Goal: Information Seeking & Learning: Find specific fact

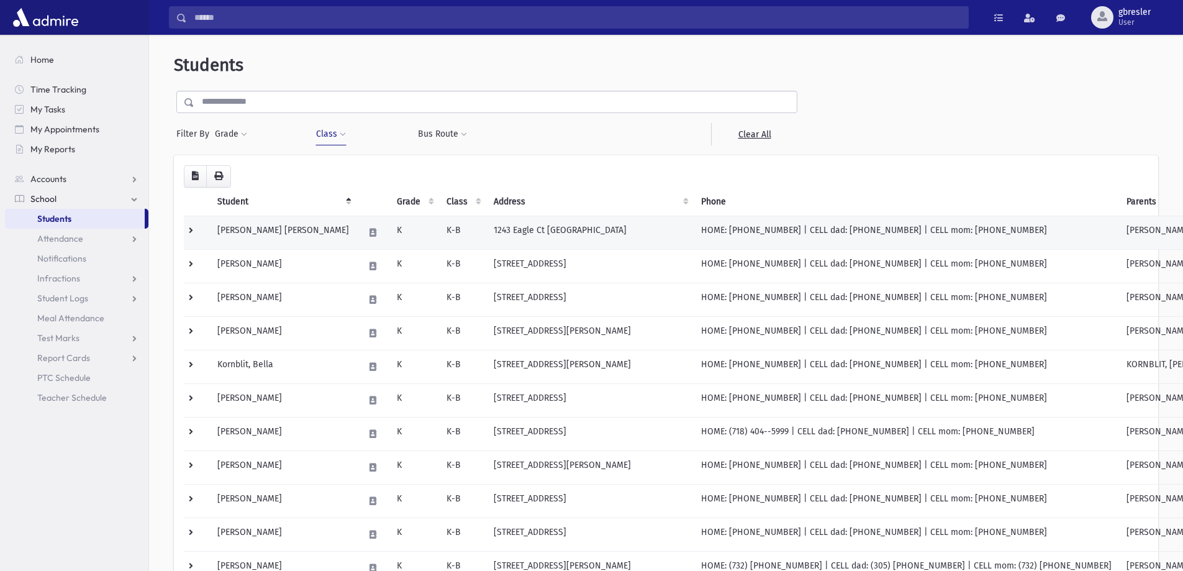
scroll to position [62, 0]
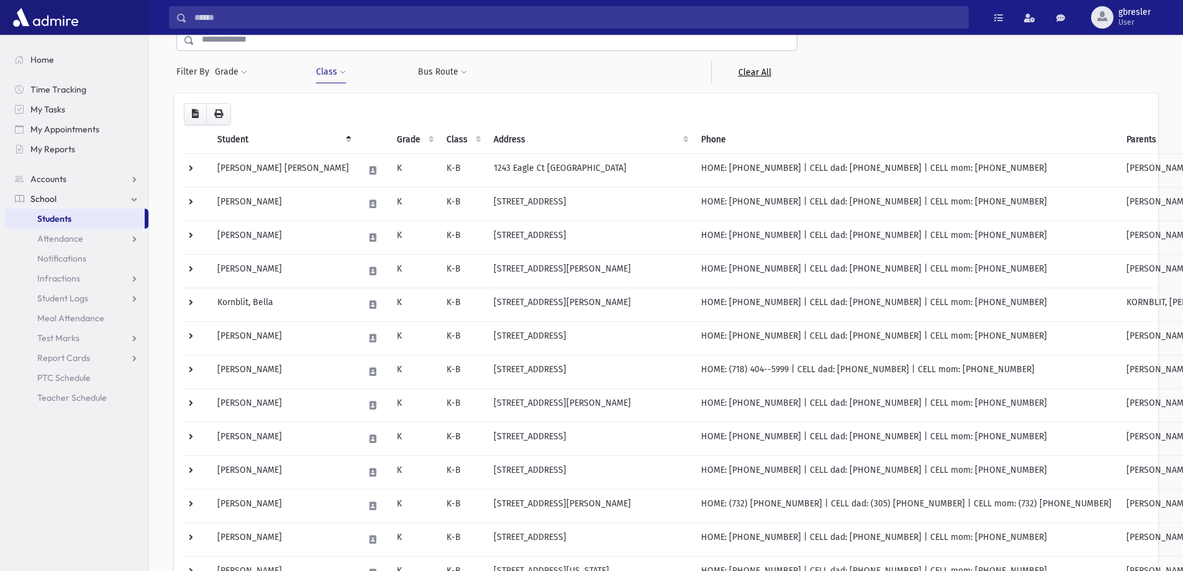
click at [761, 76] on link "Clear All" at bounding box center [754, 72] width 86 height 22
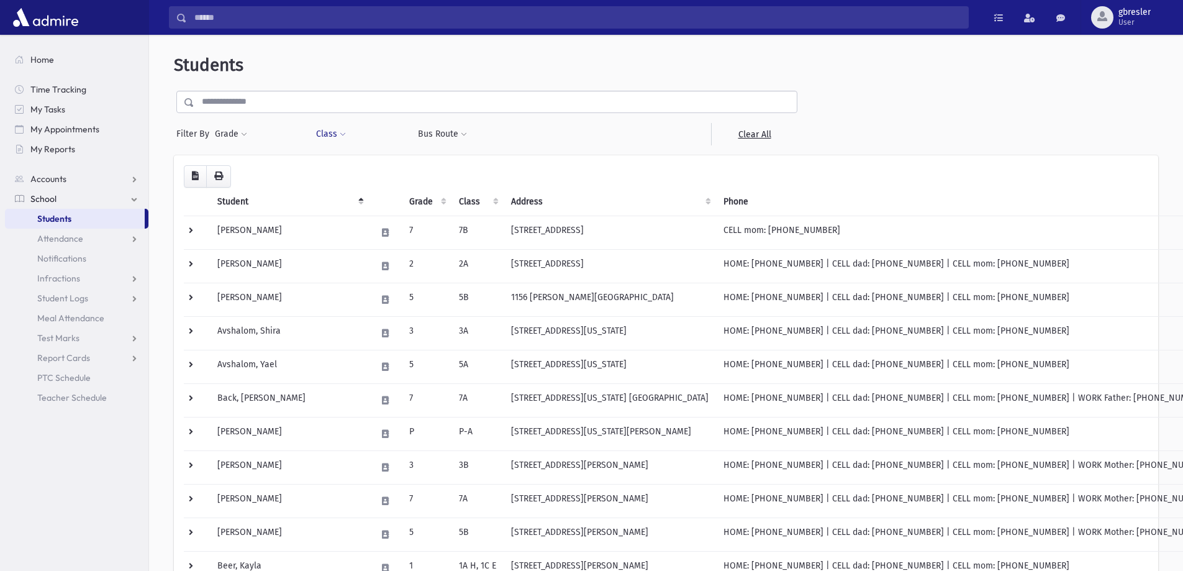
click at [340, 137] on span at bounding box center [343, 134] width 6 height 7
click at [349, 161] on ul at bounding box center [380, 166] width 119 height 19
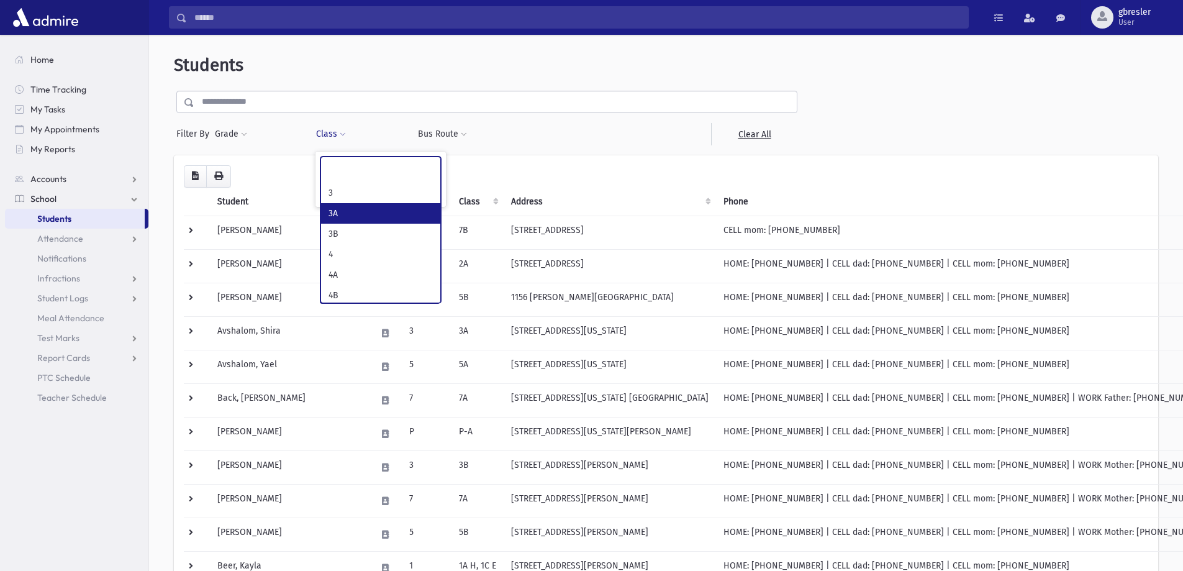
select select "**"
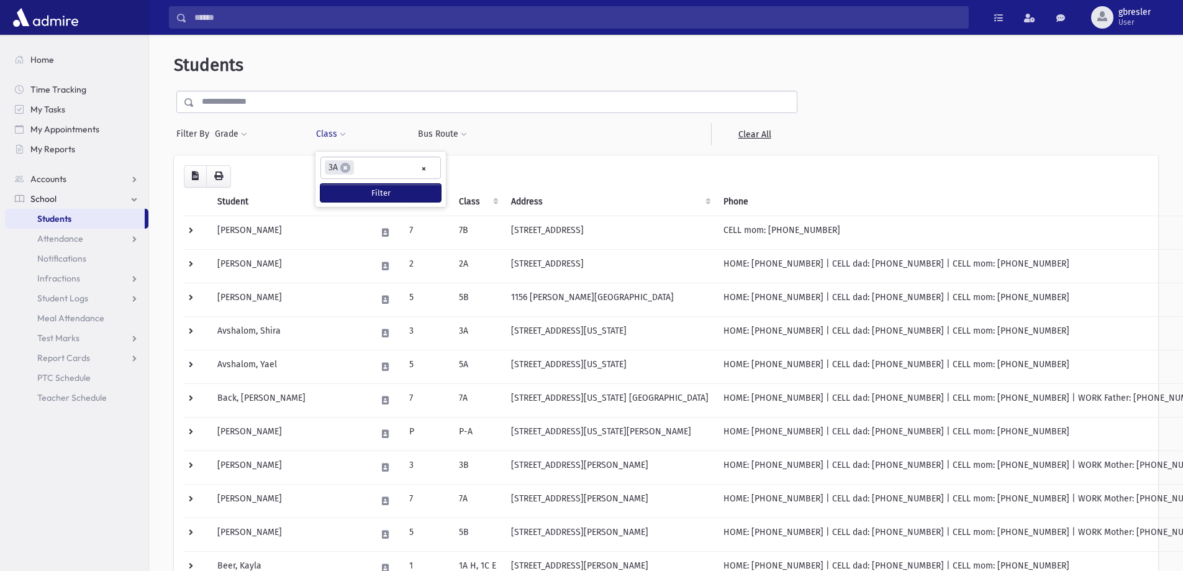
click at [367, 197] on button "Filter" at bounding box center [381, 193] width 121 height 18
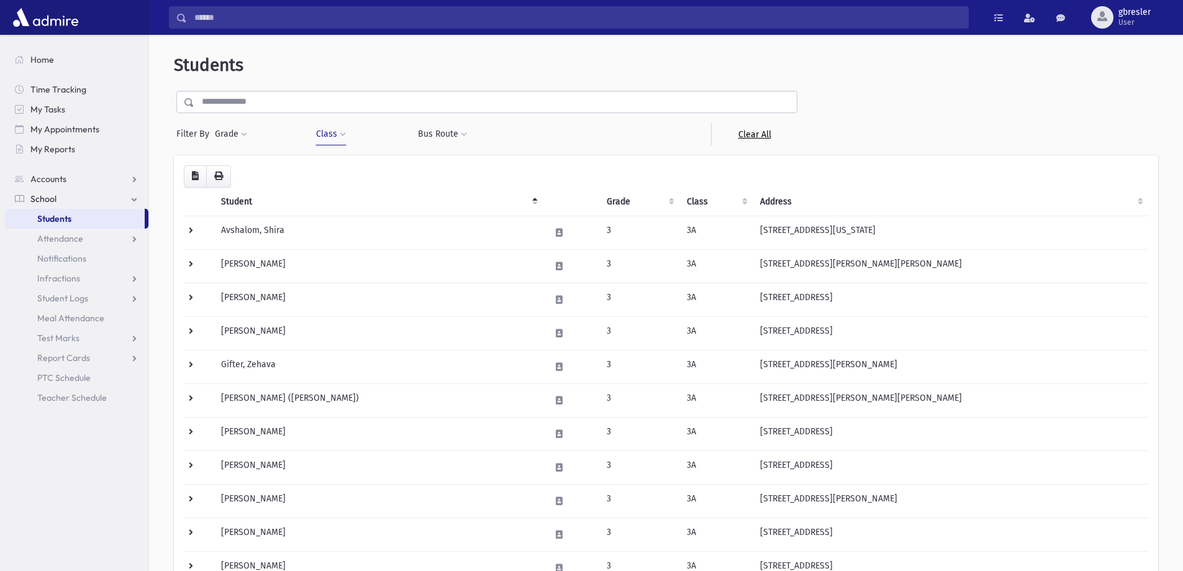
click at [767, 131] on link "Clear All" at bounding box center [754, 134] width 86 height 22
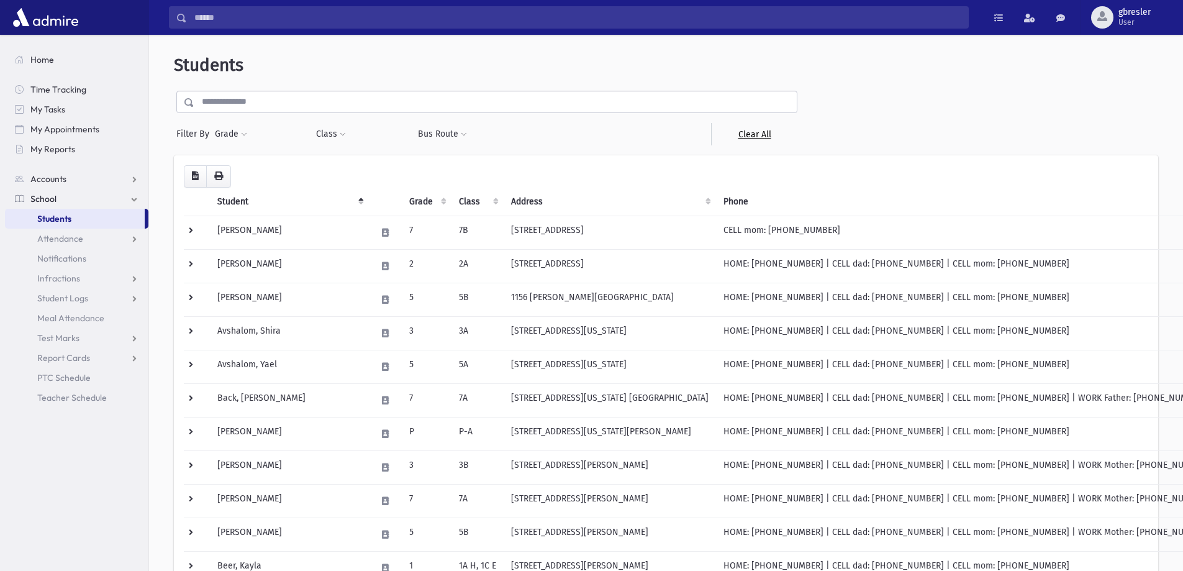
click at [765, 130] on link "Clear All" at bounding box center [754, 134] width 86 height 22
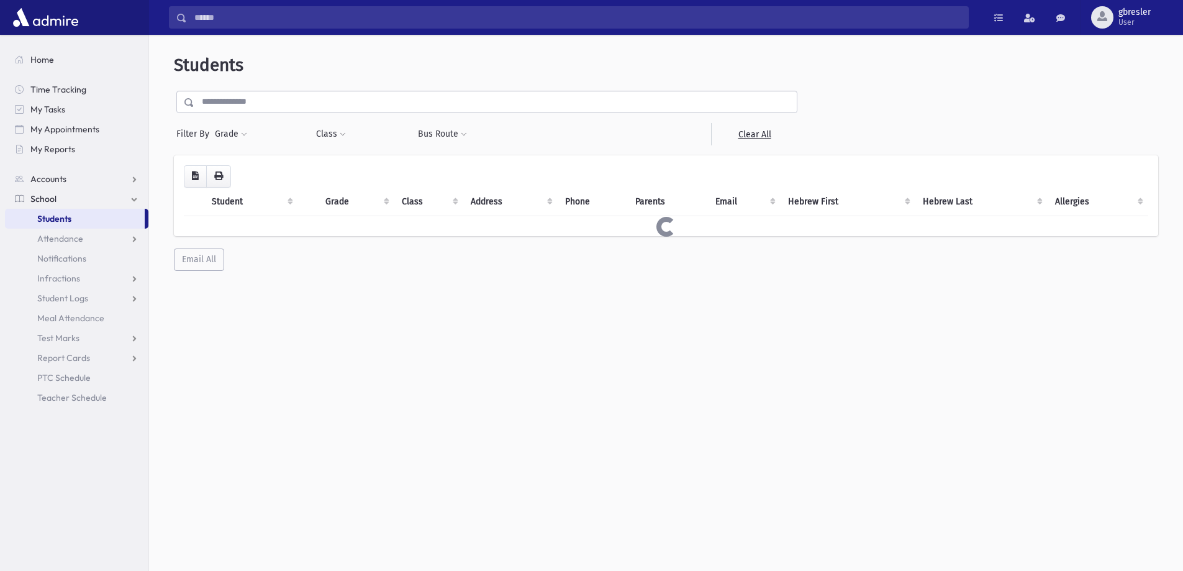
select select
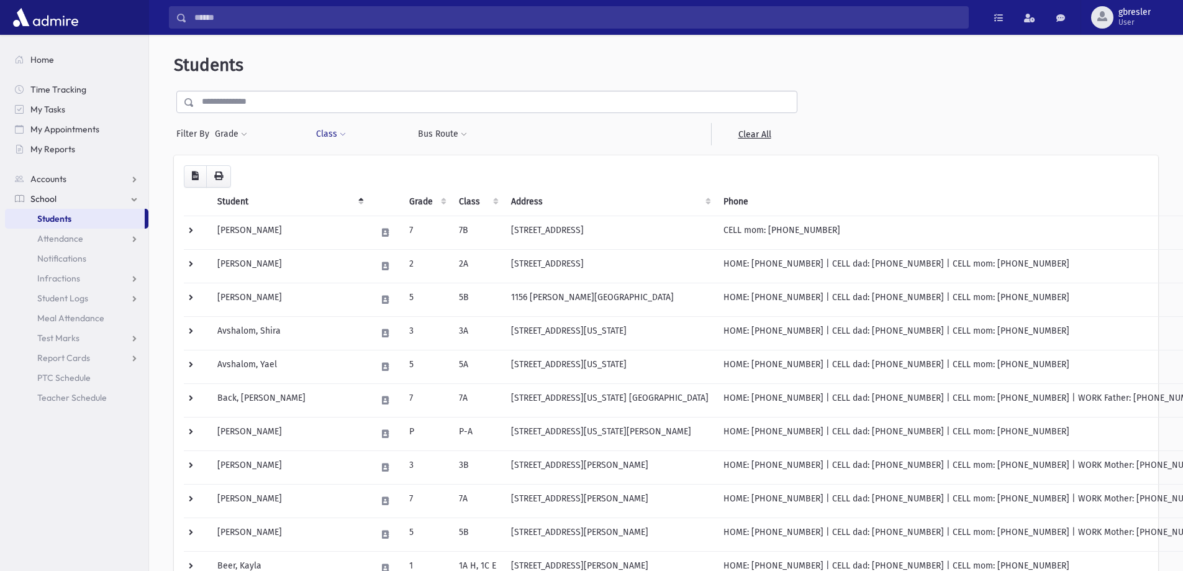
click at [340, 139] on button "Class" at bounding box center [331, 134] width 31 height 22
click at [355, 163] on ul at bounding box center [380, 166] width 119 height 19
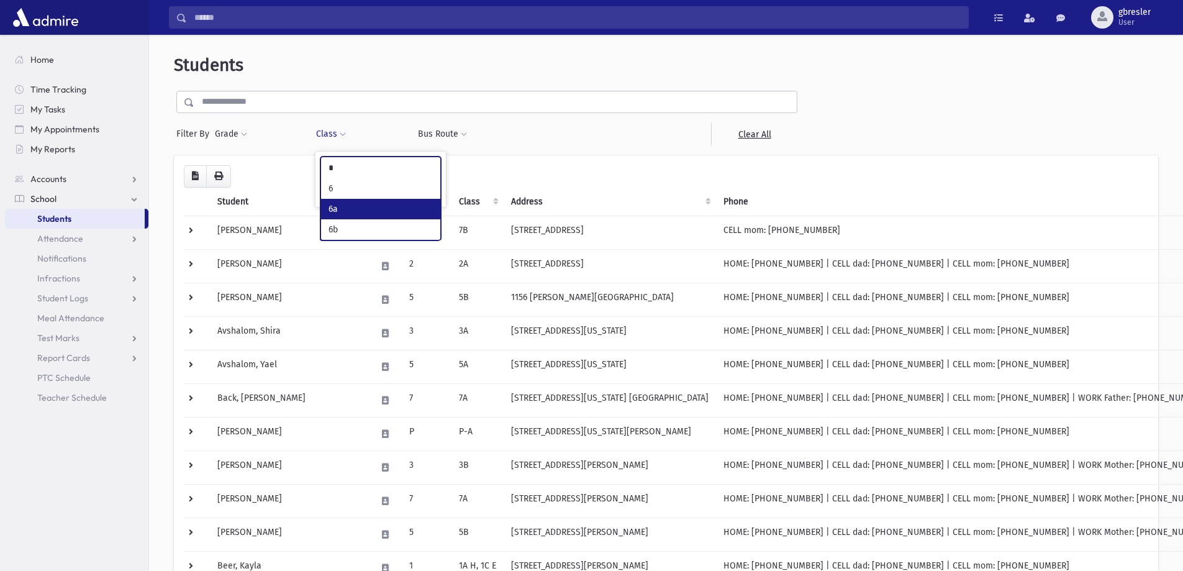
type input "*"
select select "**"
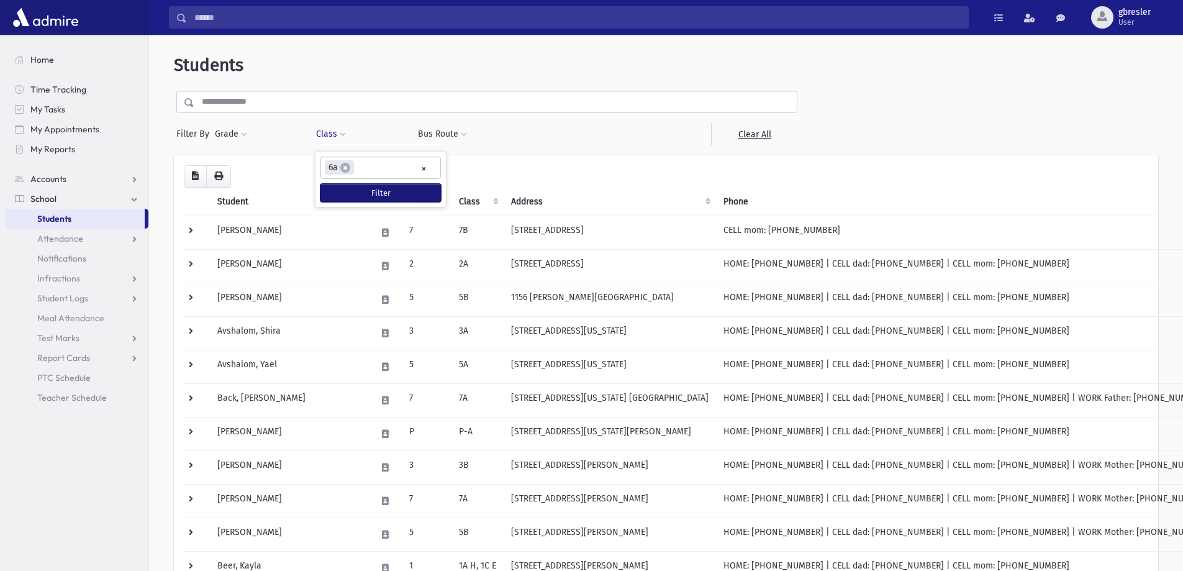
click at [390, 198] on button "Filter" at bounding box center [381, 193] width 121 height 18
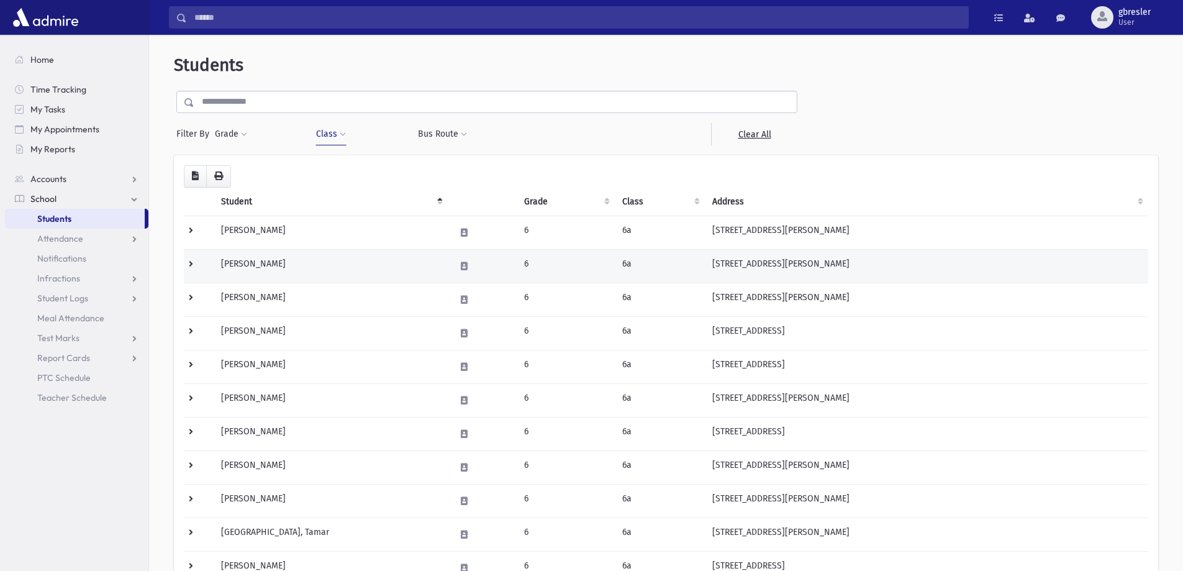
click at [289, 266] on td "Bonan, Mia" at bounding box center [331, 266] width 234 height 34
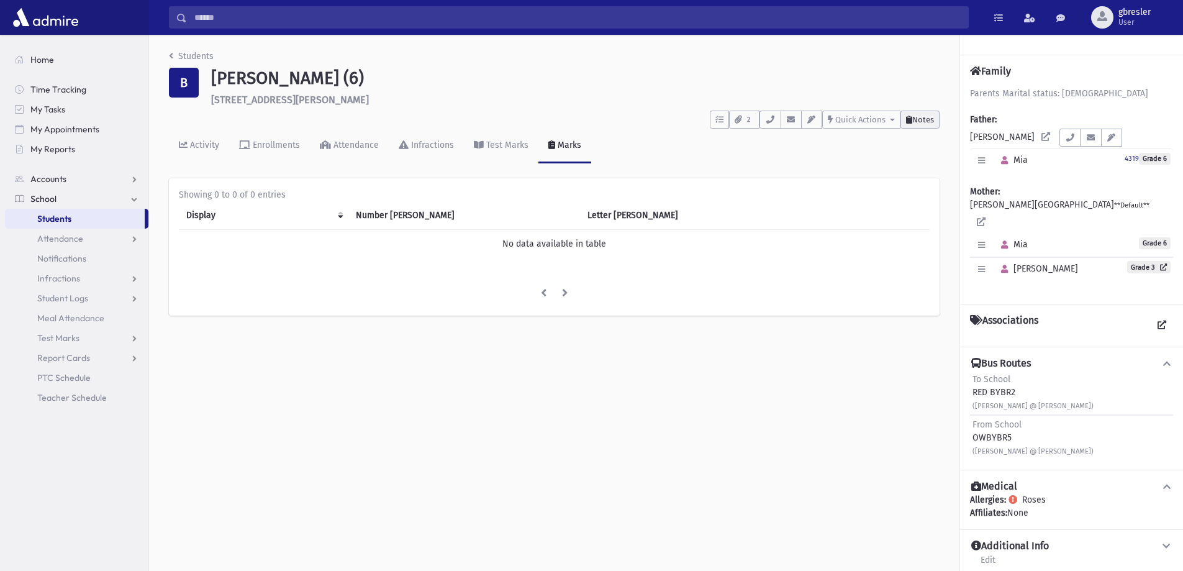
click at [928, 122] on span "Notes" at bounding box center [924, 119] width 22 height 9
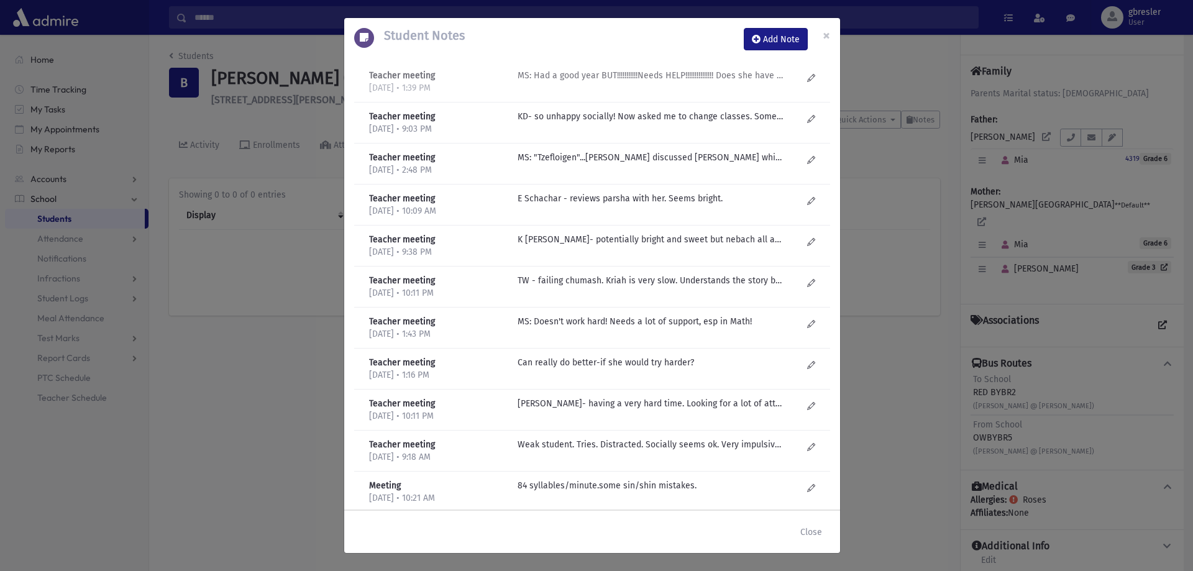
click at [660, 80] on p "MS: Had a good year BUT!!!!!!!!!!!Needs HELP!!!!!!!!!!!!!!! Does she have ADHD?…" at bounding box center [650, 75] width 266 height 13
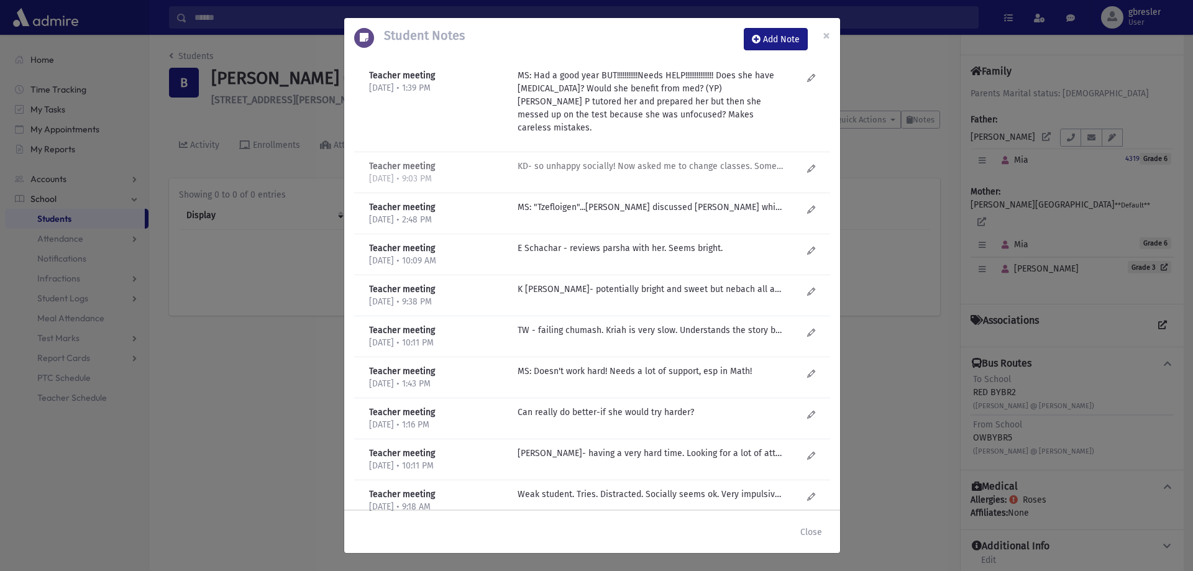
click at [624, 160] on p "KD- so unhappy socially! Now asked me to change classes. Some days better than …" at bounding box center [650, 166] width 266 height 13
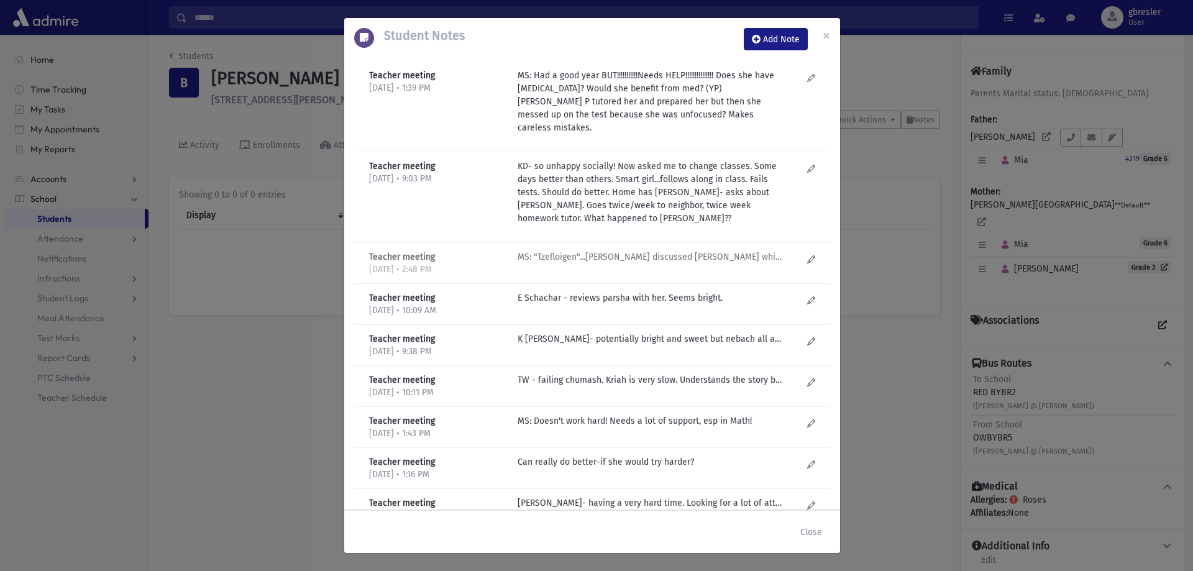
click at [688, 250] on p "MS: "Tzefloigen"...Mom discussed Mia while she was right there in the car!" at bounding box center [650, 256] width 266 height 13
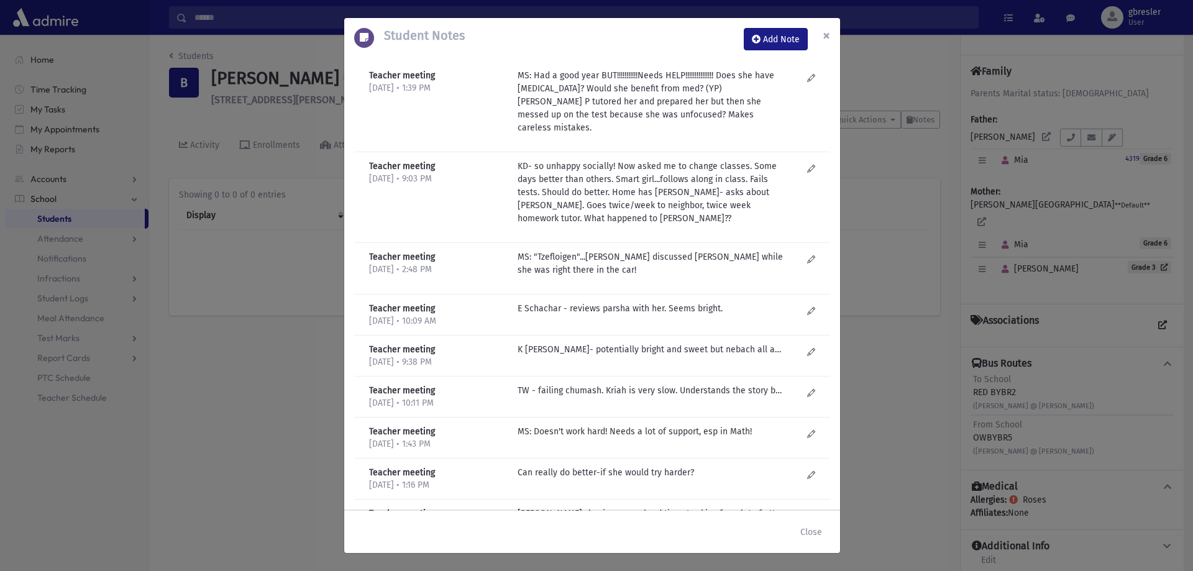
click at [823, 34] on span "×" at bounding box center [826, 35] width 7 height 17
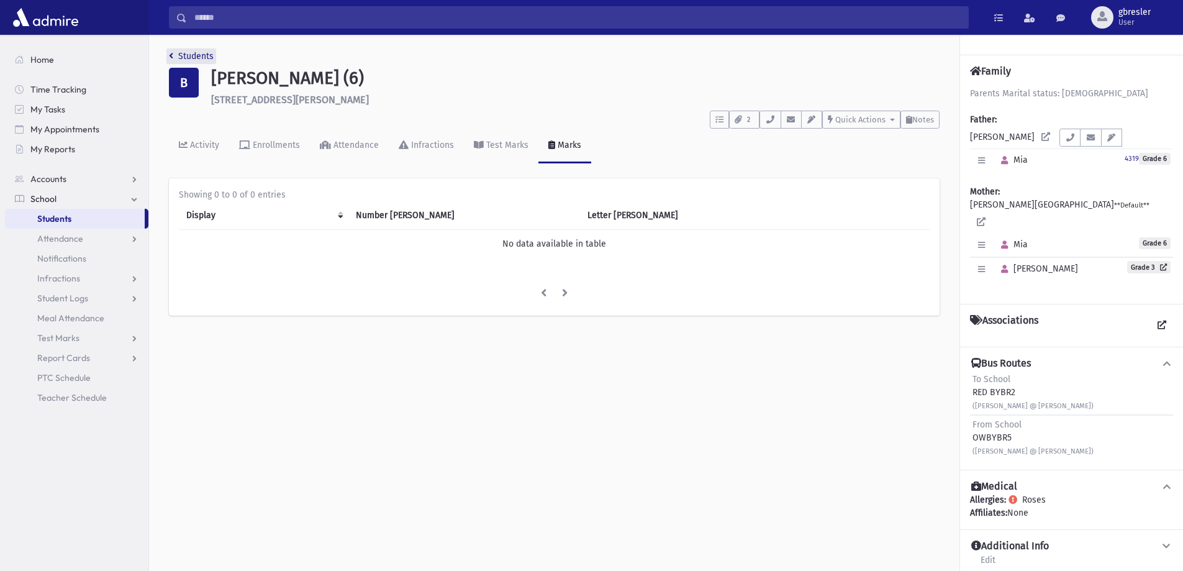
click at [183, 55] on link "Students" at bounding box center [191, 56] width 45 height 11
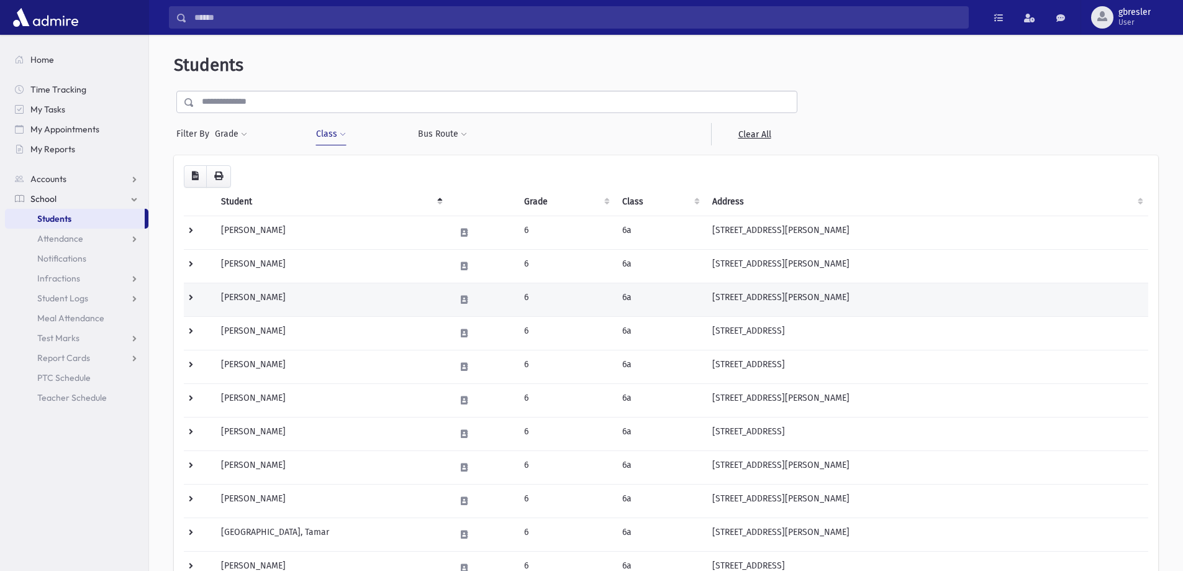
click at [294, 301] on td "[PERSON_NAME]" at bounding box center [331, 300] width 234 height 34
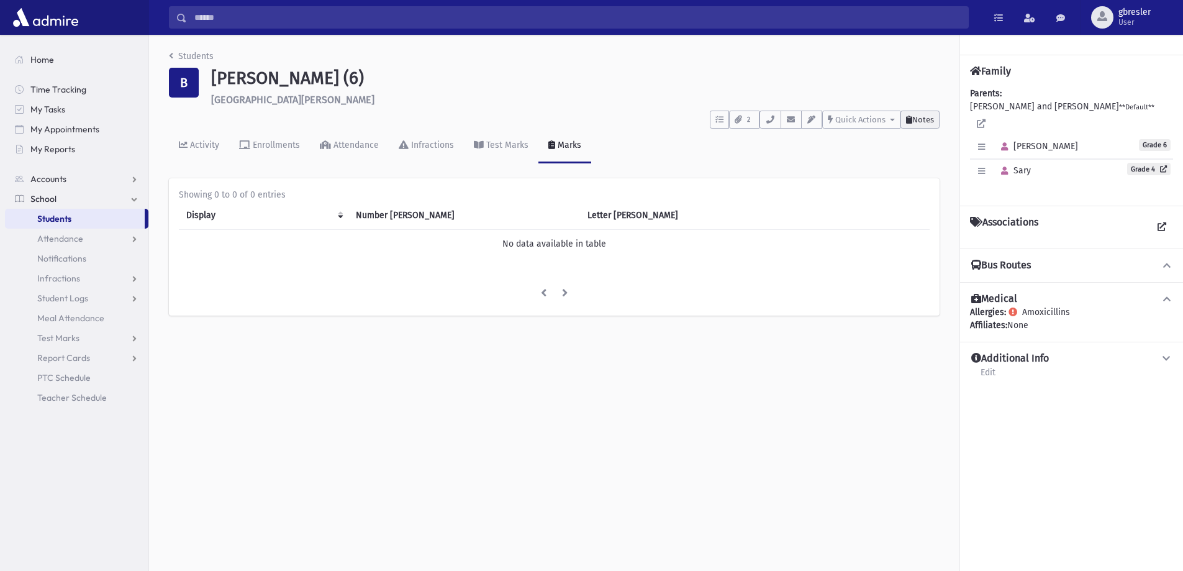
click at [904, 121] on button "Notes" at bounding box center [920, 120] width 39 height 18
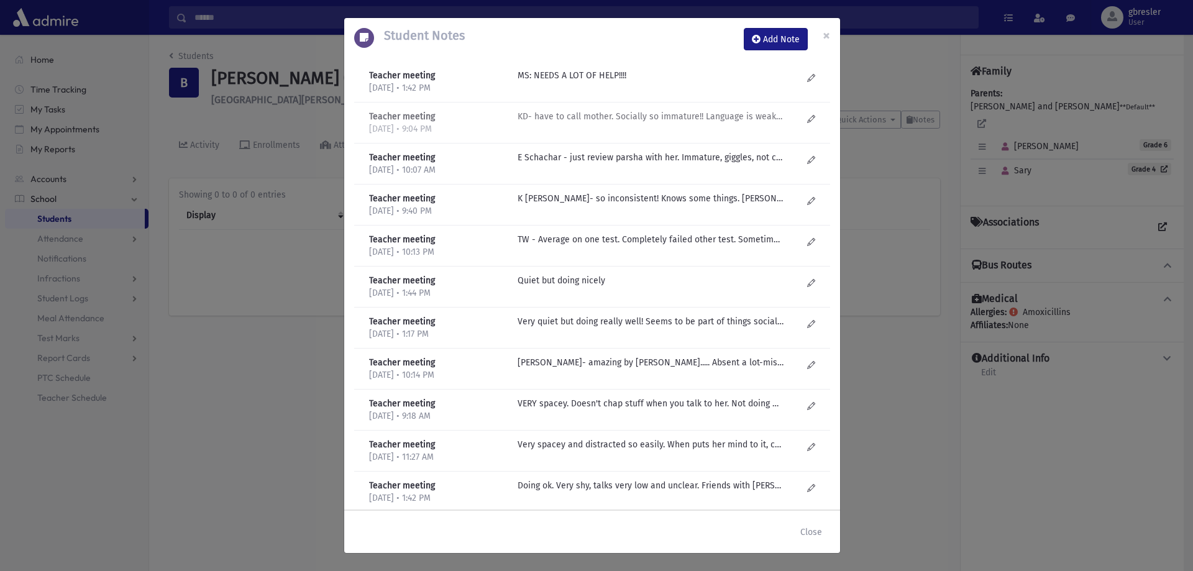
click at [714, 123] on div "KD- have to call mother. Socially so immature!! Language is weak- comprehension…" at bounding box center [659, 122] width 297 height 25
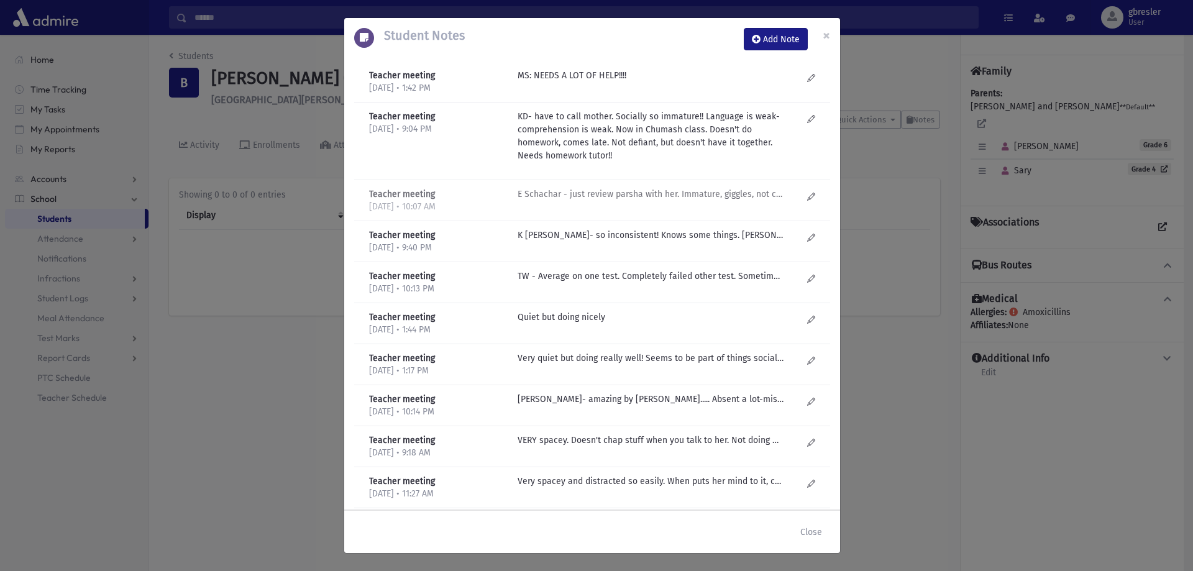
click at [712, 82] on p "E Schachar - just review parsha with her. Immature, giggles, not confidentl" at bounding box center [650, 75] width 266 height 13
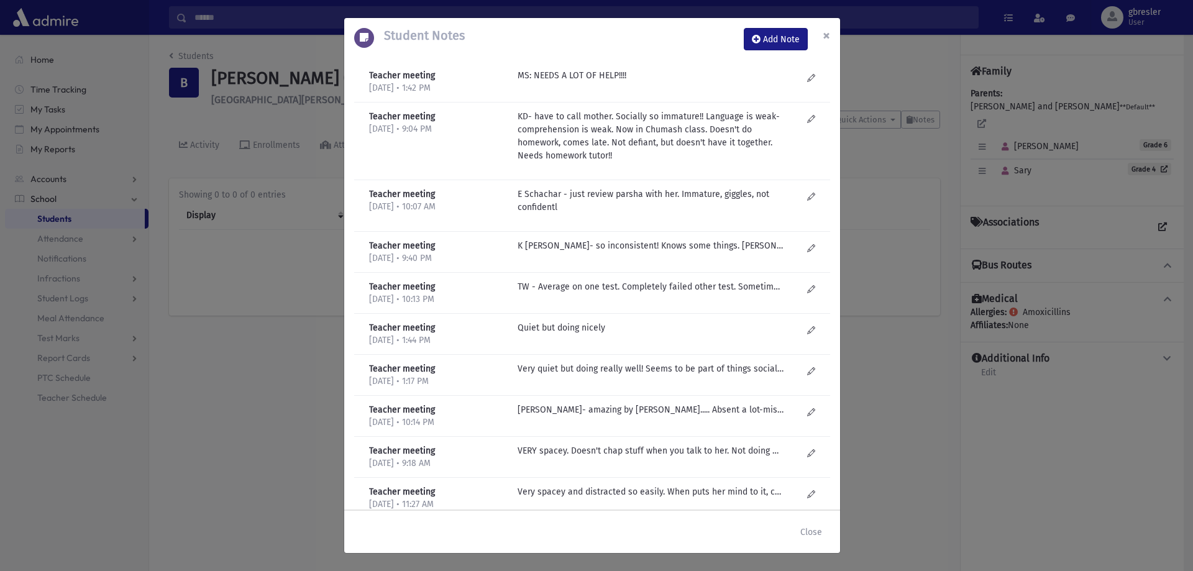
click at [820, 37] on button "×" at bounding box center [826, 35] width 27 height 35
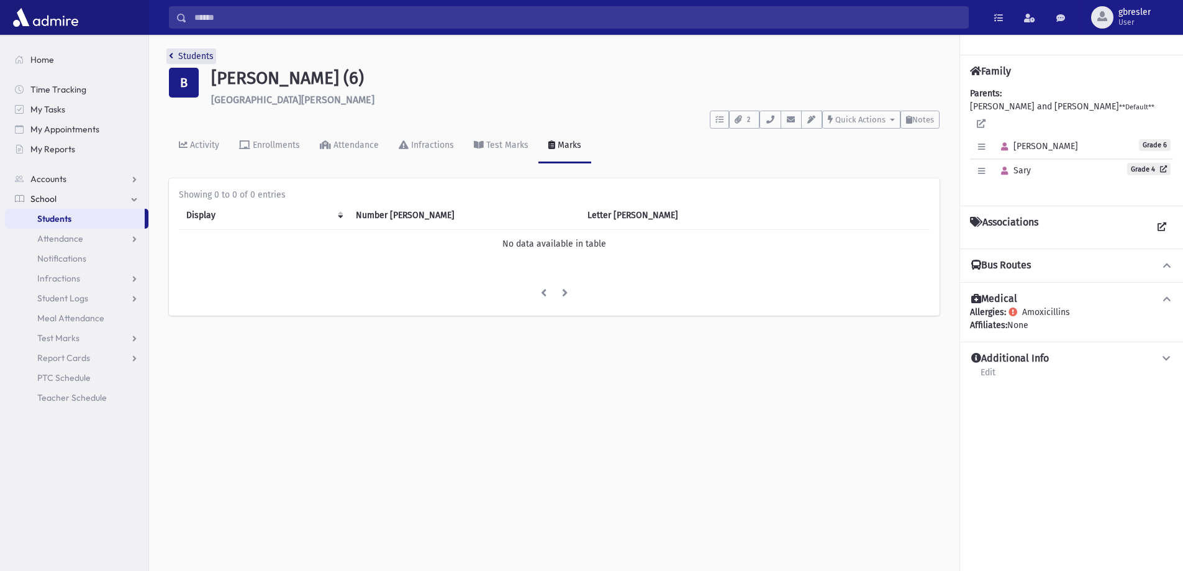
click at [209, 57] on link "Students" at bounding box center [191, 56] width 45 height 11
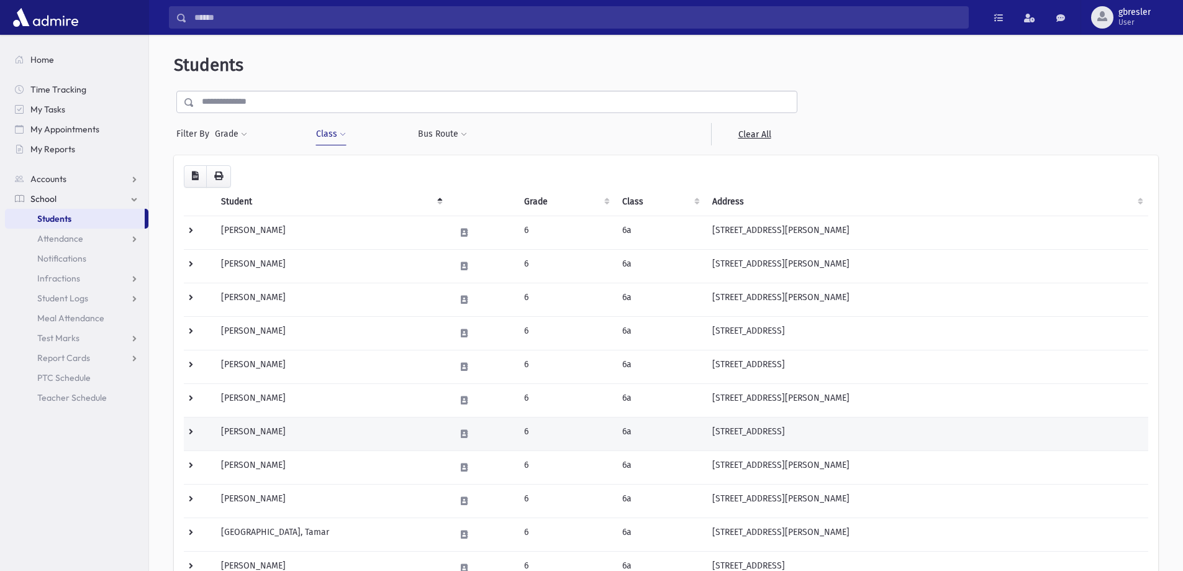
click at [257, 432] on td "[PERSON_NAME]" at bounding box center [331, 434] width 234 height 34
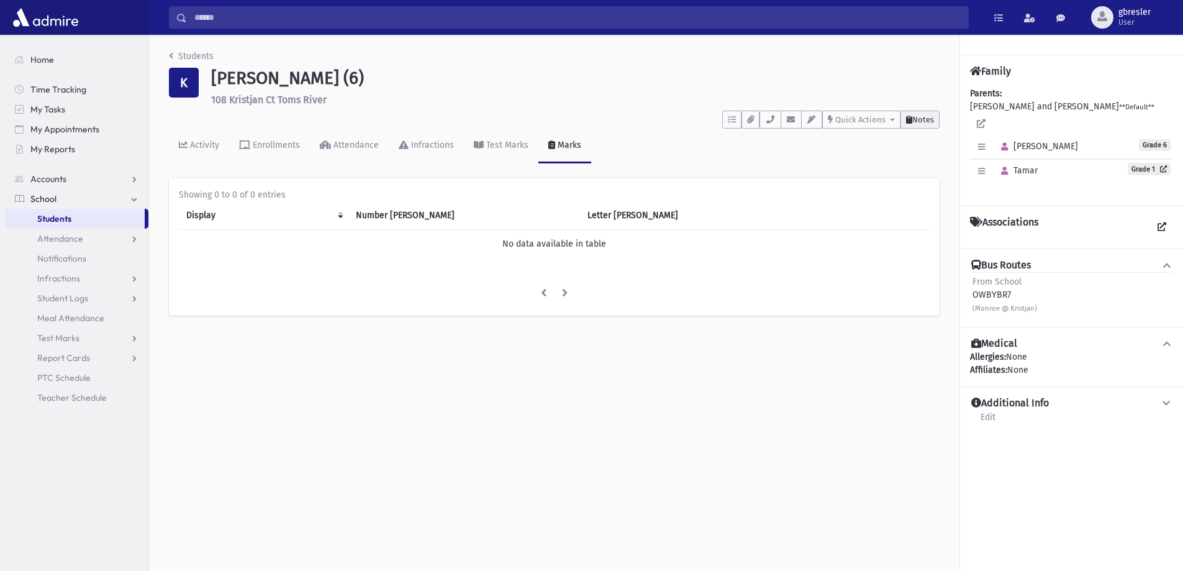
click at [934, 123] on button "Notes" at bounding box center [920, 120] width 39 height 18
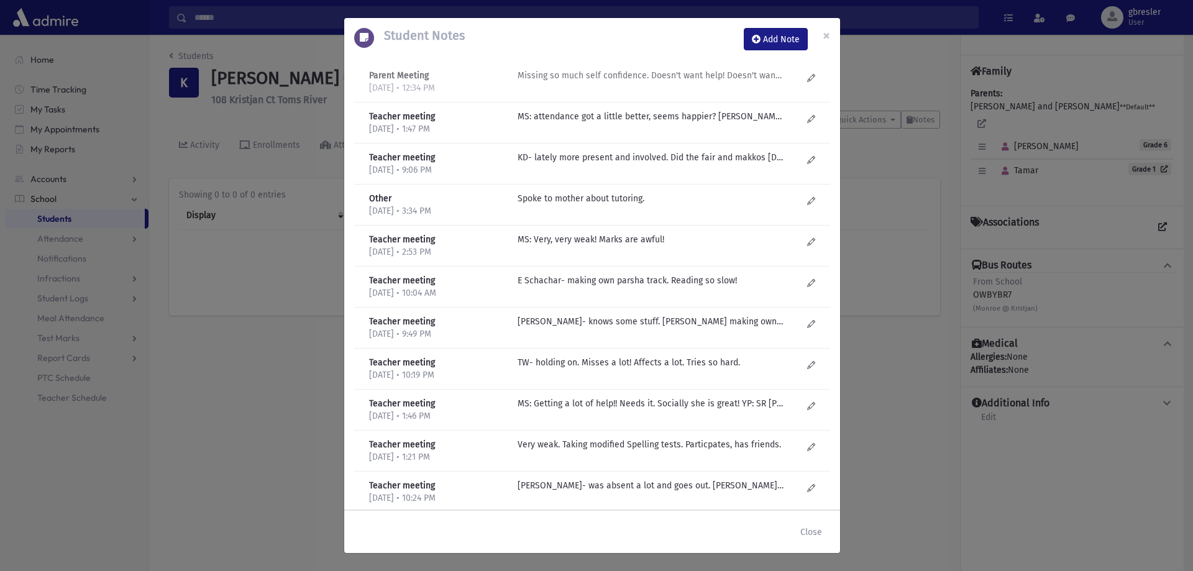
click at [653, 75] on p "Missing so much self confidence. Doesn't want help! Doesn't want therapy! Mom g…" at bounding box center [650, 75] width 266 height 13
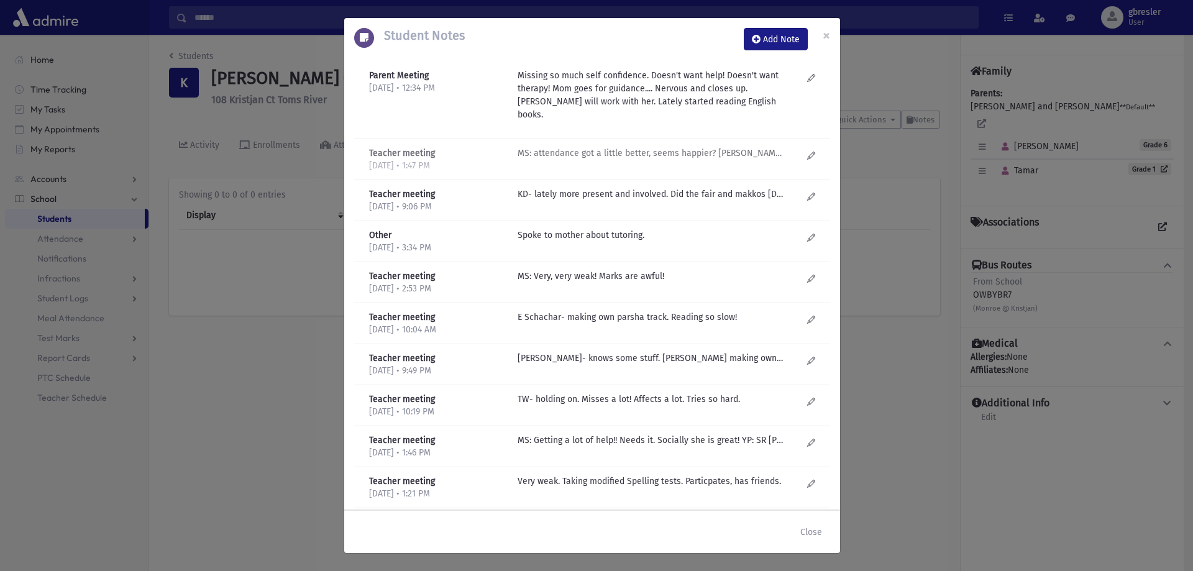
click at [591, 147] on p "MS: attendance got a little better, seems happier? HW tutor-didn't really work …" at bounding box center [650, 153] width 266 height 13
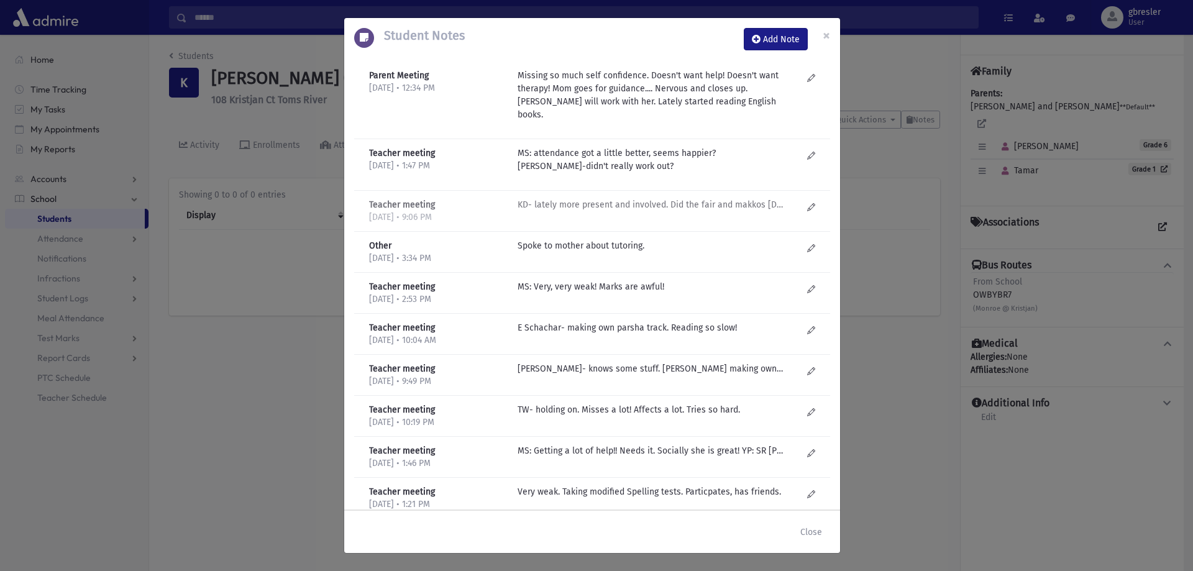
click at [598, 198] on p "KD- lately more present and involved. Did the fair and makkos carnival- even wi…" at bounding box center [650, 204] width 266 height 13
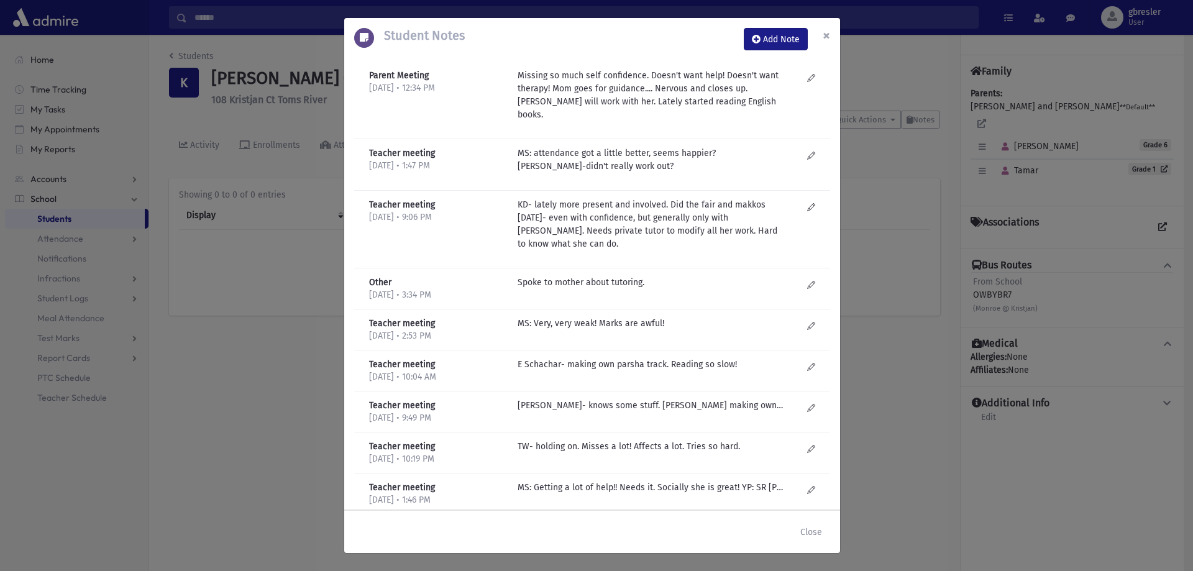
click at [829, 37] on span "×" at bounding box center [826, 35] width 7 height 17
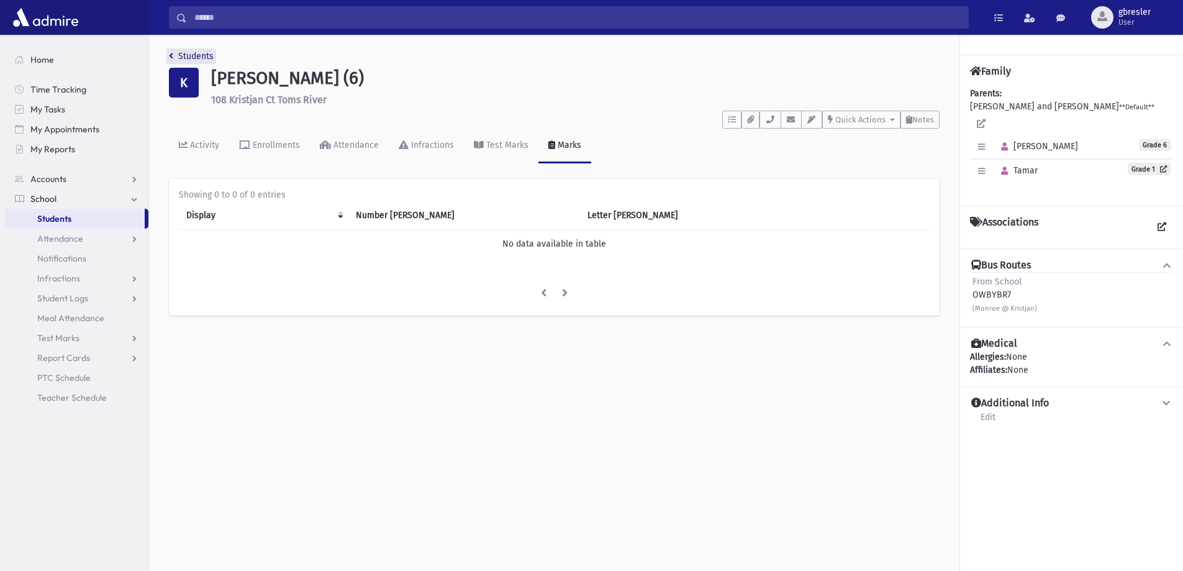
click at [185, 53] on link "Students" at bounding box center [191, 56] width 45 height 11
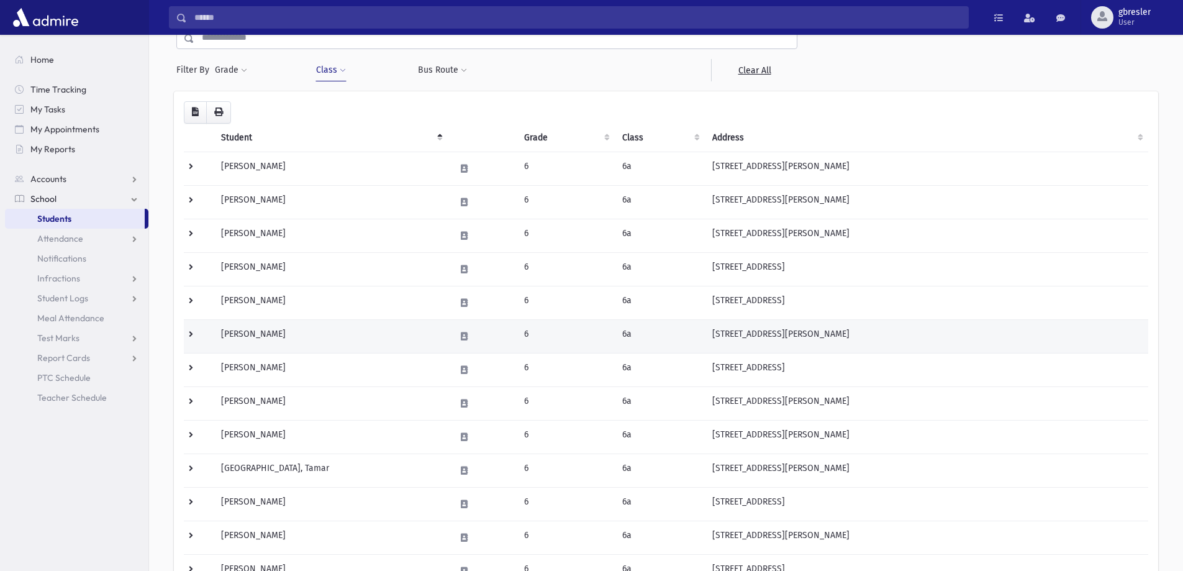
scroll to position [124, 0]
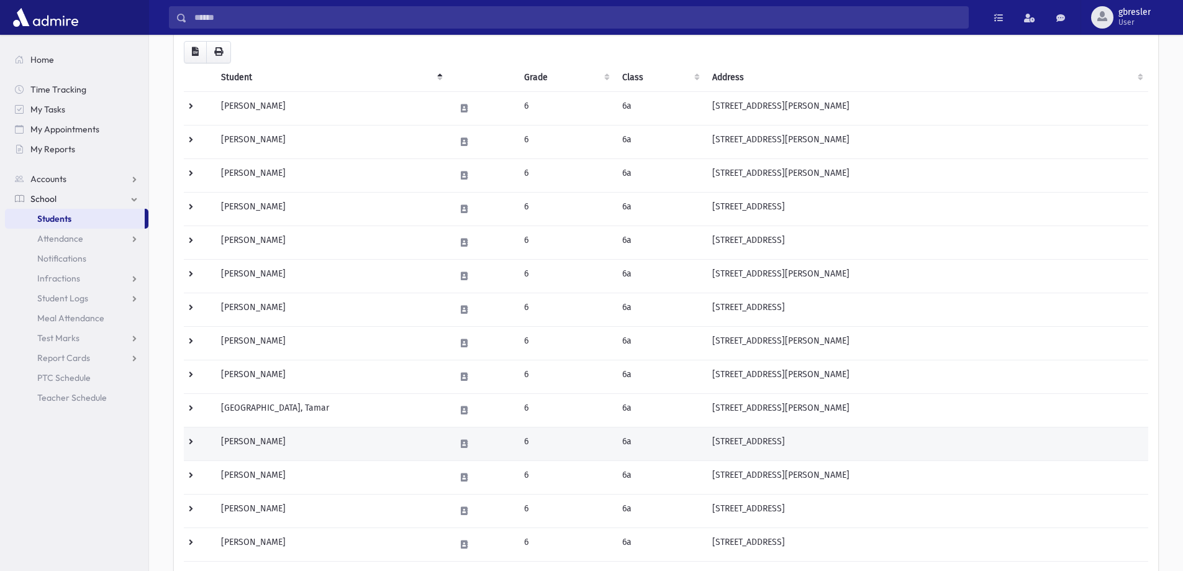
click at [246, 441] on td "[PERSON_NAME]" at bounding box center [331, 444] width 234 height 34
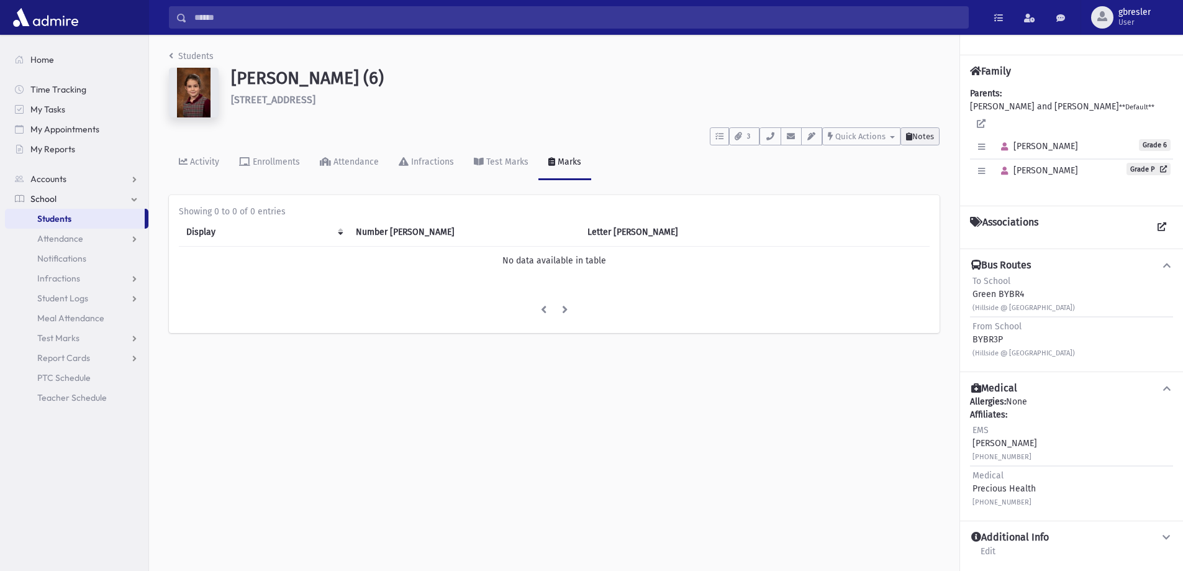
click at [920, 139] on span "Notes" at bounding box center [924, 136] width 22 height 9
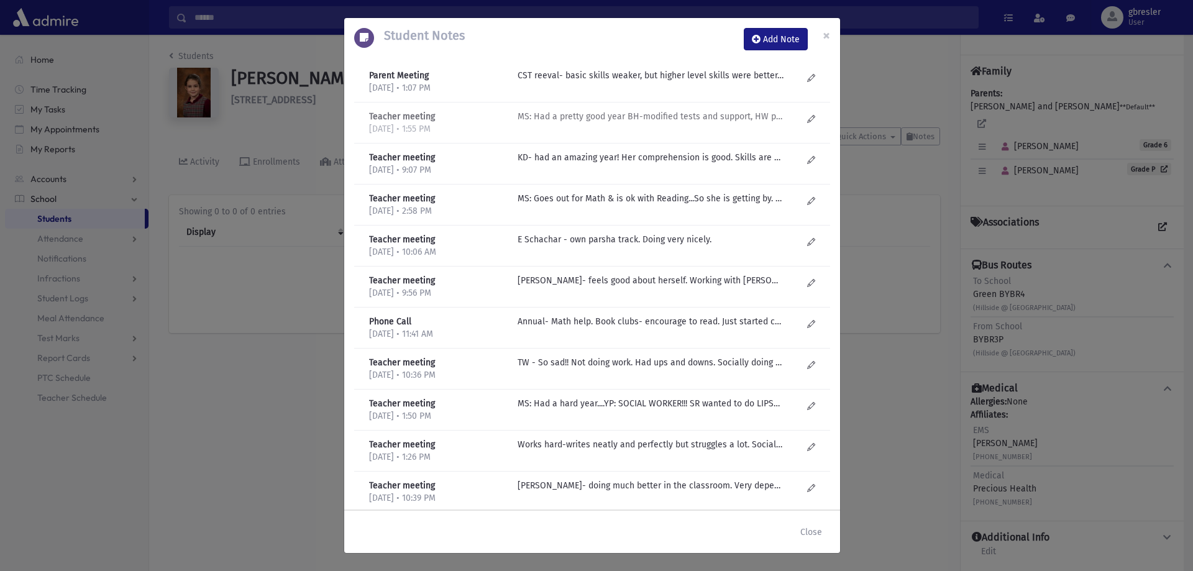
click at [698, 124] on div "MS: Had a pretty good year BH-modified tests and support, HW program...Continue!" at bounding box center [659, 122] width 297 height 25
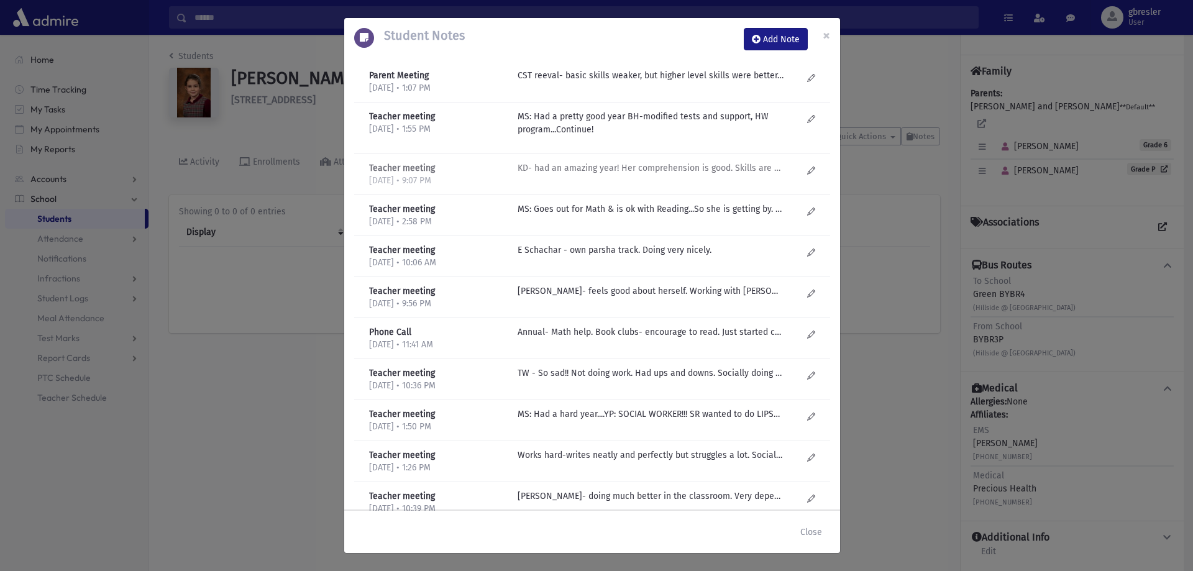
click at [693, 82] on p "KD- had an amazing year! Her comprehension is good. Skills are so weak. Sent ho…" at bounding box center [650, 75] width 266 height 13
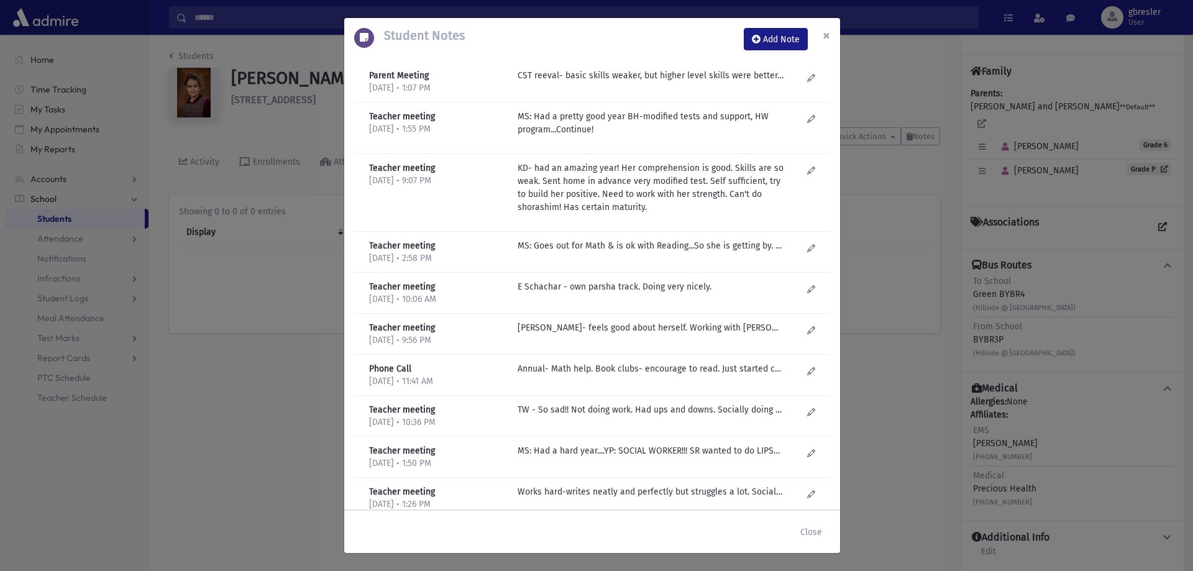
click at [821, 39] on button "×" at bounding box center [826, 35] width 27 height 35
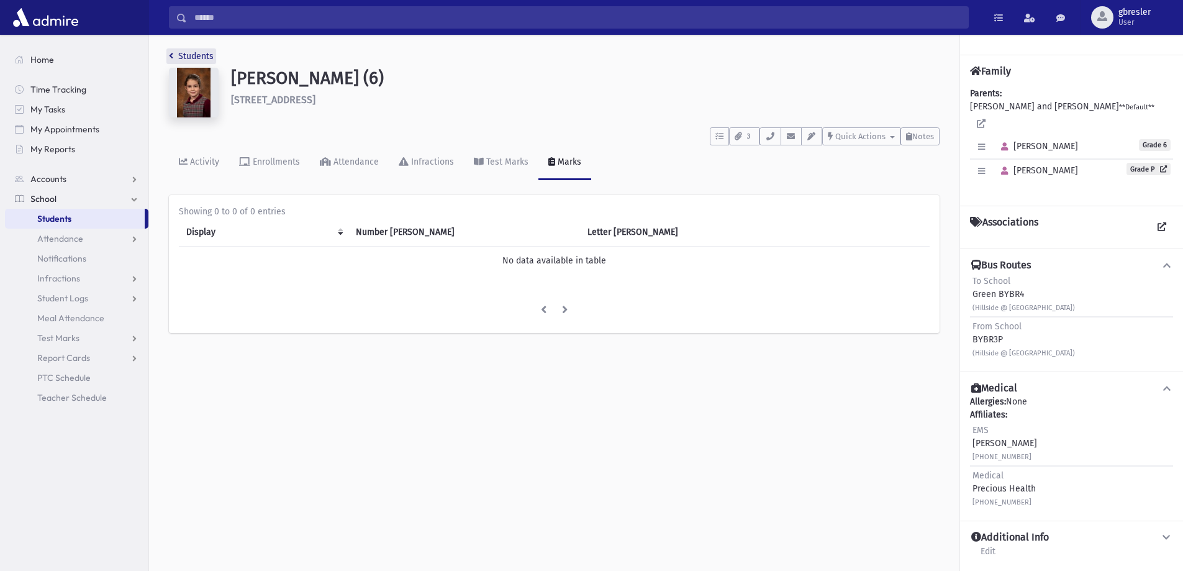
click at [207, 56] on link "Students" at bounding box center [191, 56] width 45 height 11
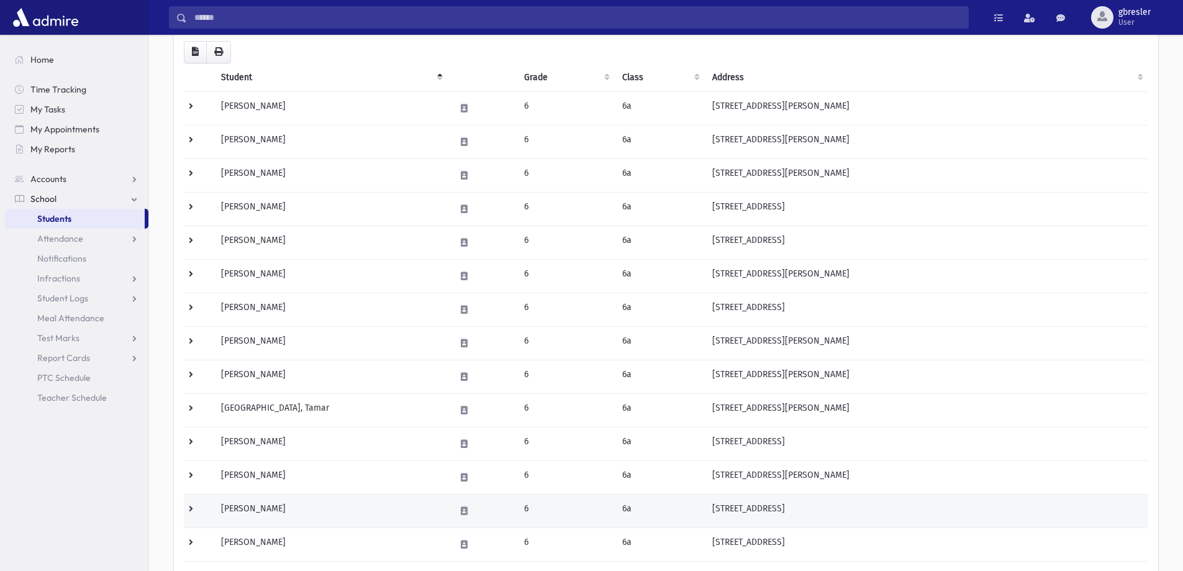
scroll to position [186, 0]
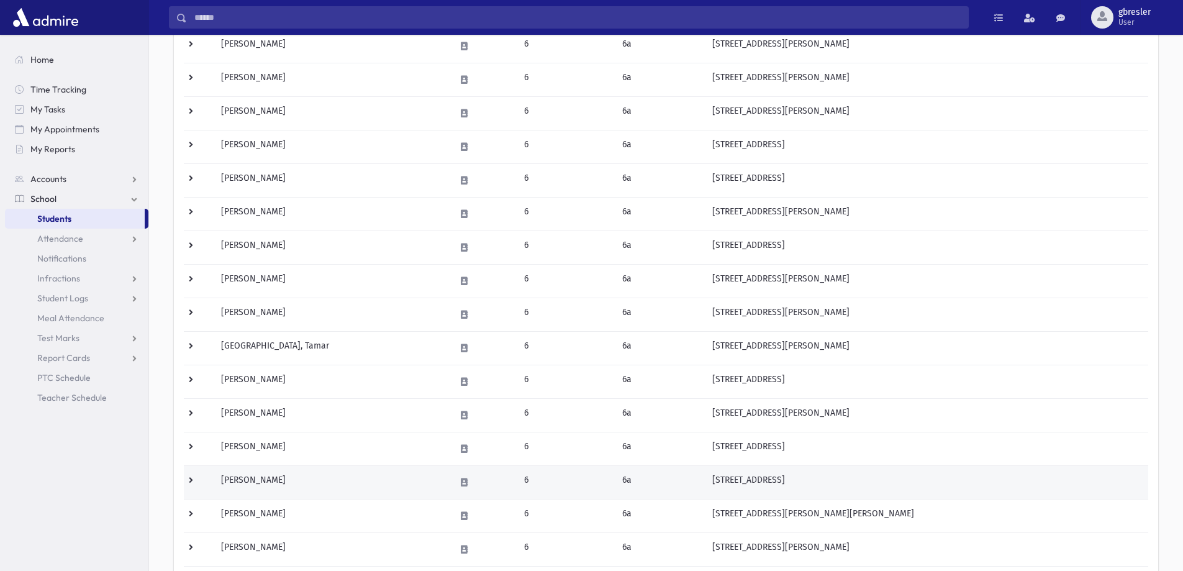
click at [267, 485] on td "Neuman, Ella" at bounding box center [331, 482] width 234 height 34
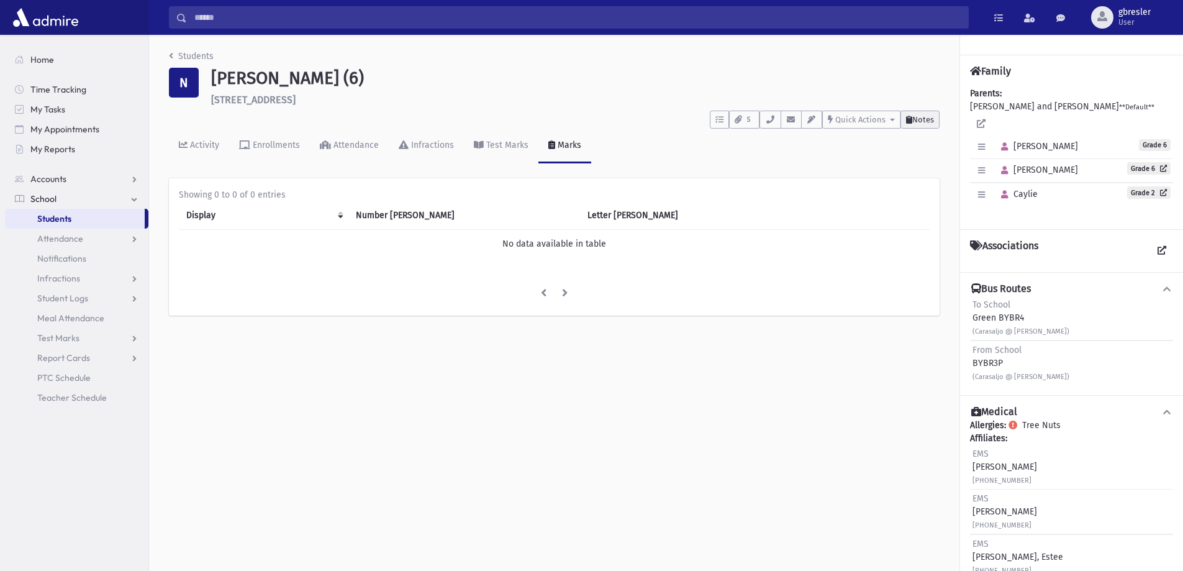
click at [934, 124] on button "Notes" at bounding box center [920, 120] width 39 height 18
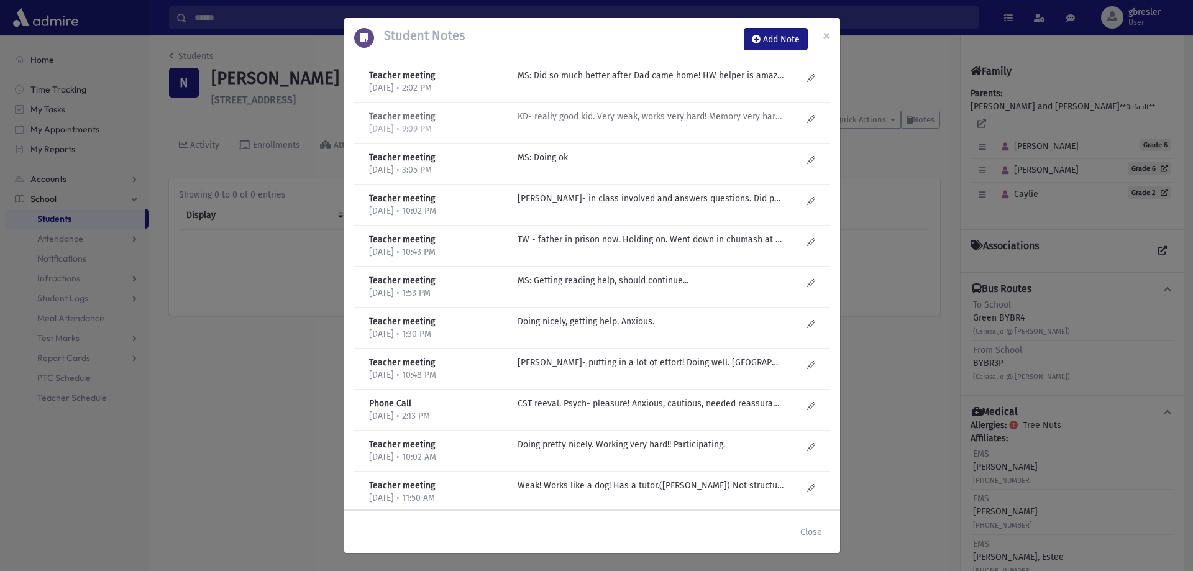
click at [621, 130] on div "KD- really good kid. Very weak, works very hard! Memory very hard for her. Bett…" at bounding box center [659, 122] width 297 height 25
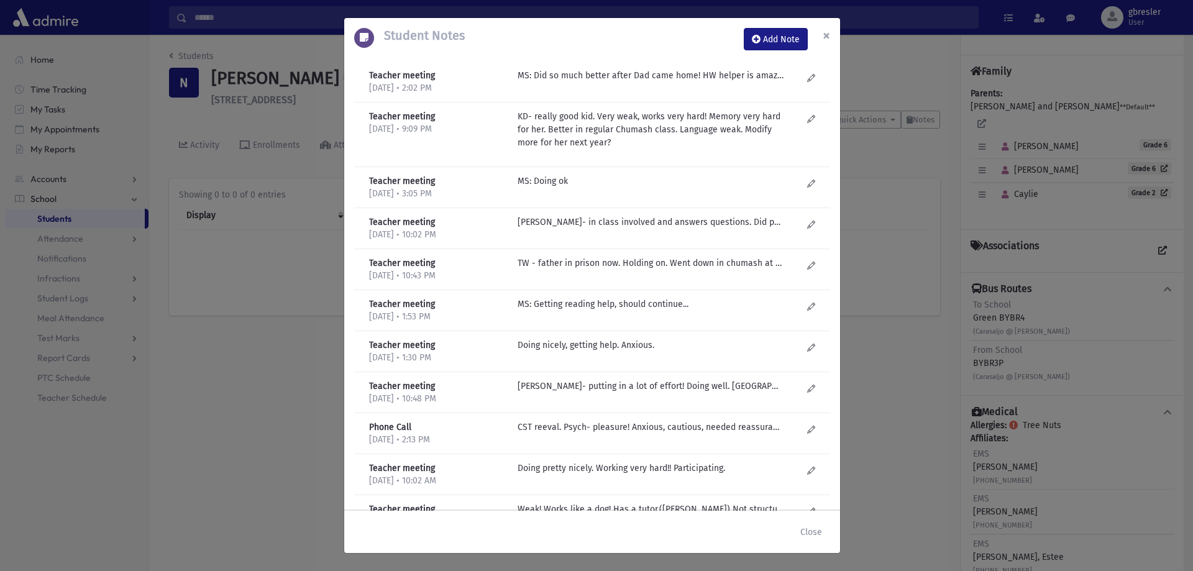
click at [831, 39] on button "×" at bounding box center [826, 35] width 27 height 35
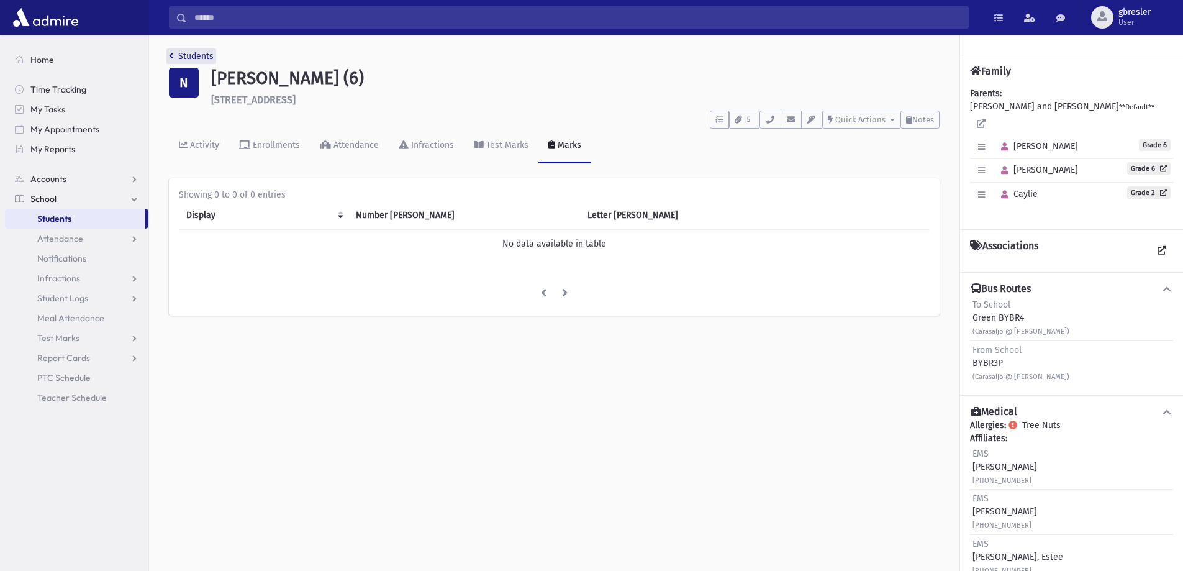
click at [181, 58] on link "Students" at bounding box center [191, 56] width 45 height 11
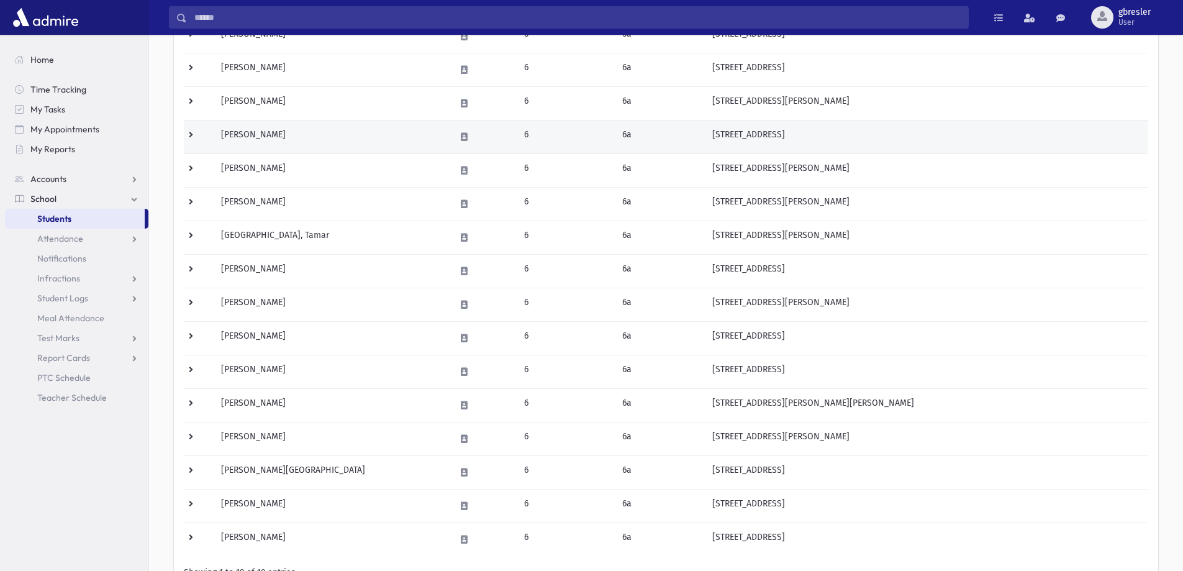
scroll to position [311, 0]
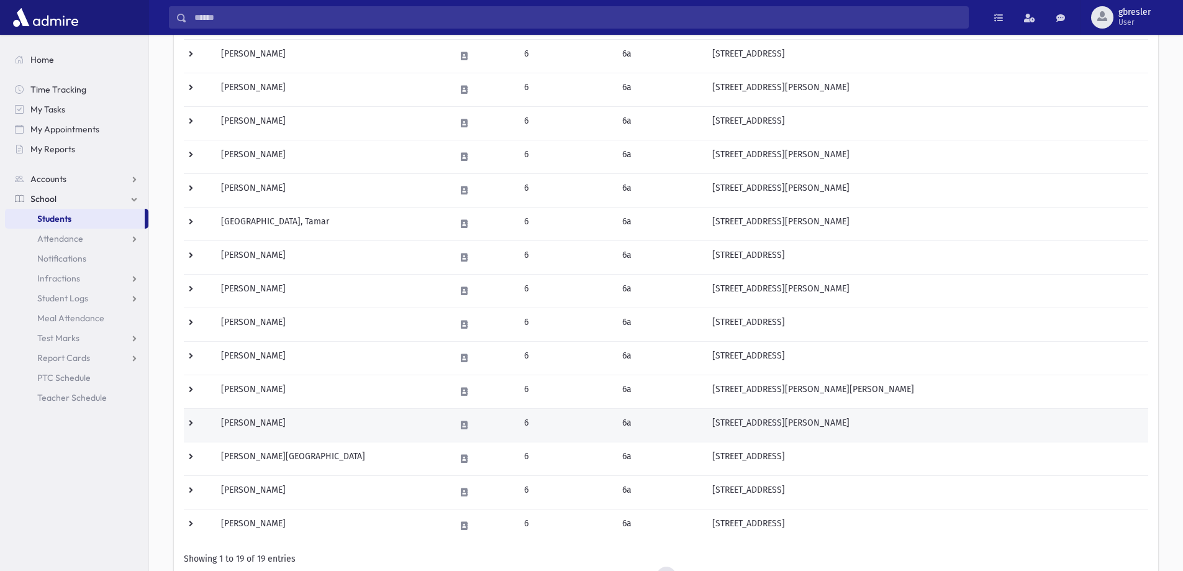
click at [260, 422] on td "[PERSON_NAME]" at bounding box center [331, 425] width 234 height 34
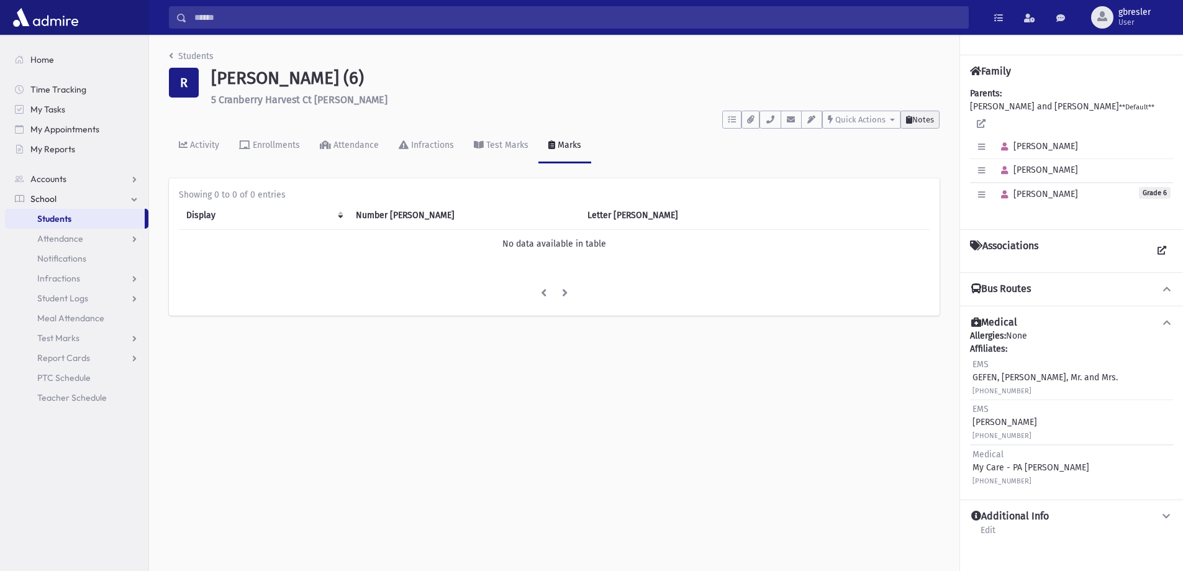
click at [914, 115] on span "Notes" at bounding box center [924, 119] width 22 height 9
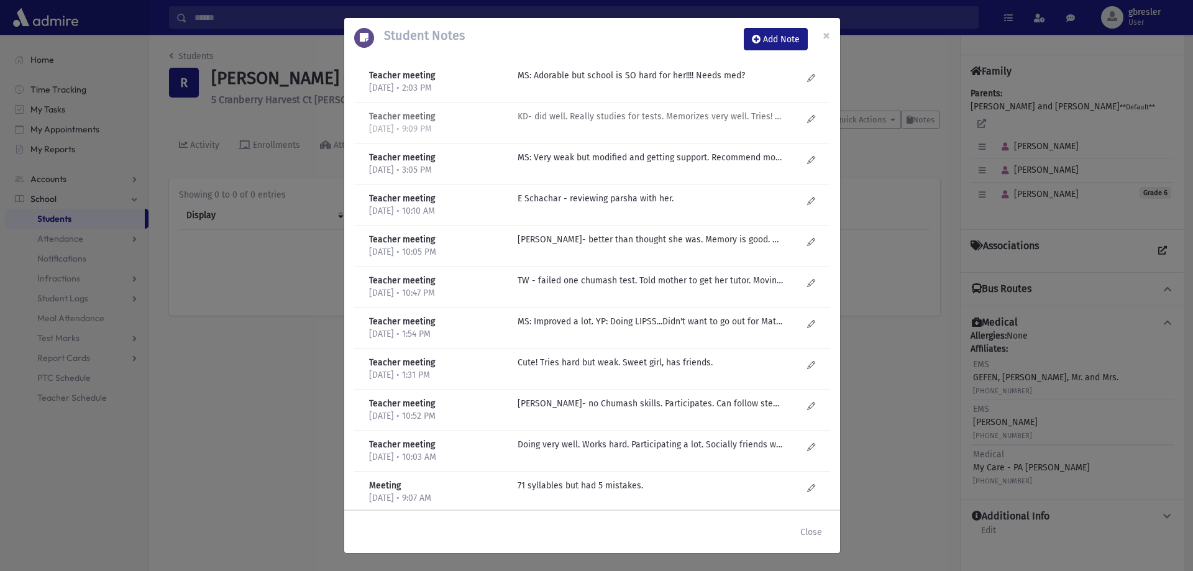
click at [631, 82] on p "KD- did well. Really studies for tests. Memorizes very well. Tries! Cares! So w…" at bounding box center [650, 75] width 266 height 13
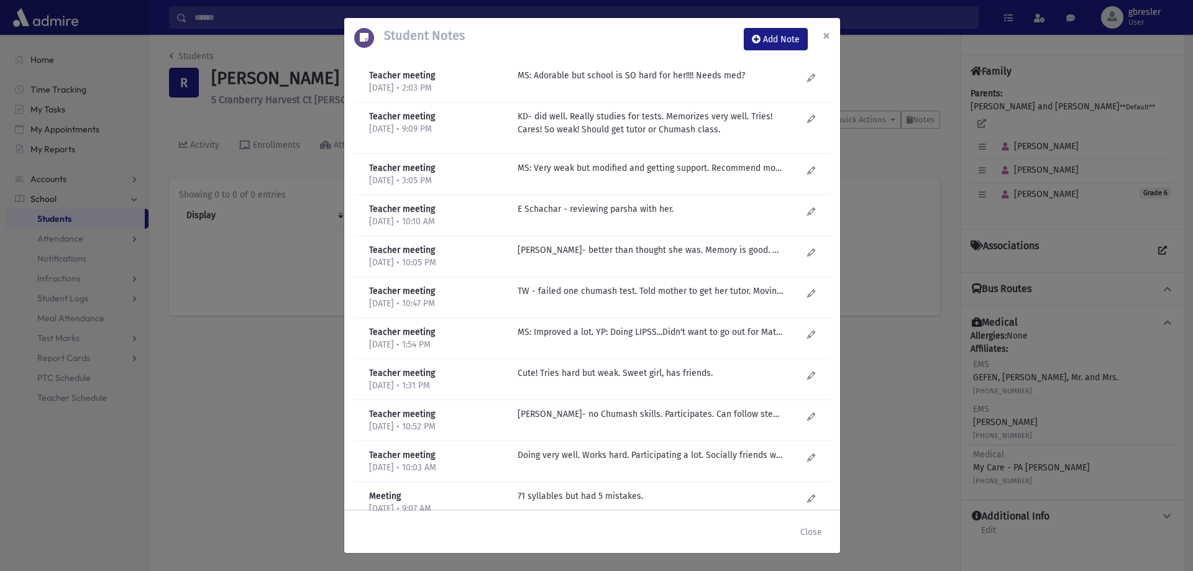
click at [826, 29] on span "×" at bounding box center [826, 35] width 7 height 17
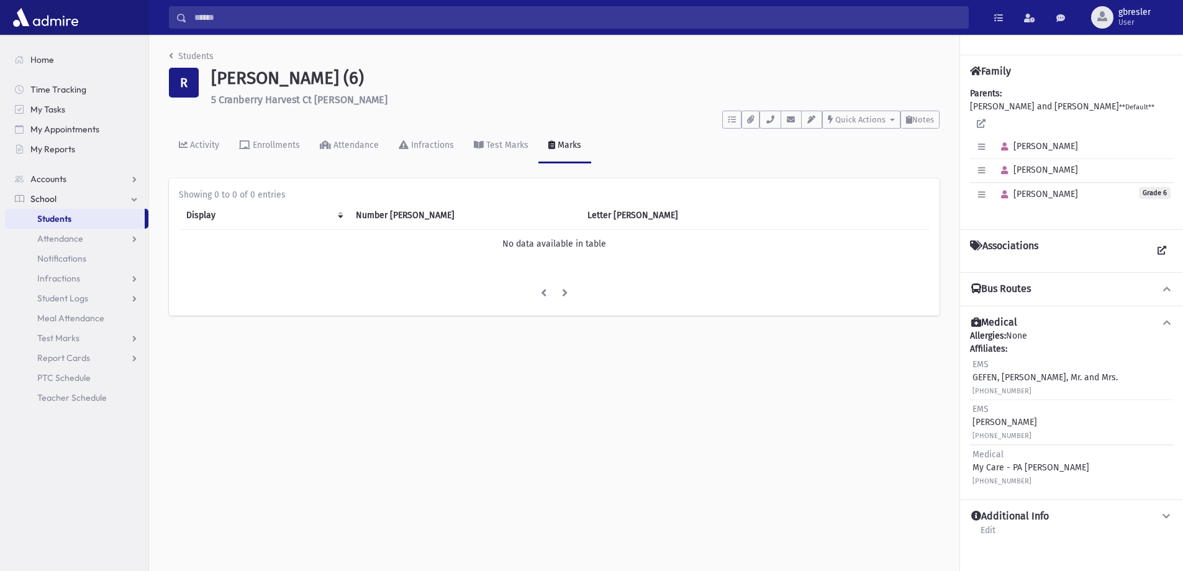
click at [211, 62] on li "Students" at bounding box center [191, 56] width 45 height 13
click at [183, 57] on link "Students" at bounding box center [191, 56] width 45 height 11
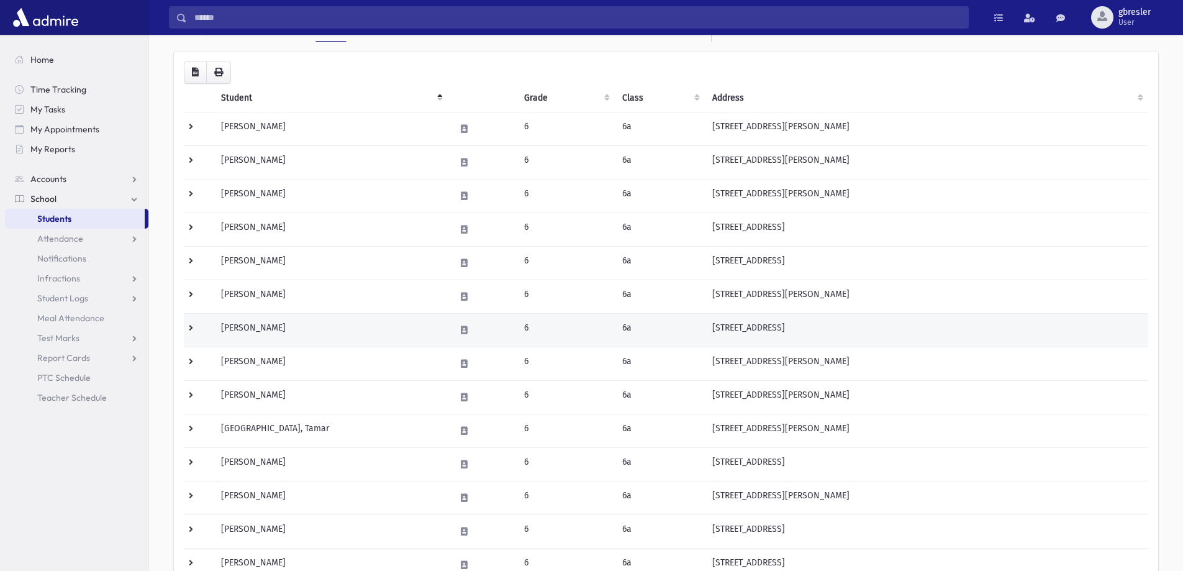
scroll to position [311, 0]
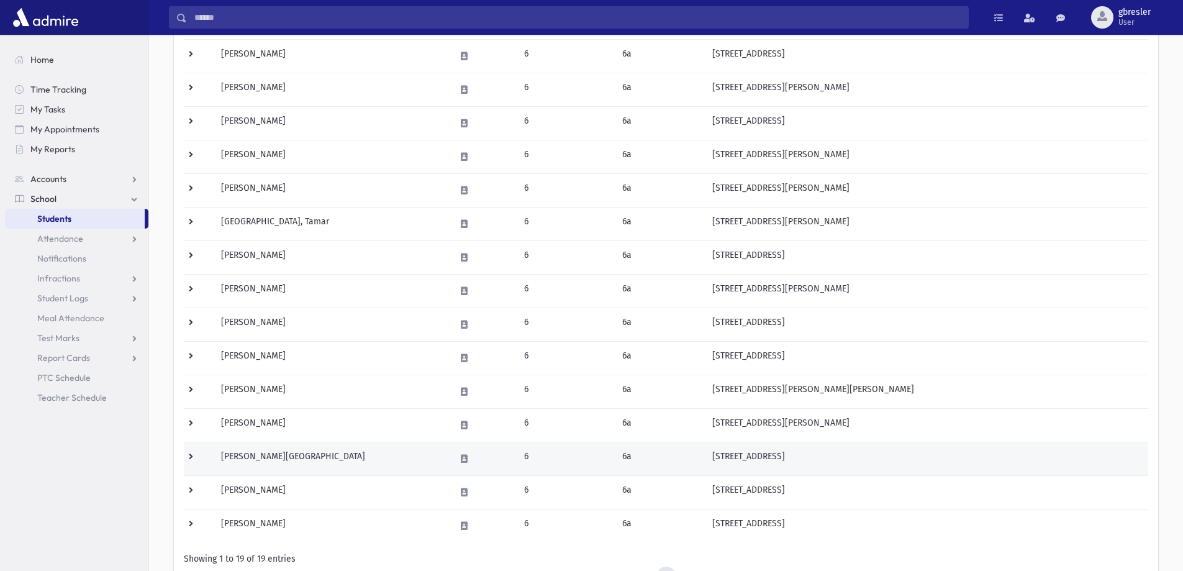
click at [269, 454] on td "[PERSON_NAME][GEOGRAPHIC_DATA]" at bounding box center [331, 459] width 234 height 34
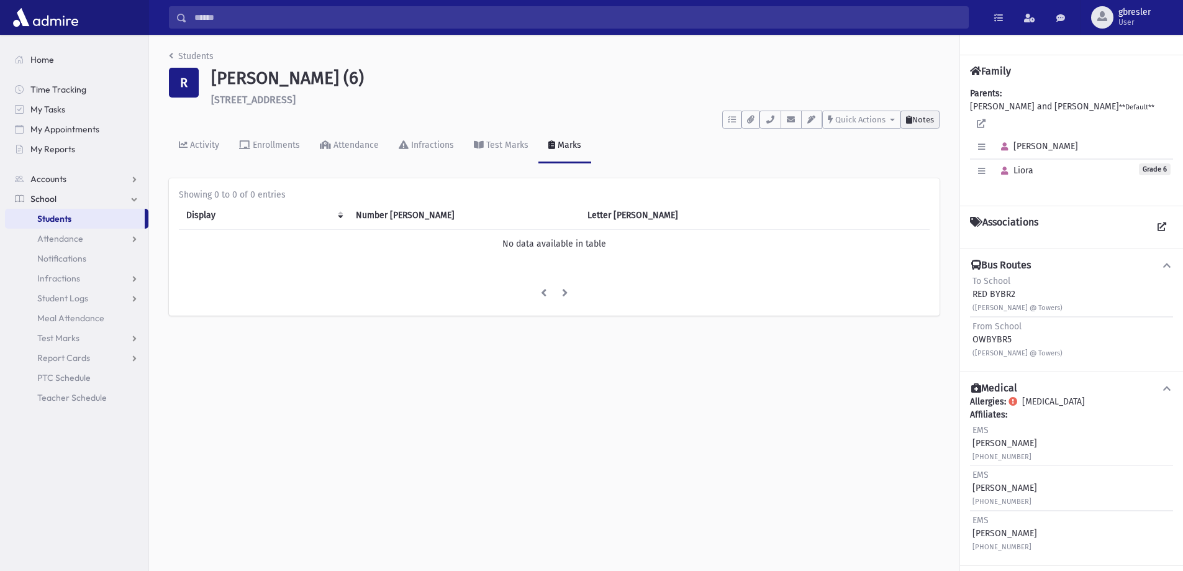
click at [928, 115] on span "Notes" at bounding box center [924, 119] width 22 height 9
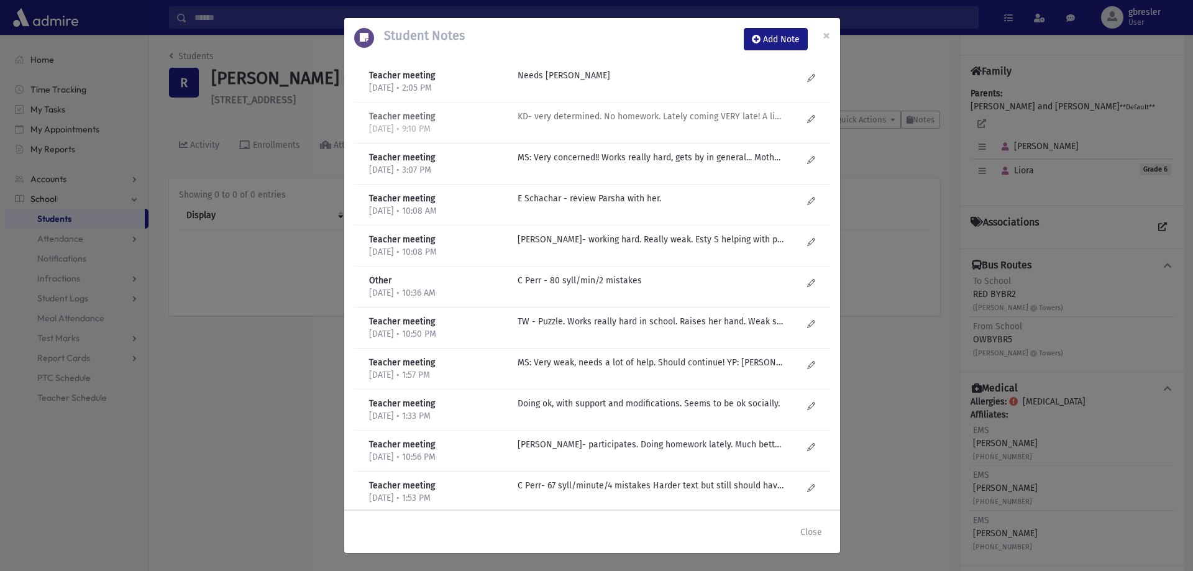
click at [642, 82] on p "KD- very determined. No homework. Lately coming VERY late! A little out of it a…" at bounding box center [650, 75] width 266 height 13
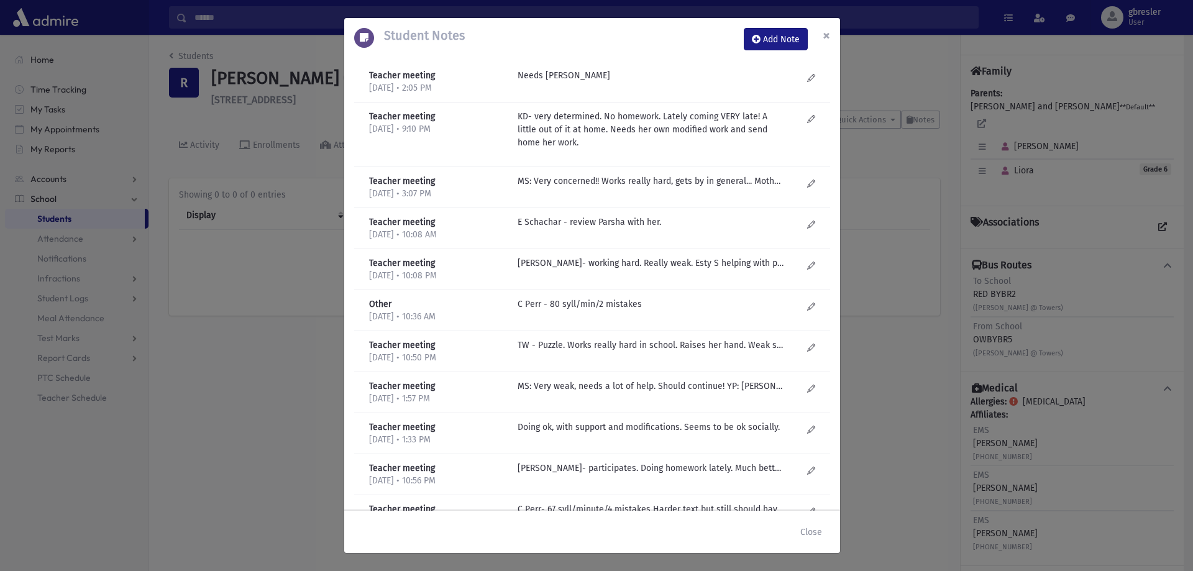
click at [826, 35] on span "×" at bounding box center [826, 35] width 7 height 17
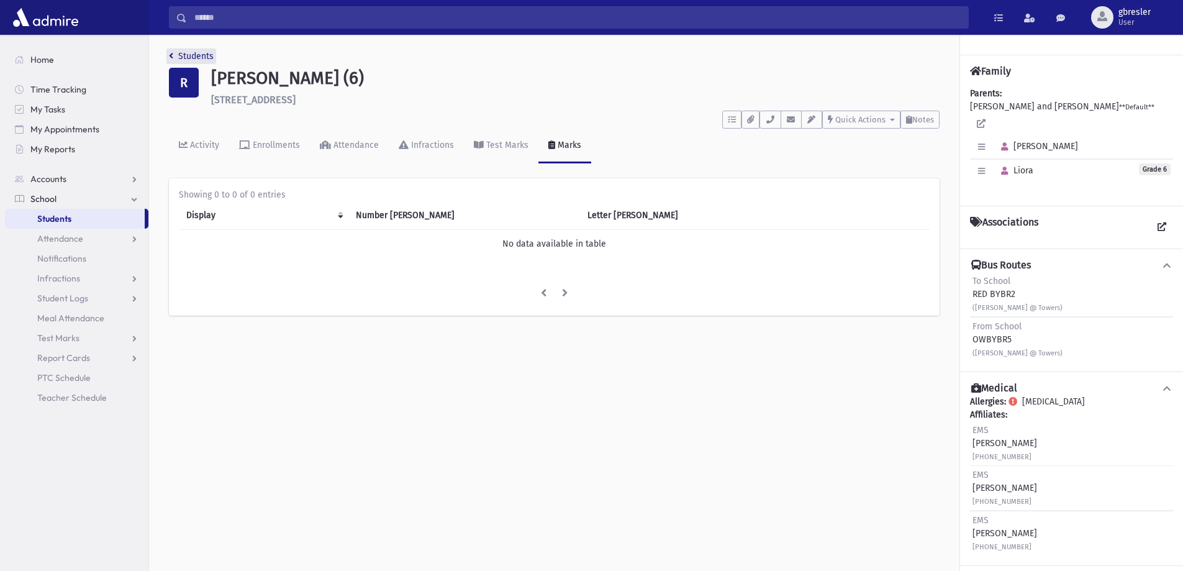
click at [188, 54] on link "Students" at bounding box center [191, 56] width 45 height 11
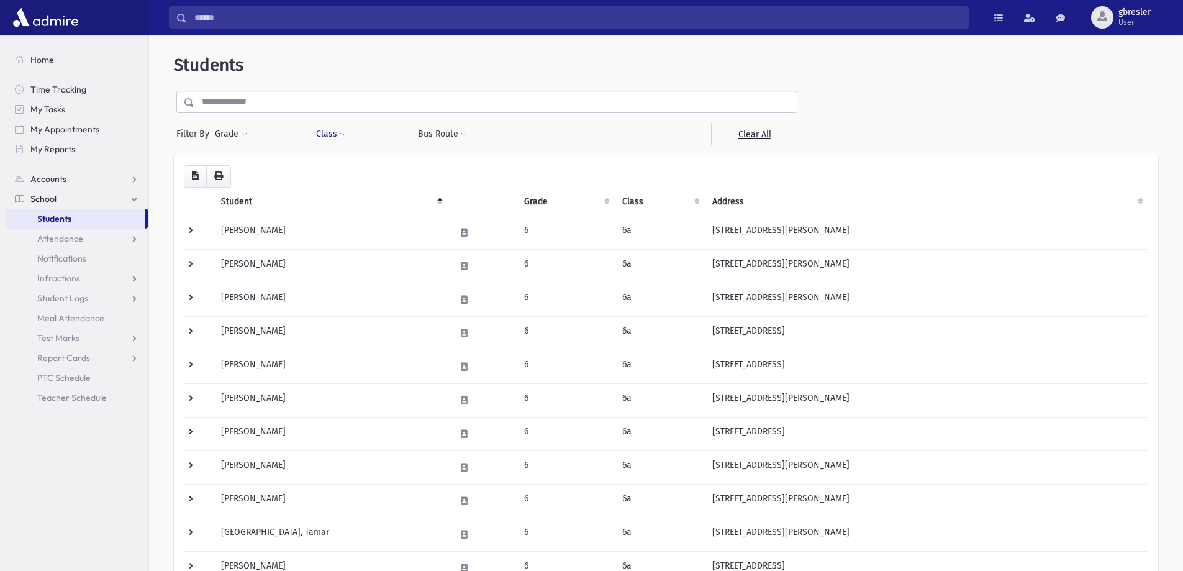
click at [340, 135] on span at bounding box center [343, 134] width 6 height 7
click at [749, 133] on link "Clear All" at bounding box center [754, 134] width 86 height 22
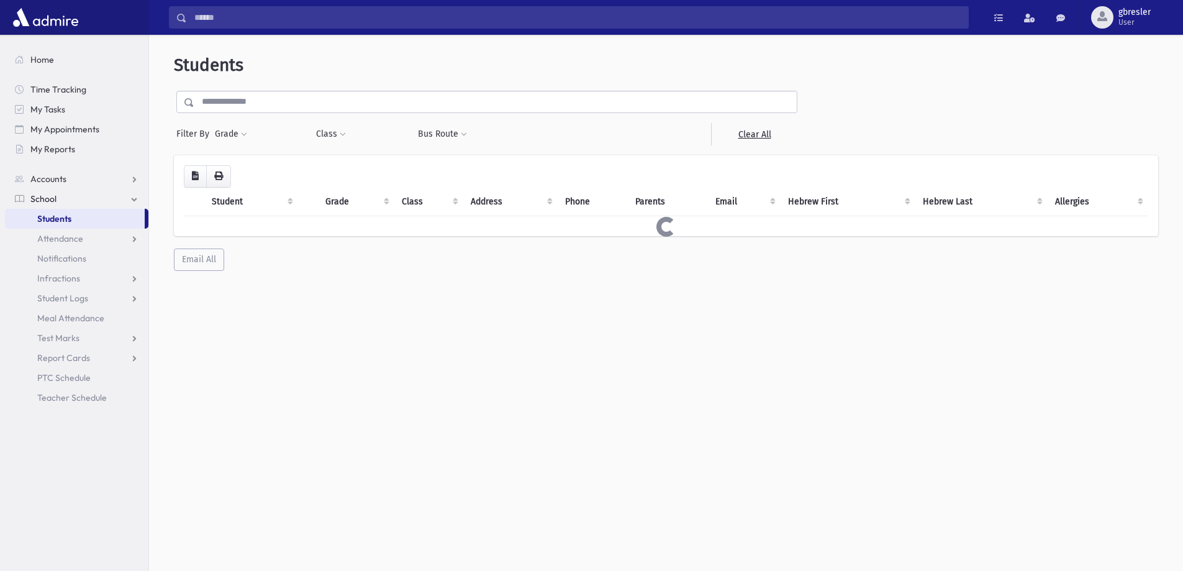
select select
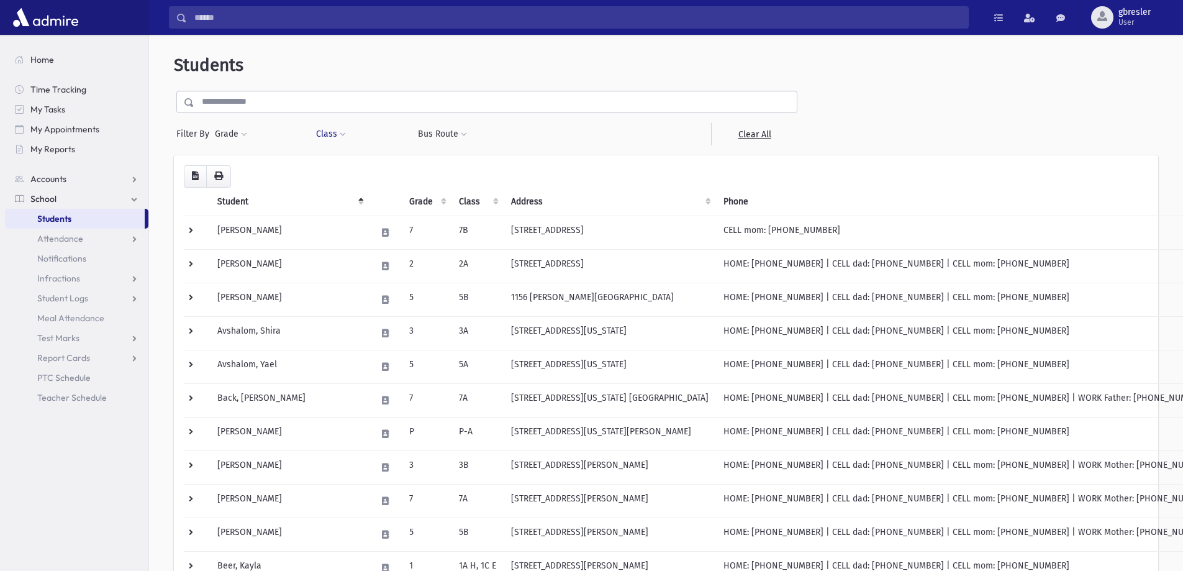
click at [337, 137] on button "Class" at bounding box center [331, 134] width 31 height 22
click at [335, 165] on ul at bounding box center [380, 166] width 119 height 19
type input "*"
select select "**"
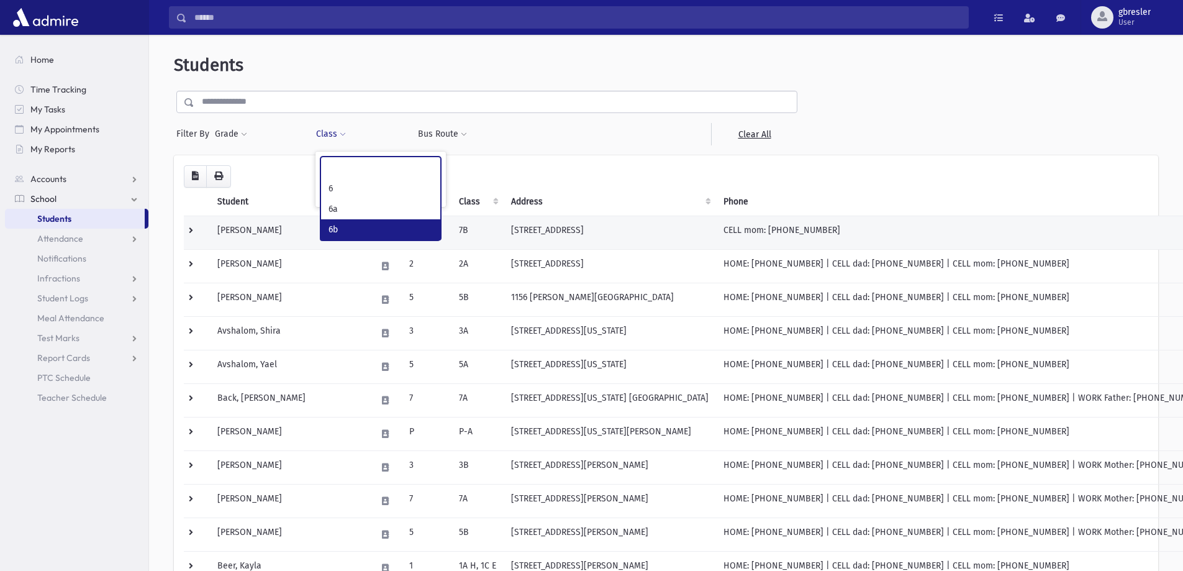
scroll to position [301, 0]
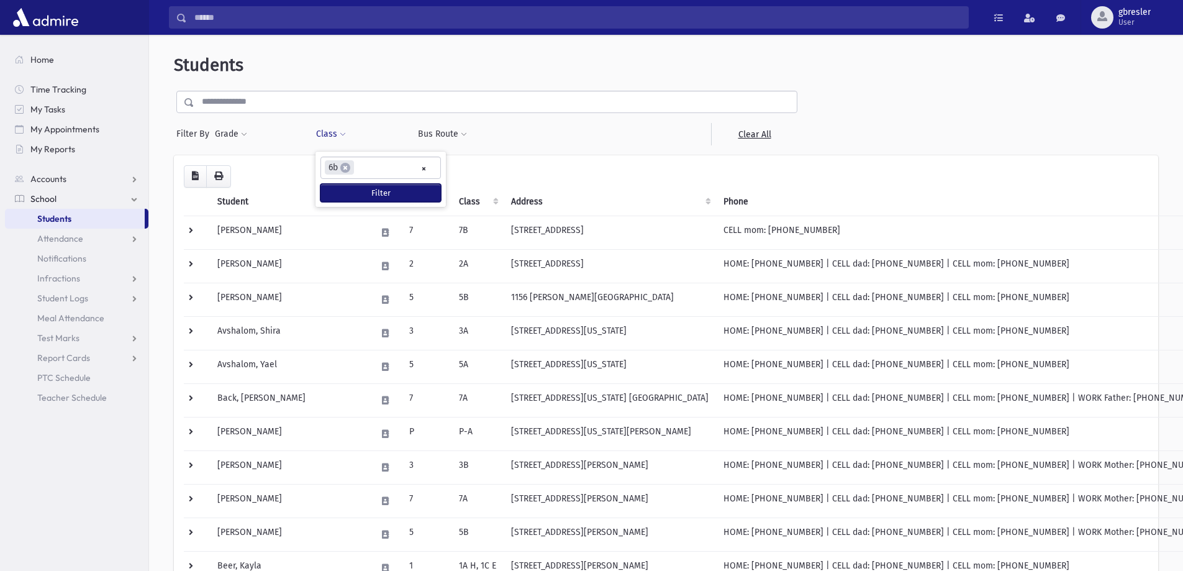
click at [380, 195] on button "Filter" at bounding box center [381, 193] width 121 height 18
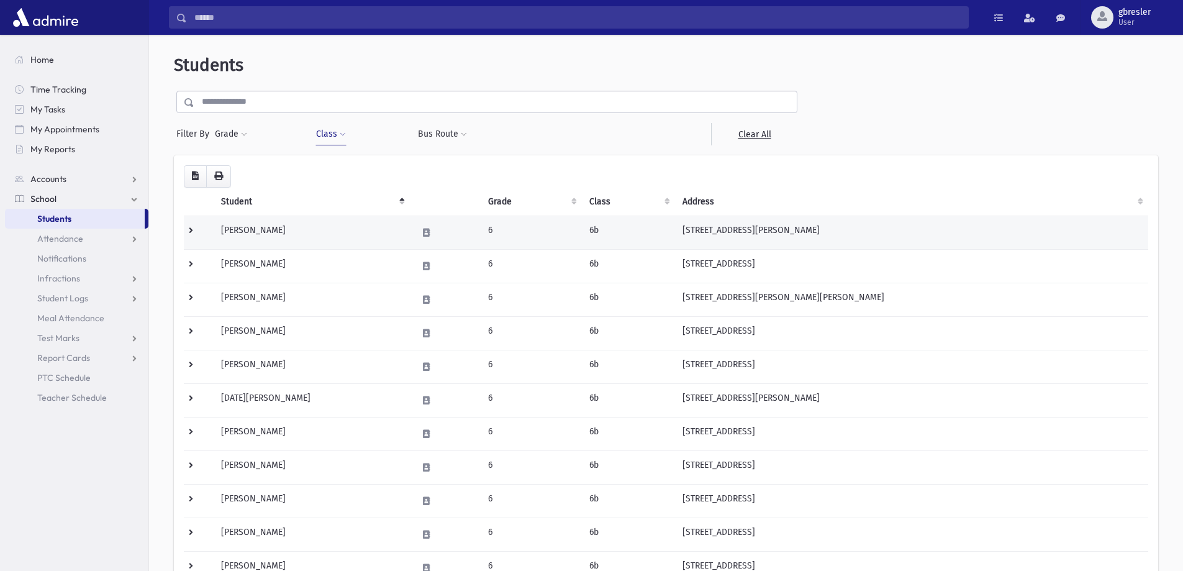
click at [276, 233] on td "[PERSON_NAME]" at bounding box center [312, 233] width 196 height 34
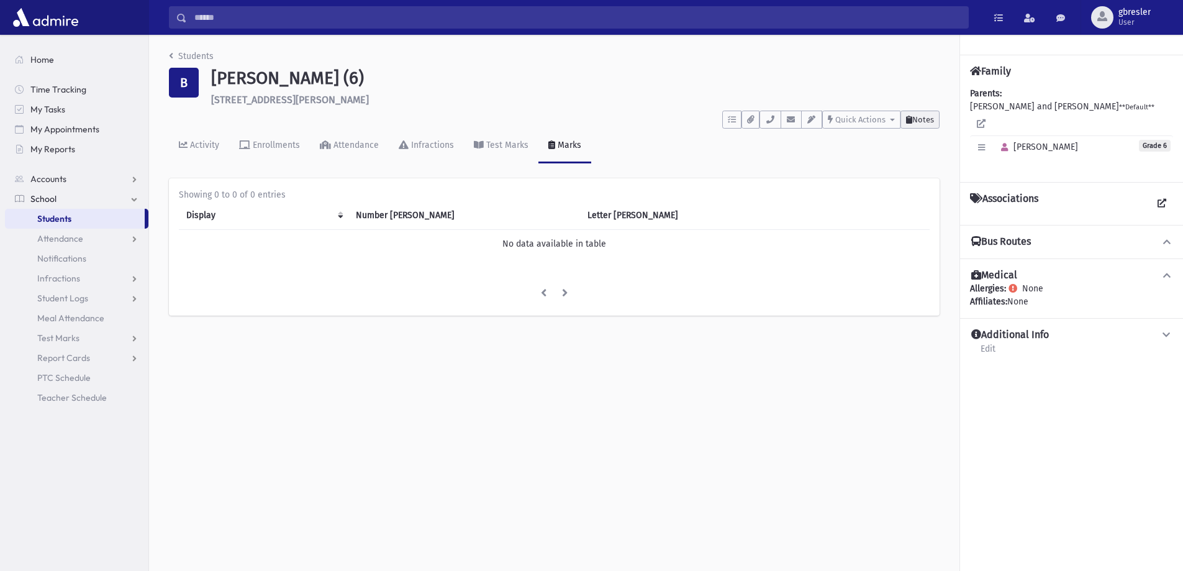
click at [902, 121] on button "Notes" at bounding box center [920, 120] width 39 height 18
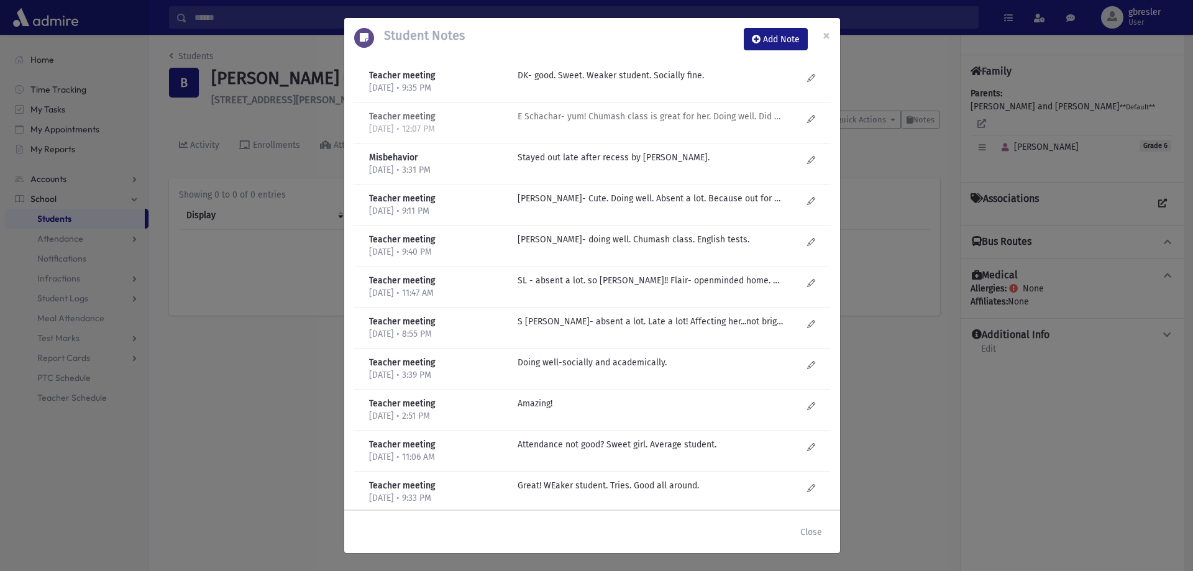
click at [631, 82] on p "E Schachar- yum! Chumash class is great for her. Doing well. Did work, involved." at bounding box center [650, 75] width 266 height 13
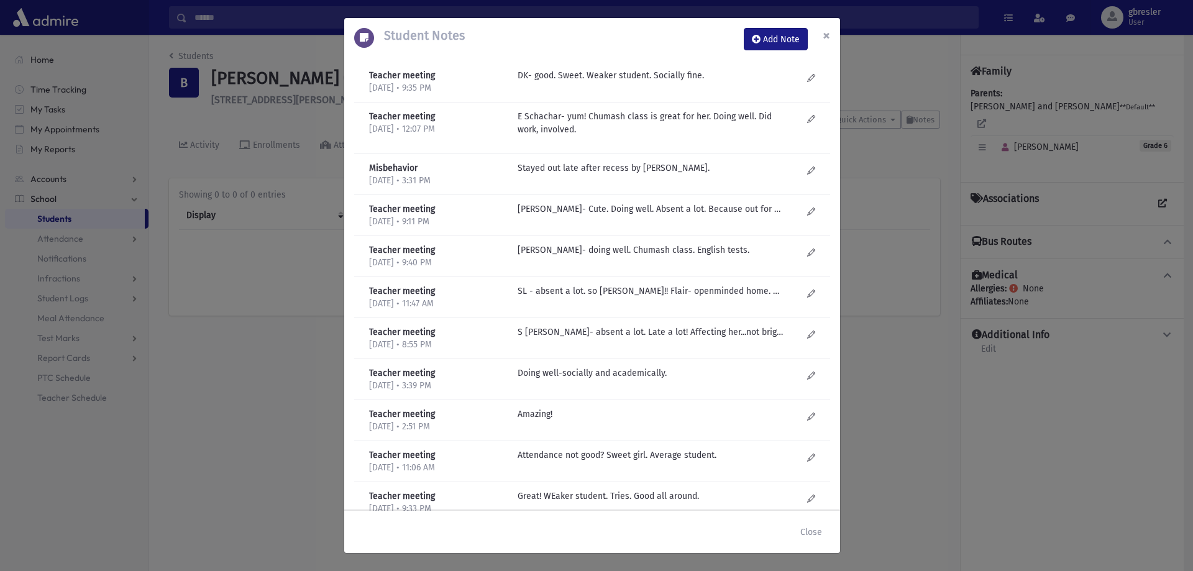
click at [823, 39] on span "×" at bounding box center [826, 35] width 7 height 17
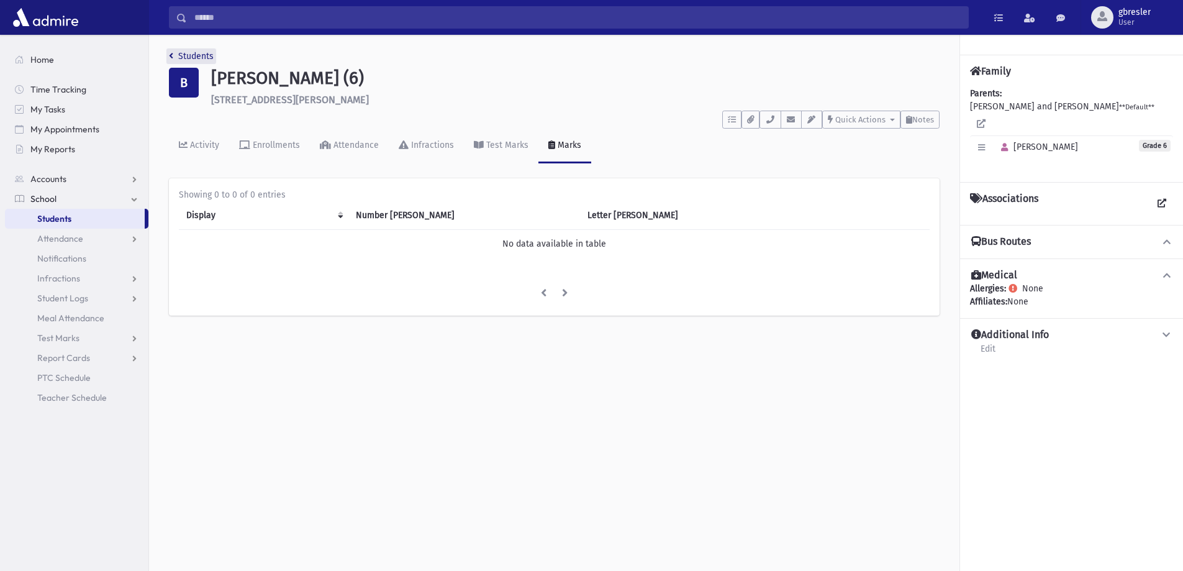
click at [192, 55] on link "Students" at bounding box center [191, 56] width 45 height 11
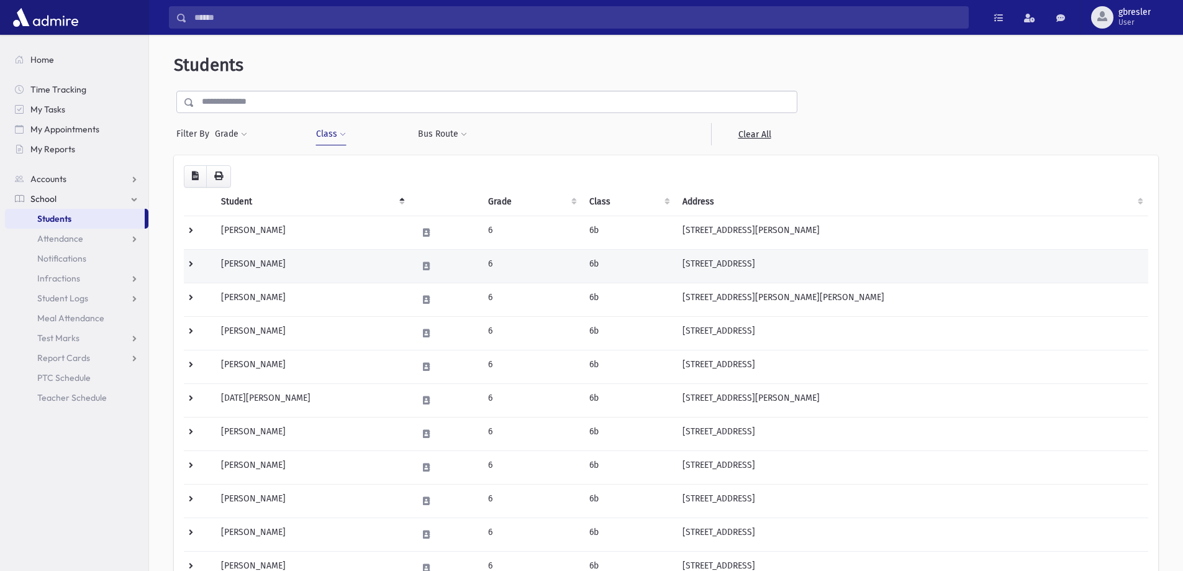
click at [265, 264] on td "[PERSON_NAME]" at bounding box center [312, 266] width 196 height 34
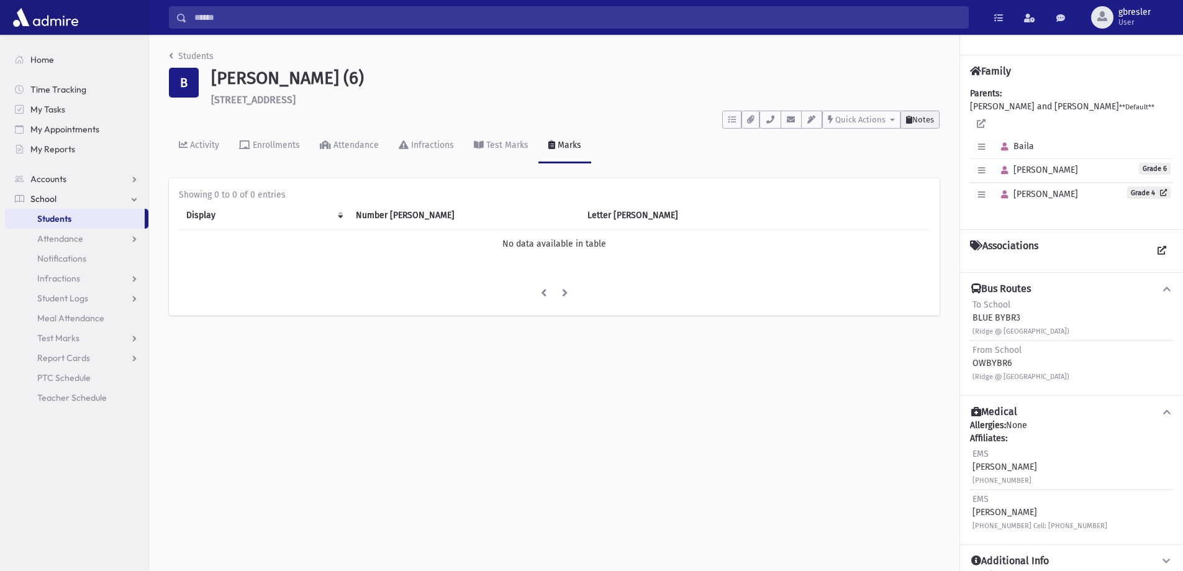
click at [928, 117] on span "Notes" at bounding box center [924, 119] width 22 height 9
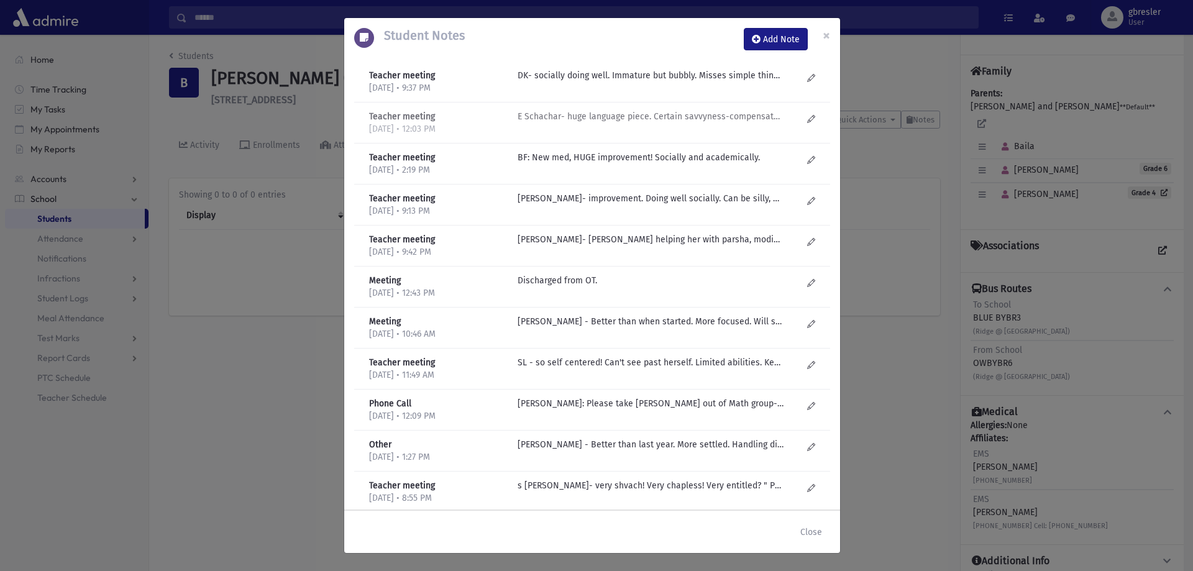
click at [670, 82] on p "E Schachar- huge language piece. Certain savvyness-compensates for a lot. Didn'…" at bounding box center [650, 75] width 266 height 13
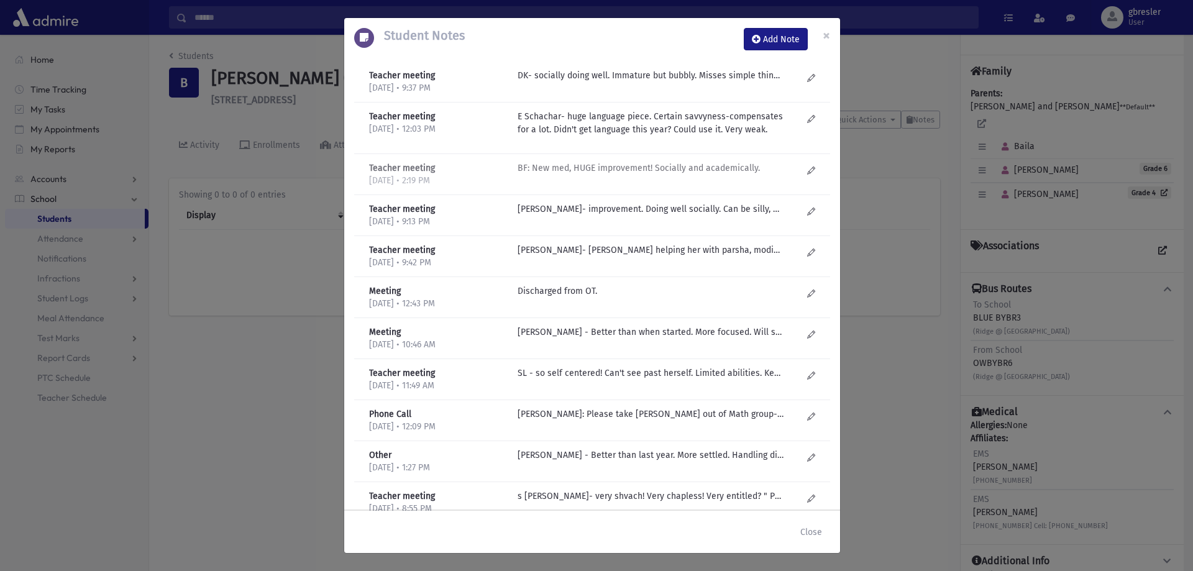
click at [670, 82] on p "BF: New med, HUGE improvement! Socially and academically." at bounding box center [650, 75] width 266 height 13
click at [614, 85] on div "DK- socially doing well. Immature but bubbly. Misses simple things." at bounding box center [659, 81] width 297 height 25
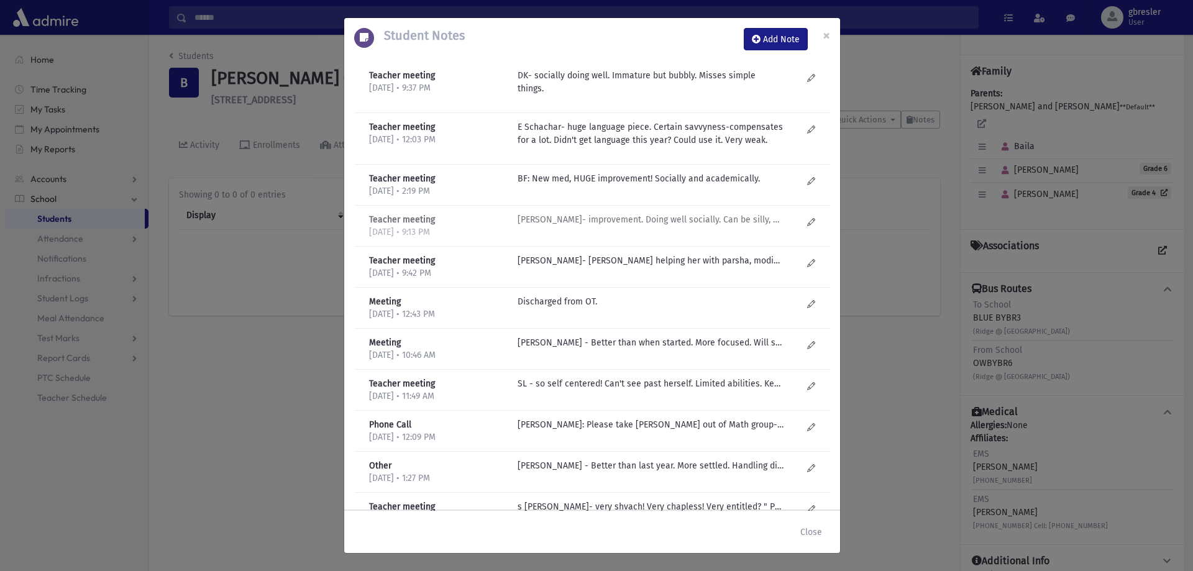
click at [614, 217] on p "D Kilberg- improvement. Doing well socially. Can be silly, but girls like her. …" at bounding box center [650, 219] width 266 height 13
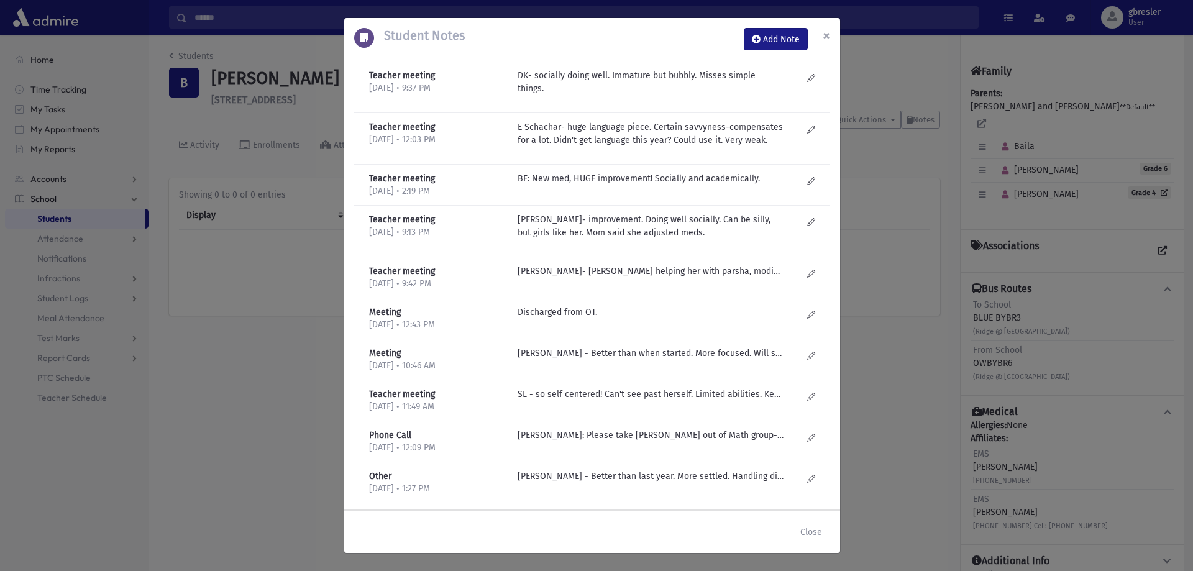
click at [826, 37] on span "×" at bounding box center [826, 35] width 7 height 17
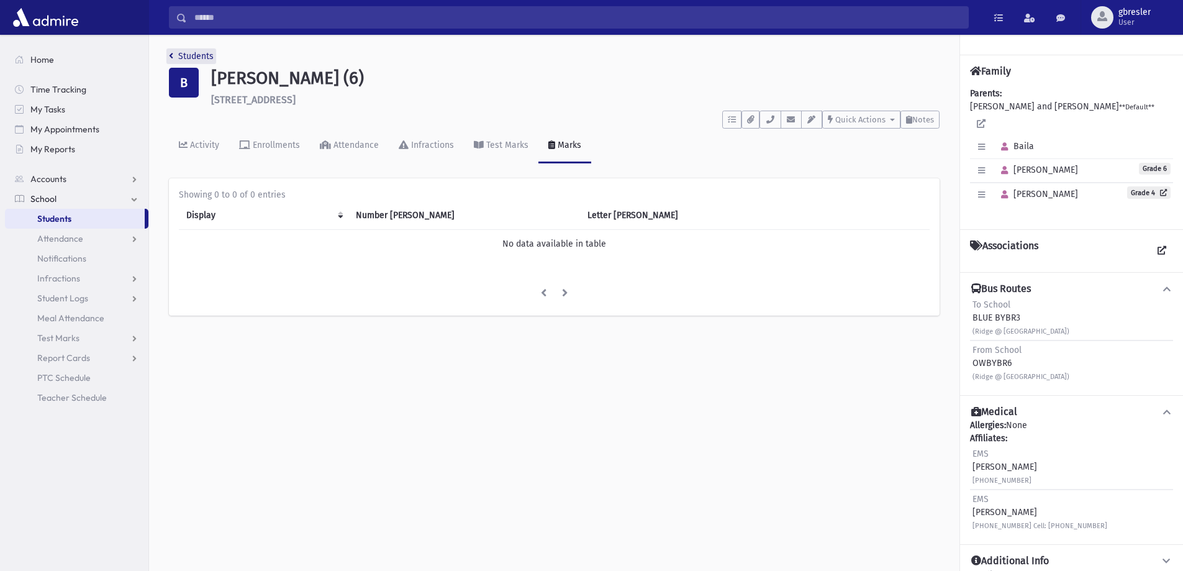
click at [191, 54] on link "Students" at bounding box center [191, 56] width 45 height 11
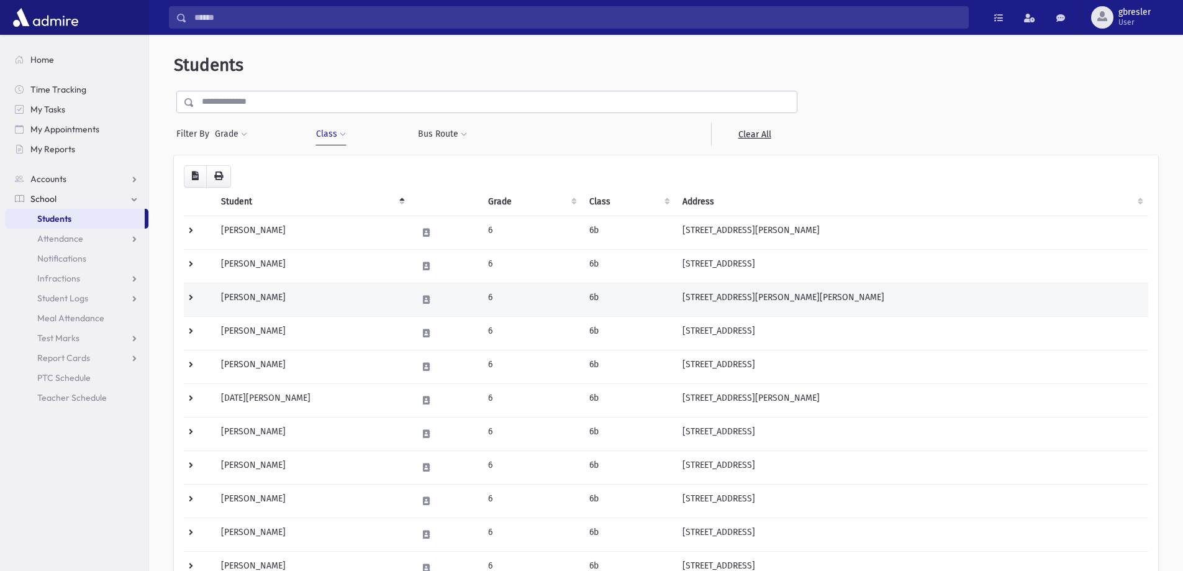
click at [254, 298] on td "Bookman, Aliza" at bounding box center [312, 300] width 196 height 34
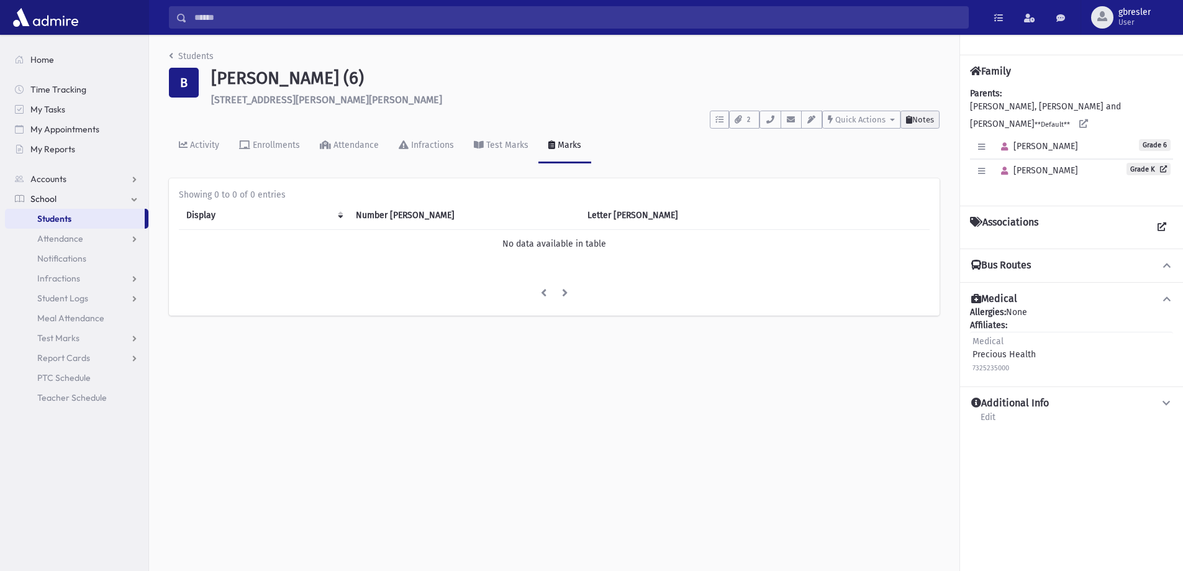
click at [919, 120] on span "Notes" at bounding box center [924, 119] width 22 height 9
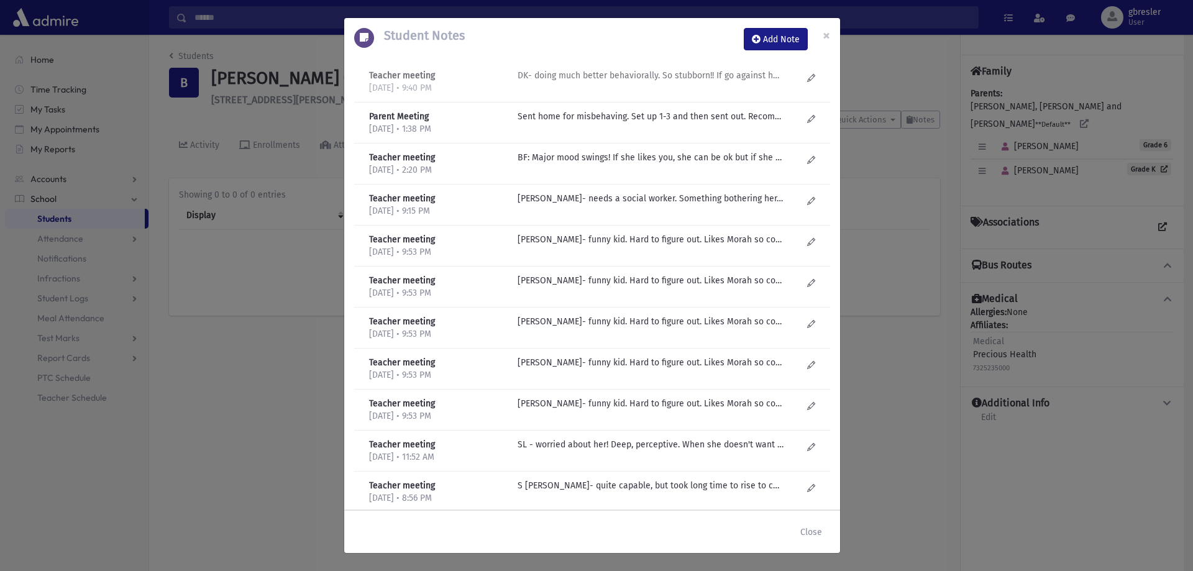
click at [686, 83] on div "DK- doing much better behaviorally. So stubborn!! If go against her, won't give…" at bounding box center [659, 81] width 297 height 25
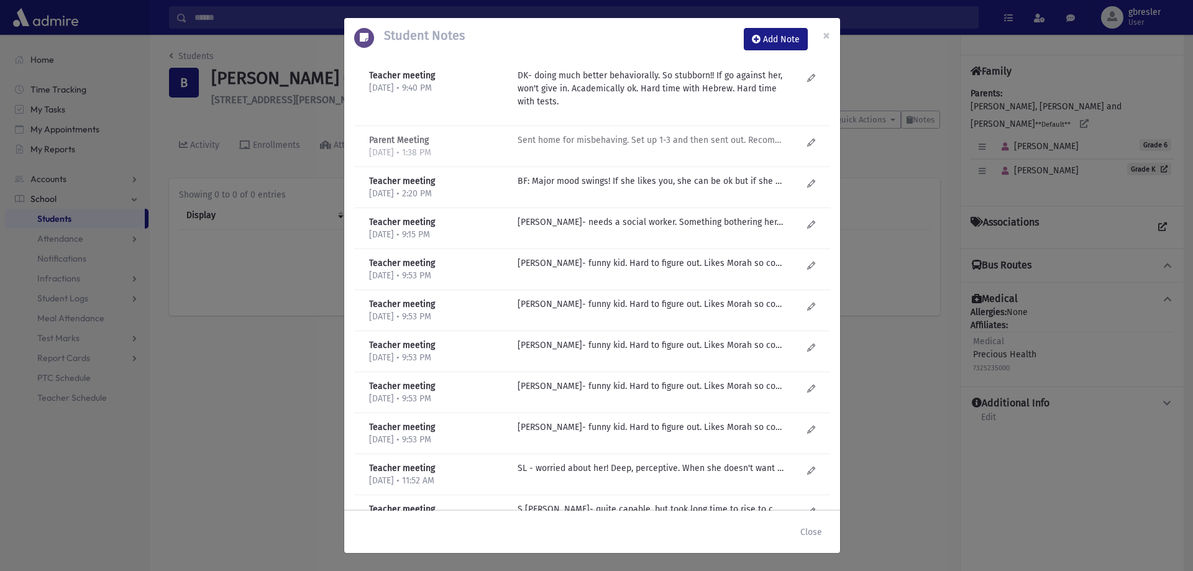
click at [677, 140] on p "Sent home for misbehaving. Set up 1-3 and then sent out. Recommended therapy. S…" at bounding box center [650, 140] width 266 height 13
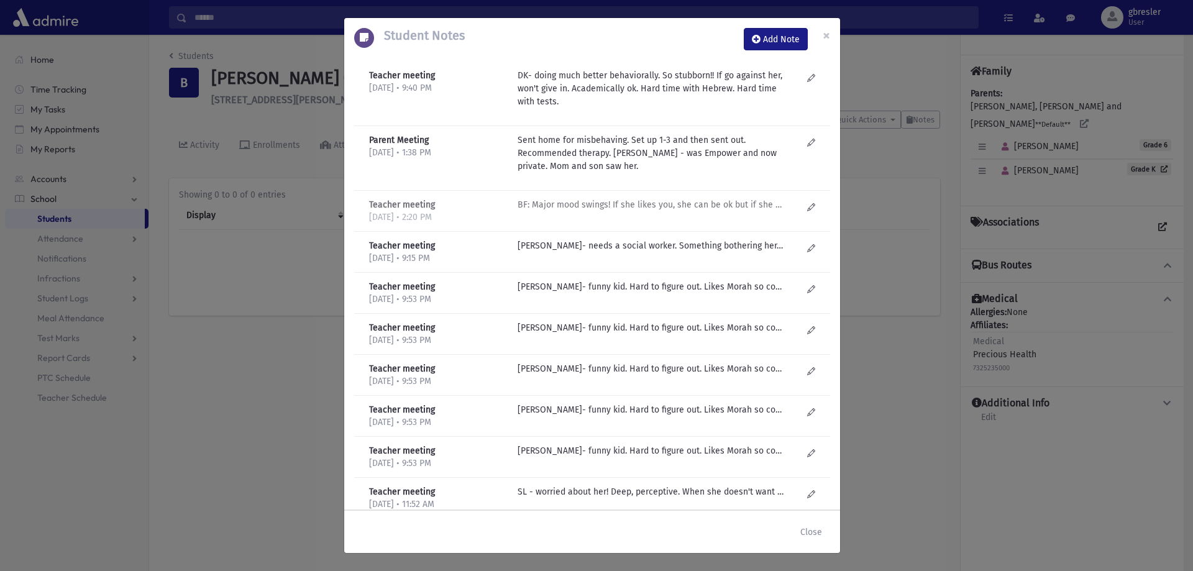
click at [673, 207] on p "BF: Major mood swings! If she likes you, she can be ok but if she doesn't..." at bounding box center [650, 204] width 266 height 13
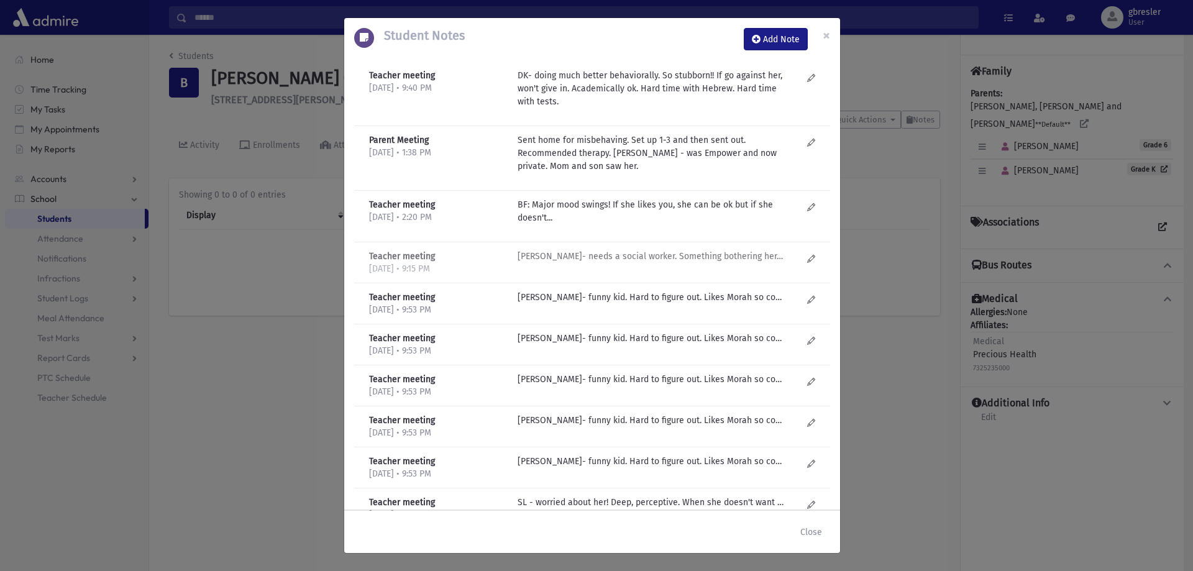
click at [635, 253] on p "D Kilberg- needs a social worker. Something bothering her. Cute, bright. Not ha…" at bounding box center [650, 256] width 266 height 13
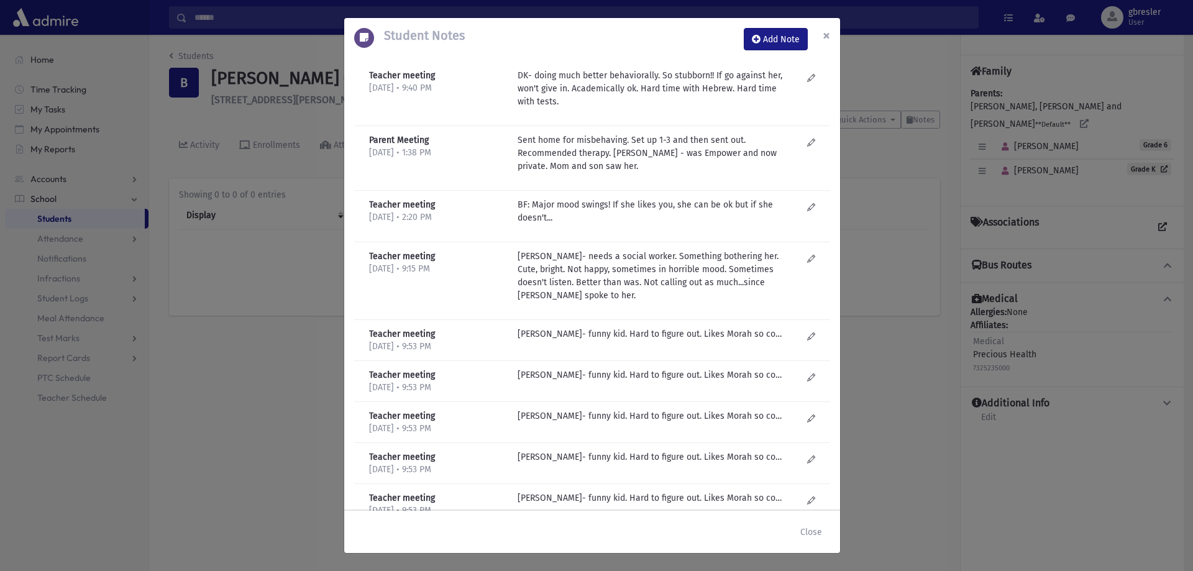
click at [823, 39] on span "×" at bounding box center [826, 35] width 7 height 17
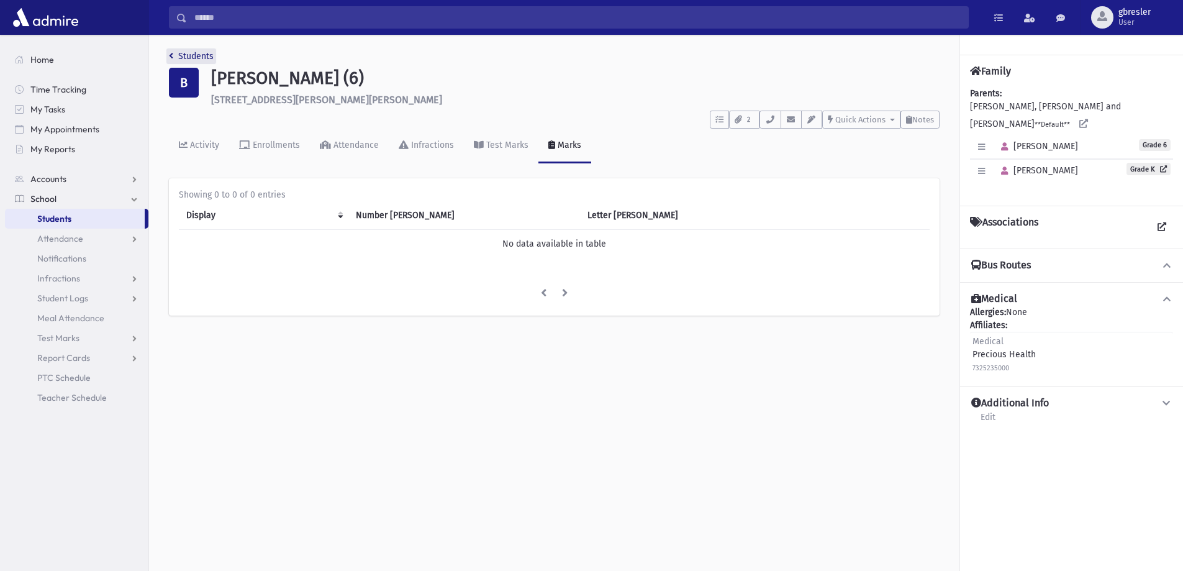
click at [200, 56] on link "Students" at bounding box center [191, 56] width 45 height 11
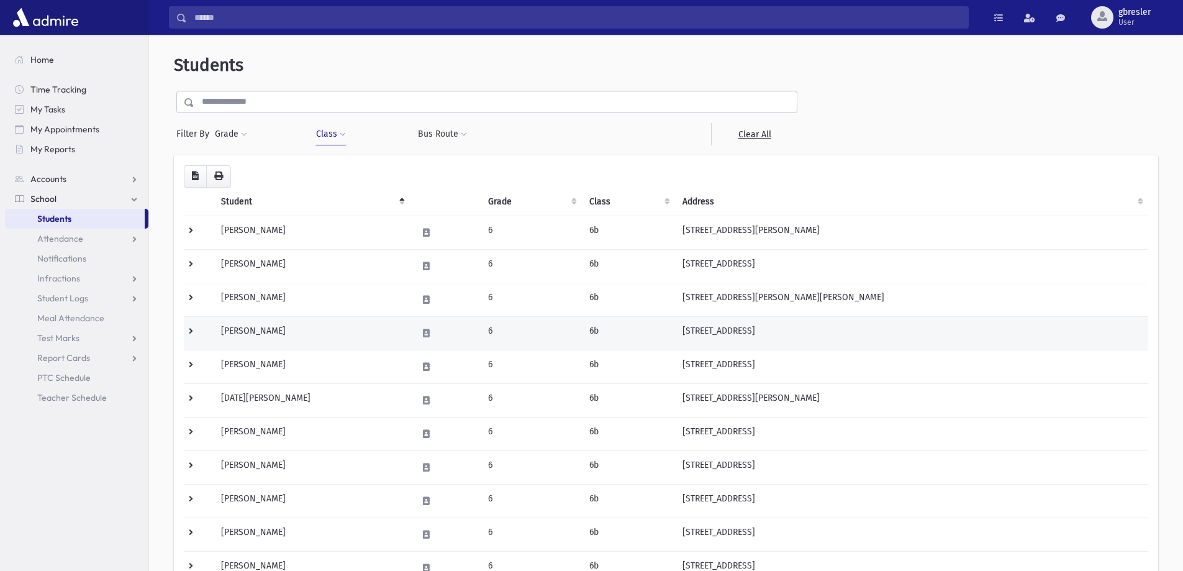
click at [255, 329] on td "[PERSON_NAME]" at bounding box center [312, 333] width 196 height 34
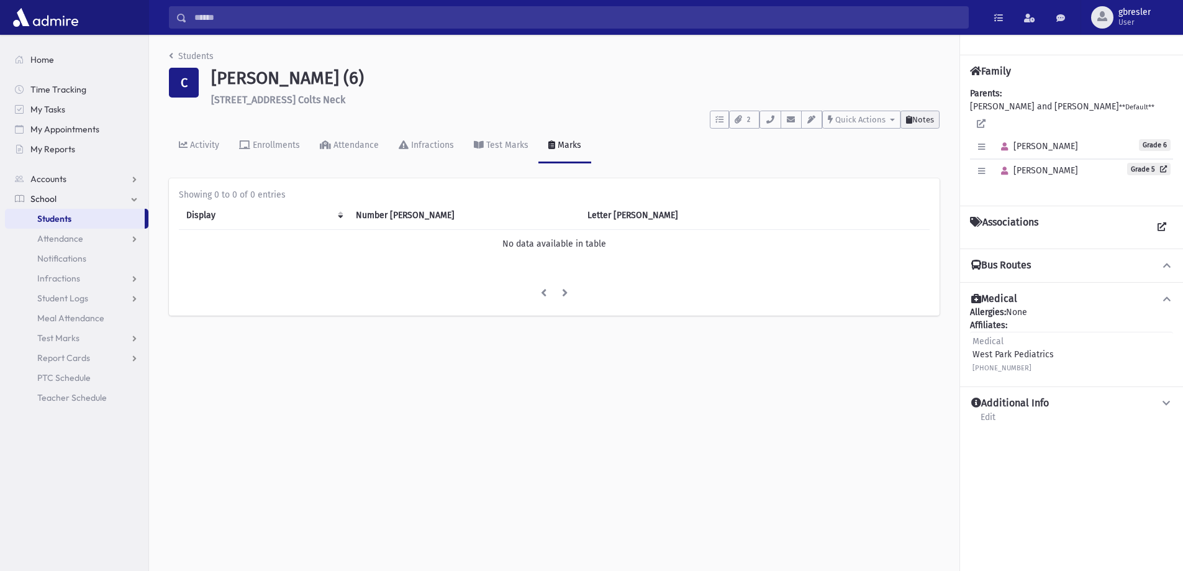
click at [926, 122] on span "Notes" at bounding box center [924, 119] width 22 height 9
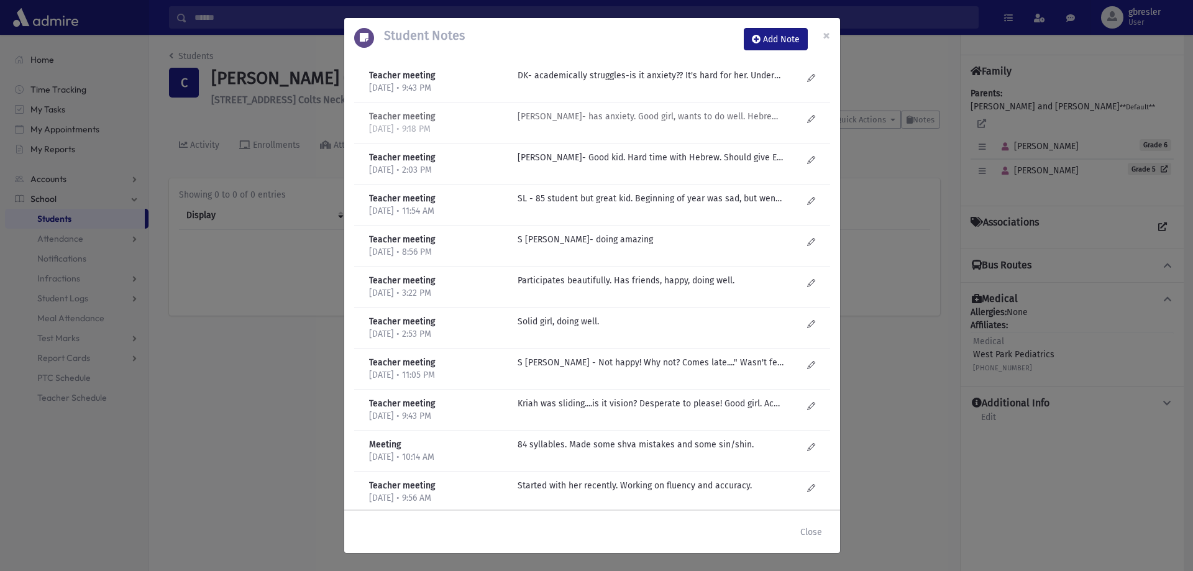
click at [648, 82] on p "D Kilberg- has anxiety. Good girl, wants to do well. Hebrew a little hard for h…" at bounding box center [650, 75] width 266 height 13
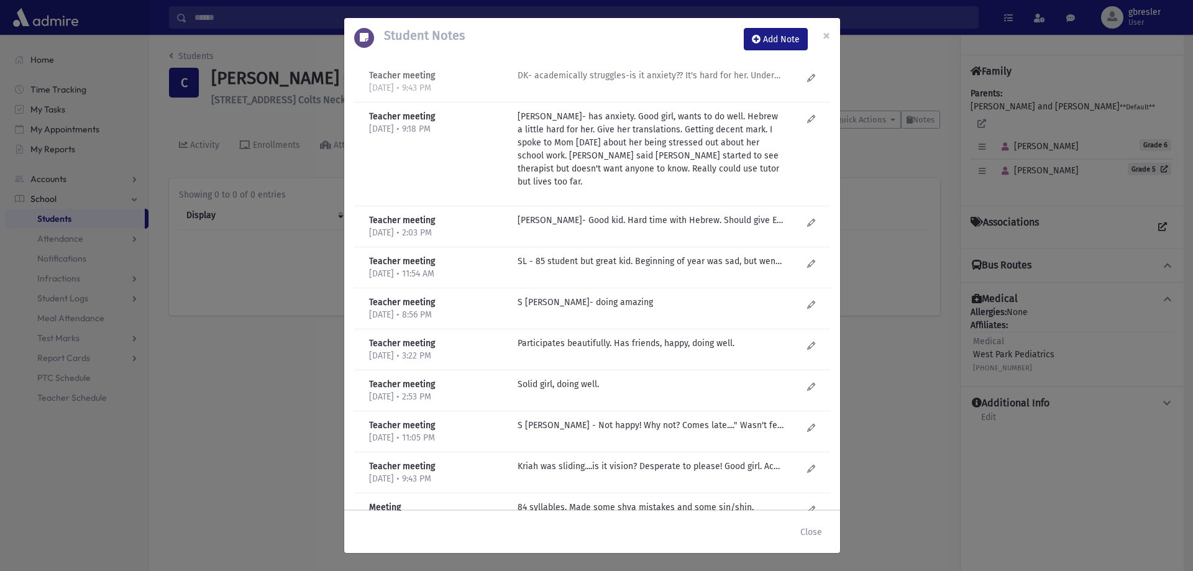
click at [668, 71] on p "DK- academically struggles-is it anxiety?? It's hard for her. Understands thing…" at bounding box center [650, 75] width 266 height 13
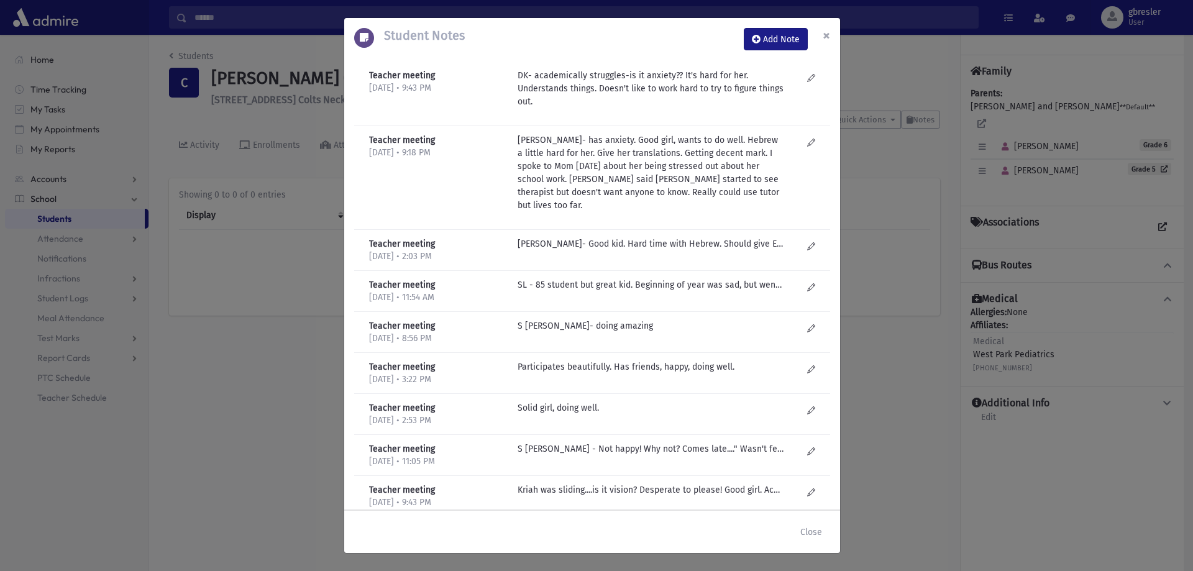
click at [829, 29] on span "×" at bounding box center [826, 35] width 7 height 17
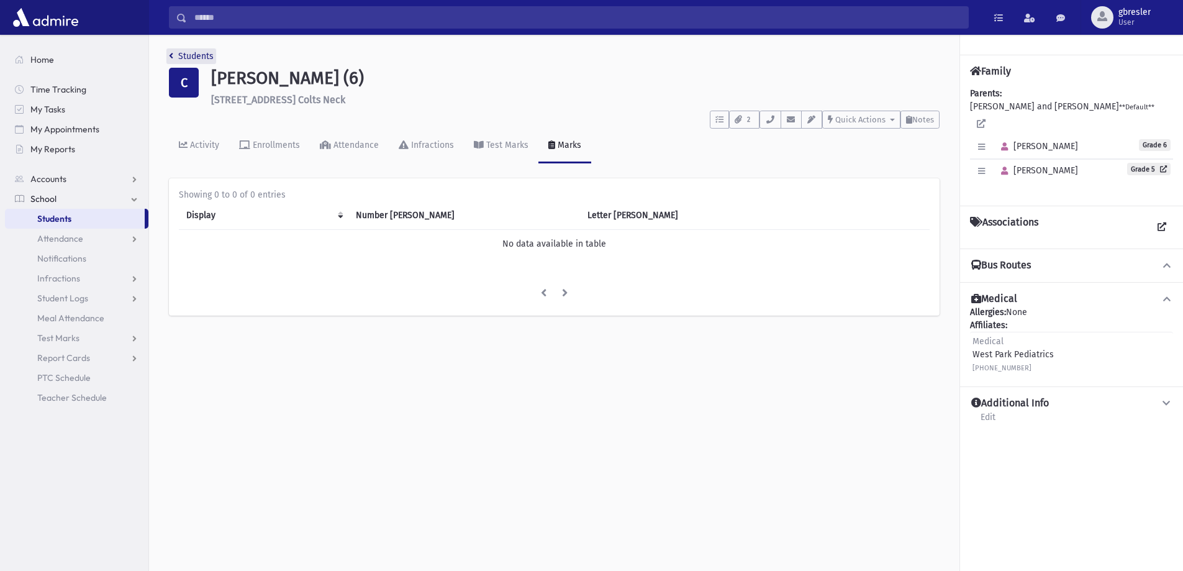
click at [203, 58] on link "Students" at bounding box center [191, 56] width 45 height 11
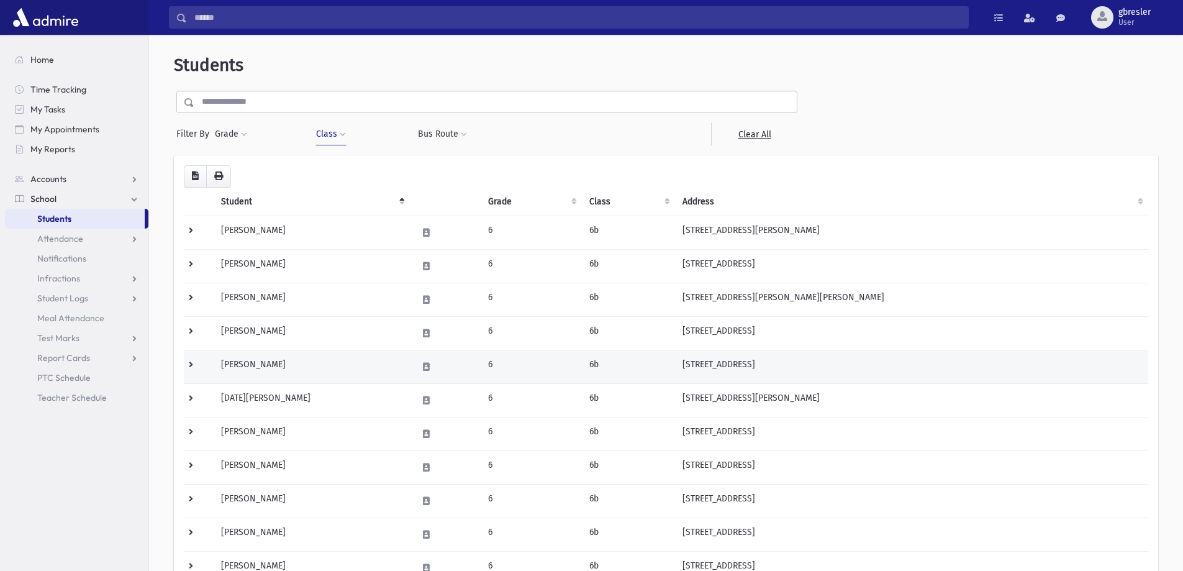
click at [255, 363] on td "[PERSON_NAME]" at bounding box center [312, 367] width 196 height 34
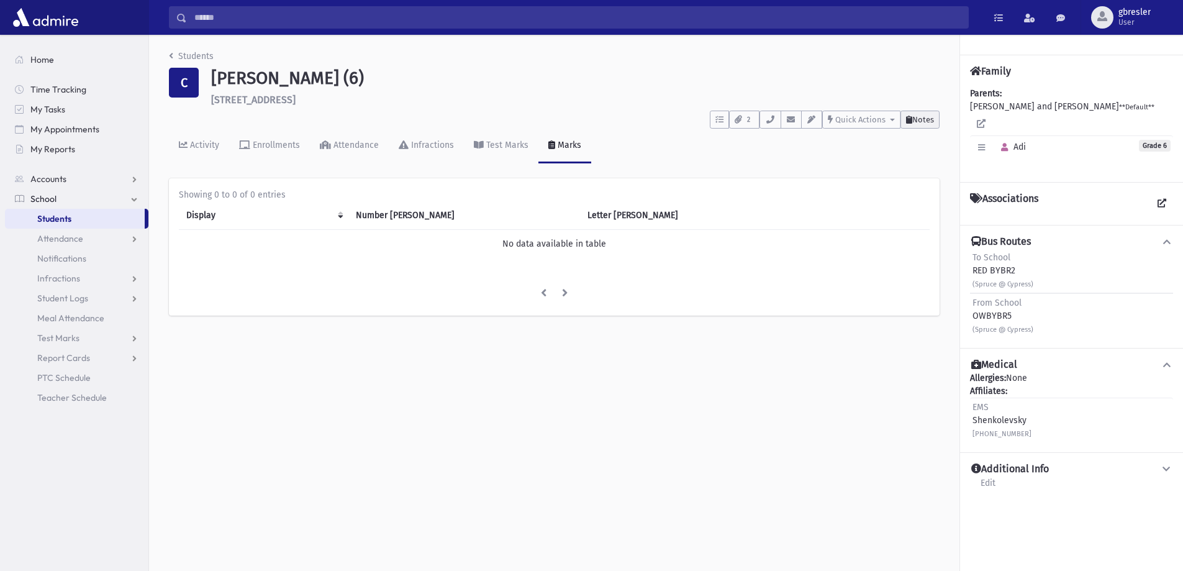
click at [913, 117] on span "Notes" at bounding box center [924, 119] width 22 height 9
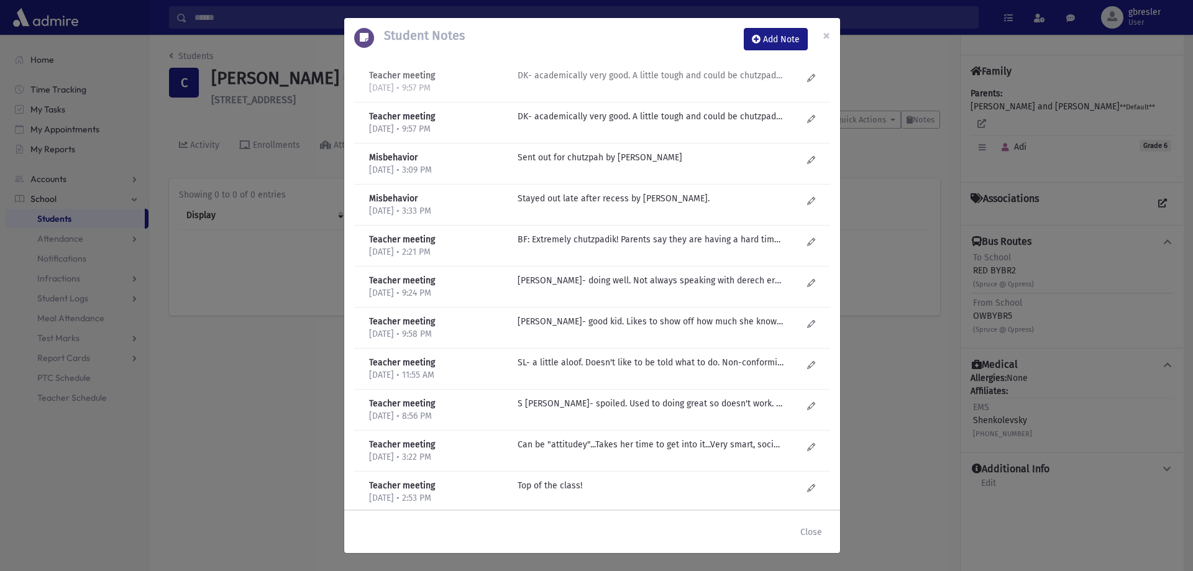
click at [710, 80] on p "DK- academically very good. A little tough and could be chutzpadik. Feels bad a…" at bounding box center [650, 75] width 266 height 13
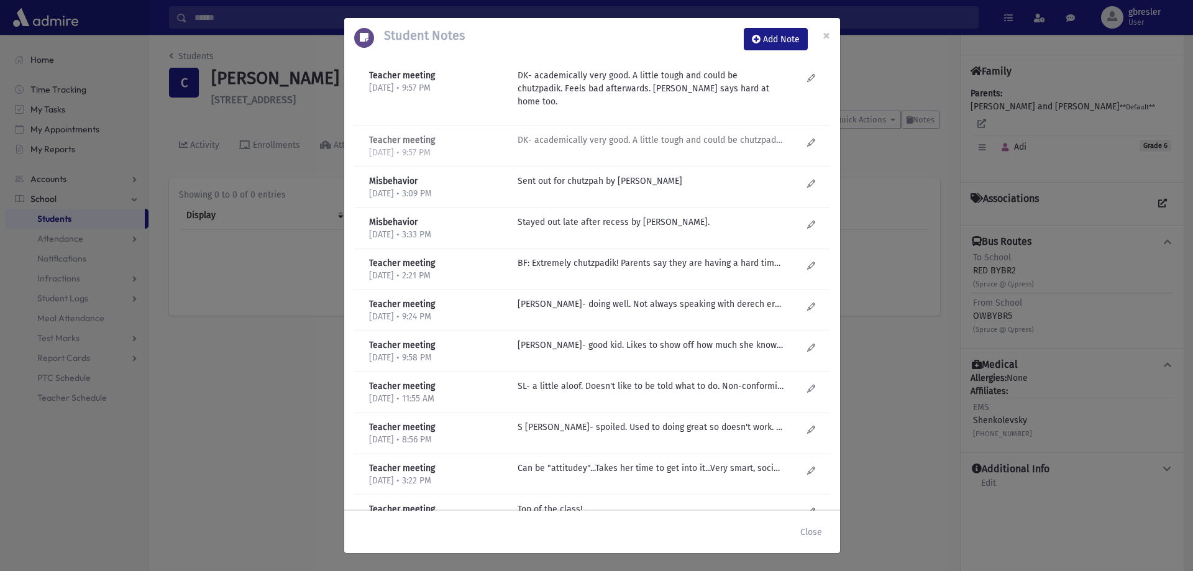
click at [690, 134] on p "DK- academically very good. A little tough and could be chutzpadik. Feels bad a…" at bounding box center [650, 140] width 266 height 13
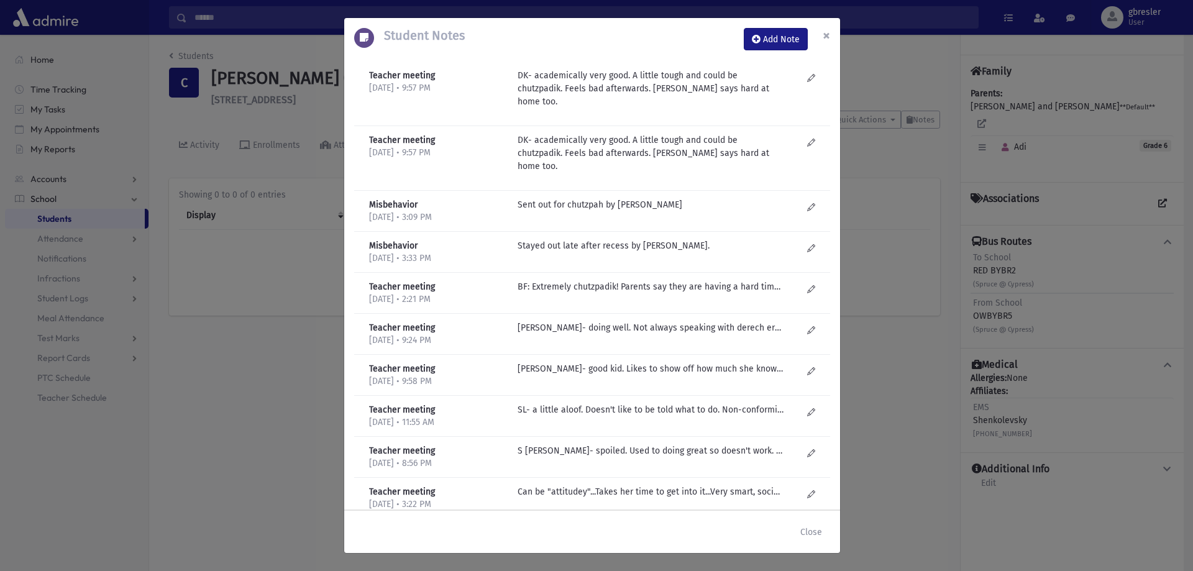
click at [828, 33] on span "×" at bounding box center [826, 35] width 7 height 17
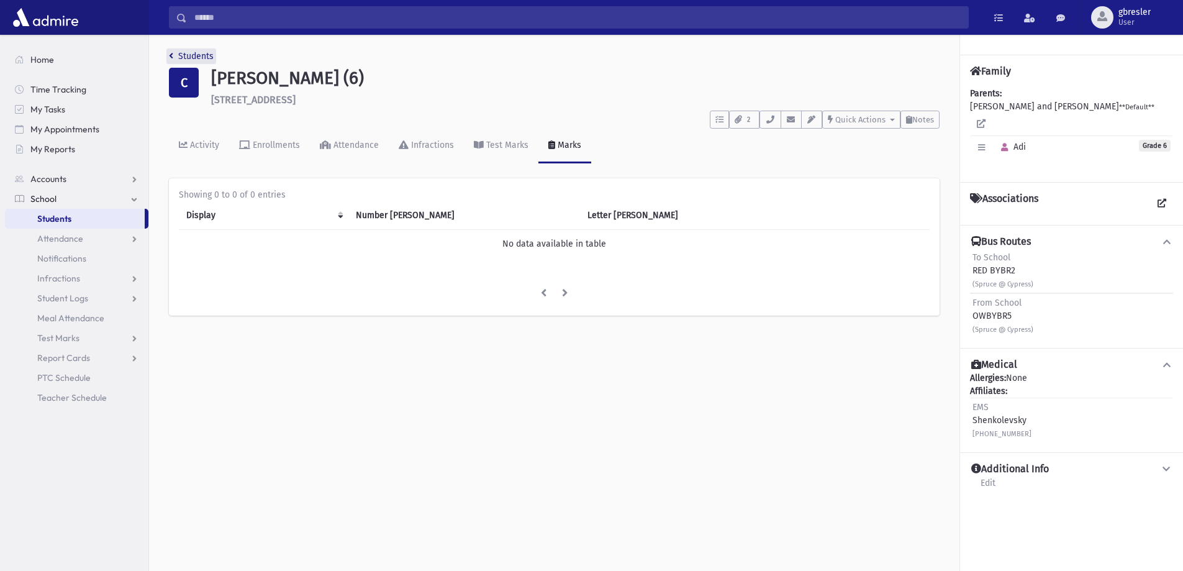
click at [195, 52] on link "Students" at bounding box center [191, 56] width 45 height 11
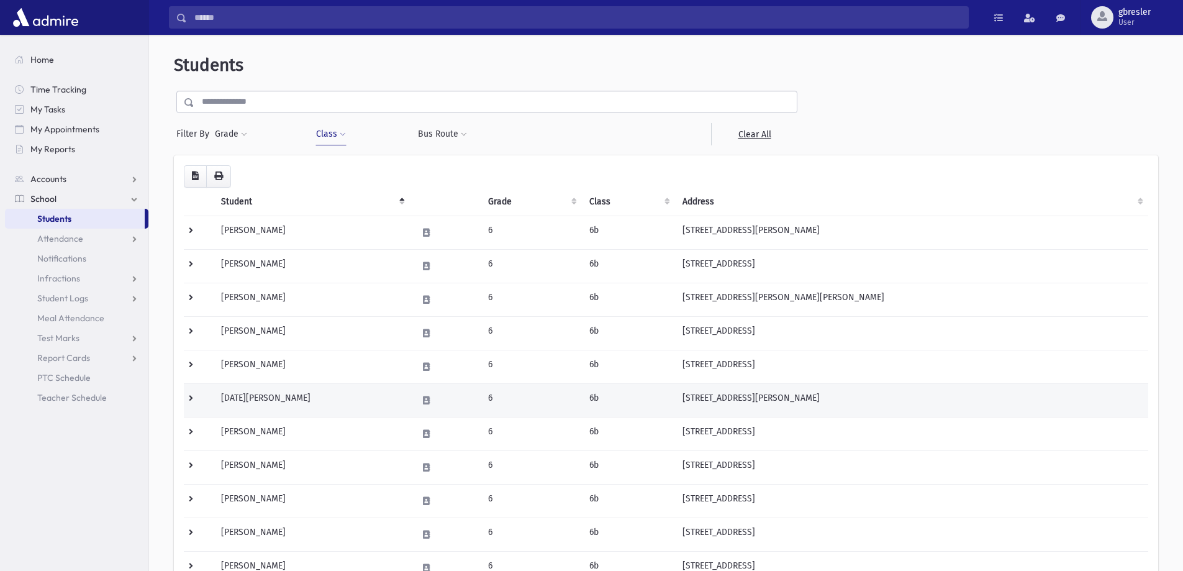
click at [261, 394] on td "Dahan, Avital" at bounding box center [312, 400] width 196 height 34
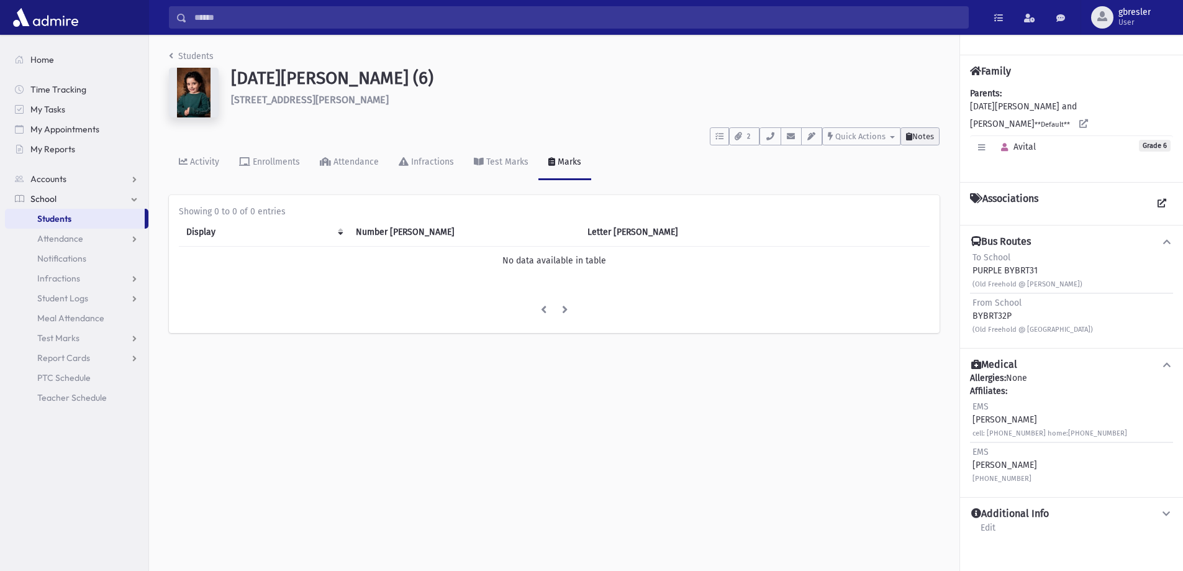
click at [919, 135] on span "Notes" at bounding box center [924, 136] width 22 height 9
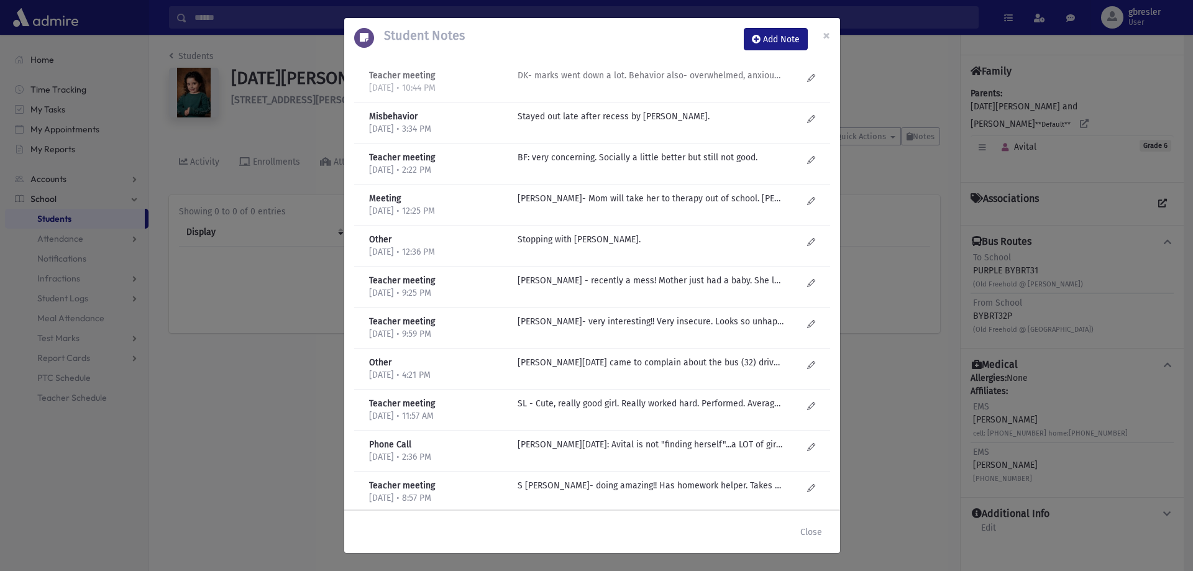
click at [621, 83] on div "DK- marks went down a lot. Behavior also- overwhelmed, anxious, losing things. …" at bounding box center [659, 81] width 297 height 25
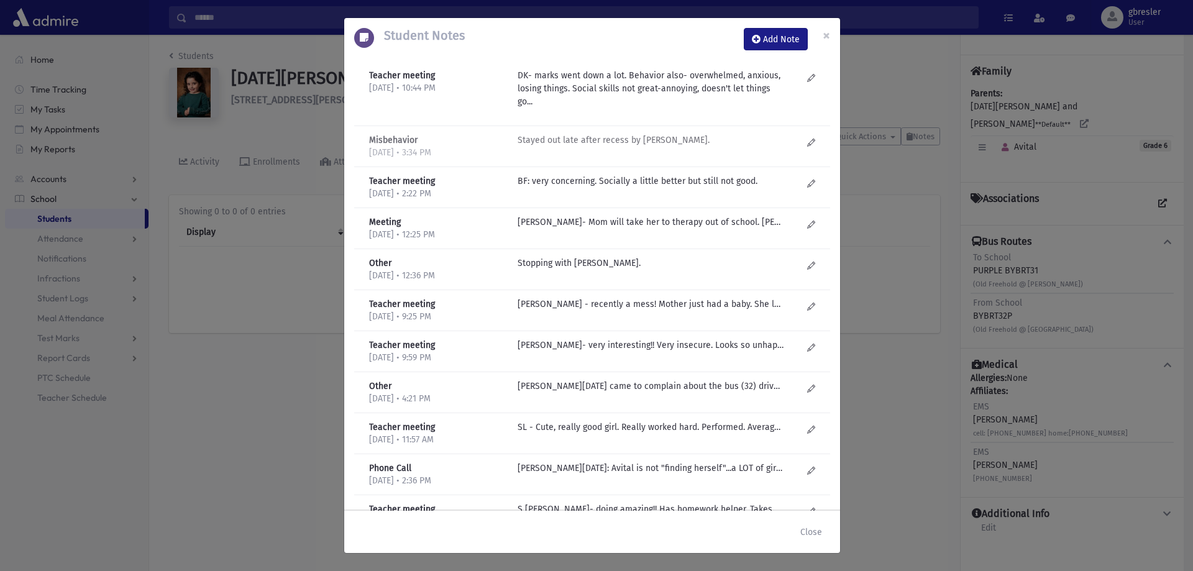
click at [606, 141] on p "Stayed out late after recess by T Levi." at bounding box center [650, 140] width 266 height 13
click at [616, 180] on p "BF: very concerning. Socially a little better but still not good." at bounding box center [650, 181] width 266 height 13
click at [682, 108] on p "BF: very concerning. Socially a little better but still not good." at bounding box center [650, 88] width 266 height 39
click at [669, 188] on p "J Golub- Mom will take her to therapy out of school. Mom says very hard at home." at bounding box center [650, 181] width 266 height 13
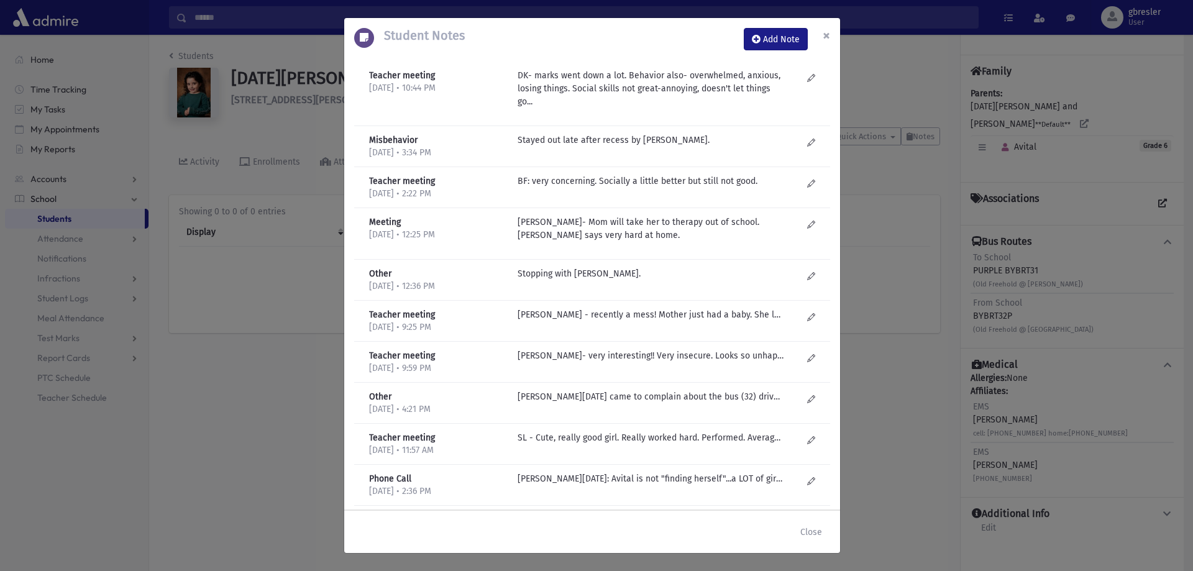
click at [826, 32] on span "×" at bounding box center [826, 35] width 7 height 17
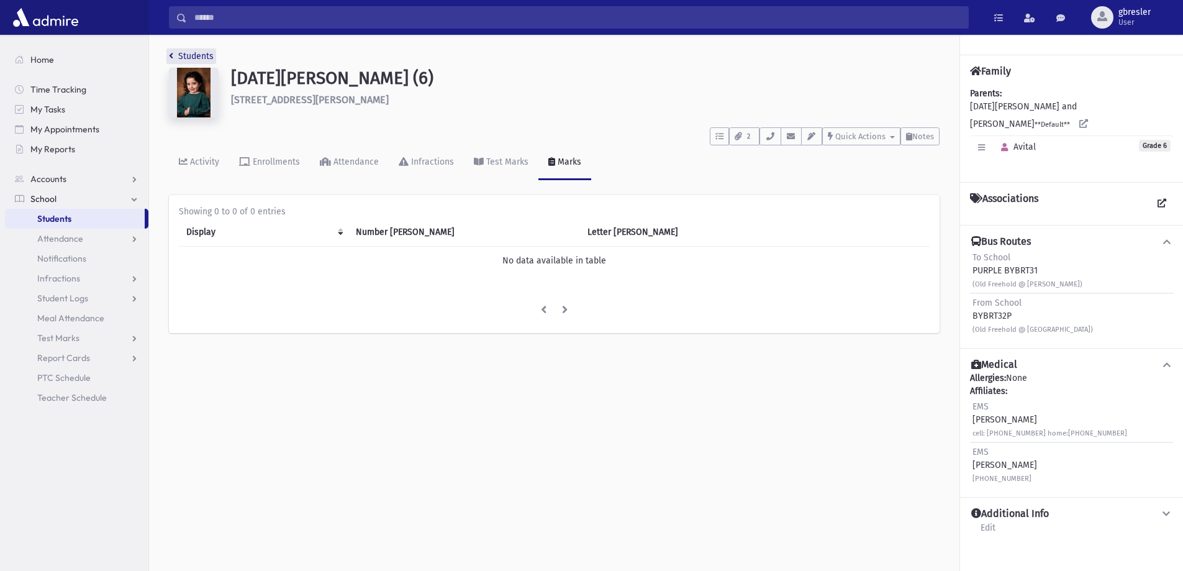
click at [199, 57] on link "Students" at bounding box center [191, 56] width 45 height 11
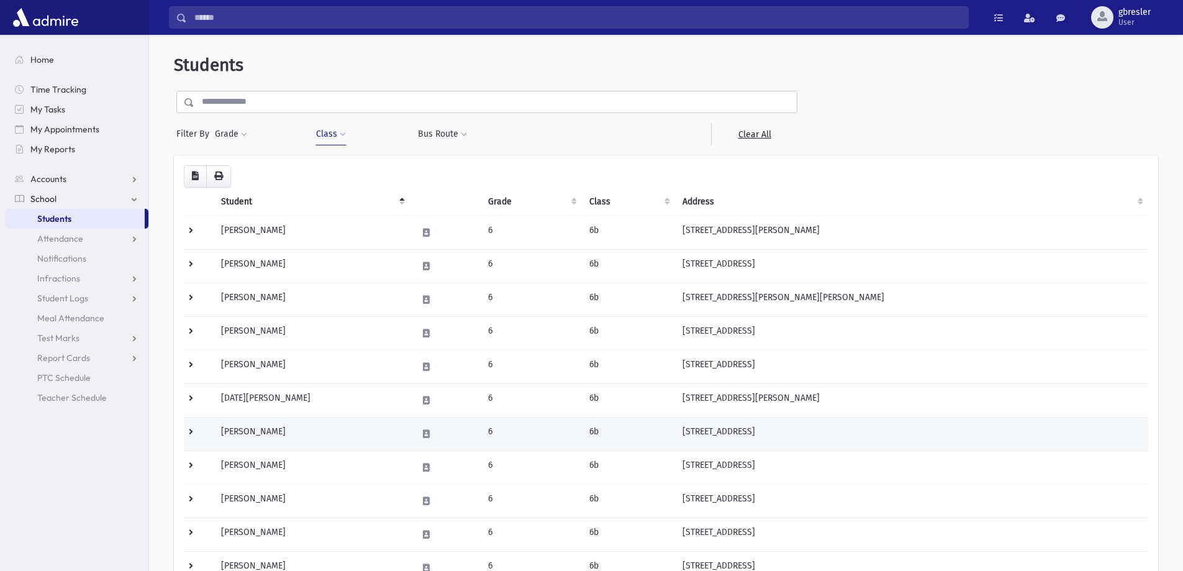
click at [267, 431] on td "[PERSON_NAME]" at bounding box center [312, 434] width 196 height 34
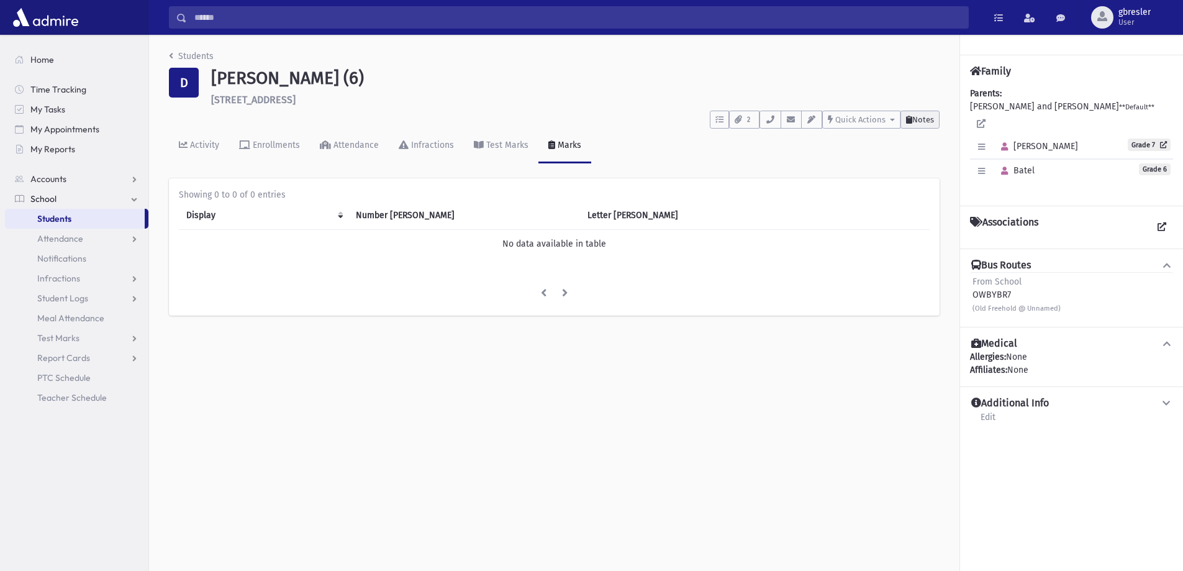
click at [913, 116] on span "Notes" at bounding box center [924, 119] width 22 height 9
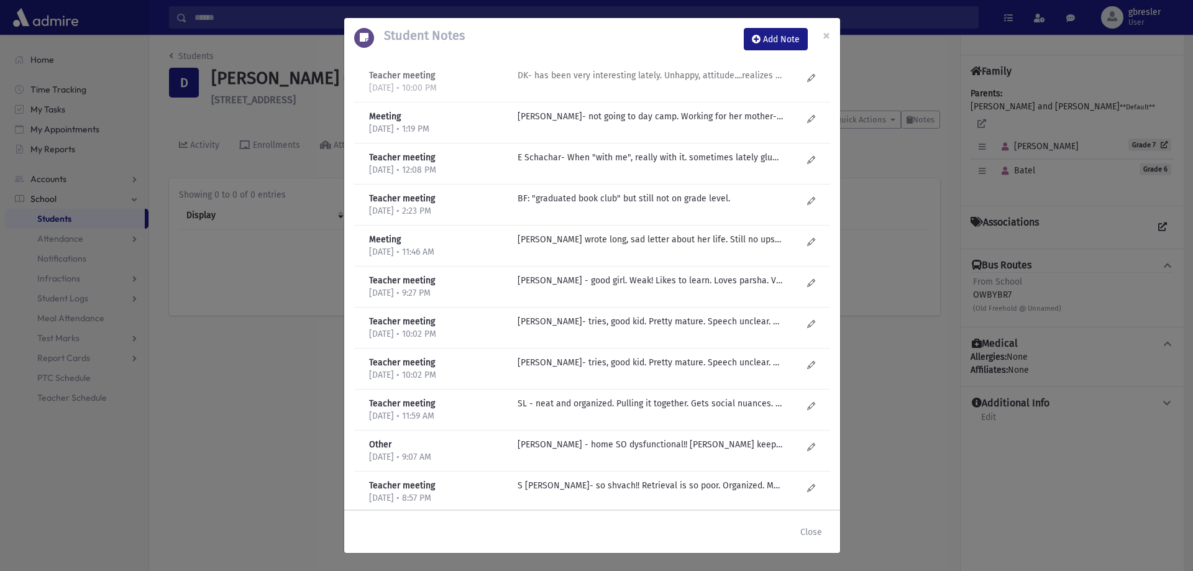
click at [688, 77] on p "DK- has been very interesting lately. Unhappy, attitude....realizes that life i…" at bounding box center [650, 75] width 266 height 13
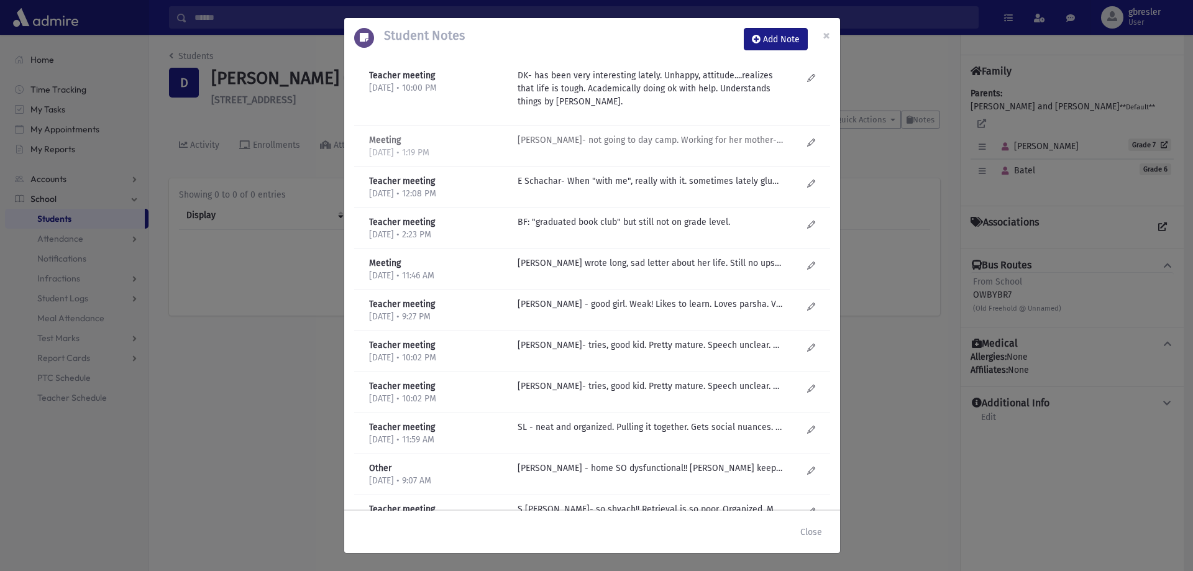
click at [676, 141] on p "SM Dorfman- not going to day camp. Working for her mother-very upset about it. …" at bounding box center [650, 140] width 266 height 13
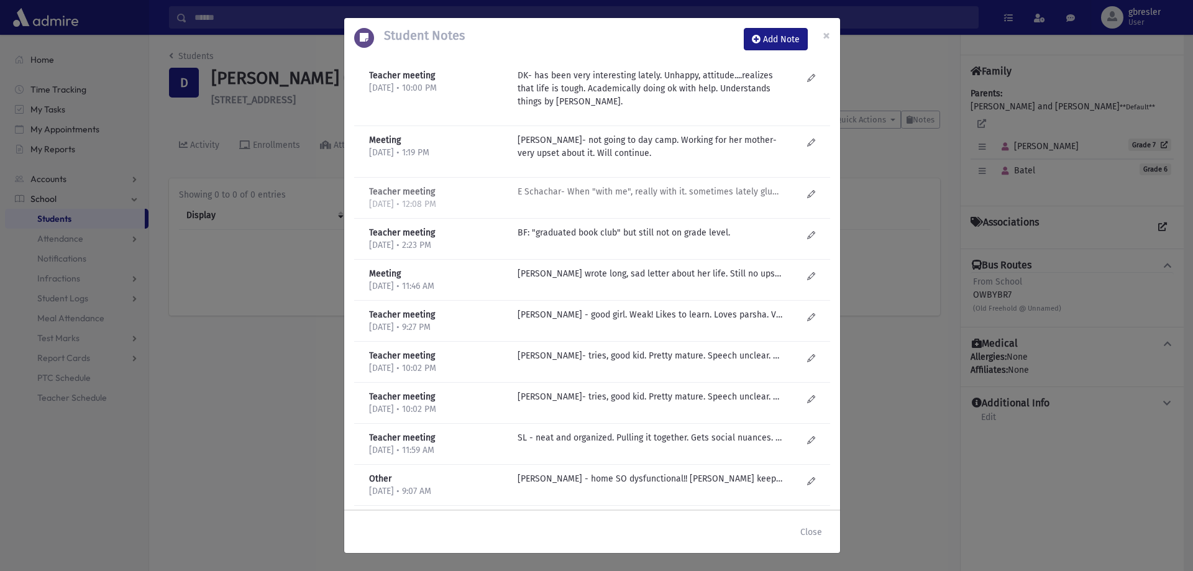
click at [655, 191] on p "E Schachar- When "with me", really with it. sometimes lately glum, unhappy. Hoo…" at bounding box center [650, 191] width 266 height 13
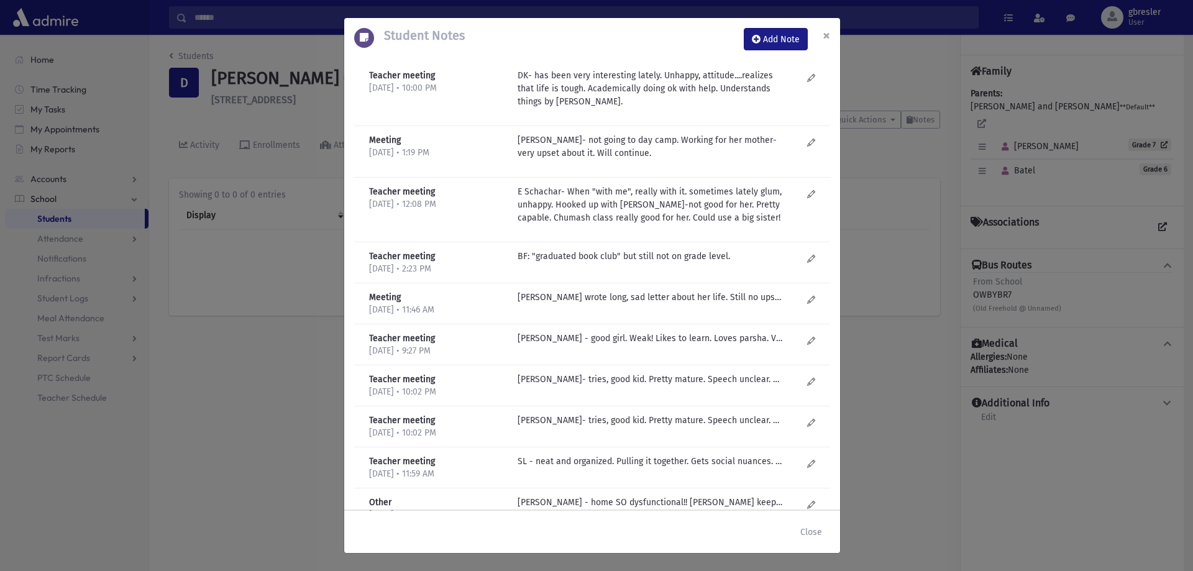
click at [821, 35] on button "×" at bounding box center [826, 35] width 27 height 35
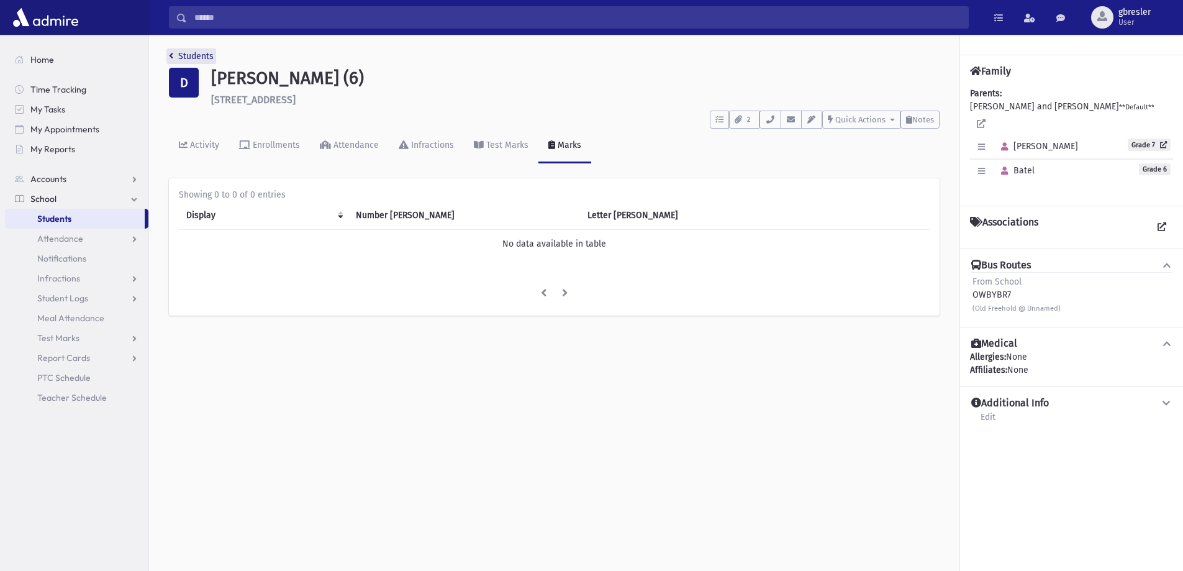
click at [184, 51] on link "Students" at bounding box center [191, 56] width 45 height 11
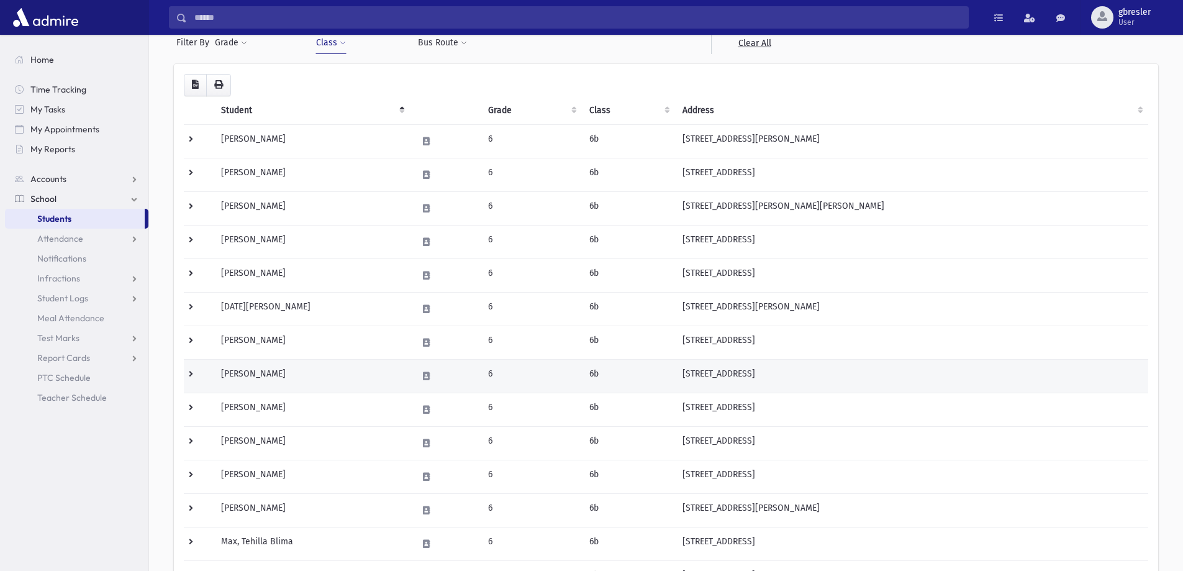
scroll to position [186, 0]
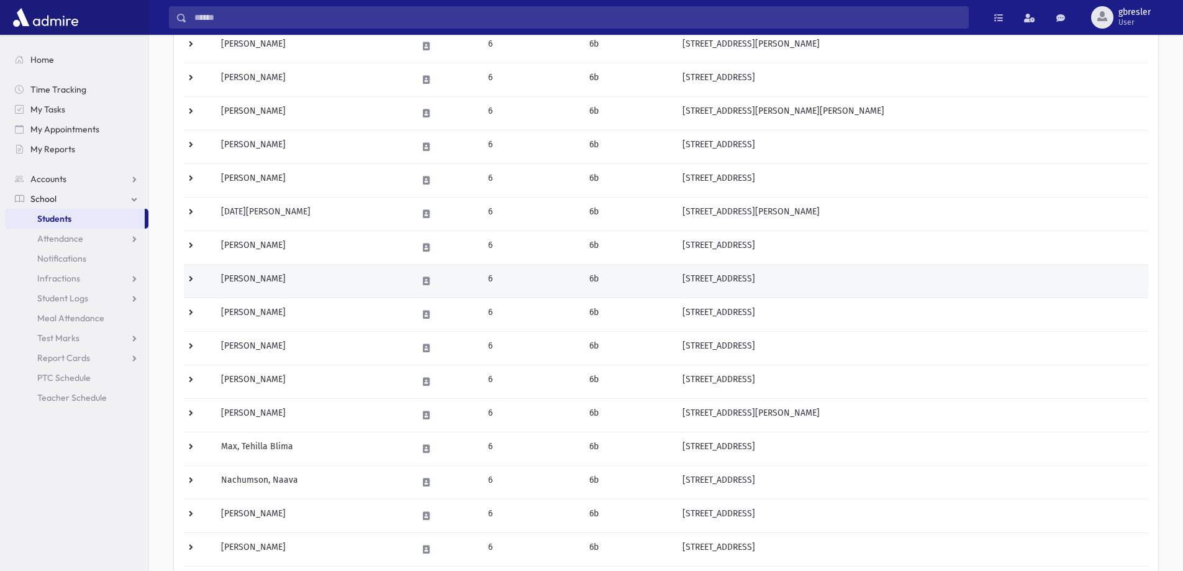
click at [281, 275] on td "Goldstein, Zahava" at bounding box center [312, 281] width 196 height 34
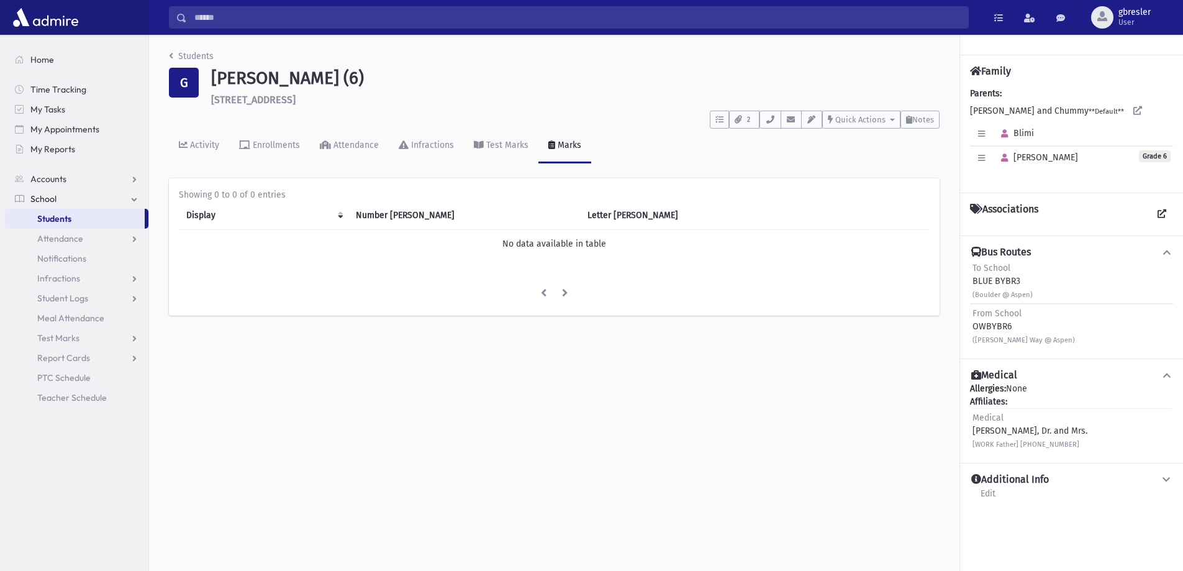
click at [933, 130] on div "Activity Enrollments Attendance Infractions Test Marks Marks" at bounding box center [554, 151] width 771 height 45
click at [923, 120] on span "Notes" at bounding box center [924, 119] width 22 height 9
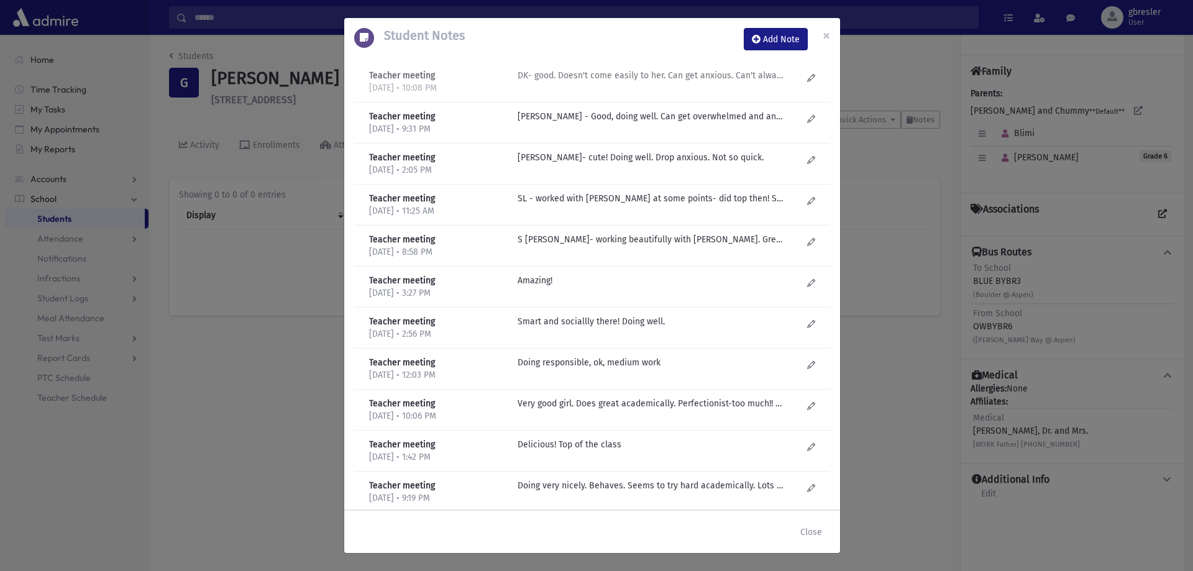
click at [704, 79] on p "DK- good. Doesn't come easily to her. Can get anxious. Can't always follow dire…" at bounding box center [650, 75] width 266 height 13
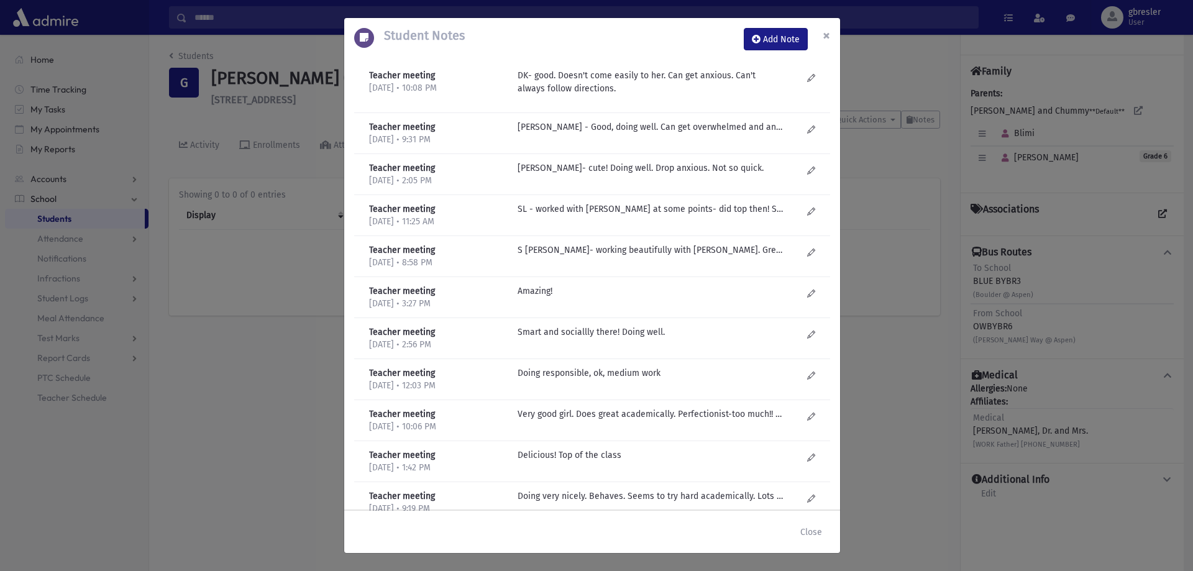
click at [827, 40] on span "×" at bounding box center [826, 35] width 7 height 17
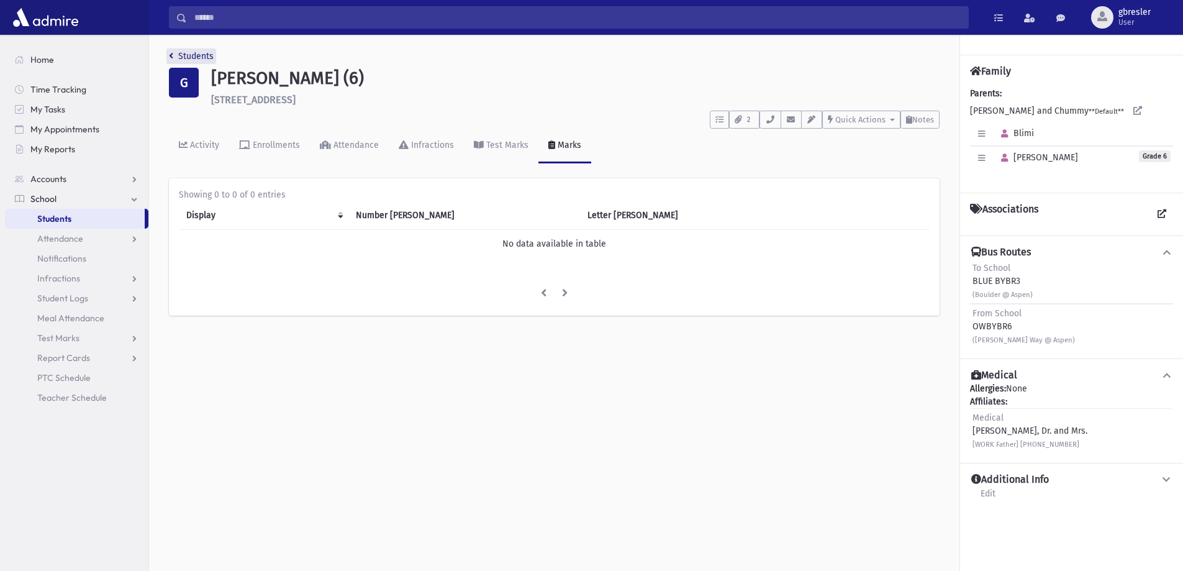
click at [209, 53] on link "Students" at bounding box center [191, 56] width 45 height 11
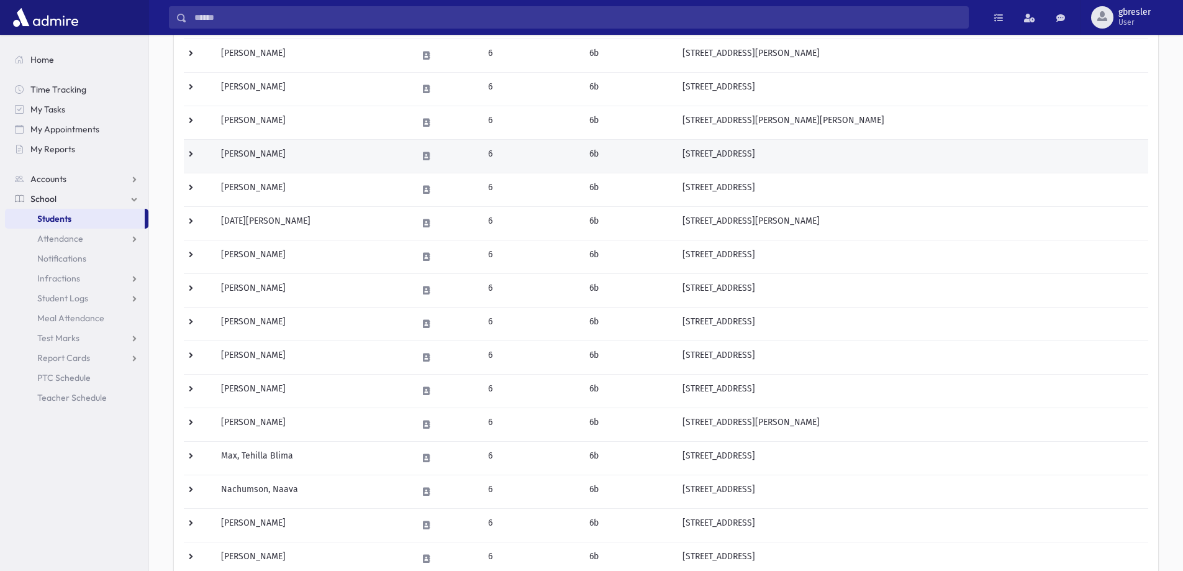
scroll to position [186, 0]
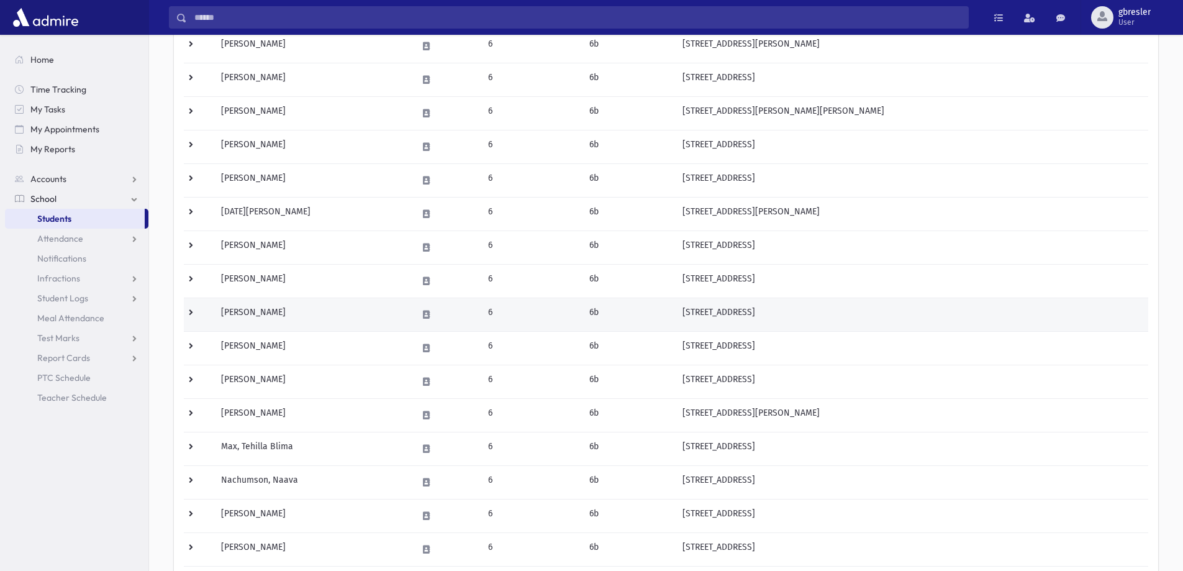
click at [275, 306] on td "[PERSON_NAME]" at bounding box center [312, 315] width 196 height 34
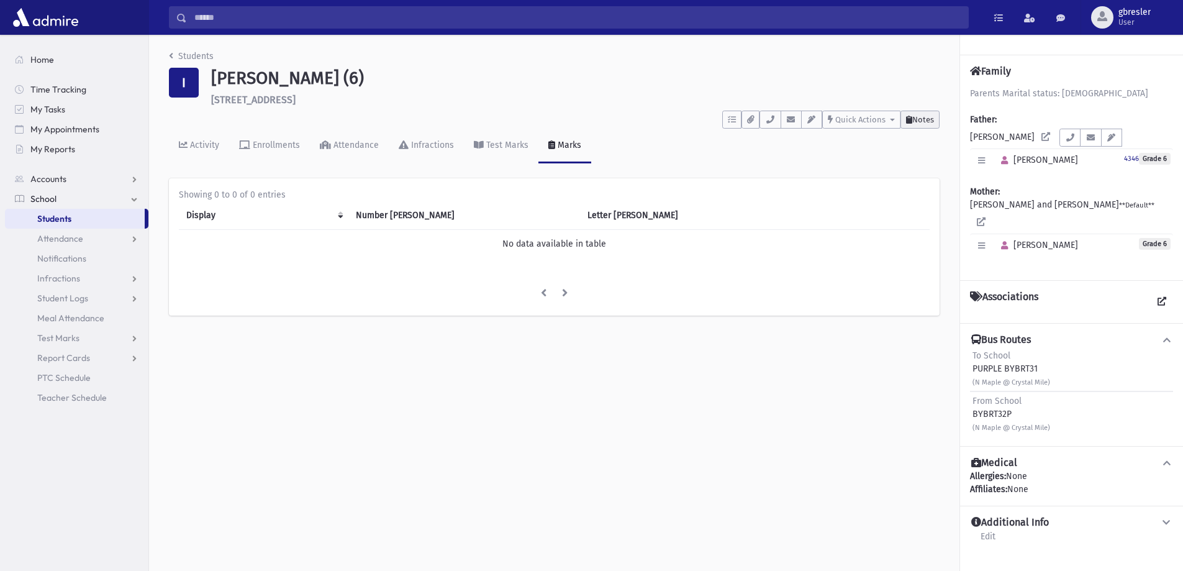
click at [932, 121] on span "Notes" at bounding box center [924, 119] width 22 height 9
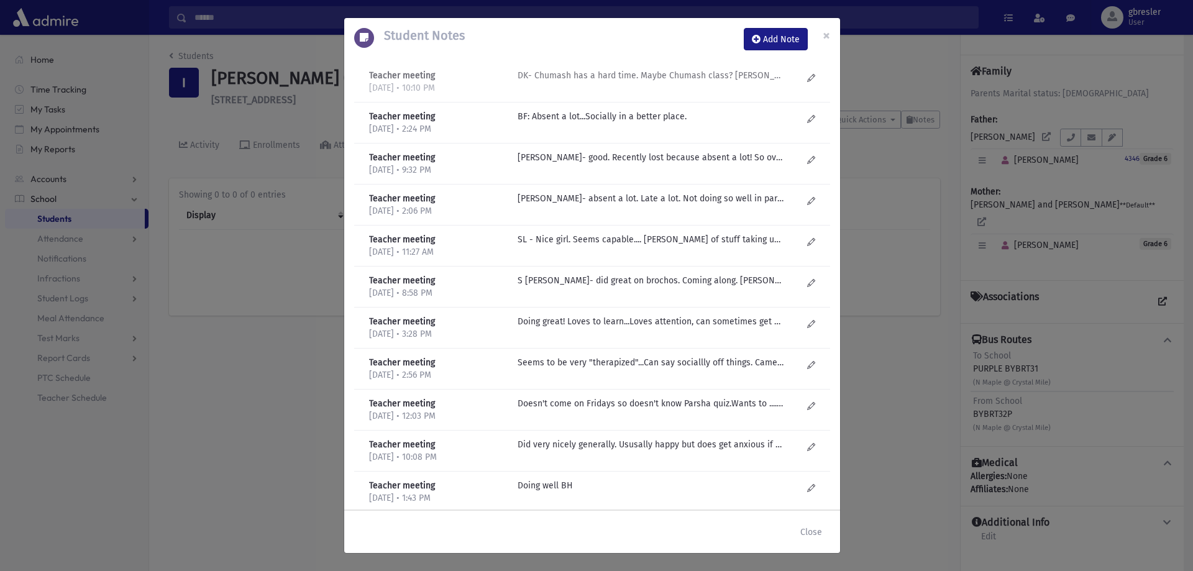
click at [663, 74] on p "DK- Chumash has a hard time. Maybe Chumash class? Mom kept saying will get her …" at bounding box center [650, 75] width 266 height 13
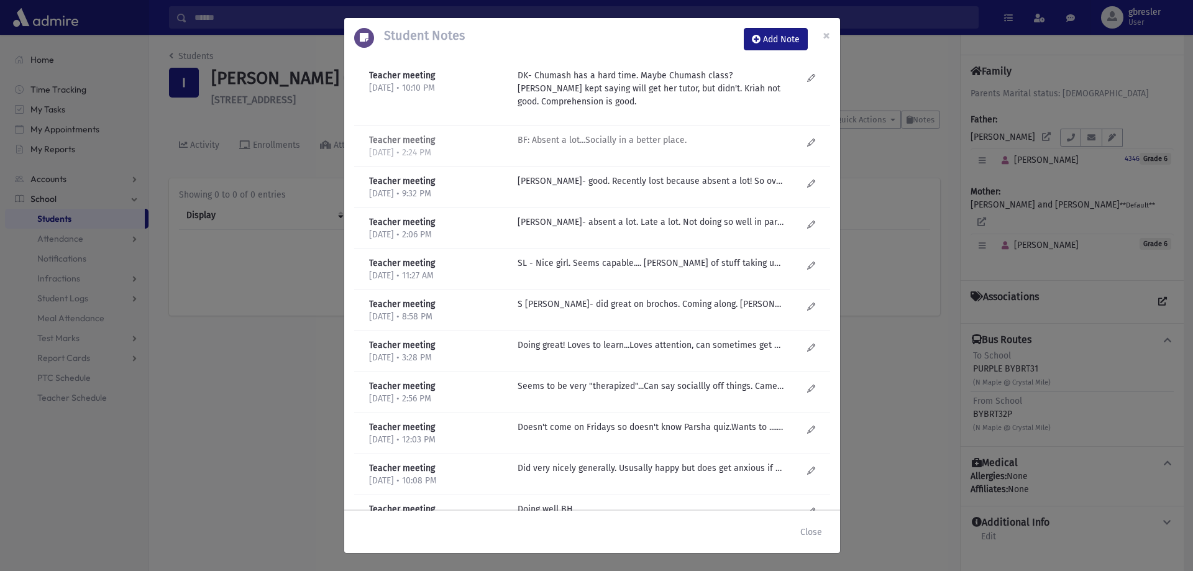
click at [626, 146] on p "BF: Absent a lot...Socially in a better place." at bounding box center [650, 140] width 266 height 13
click at [637, 186] on p "D Kilberg- good. Recently lost because absent a lot! So overwhelmed. Not the st…" at bounding box center [650, 181] width 266 height 13
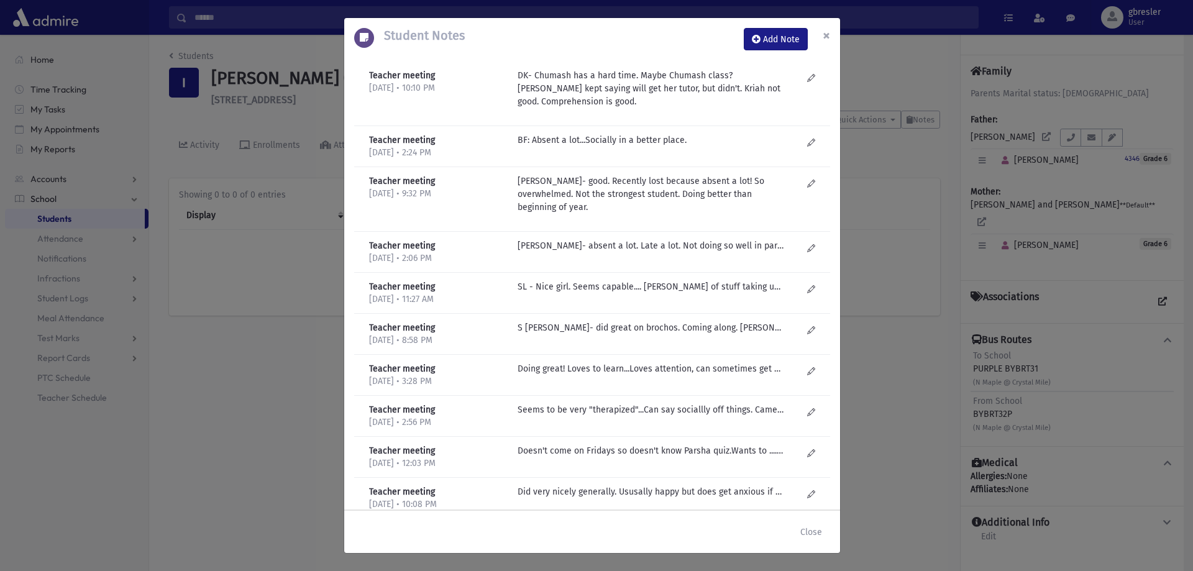
click at [834, 34] on button "×" at bounding box center [826, 35] width 27 height 35
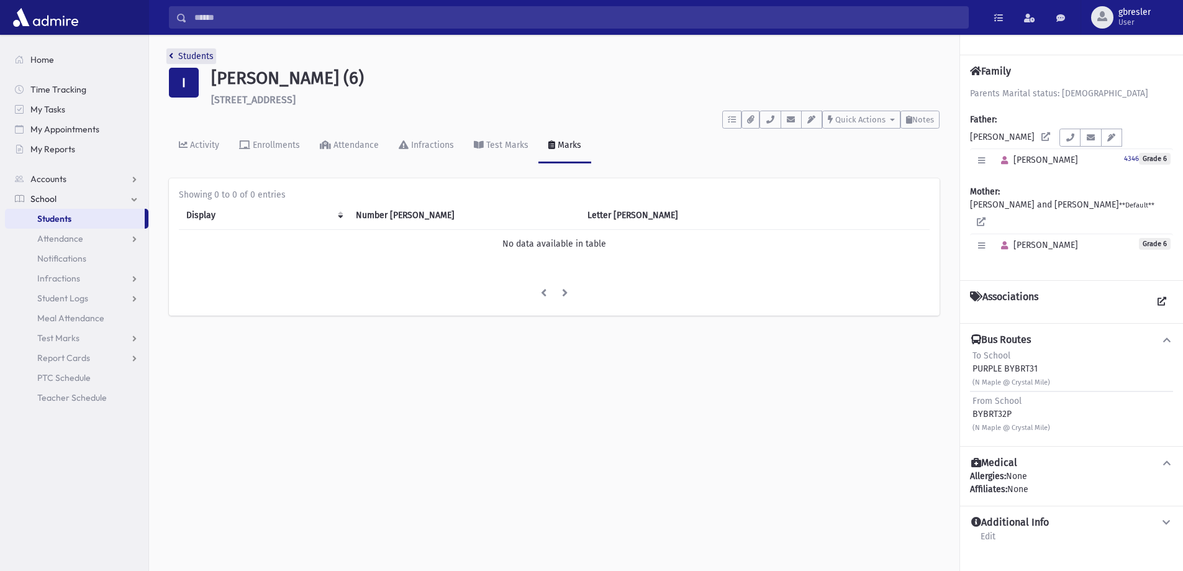
click at [211, 61] on link "Students" at bounding box center [191, 56] width 45 height 11
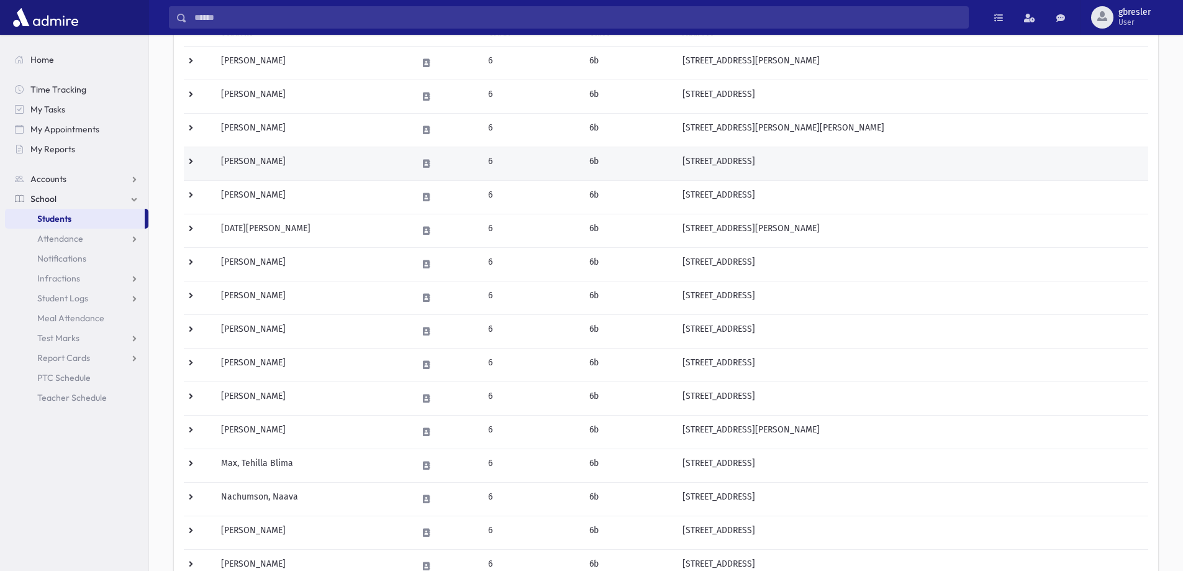
scroll to position [186, 0]
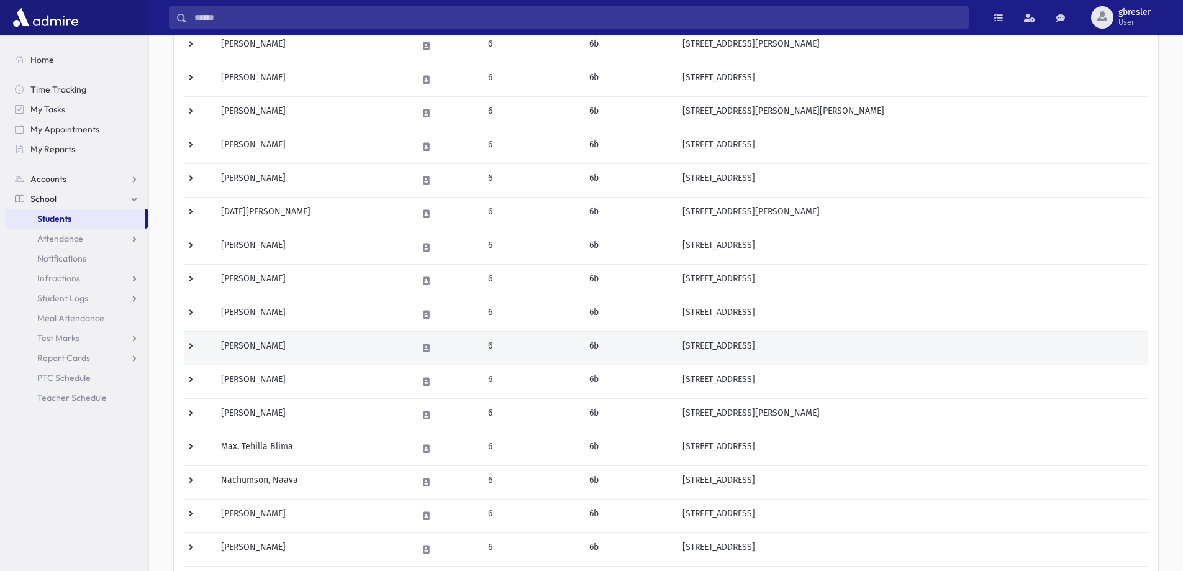
click at [257, 345] on td "Kikin, Racheli" at bounding box center [312, 348] width 196 height 34
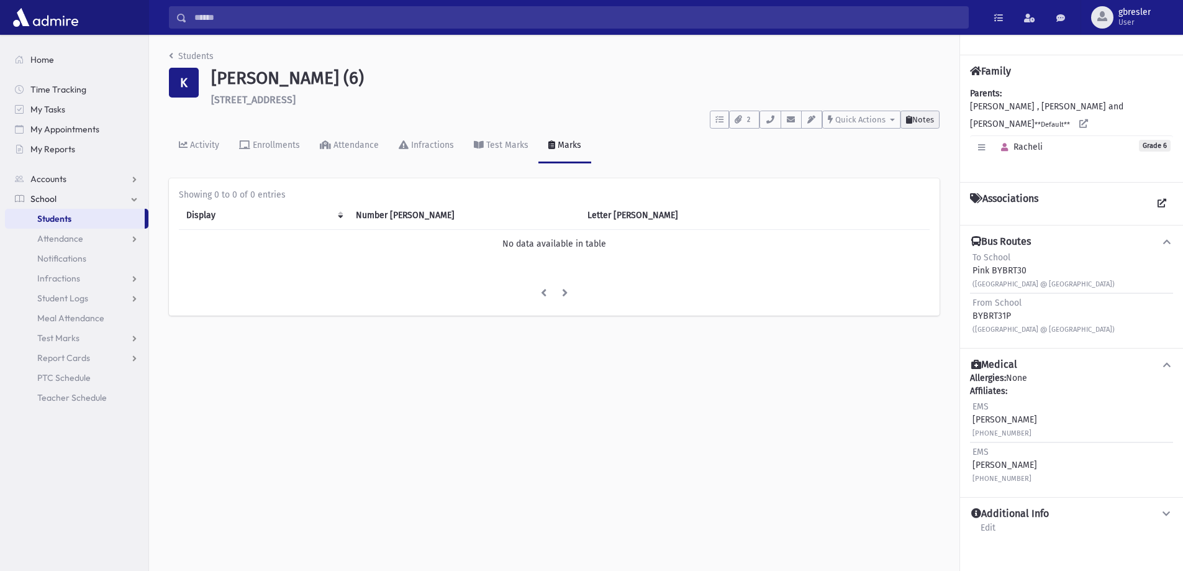
click at [921, 121] on span "Notes" at bounding box center [924, 119] width 22 height 9
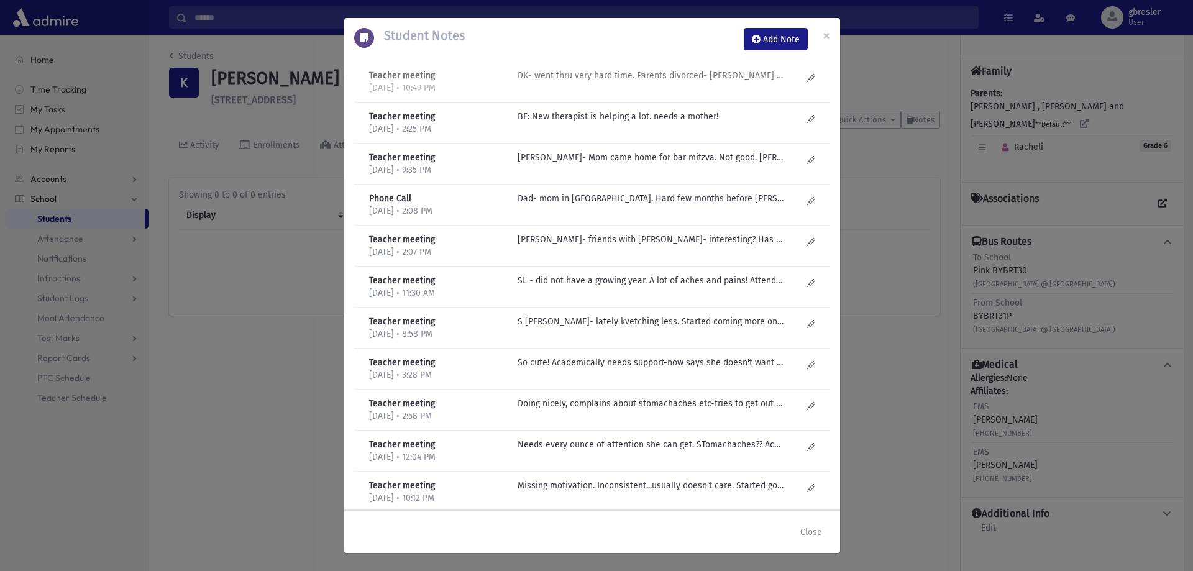
click at [618, 79] on p "DK- went thru very hard time. Parents divorced- Mom in EY. She's not facing rea…" at bounding box center [650, 75] width 266 height 13
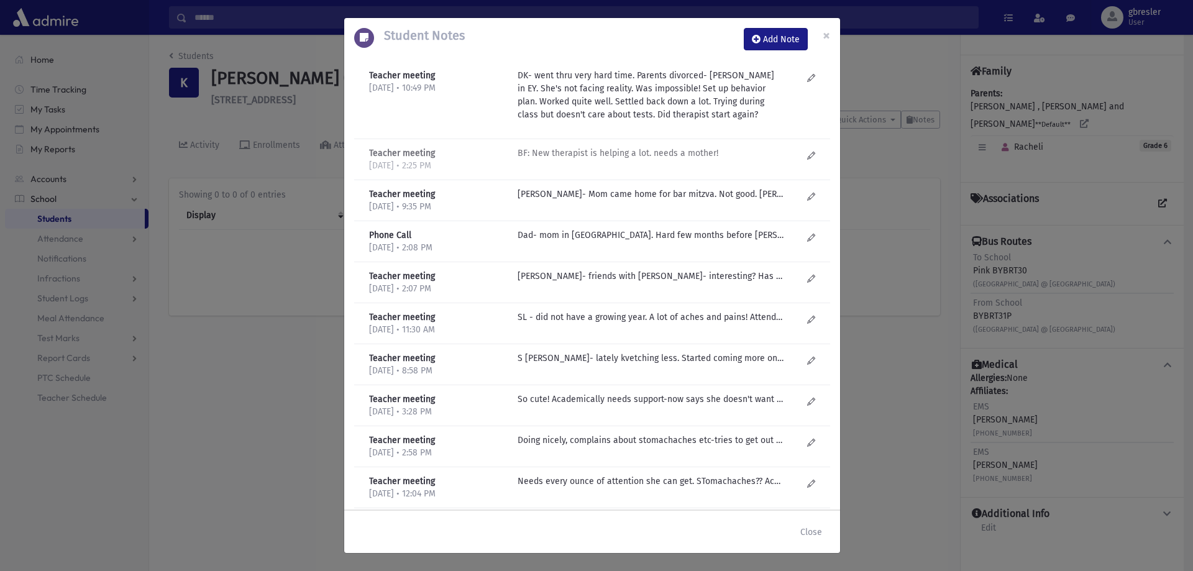
click at [598, 154] on p "BF: New therapist is helping a lot. needs a mother!" at bounding box center [650, 153] width 266 height 13
click at [586, 193] on p "D Kilberg- Mom came home for bar mitzva. Not good. Marks went down and behavior…" at bounding box center [650, 194] width 266 height 13
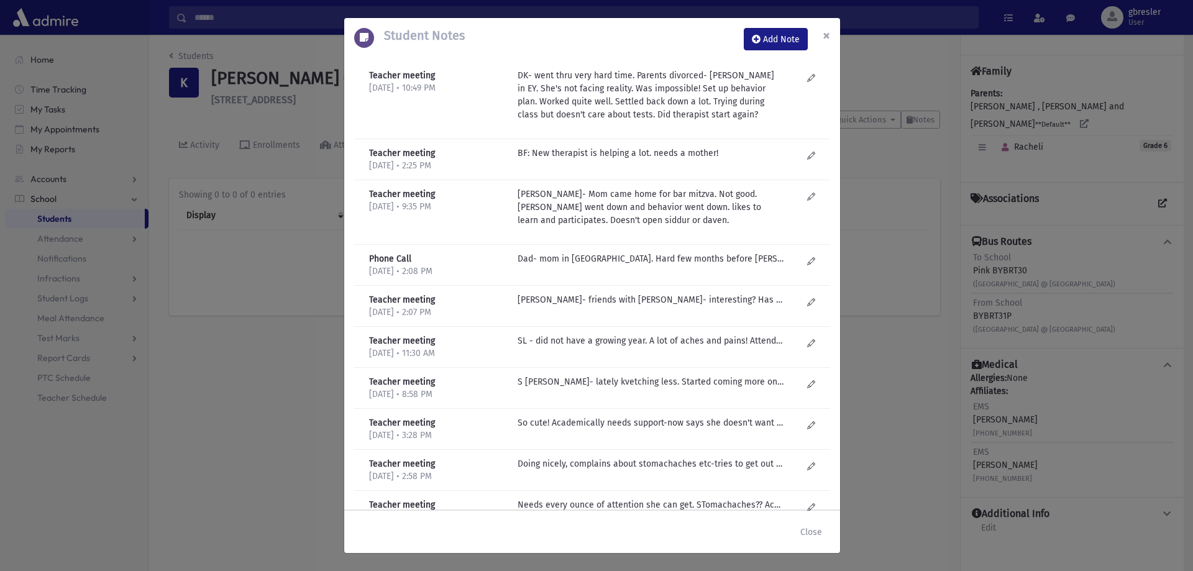
click at [821, 36] on button "×" at bounding box center [826, 35] width 27 height 35
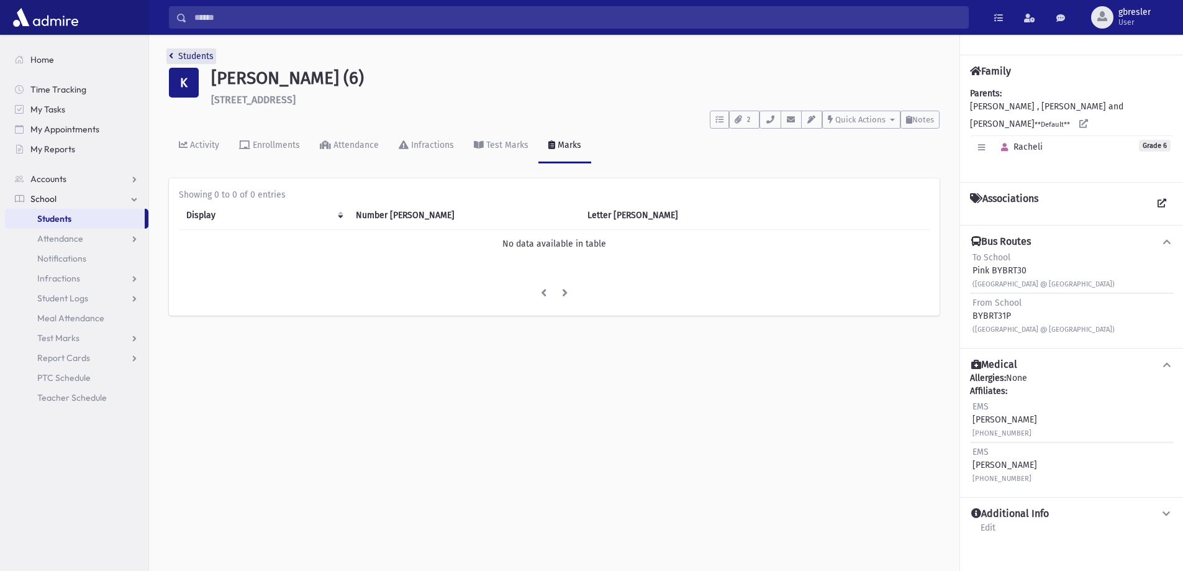
click at [205, 57] on link "Students" at bounding box center [191, 56] width 45 height 11
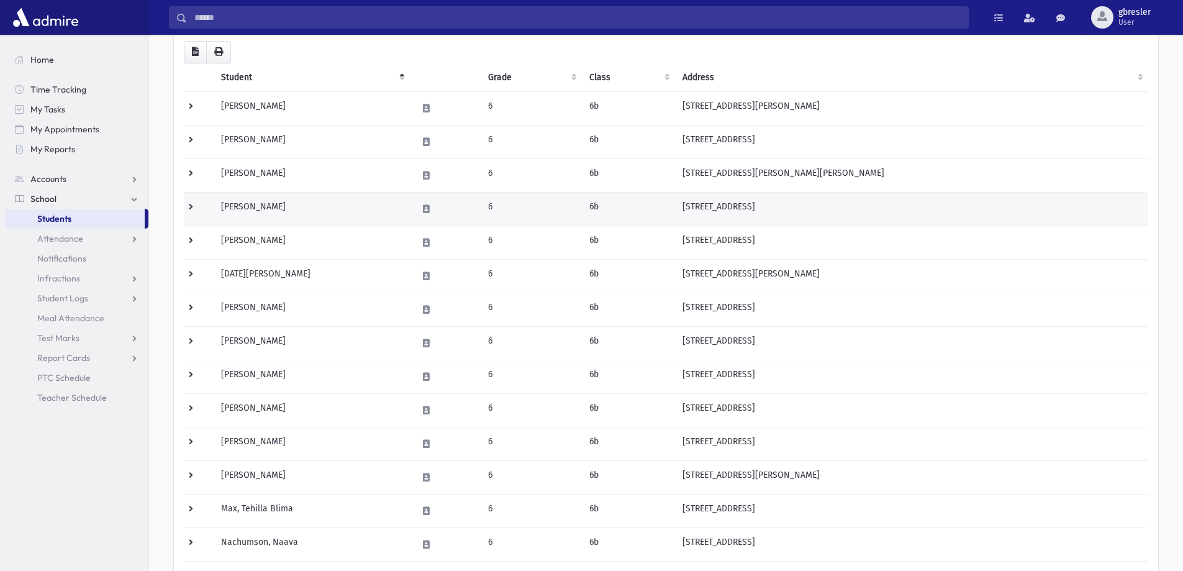
scroll to position [186, 0]
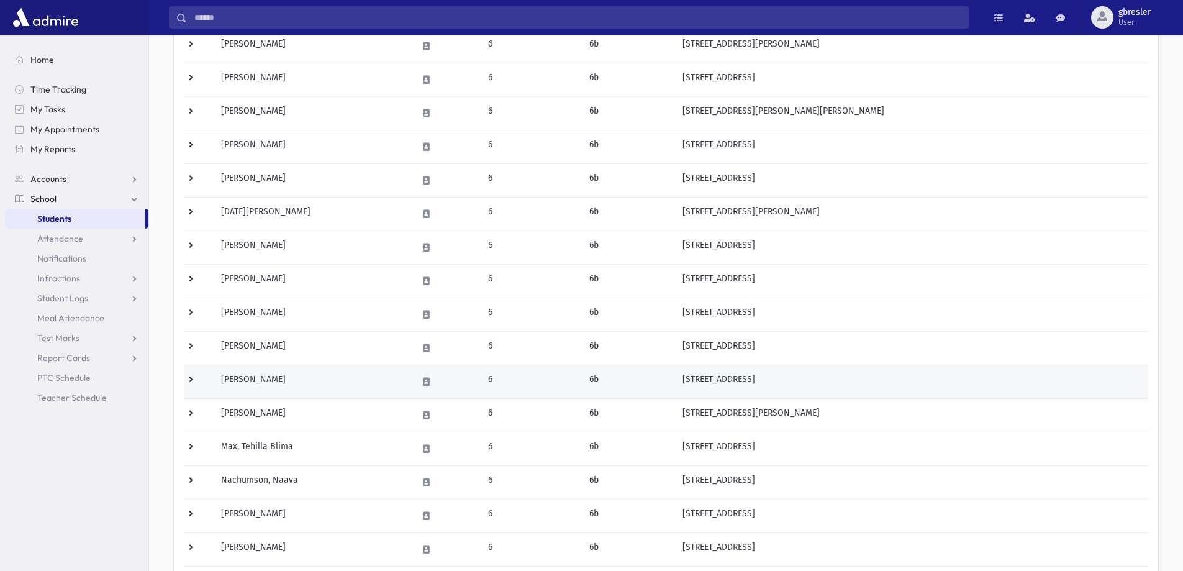
click at [252, 376] on td "Lerer, Rosie" at bounding box center [312, 382] width 196 height 34
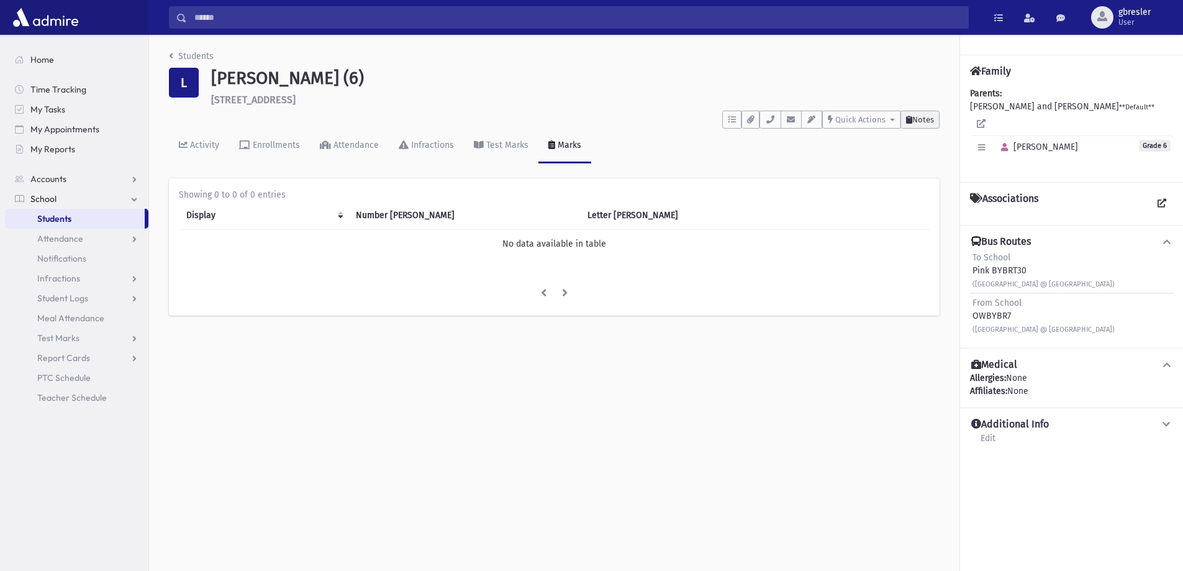
click at [929, 124] on button "Notes" at bounding box center [920, 120] width 39 height 18
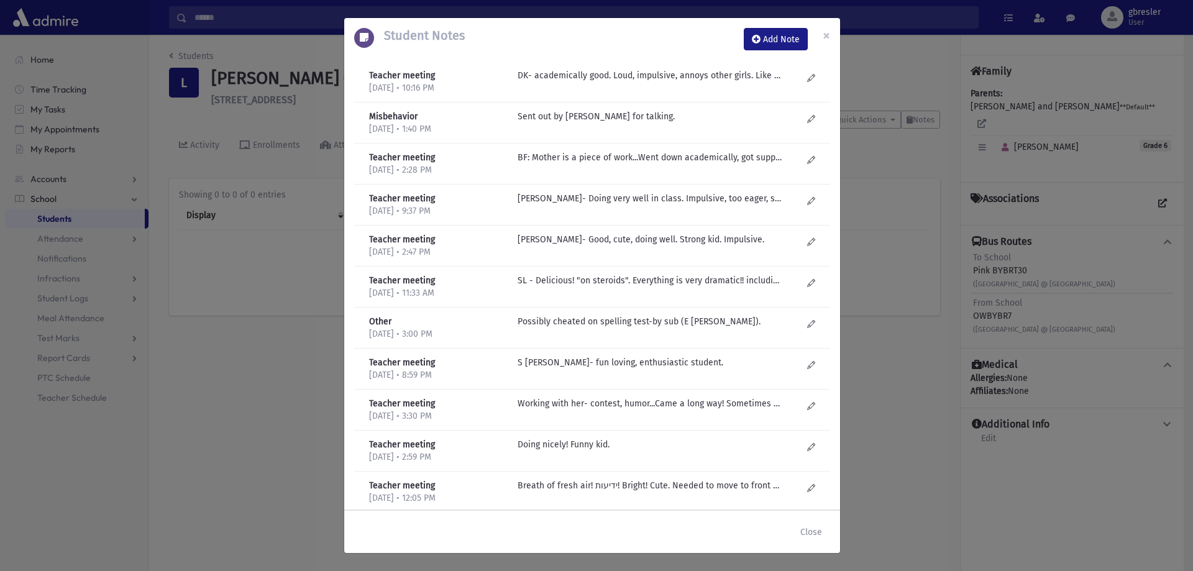
click at [663, 68] on div "Teacher meeting 6/17/2025 • 10:16 PM DK- academically good. Loud, impulsive, an…" at bounding box center [592, 82] width 476 height 41
click at [662, 73] on p "DK- academically good. Loud, impulsive, annoys other girls. Like a boy." at bounding box center [650, 75] width 266 height 13
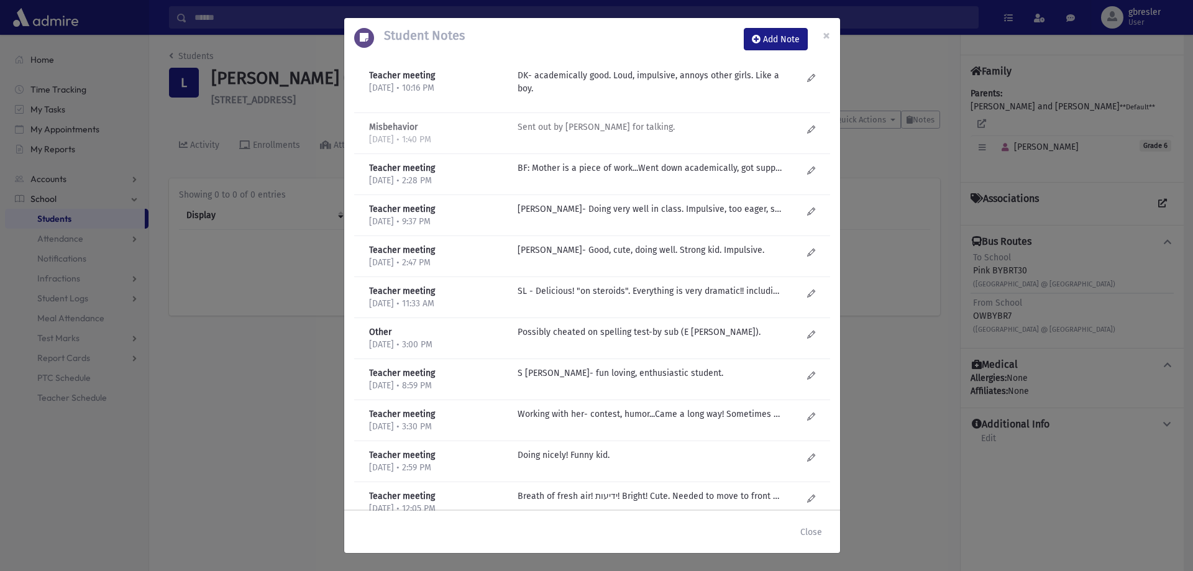
click at [575, 131] on p "Sent out by T Levi for talking." at bounding box center [650, 127] width 266 height 13
click at [581, 171] on p "BF: Mother is a piece of work...Went down academically, got support which helpe…" at bounding box center [650, 168] width 266 height 13
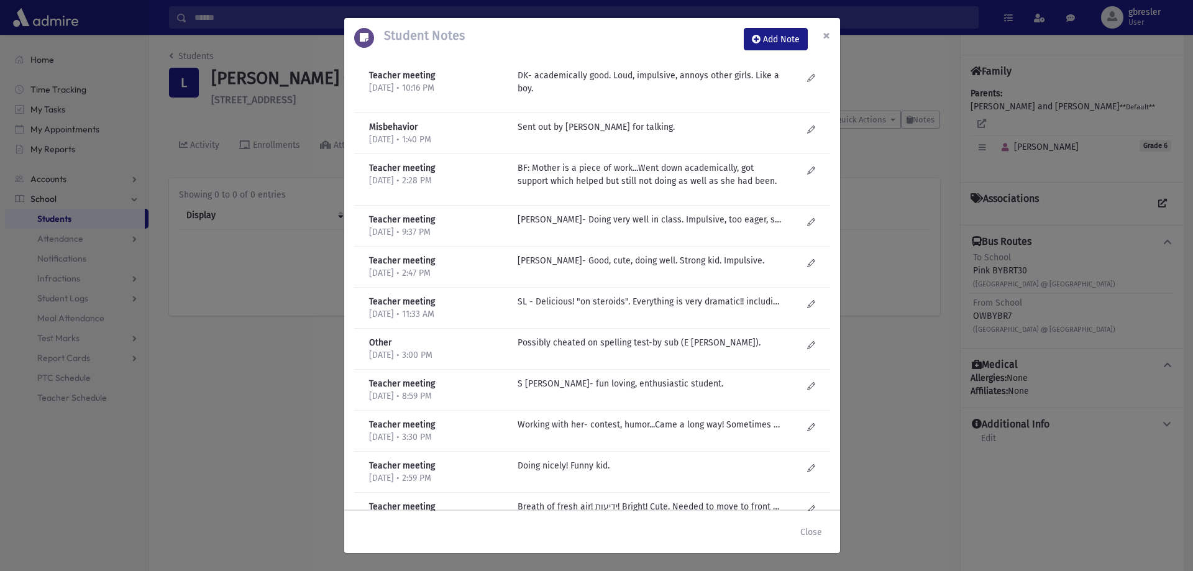
click at [820, 37] on button "×" at bounding box center [826, 35] width 27 height 35
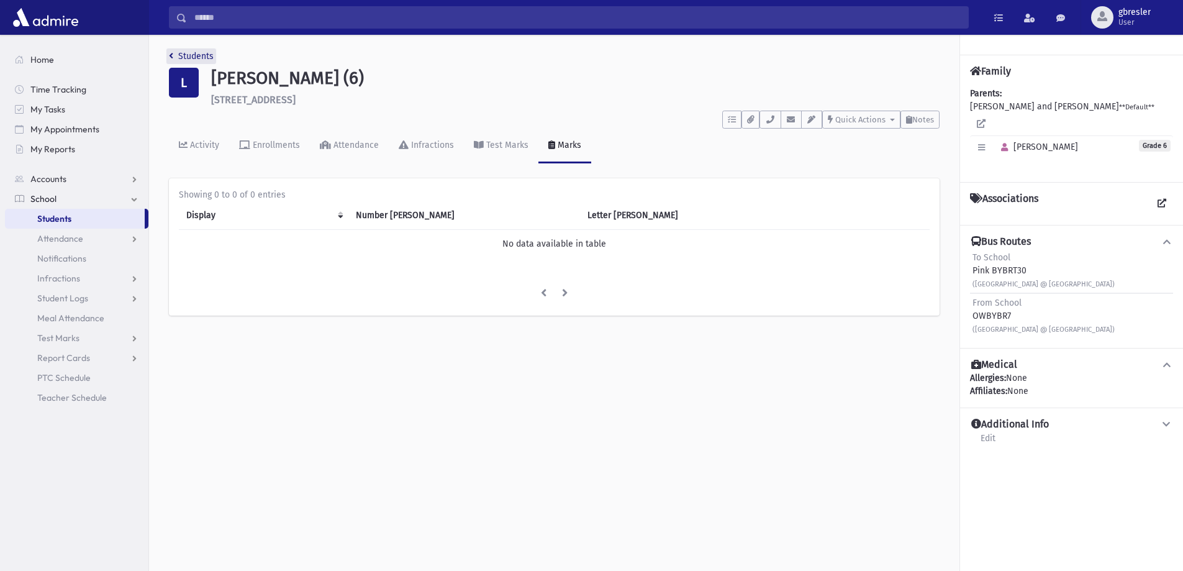
click at [200, 60] on link "Students" at bounding box center [191, 56] width 45 height 11
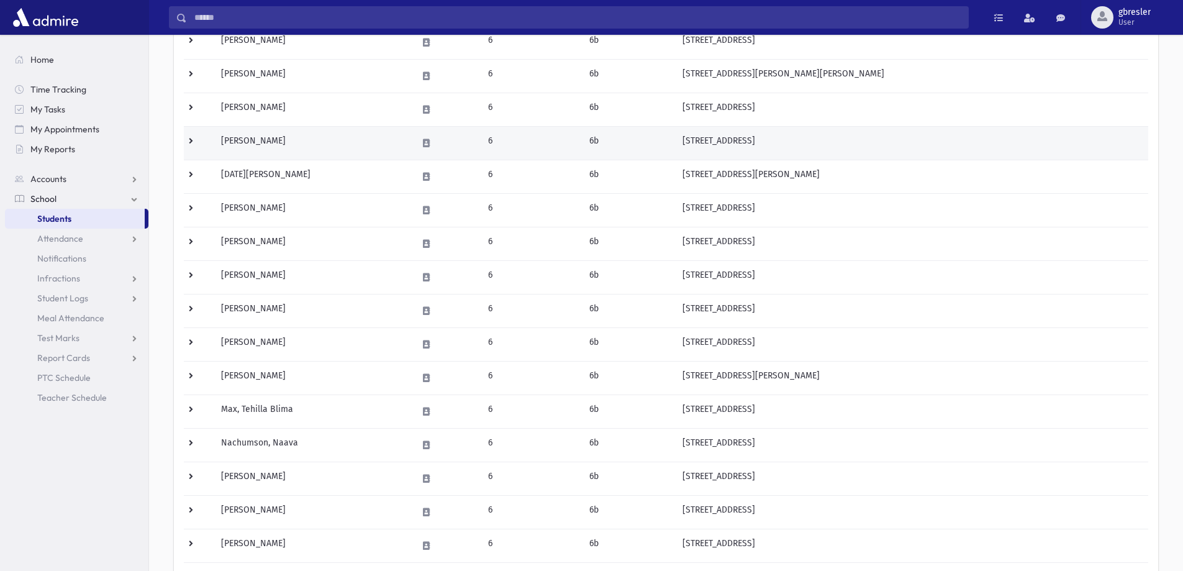
scroll to position [248, 0]
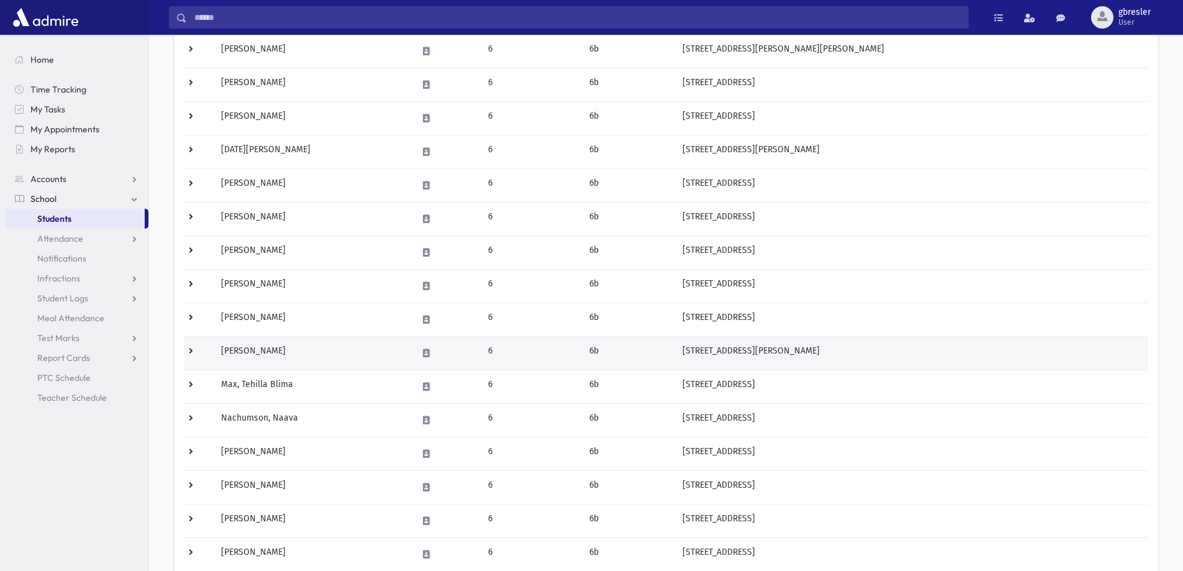
click at [245, 353] on td "[PERSON_NAME]" at bounding box center [312, 353] width 196 height 34
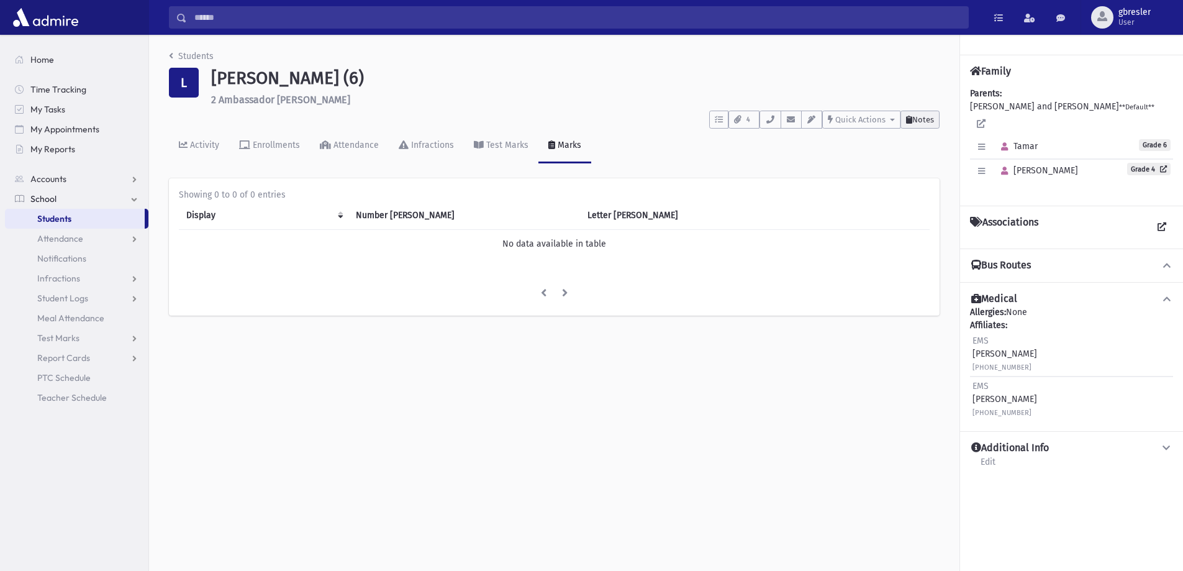
click at [916, 124] on button "Notes" at bounding box center [920, 120] width 39 height 18
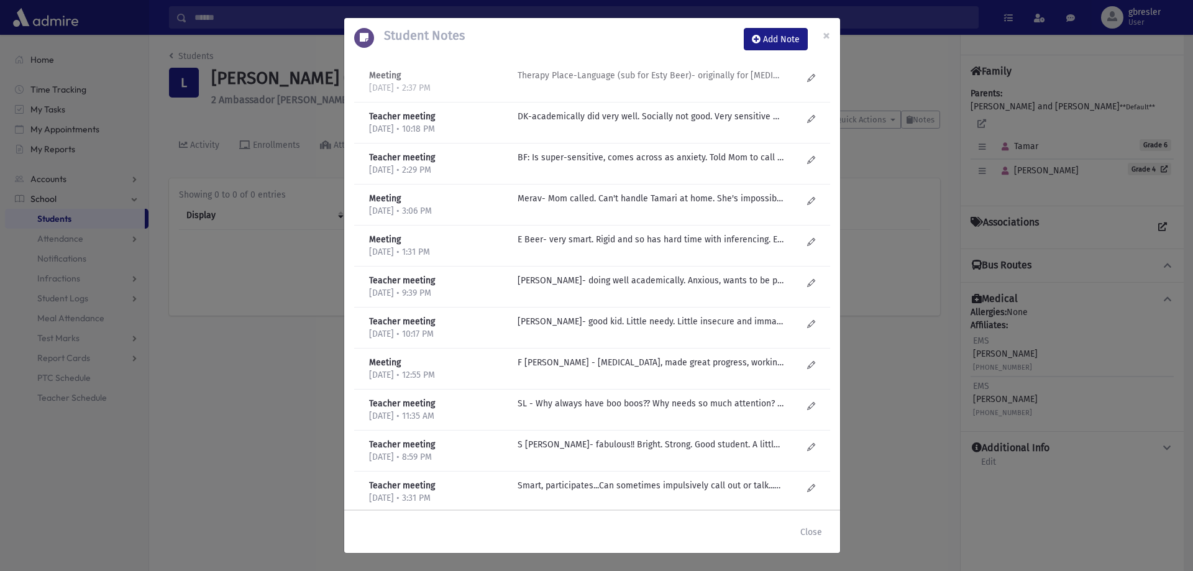
click at [694, 79] on p "Therapy Place-Language (sub for Esty Beer)- originally for tongue thrust but ne…" at bounding box center [650, 75] width 266 height 13
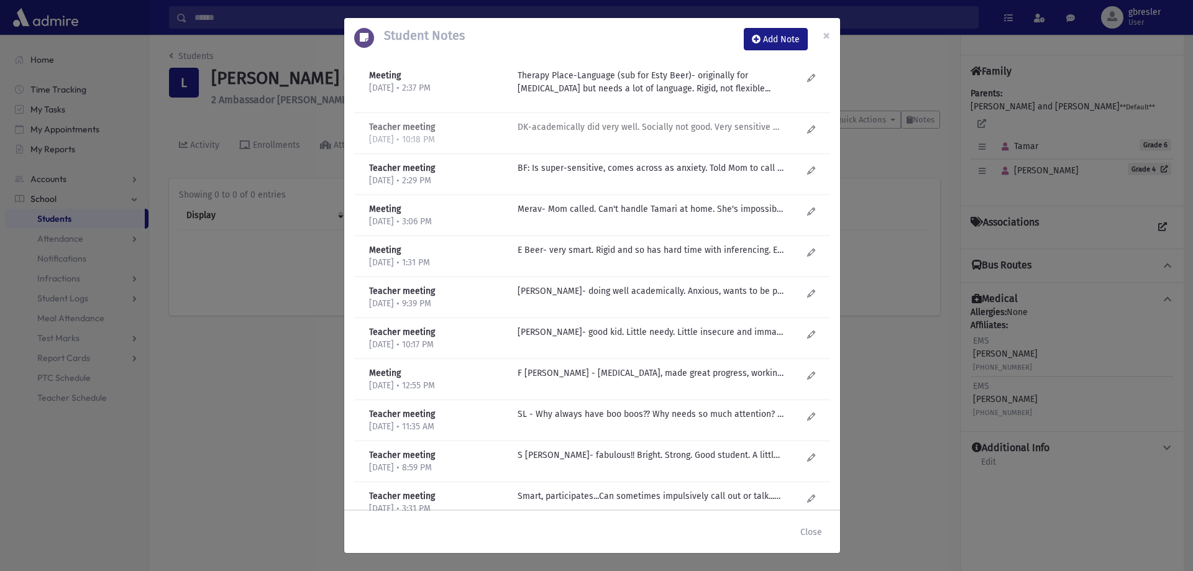
click at [655, 125] on p "DK-academically did very well. Socially not good. Very sensitive and anxious...…" at bounding box center [650, 127] width 266 height 13
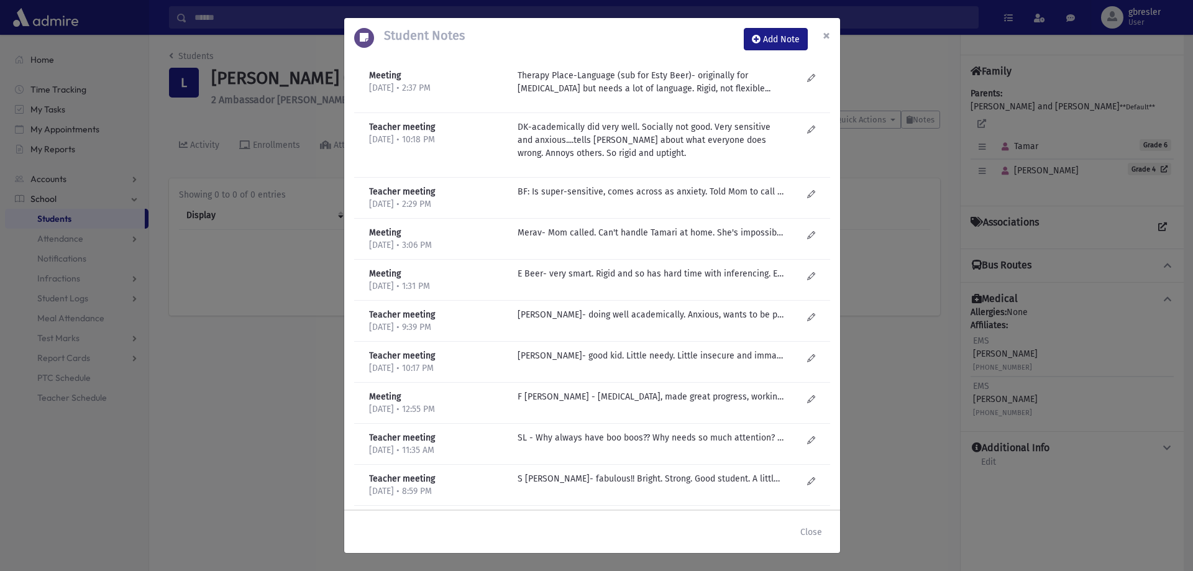
click at [830, 34] on button "×" at bounding box center [826, 35] width 27 height 35
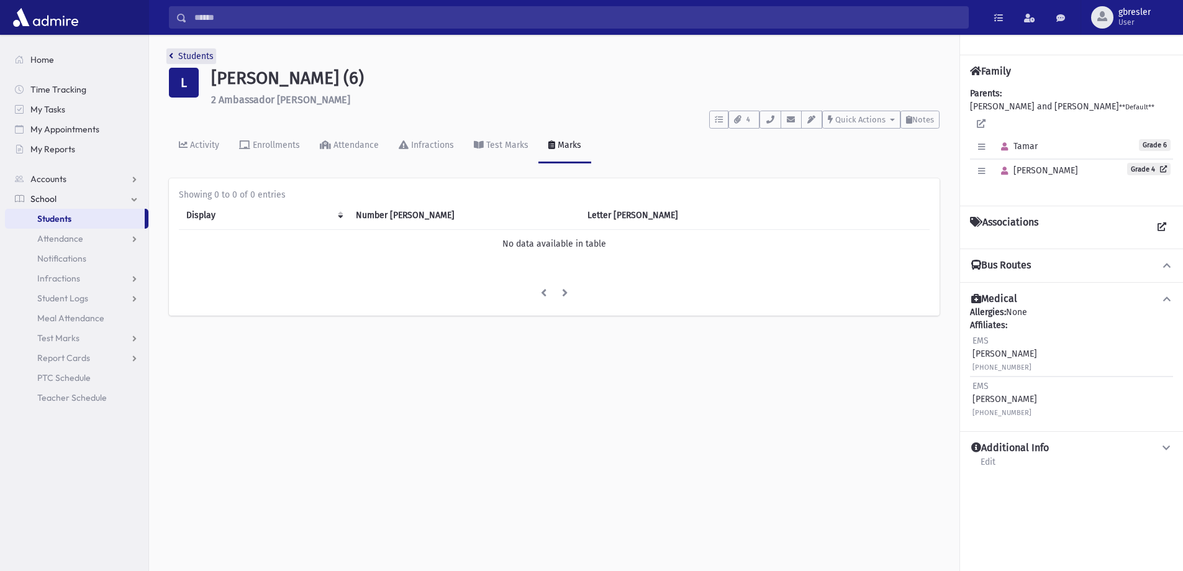
click at [210, 52] on link "Students" at bounding box center [191, 56] width 45 height 11
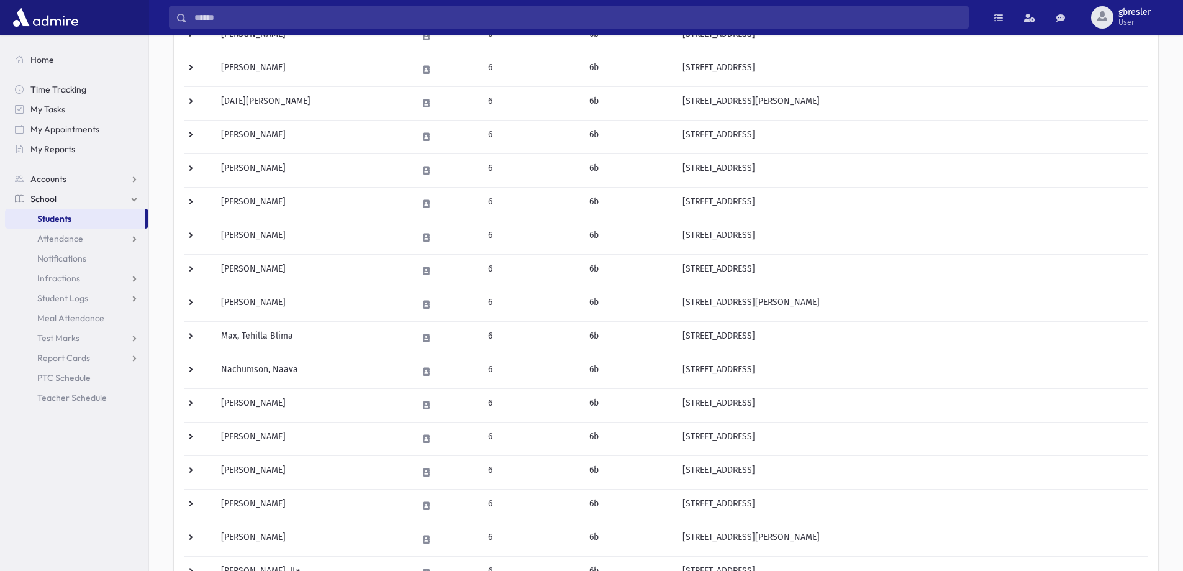
scroll to position [311, 0]
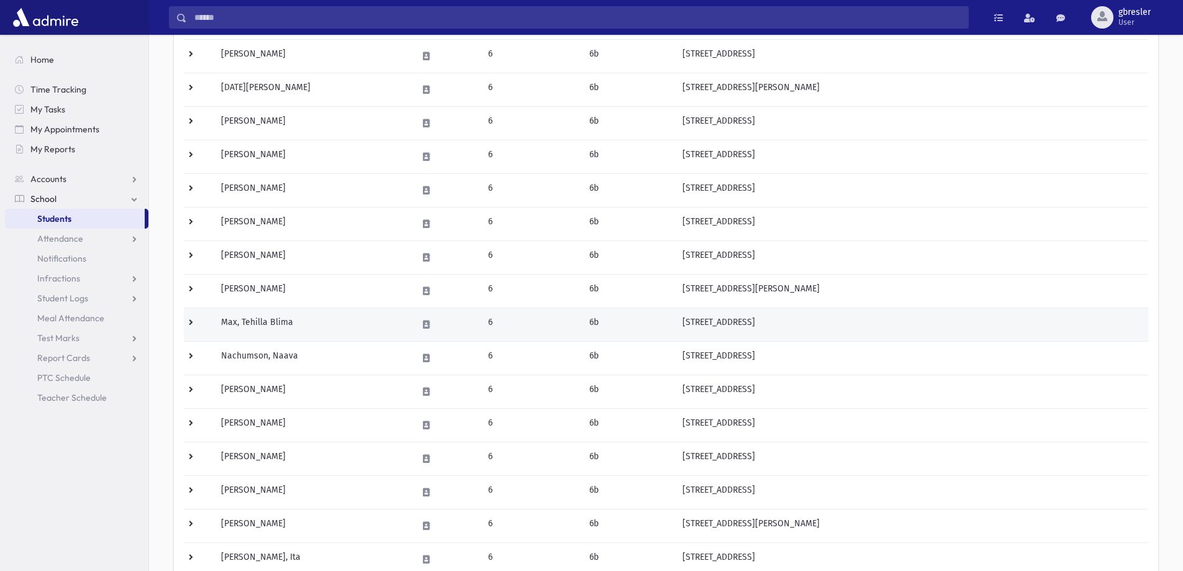
click at [261, 321] on td "Max, Tehilla Blima" at bounding box center [312, 325] width 196 height 34
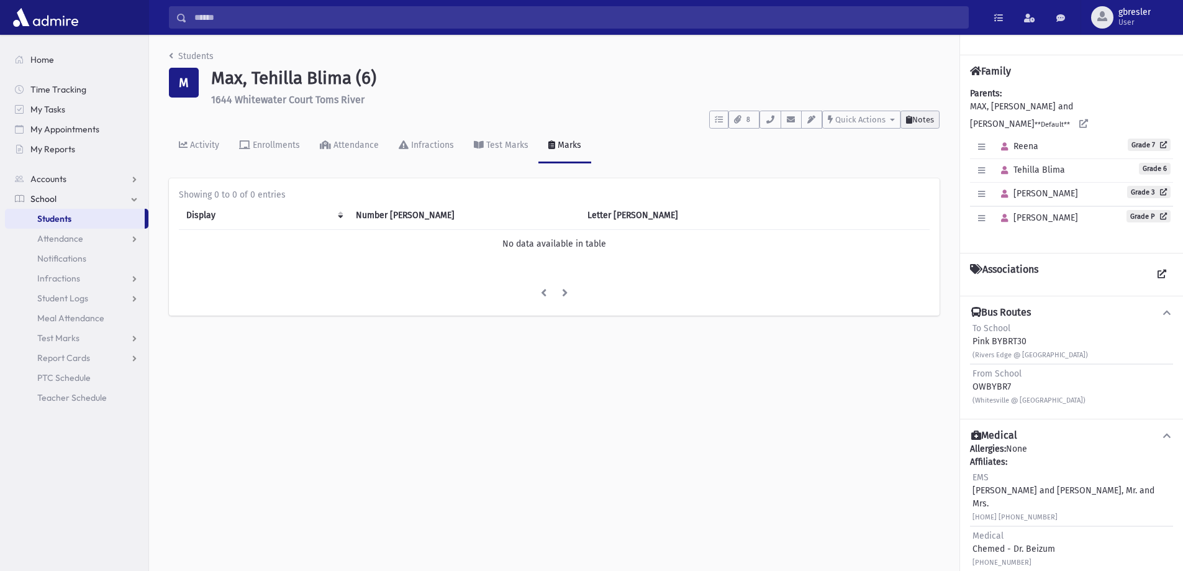
click at [926, 120] on span "Notes" at bounding box center [924, 119] width 22 height 9
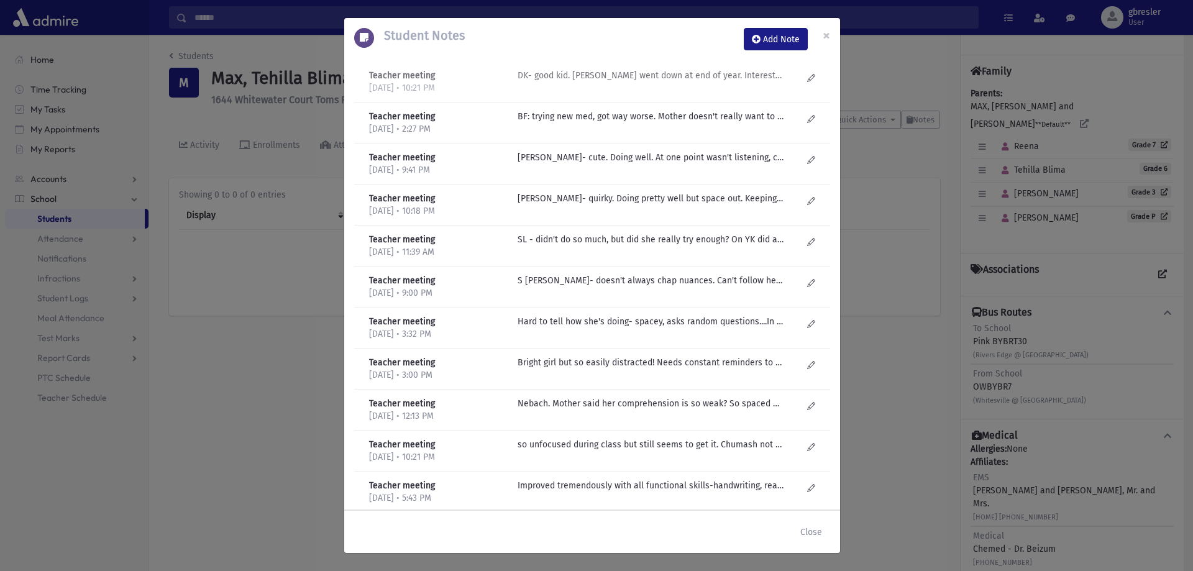
click at [622, 80] on p "DK- good kid. Marks went down at end of year. Interesting kid. Has friends." at bounding box center [650, 75] width 266 height 13
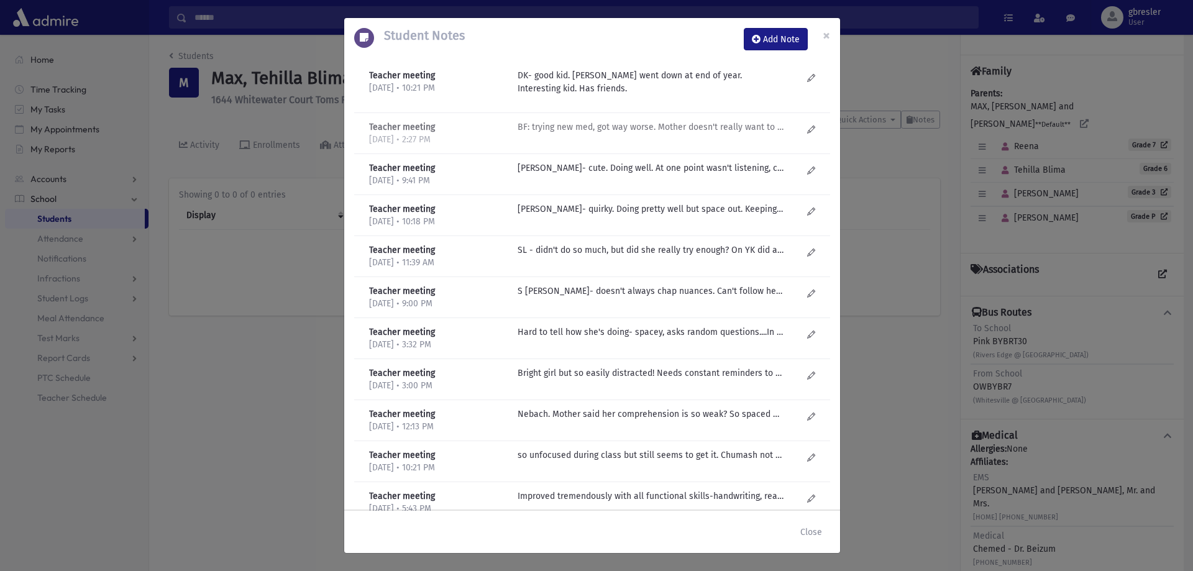
click at [623, 134] on div "BF: trying new med, got way worse. Mother doesn't really want to do med....Went…" at bounding box center [659, 133] width 297 height 25
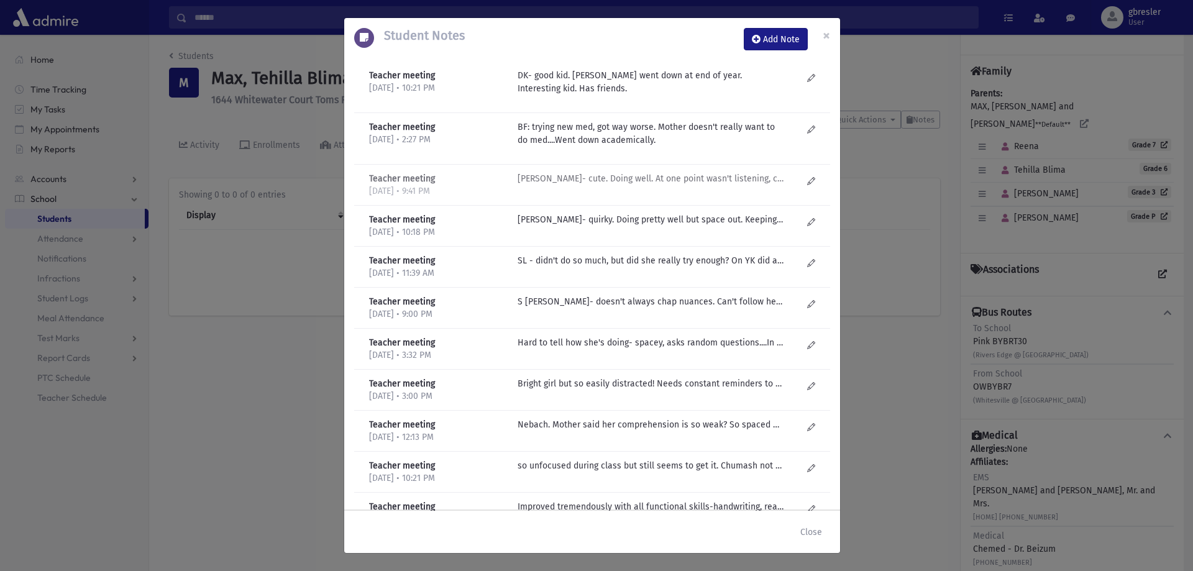
click at [720, 177] on p "D Kilberg- cute. Doing well. At one point wasn't listening, chutzpa...but now b…" at bounding box center [650, 178] width 266 height 13
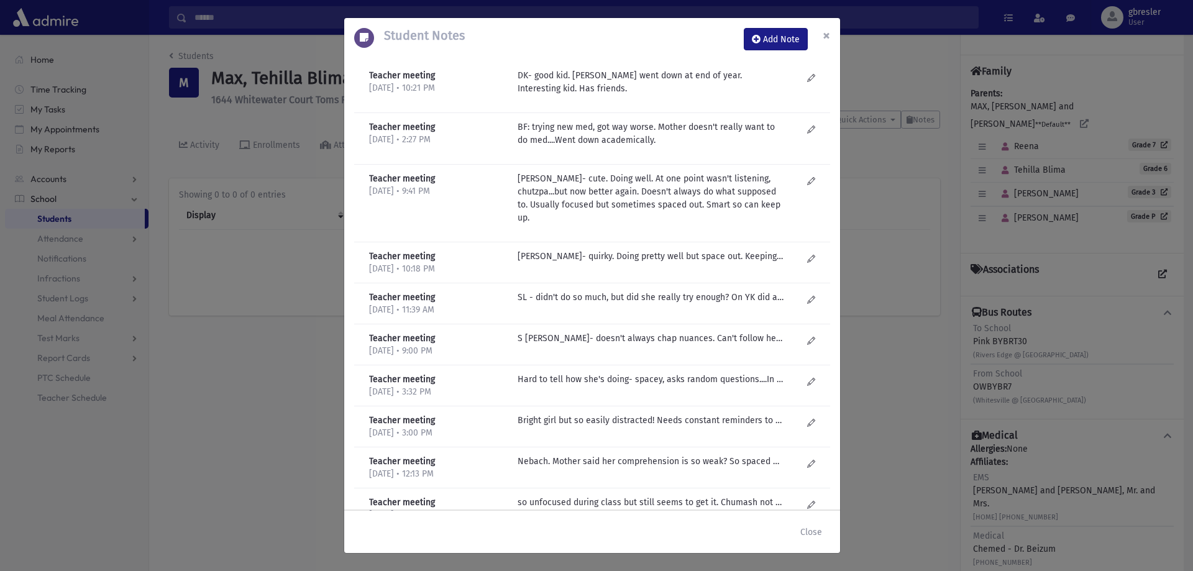
click at [837, 36] on button "×" at bounding box center [826, 35] width 27 height 35
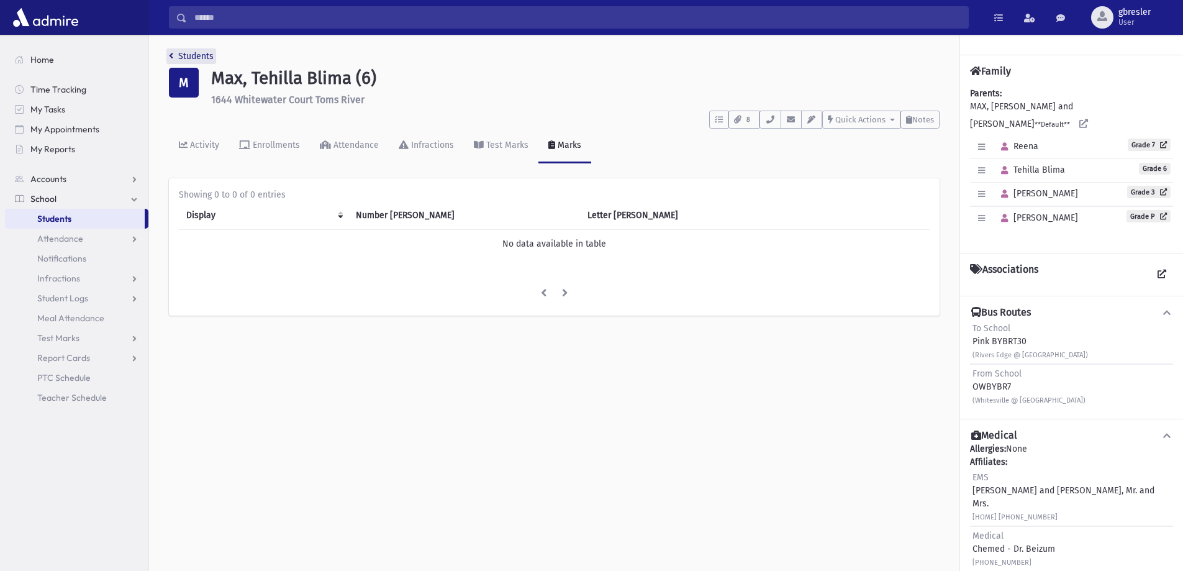
click at [198, 56] on link "Students" at bounding box center [191, 56] width 45 height 11
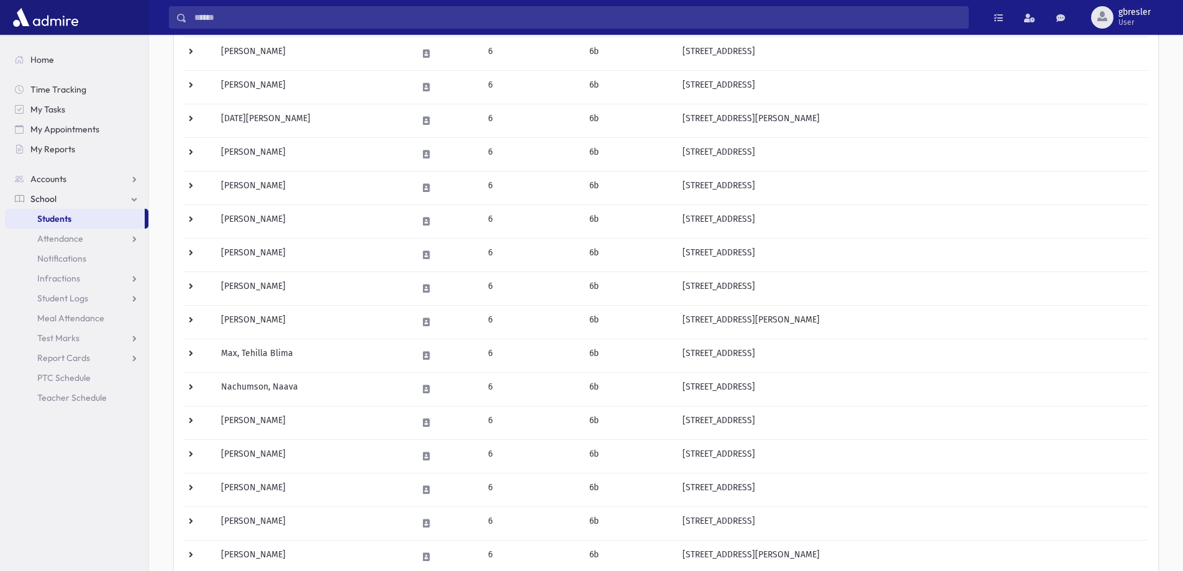
scroll to position [281, 0]
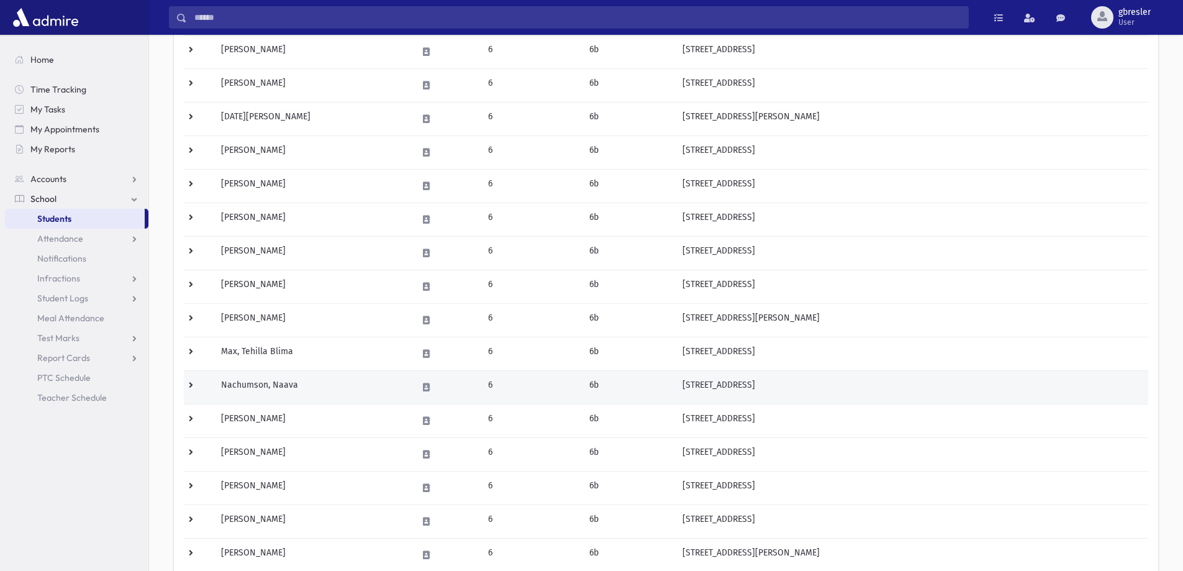
click at [269, 387] on td "Nachumson, Naava" at bounding box center [312, 387] width 196 height 34
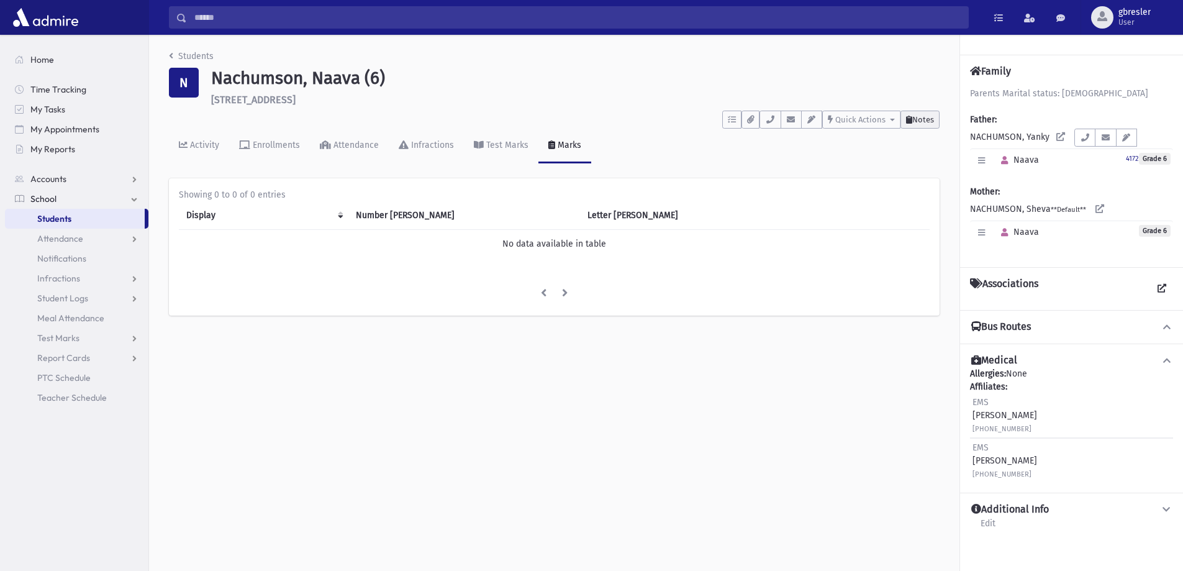
click at [934, 119] on span "Notes" at bounding box center [924, 119] width 22 height 9
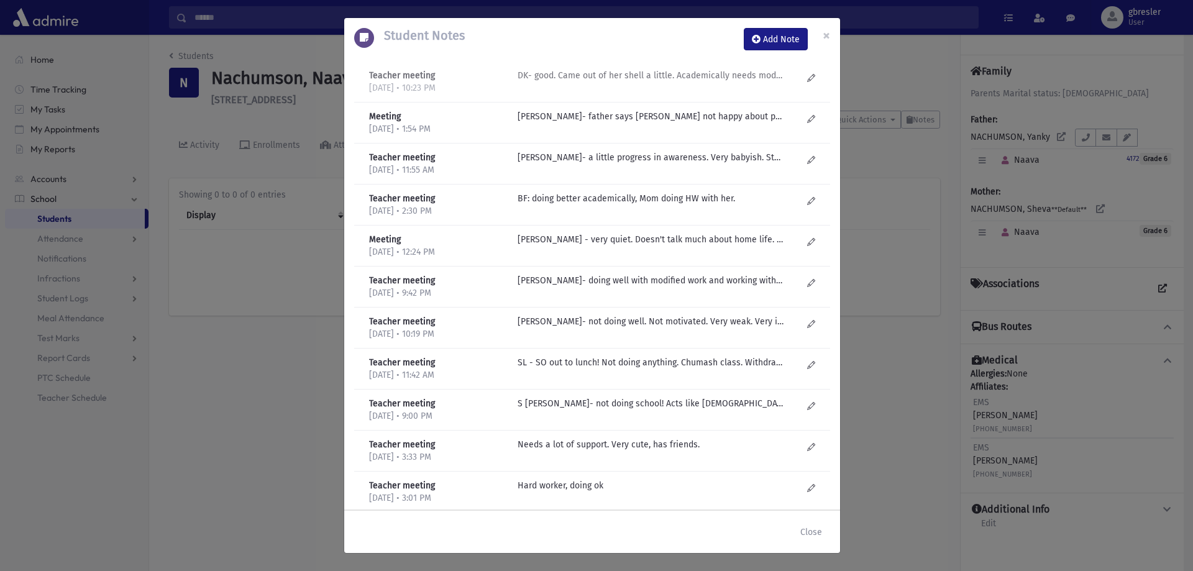
click at [652, 80] on p "DK- good. Came out of her shell a little. Academically needs modified but then …" at bounding box center [650, 75] width 266 height 13
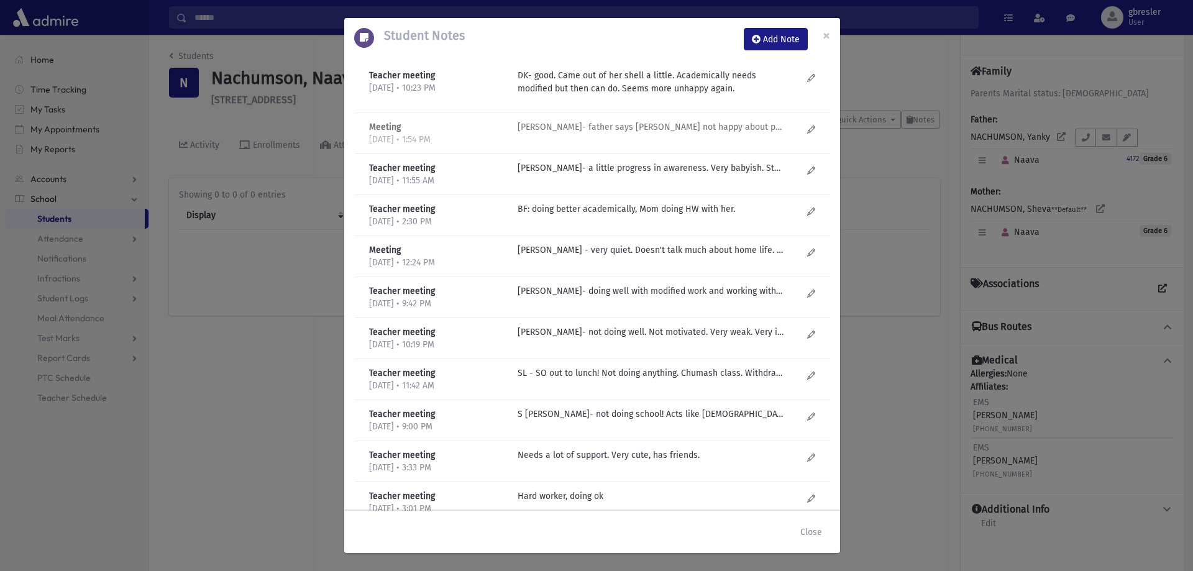
click at [624, 126] on p "J Golub- father says Naava not happy about parents getting remarried. She is ju…" at bounding box center [650, 127] width 266 height 13
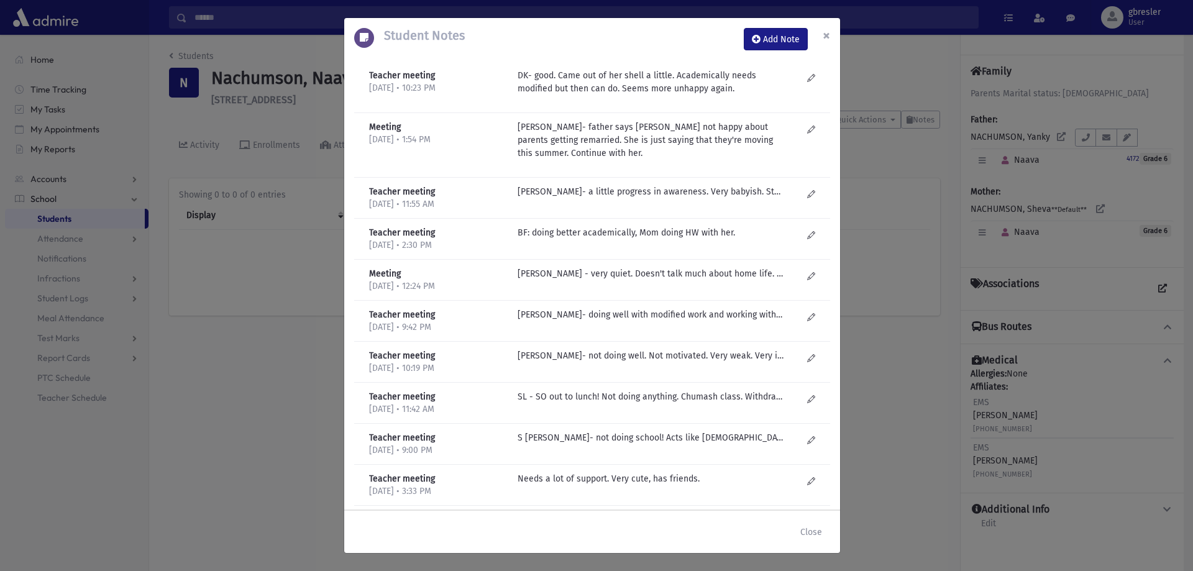
click at [831, 37] on button "×" at bounding box center [826, 35] width 27 height 35
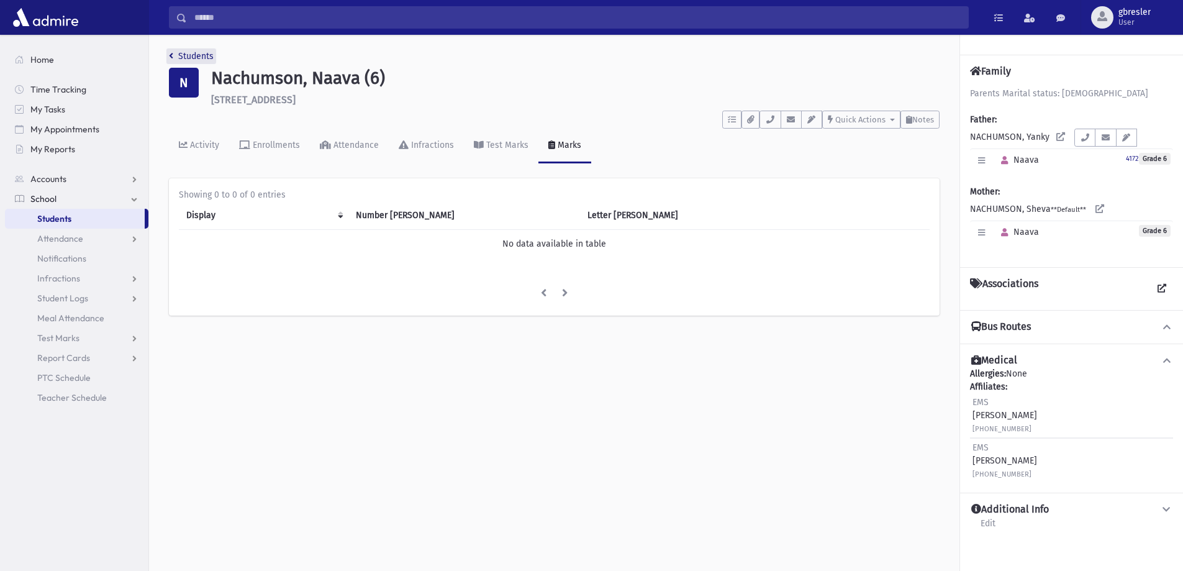
click at [197, 55] on link "Students" at bounding box center [191, 56] width 45 height 11
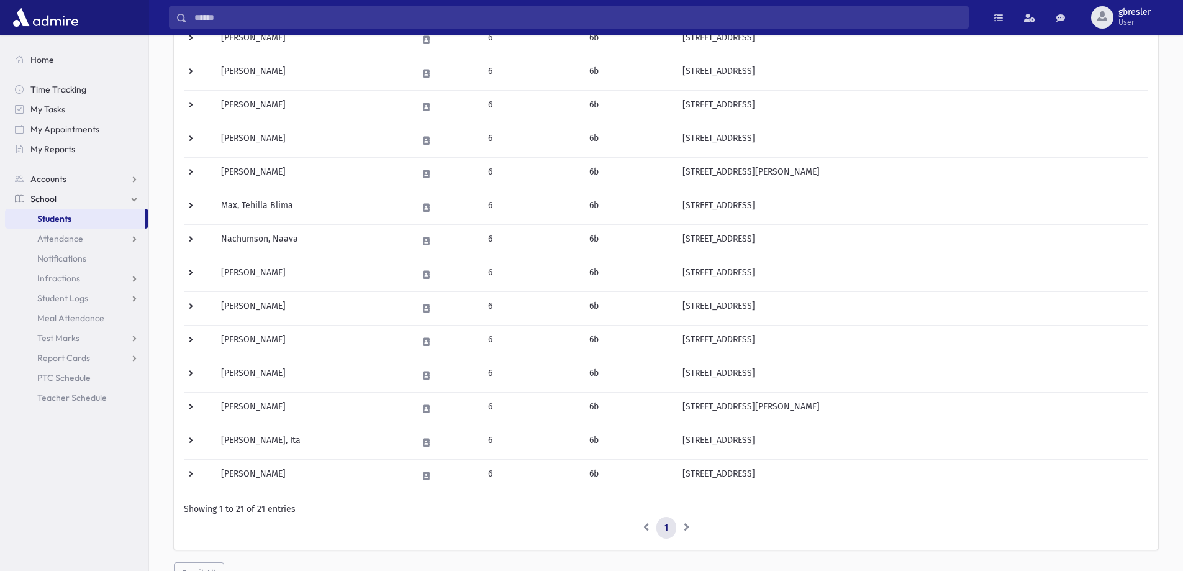
scroll to position [435, 0]
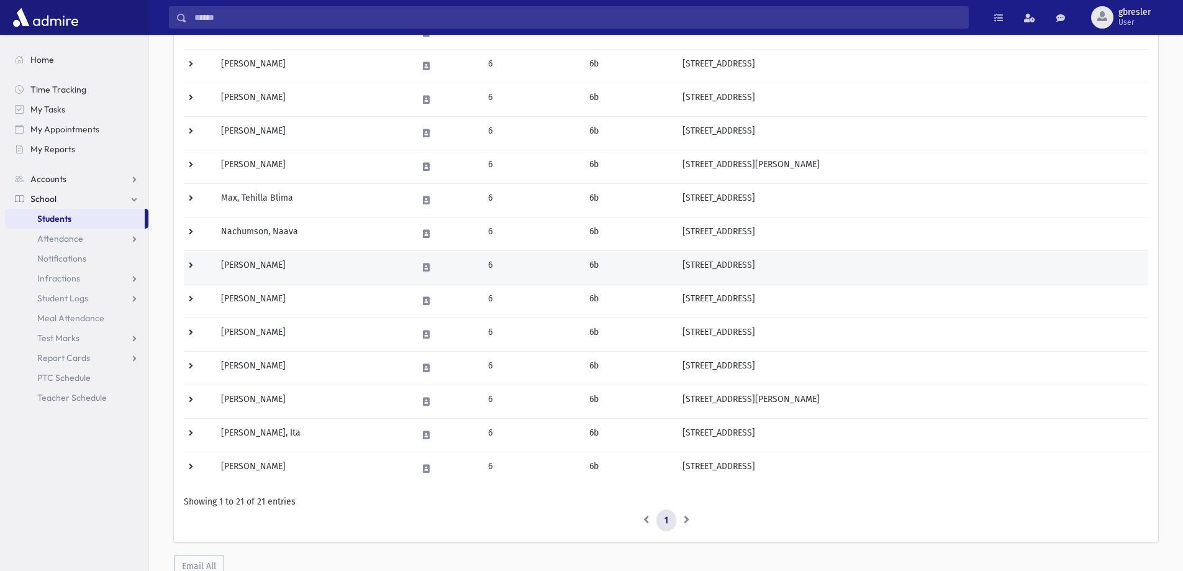
click at [268, 264] on td "[PERSON_NAME]" at bounding box center [312, 267] width 196 height 34
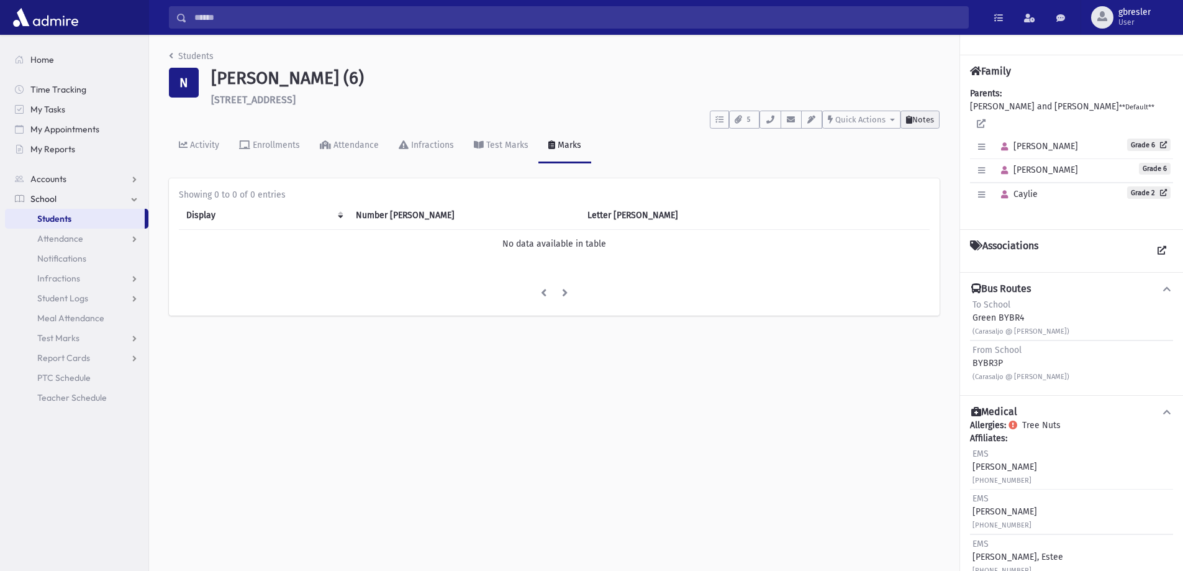
click at [918, 122] on span "Notes" at bounding box center [924, 119] width 22 height 9
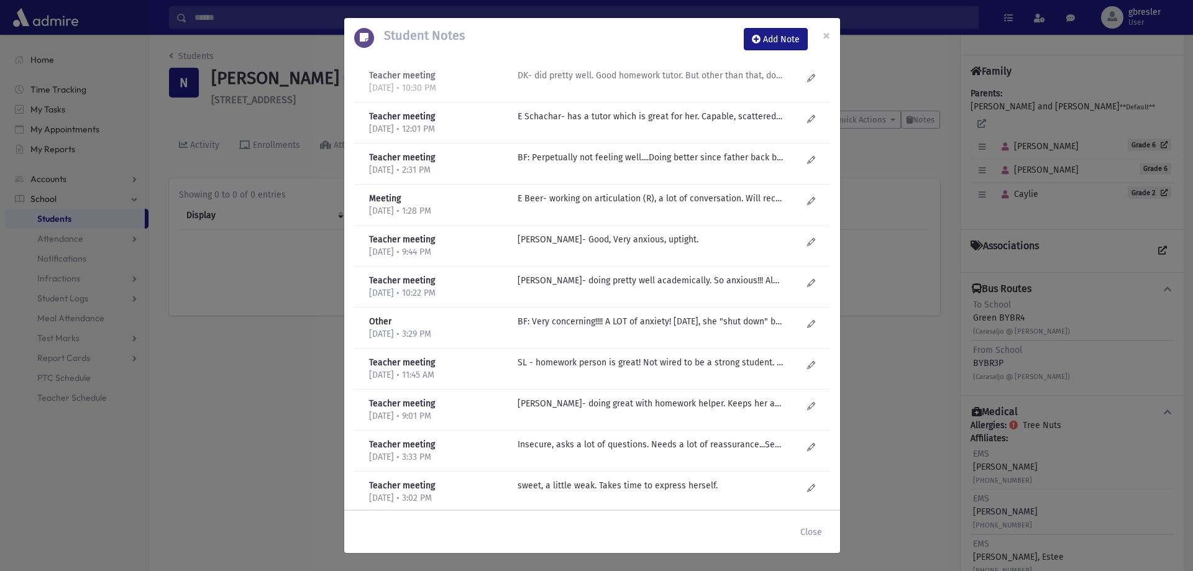
click at [581, 82] on div "DK- did pretty well. Good homework tutor. But other than that, doesn't do her o…" at bounding box center [659, 81] width 297 height 25
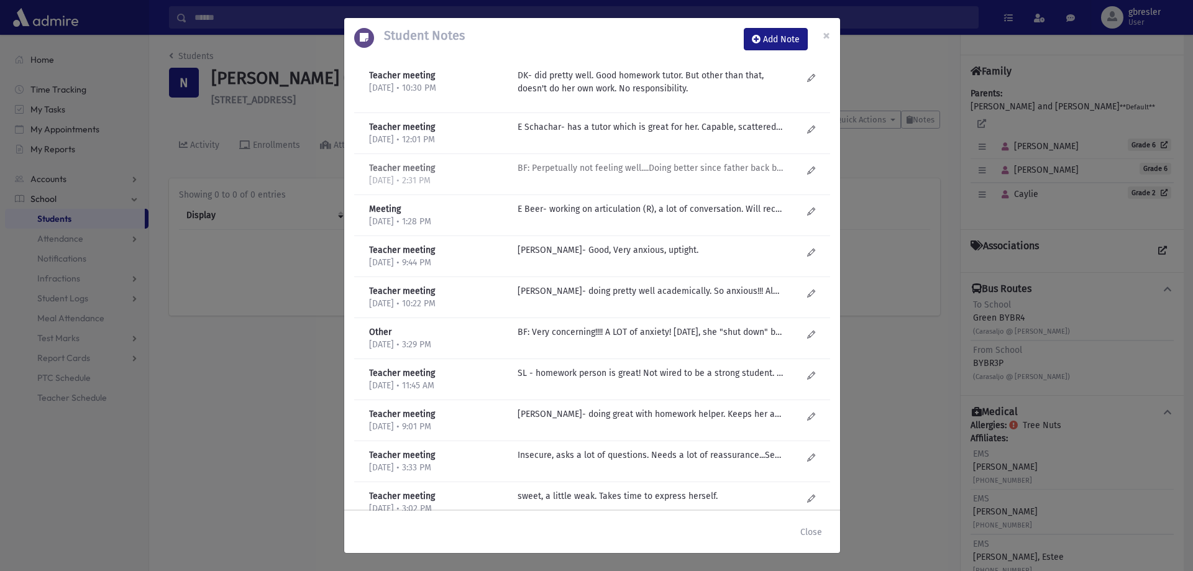
click at [588, 134] on p "BF: Perpetually not feeling well....Doing better since father back but still co…" at bounding box center [650, 127] width 266 height 13
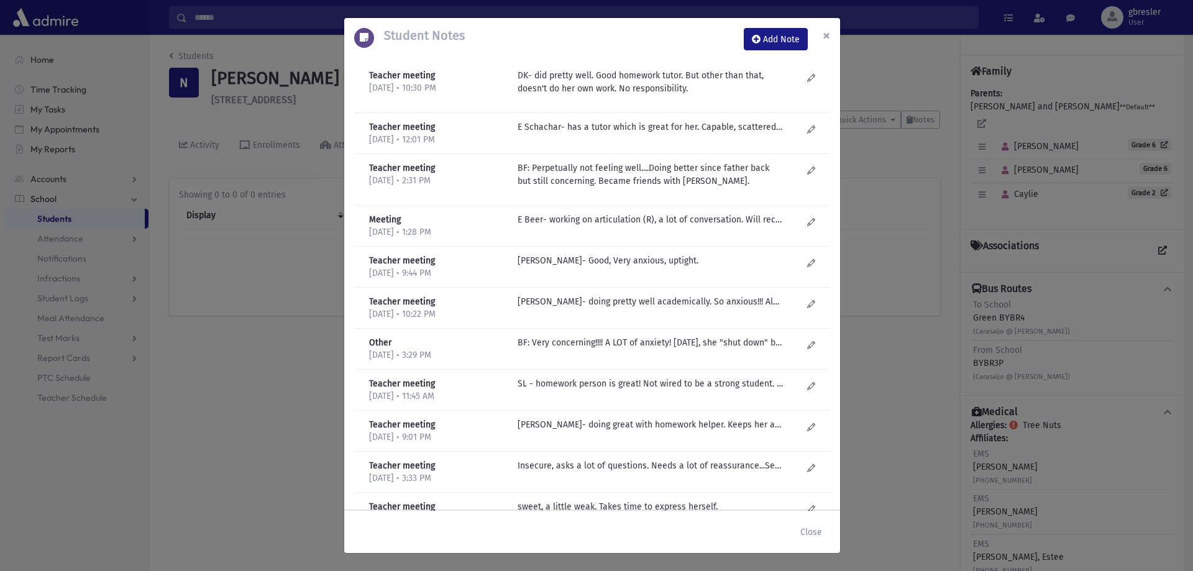
click at [824, 34] on span "×" at bounding box center [826, 35] width 7 height 17
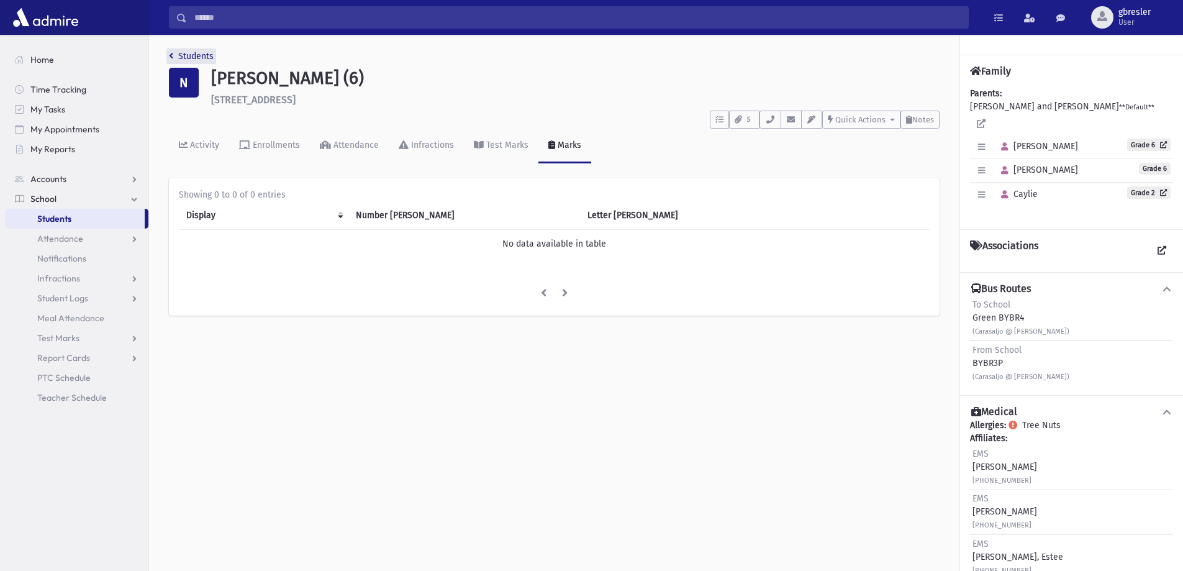
click at [212, 52] on link "Students" at bounding box center [191, 56] width 45 height 11
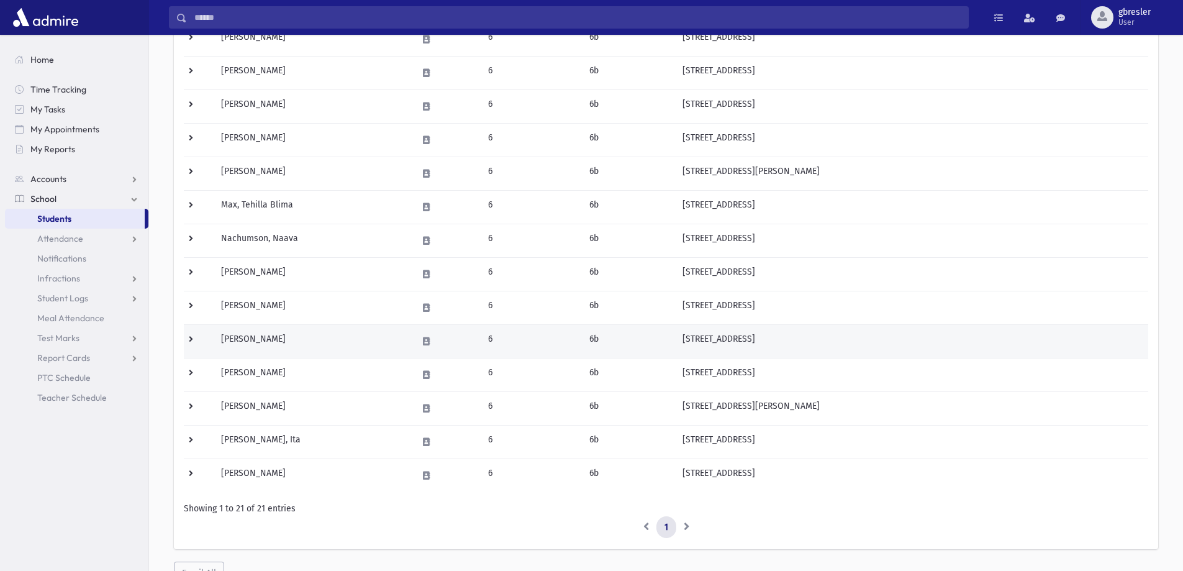
scroll to position [435, 0]
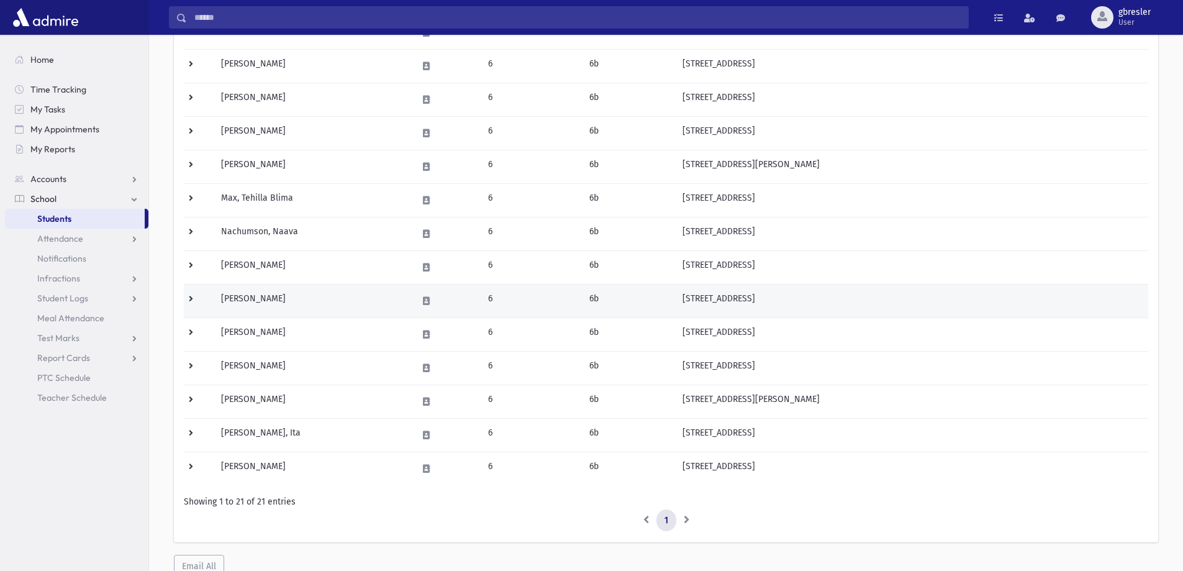
click at [275, 300] on td "[PERSON_NAME]" at bounding box center [312, 301] width 196 height 34
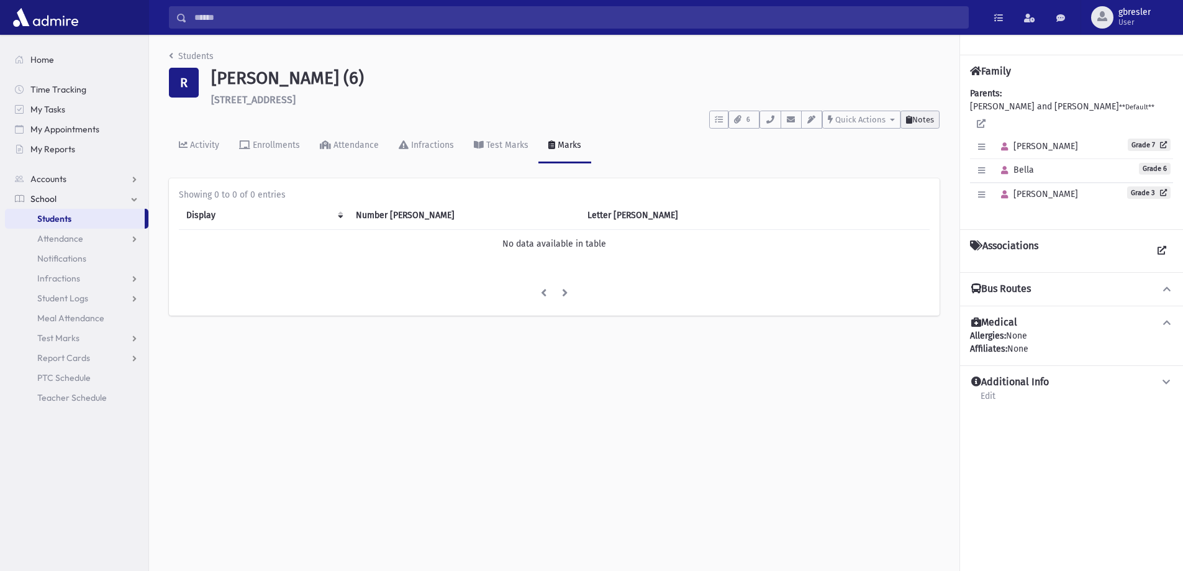
click at [918, 121] on span "Notes" at bounding box center [924, 119] width 22 height 9
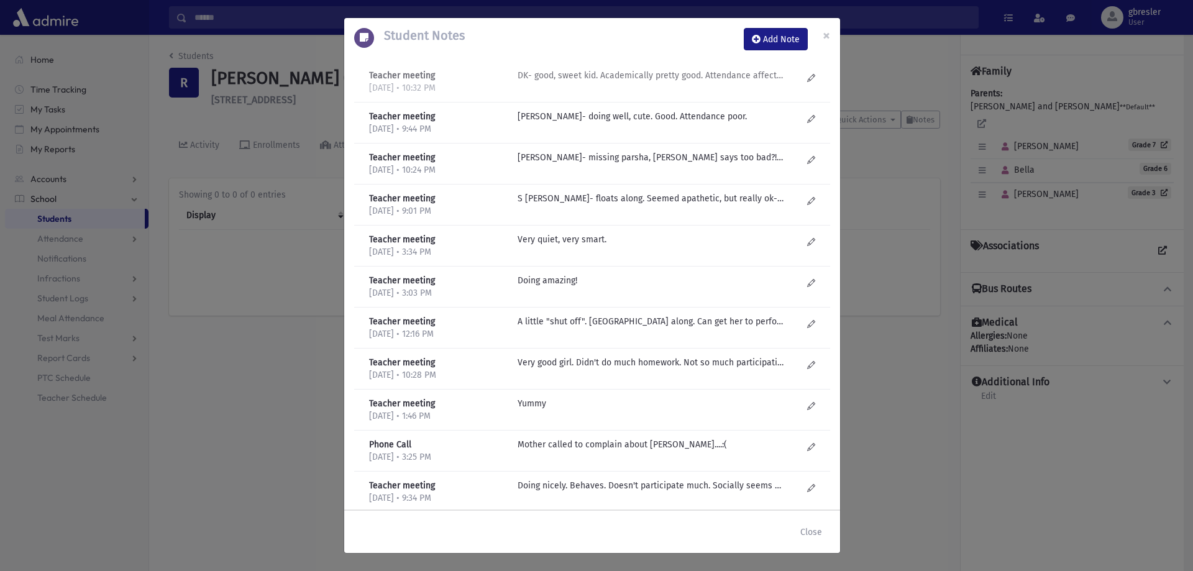
click at [595, 82] on div "DK- good, sweet kid. Academically pretty good. Attendance affects marks- doesn'…" at bounding box center [659, 81] width 297 height 25
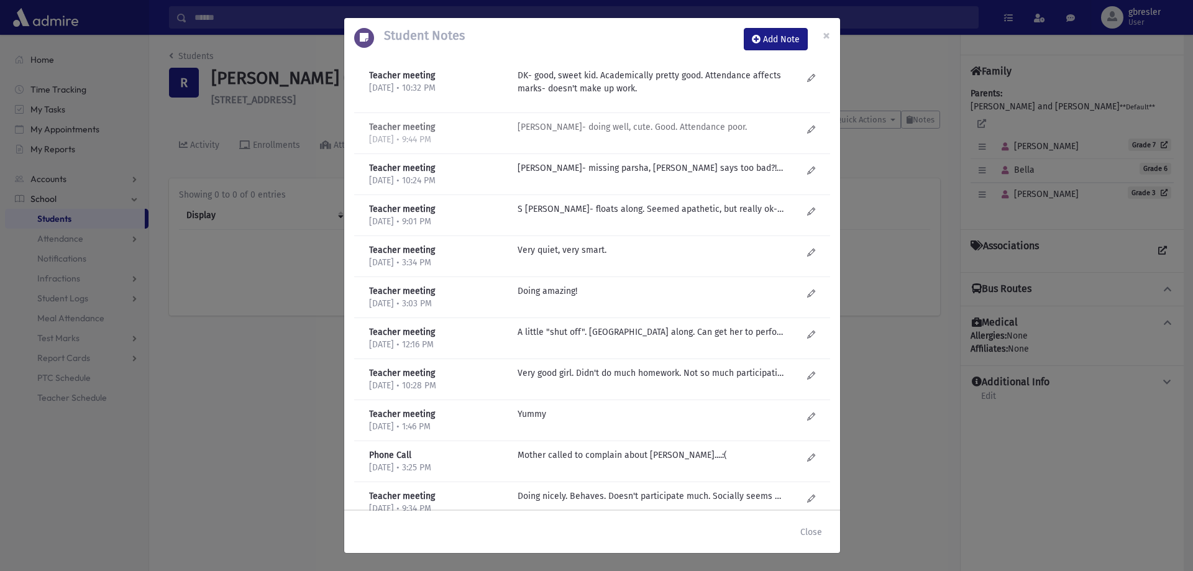
click at [613, 133] on p "D Kilberg- doing well, cute. Good. Attendance poor." at bounding box center [650, 127] width 266 height 13
click at [829, 36] on span "×" at bounding box center [826, 35] width 7 height 17
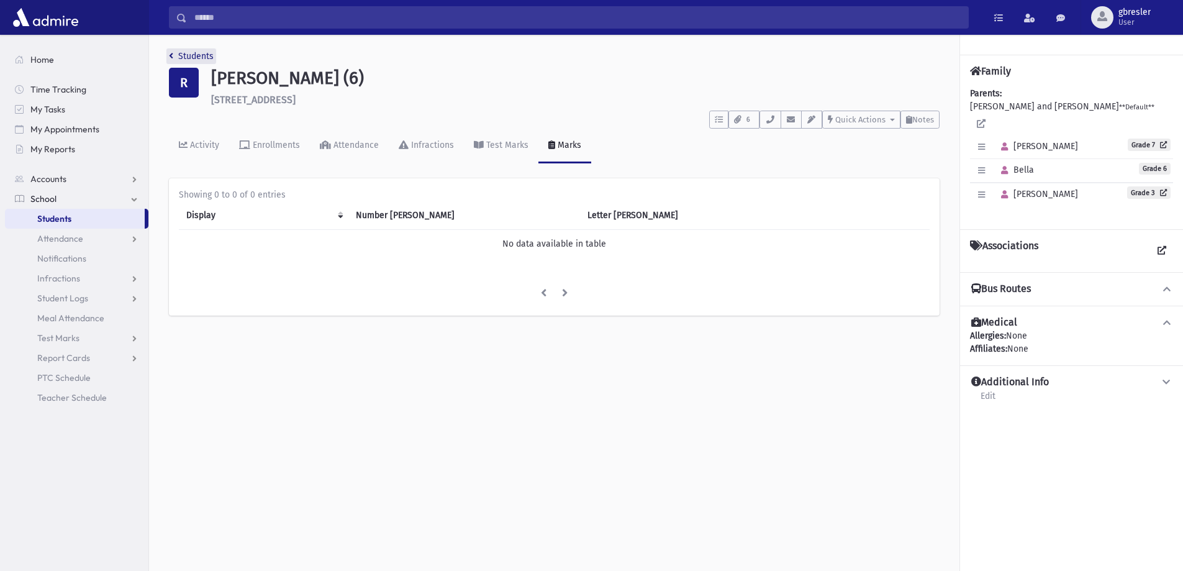
click at [209, 55] on link "Students" at bounding box center [191, 56] width 45 height 11
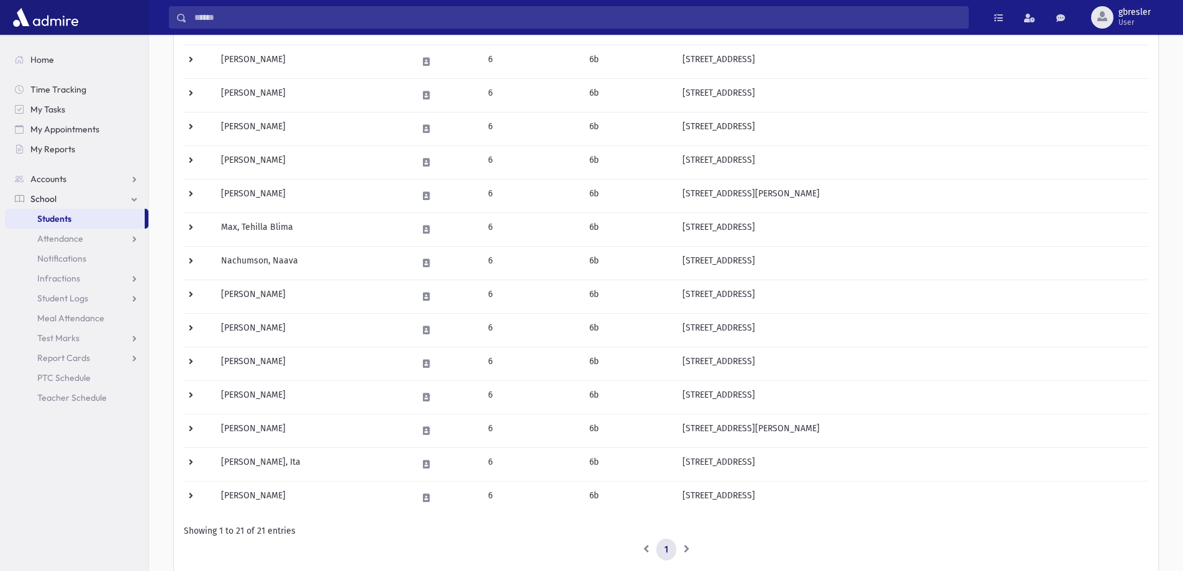
scroll to position [435, 0]
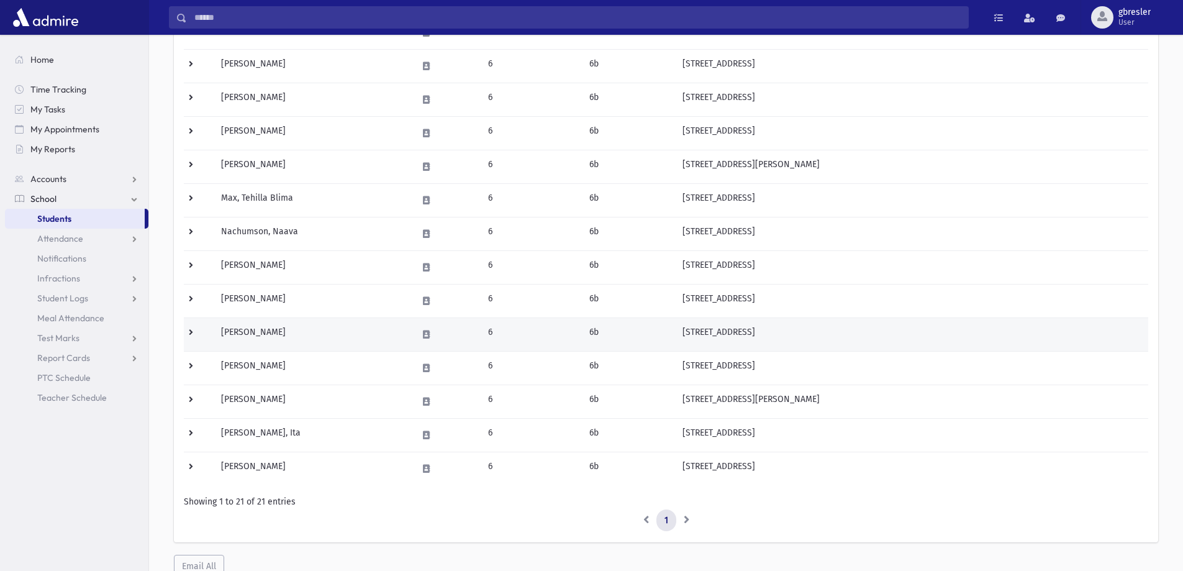
click at [262, 329] on td "Shadpour, Adele" at bounding box center [312, 334] width 196 height 34
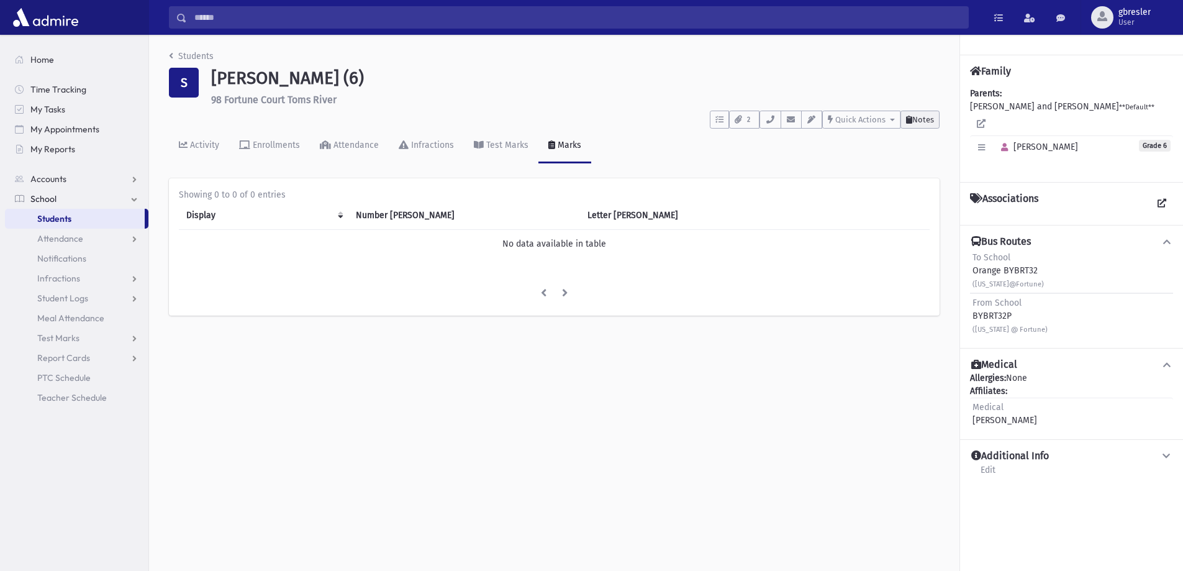
click at [904, 114] on button "Notes" at bounding box center [920, 120] width 39 height 18
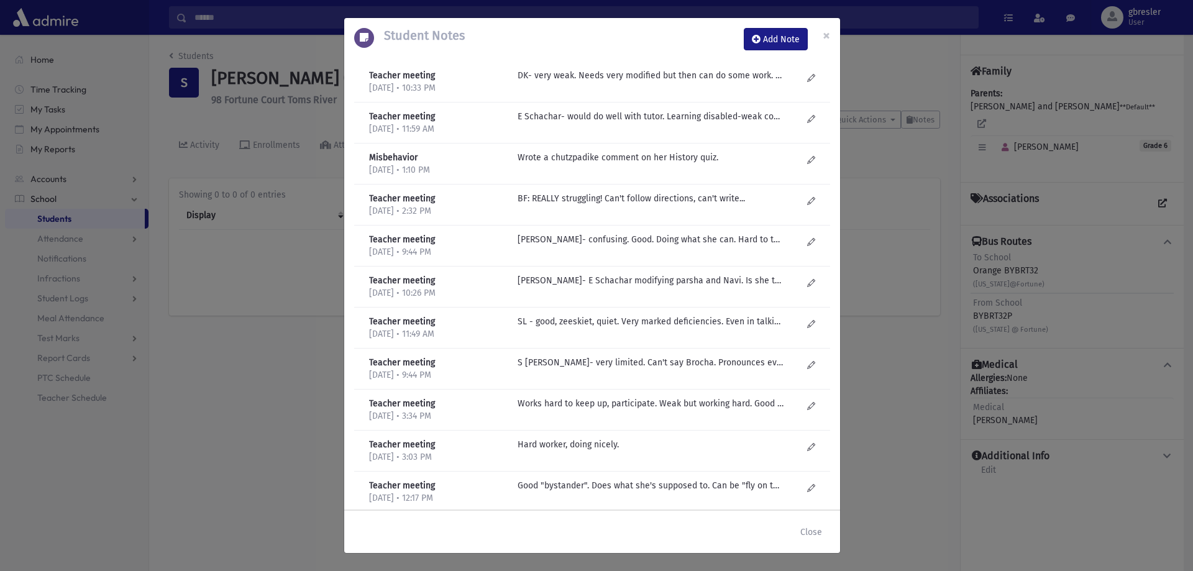
click at [669, 68] on div "Teacher meeting 6/17/2025 • 10:33 PM DK- very weak. Needs very modified but the…" at bounding box center [592, 82] width 476 height 41
click at [662, 76] on p "DK- very weak. Needs very modified but then can do some work. Doesn't ask for h…" at bounding box center [650, 75] width 266 height 13
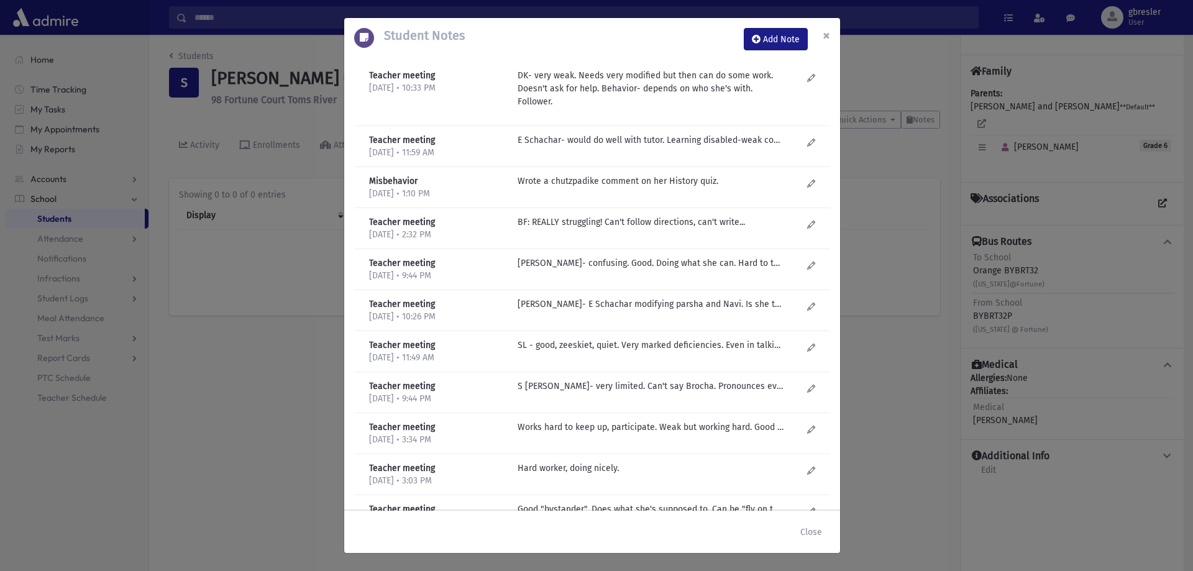
click at [823, 37] on span "×" at bounding box center [826, 35] width 7 height 17
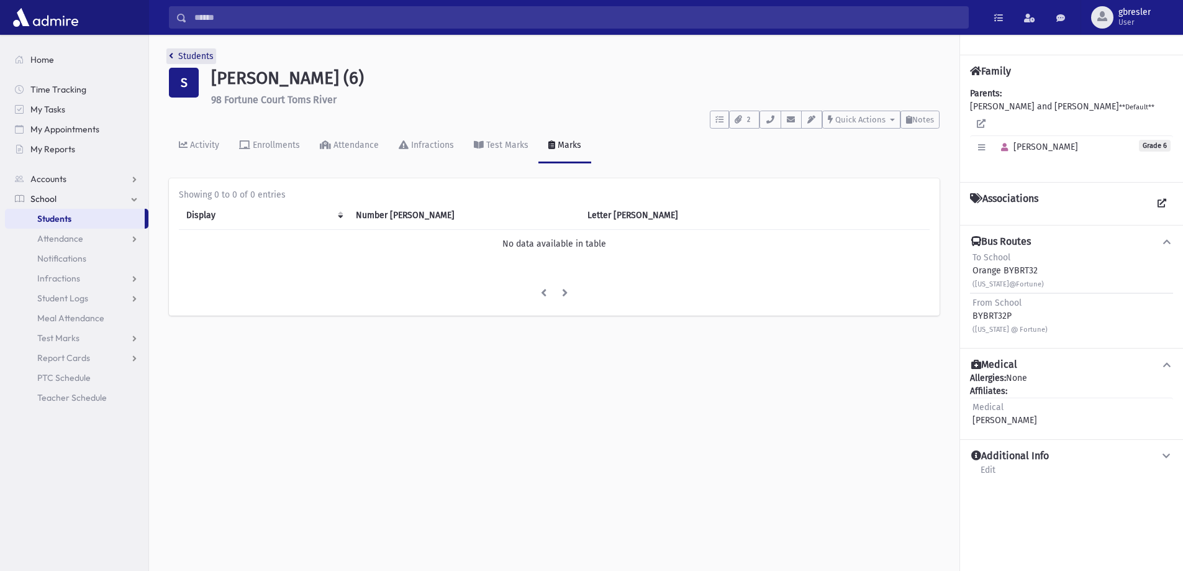
click at [200, 52] on link "Students" at bounding box center [191, 56] width 45 height 11
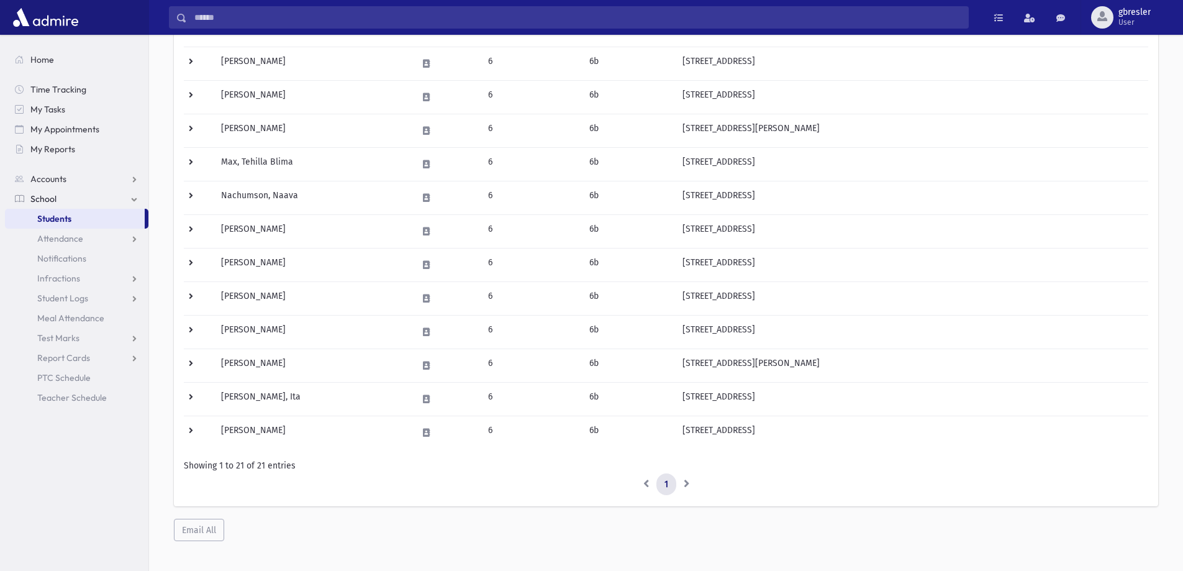
scroll to position [484, 0]
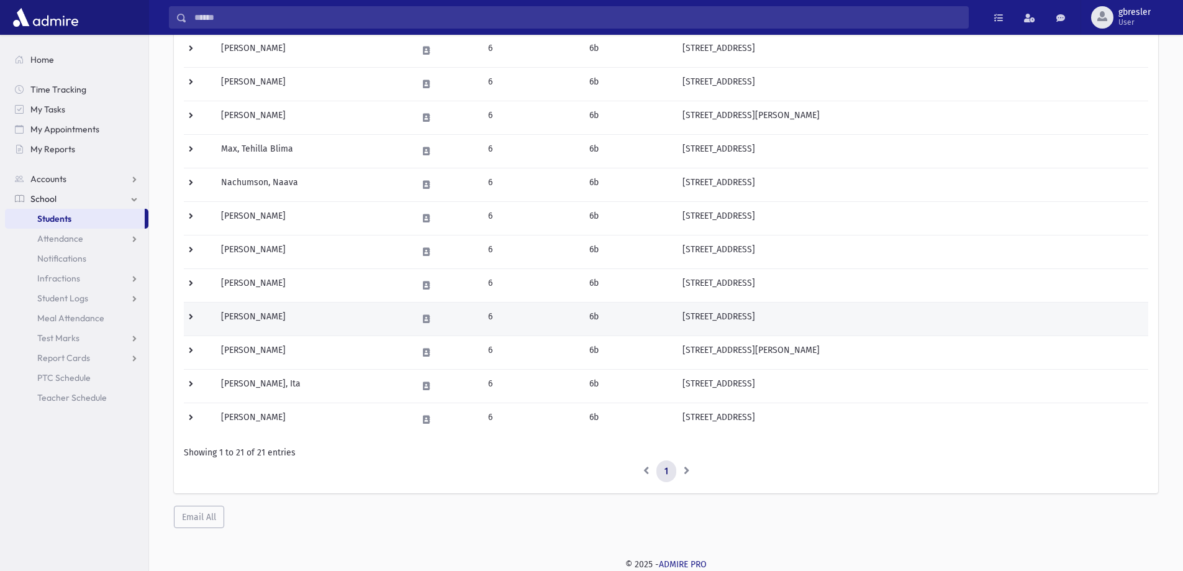
click at [263, 323] on td "[PERSON_NAME]" at bounding box center [312, 319] width 196 height 34
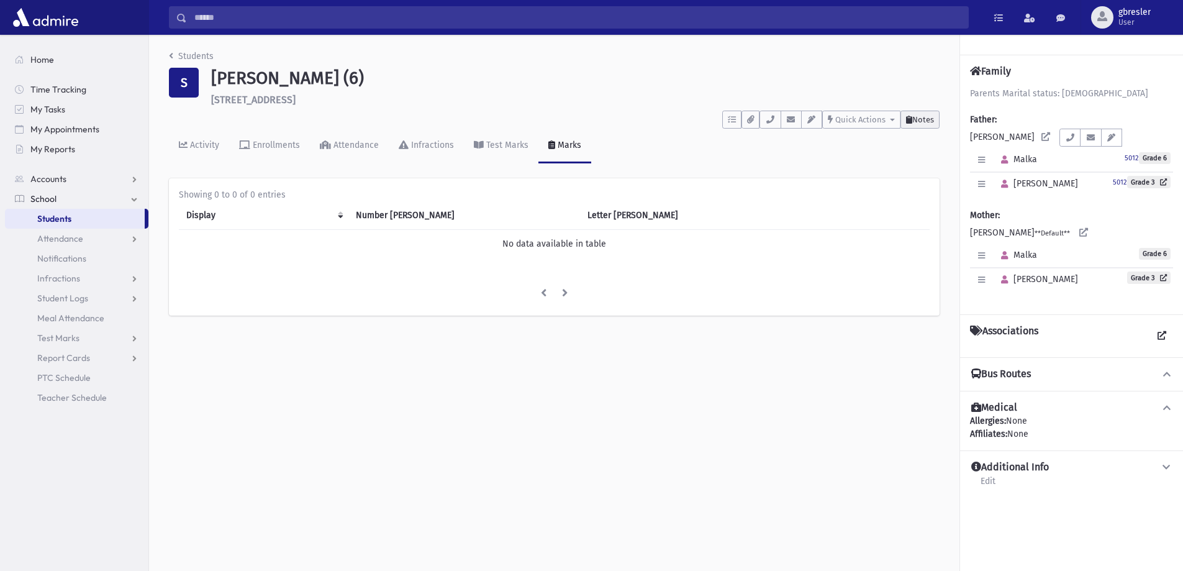
click at [925, 125] on button "Notes" at bounding box center [920, 120] width 39 height 18
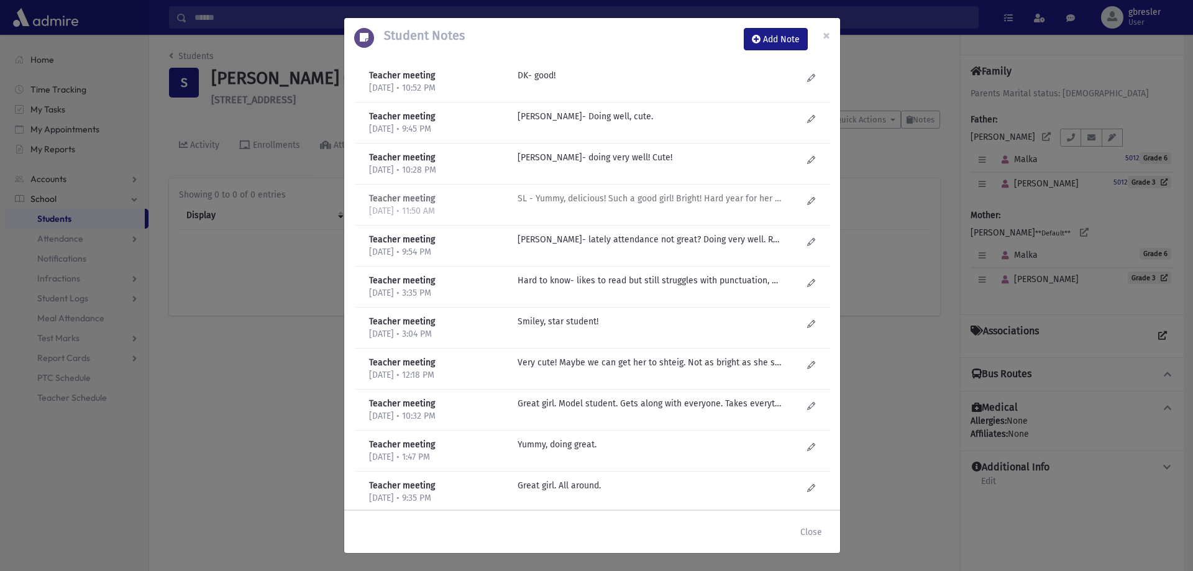
click at [547, 82] on p "SL - Yummy, delicious! Such a good girl! Bright! Hard year for her at home. Att…" at bounding box center [650, 75] width 266 height 13
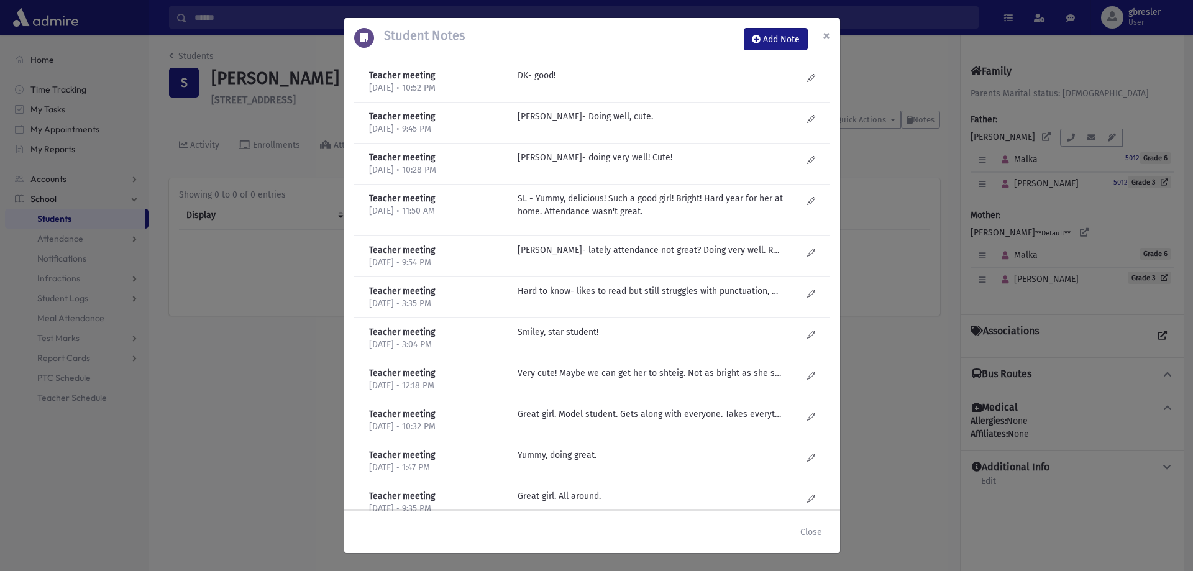
click at [827, 39] on span "×" at bounding box center [826, 35] width 7 height 17
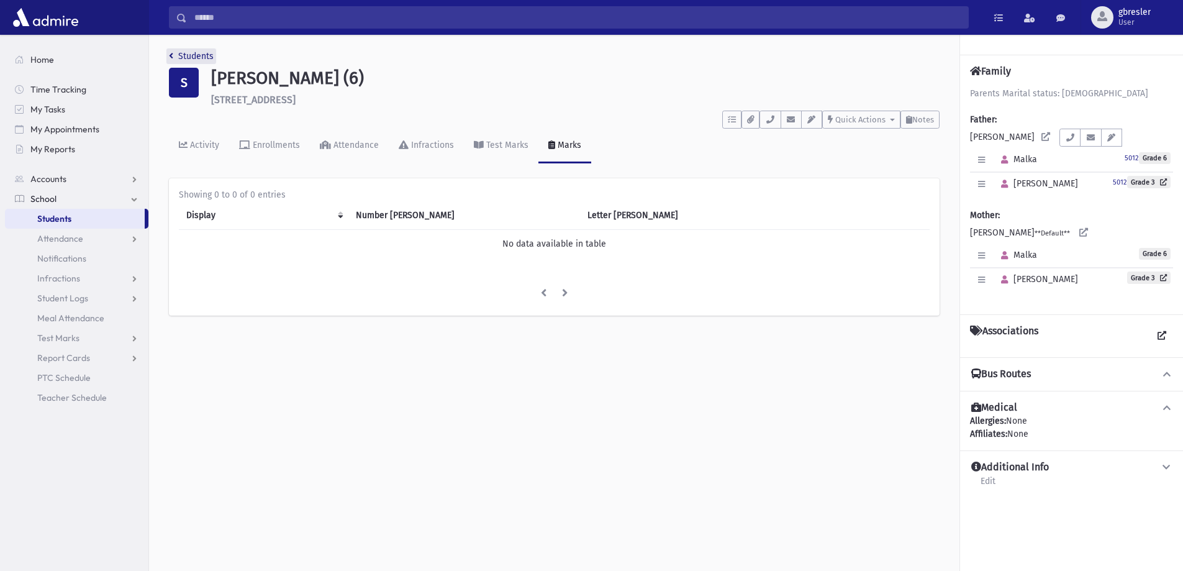
click at [209, 57] on link "Students" at bounding box center [191, 56] width 45 height 11
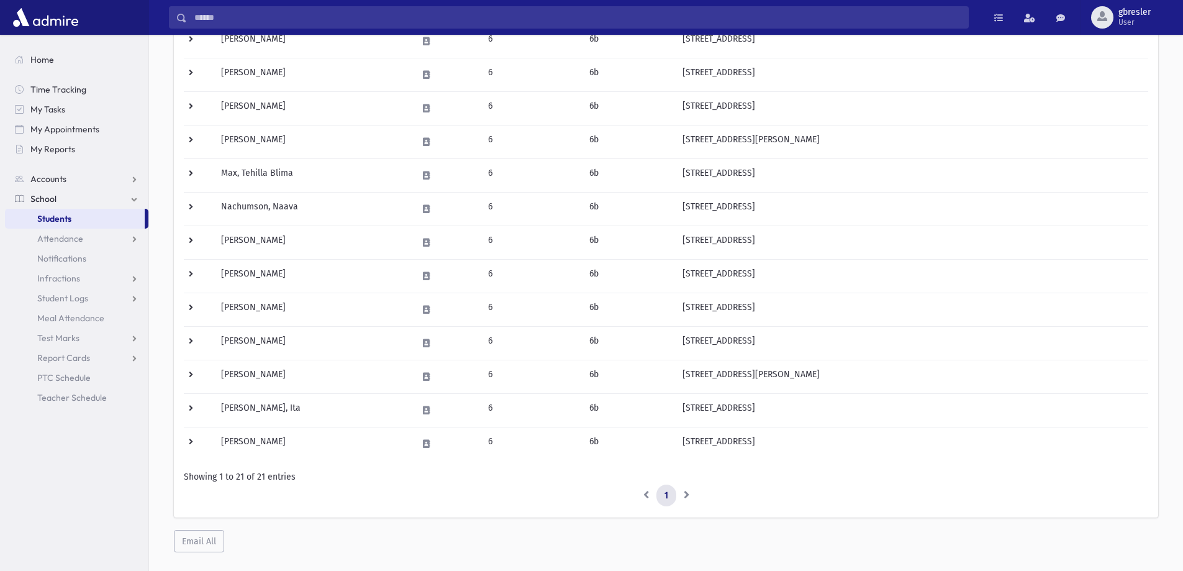
scroll to position [484, 0]
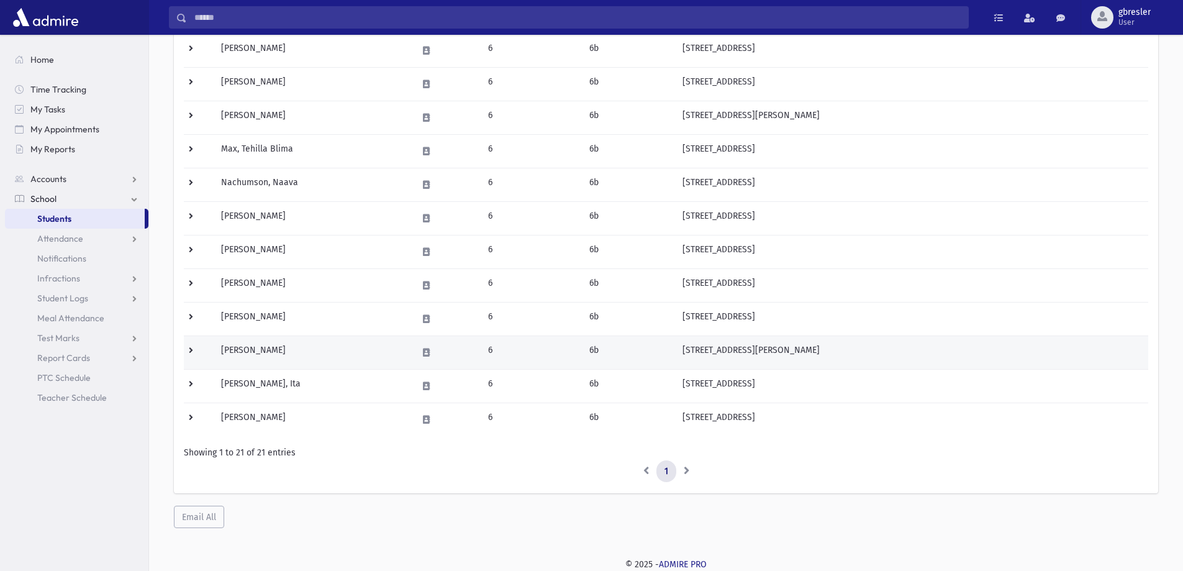
click at [249, 353] on td "Steinberg, Rachel" at bounding box center [312, 352] width 196 height 34
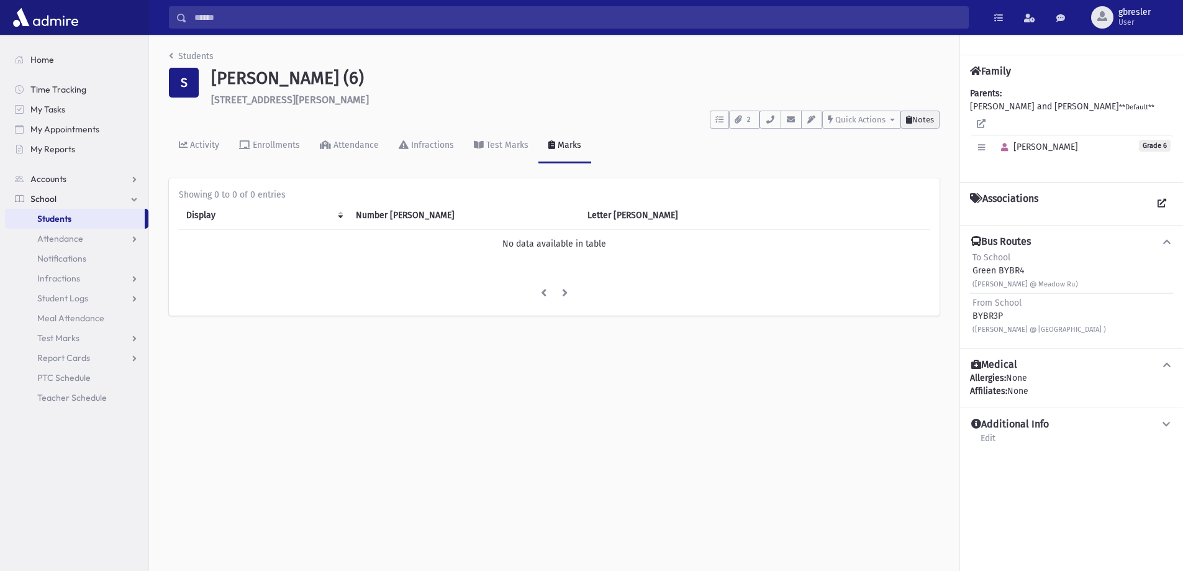
click at [939, 117] on button "Notes" at bounding box center [920, 120] width 39 height 18
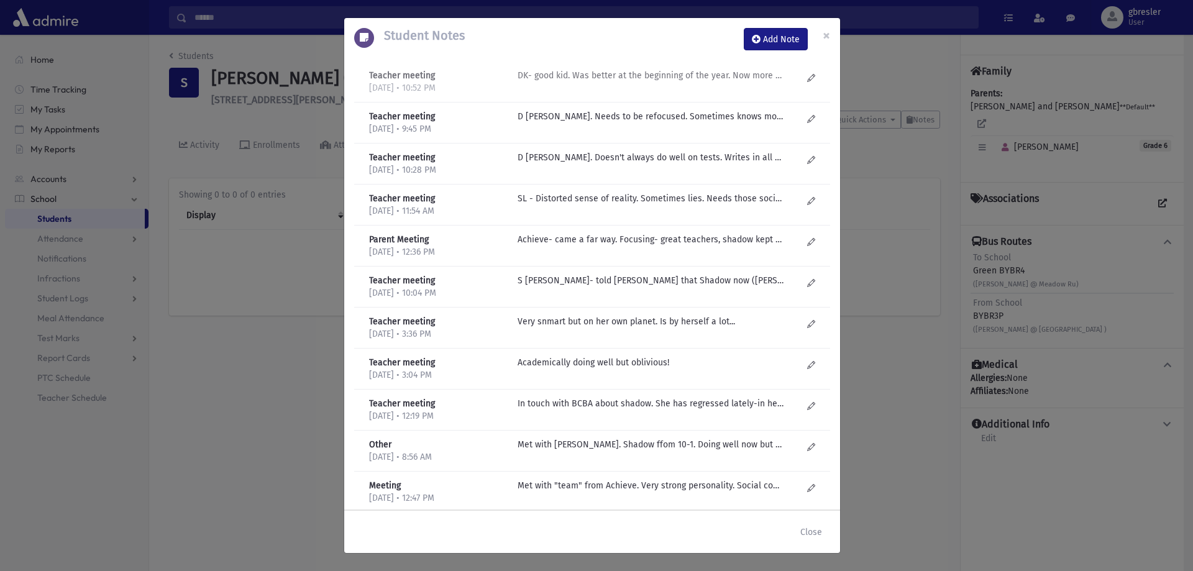
click at [708, 77] on p "DK- good kid. Was better at the beginning of the year. Now more spaced out. Fun…" at bounding box center [650, 75] width 266 height 13
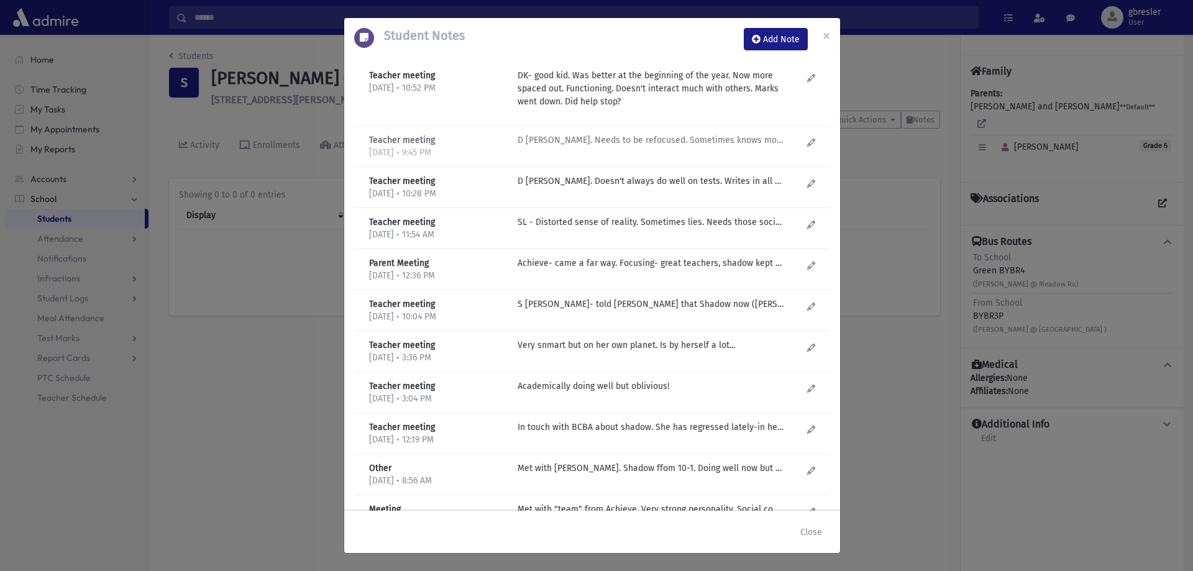
click at [619, 141] on p "D Kilberg- Smart. Needs to be refocused. Sometimes knows more than appears. Sto…" at bounding box center [650, 140] width 266 height 13
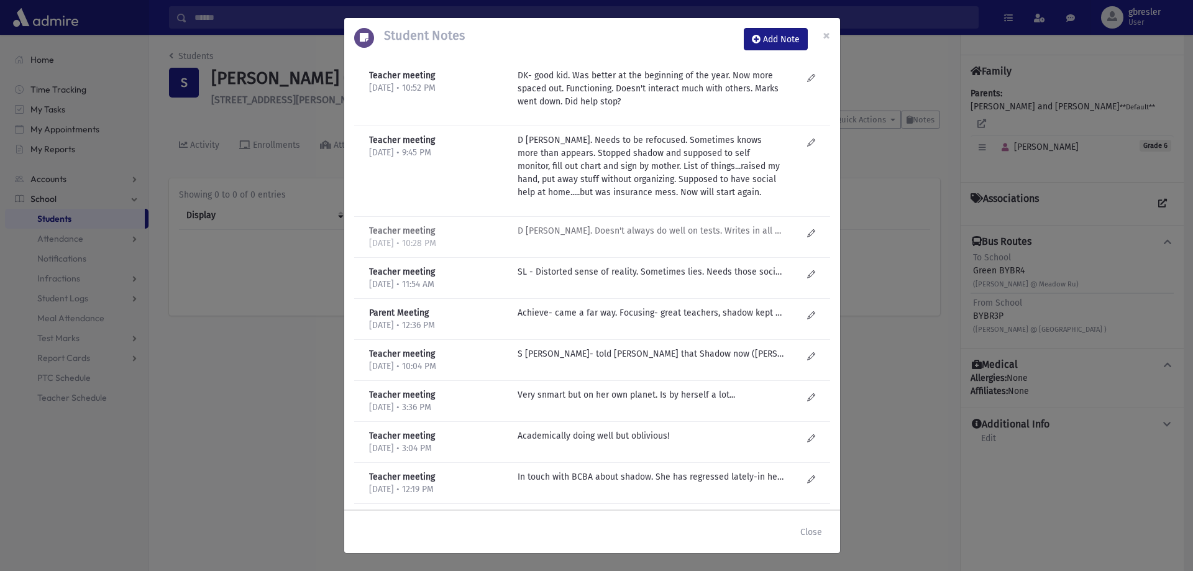
click at [606, 230] on p "D Kilberg- bright. Doesn't always do well on tests. Writes in all caps? Switche…" at bounding box center [650, 230] width 266 height 13
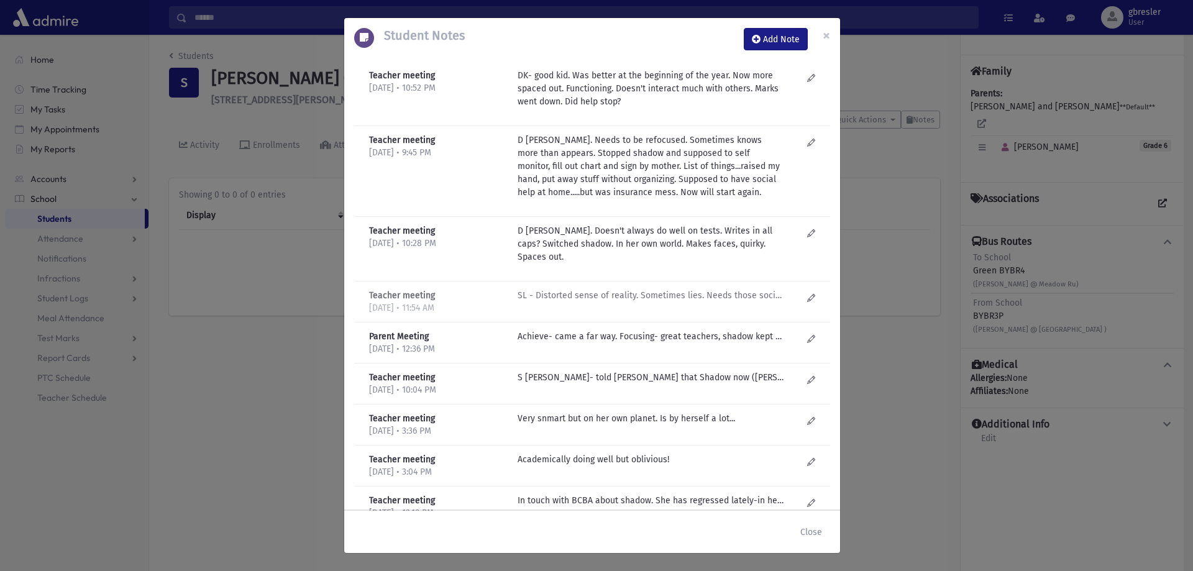
click at [573, 297] on p "SL - Distorted sense of reality. Sometimes lies. Needs those social skills. Nee…" at bounding box center [650, 295] width 266 height 13
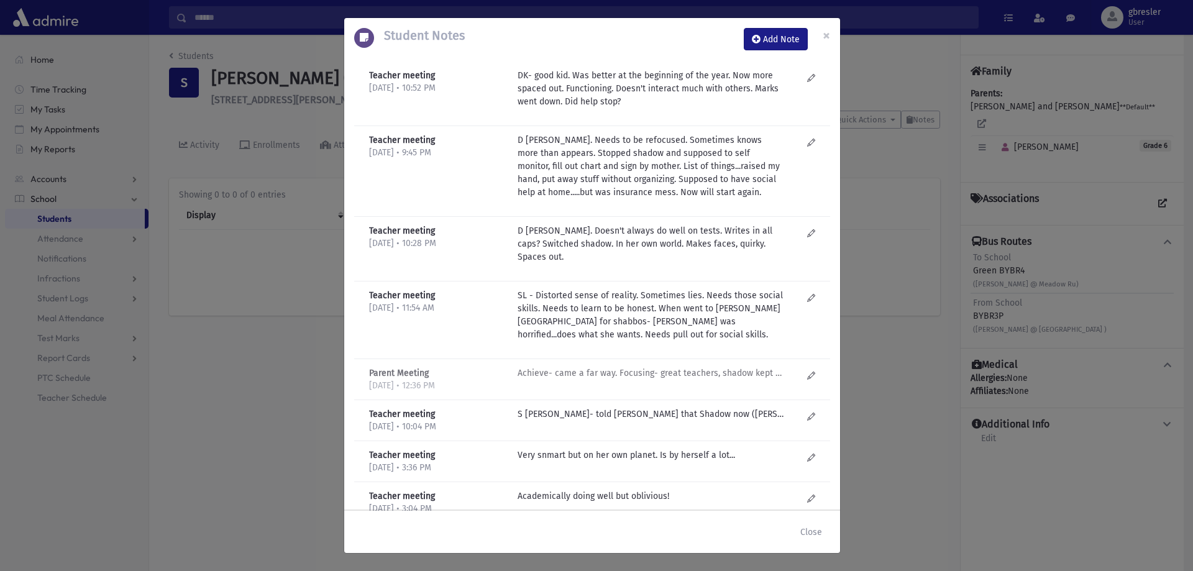
click at [577, 374] on p "Achieve- came a far way. Focusing- great teachers, shadow kept her on place. Fa…" at bounding box center [650, 373] width 266 height 13
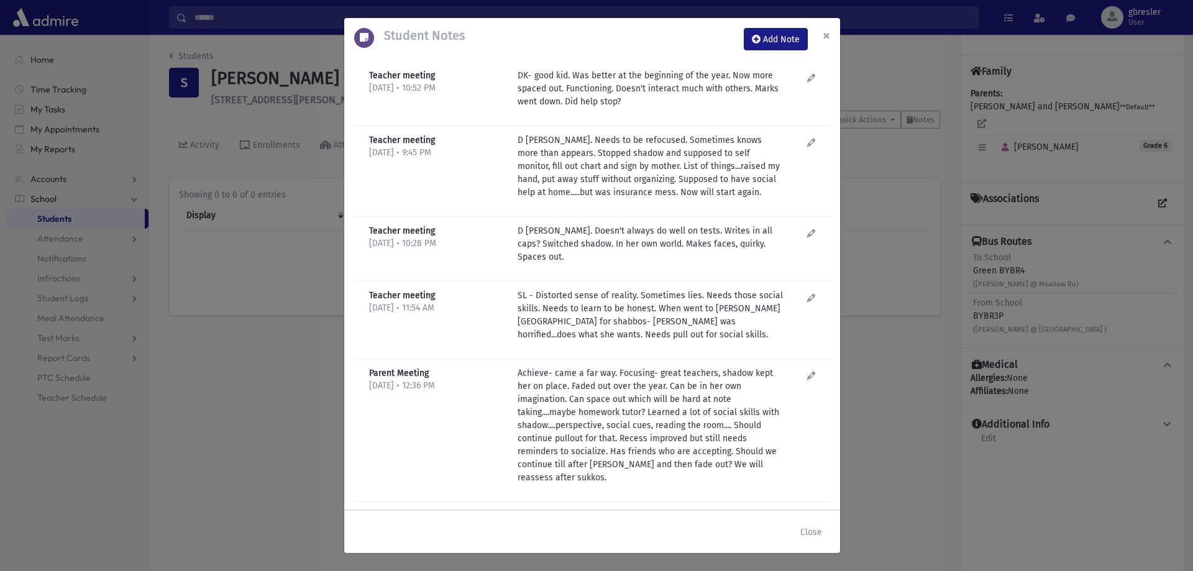
click at [826, 35] on span "×" at bounding box center [826, 35] width 7 height 17
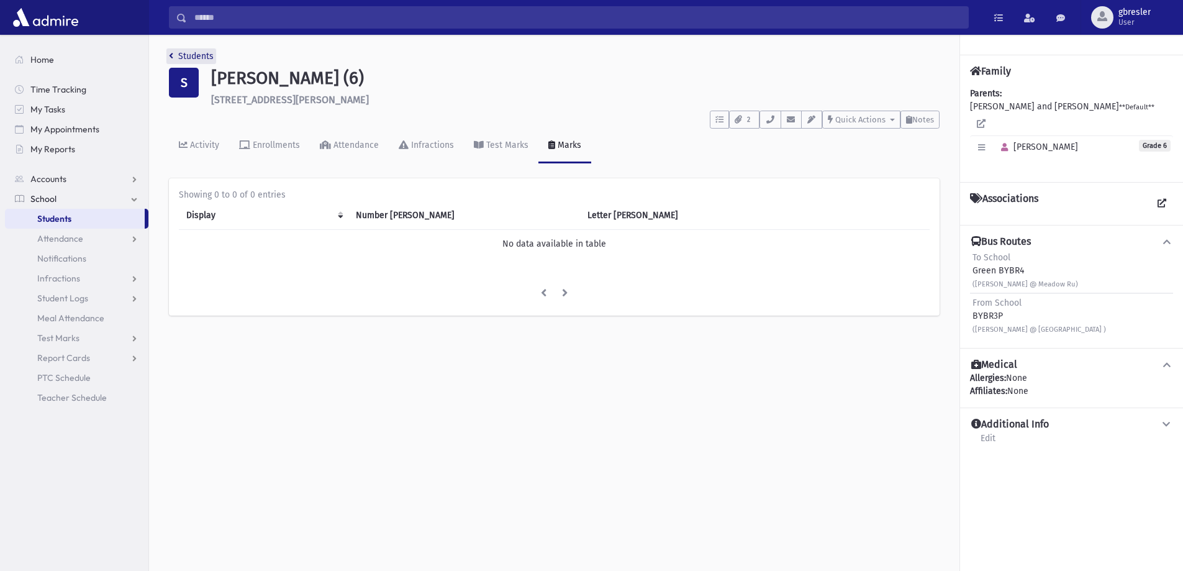
click at [200, 60] on link "Students" at bounding box center [191, 56] width 45 height 11
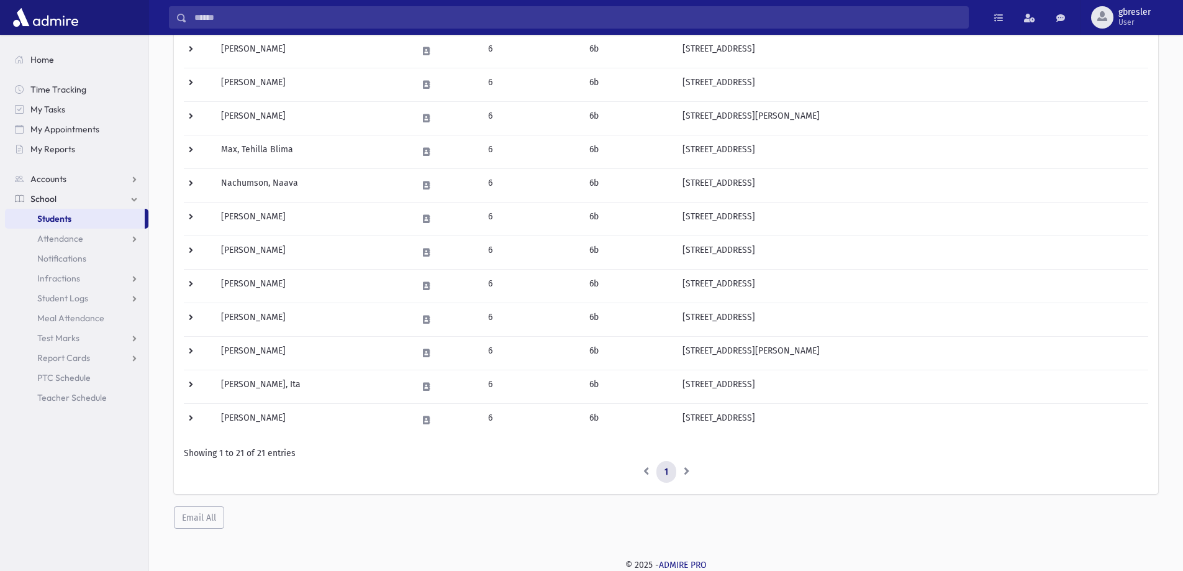
scroll to position [484, 0]
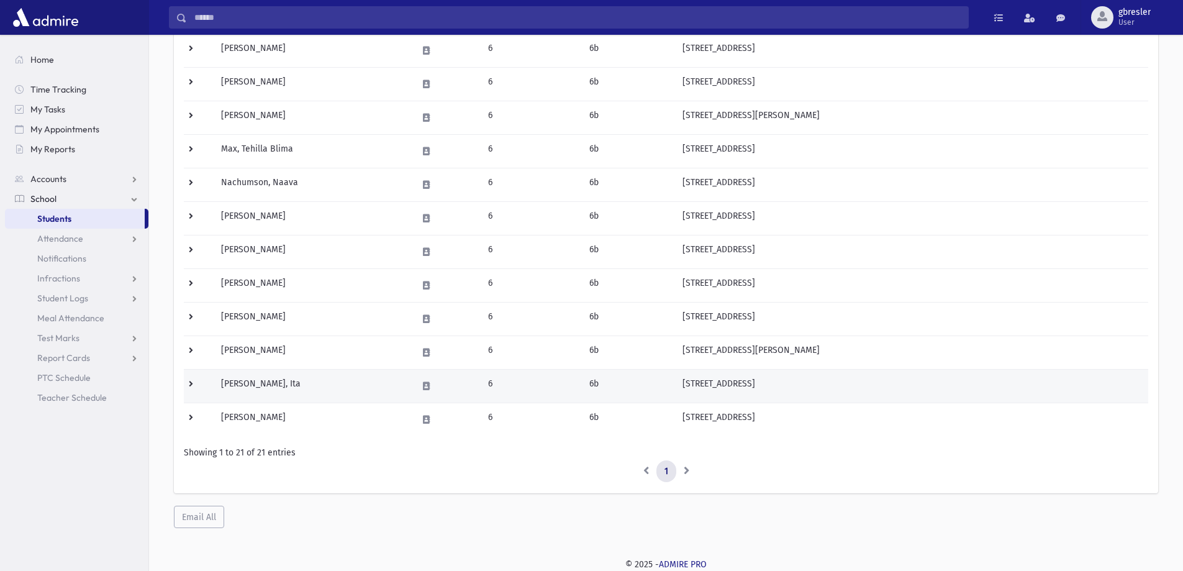
click at [248, 386] on td "Stern, Ita" at bounding box center [312, 386] width 196 height 34
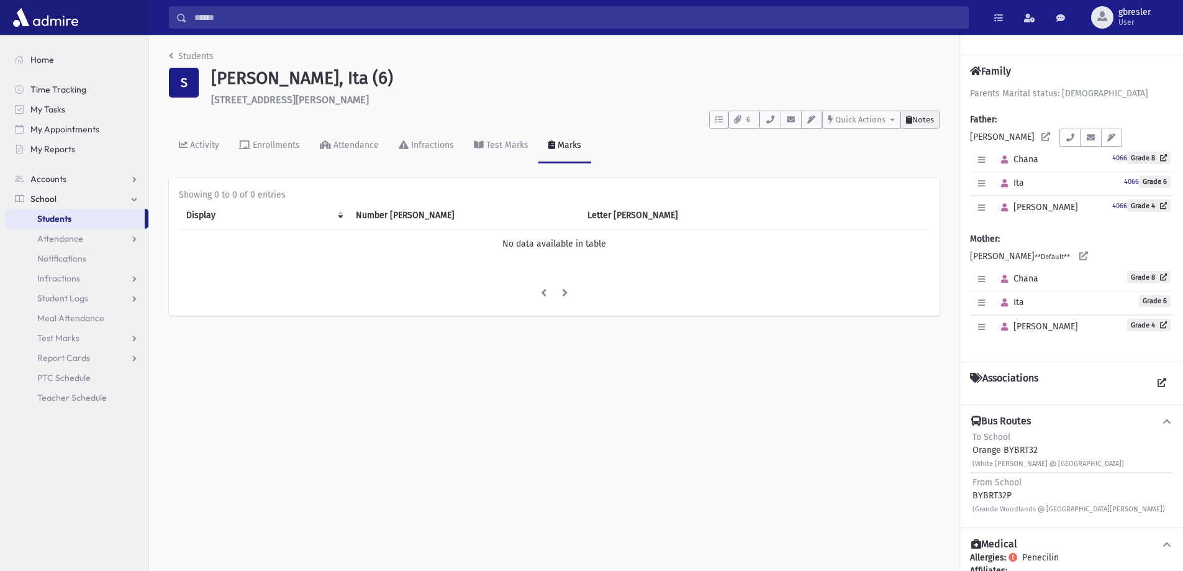
click at [919, 113] on button "Notes" at bounding box center [920, 120] width 39 height 18
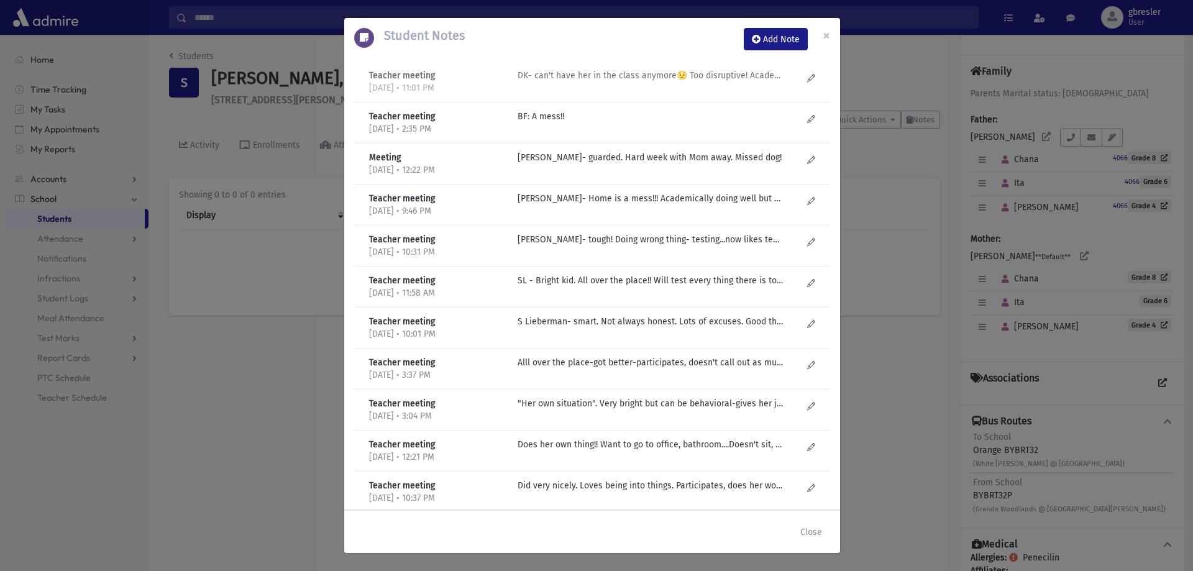
click at [591, 72] on p "DK- can't have her in the class anymore😟 Too disruptive! Academically pretty sm…" at bounding box center [650, 75] width 266 height 13
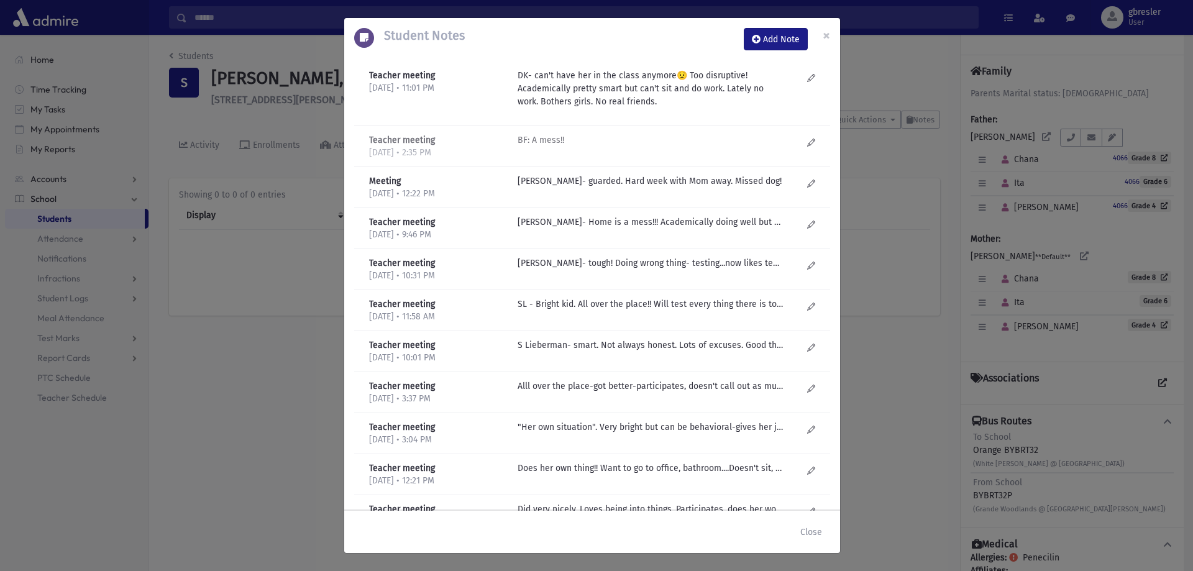
click at [535, 147] on div "BF: A mess!!" at bounding box center [659, 146] width 297 height 25
click at [539, 175] on p "J Golub- guarded. Hard week with Mom away. Missed dog!" at bounding box center [650, 181] width 266 height 13
click at [567, 222] on p "D Kilberg- Home is a mess!!! Academically doing well but hard. Is she trying he…" at bounding box center [650, 222] width 266 height 13
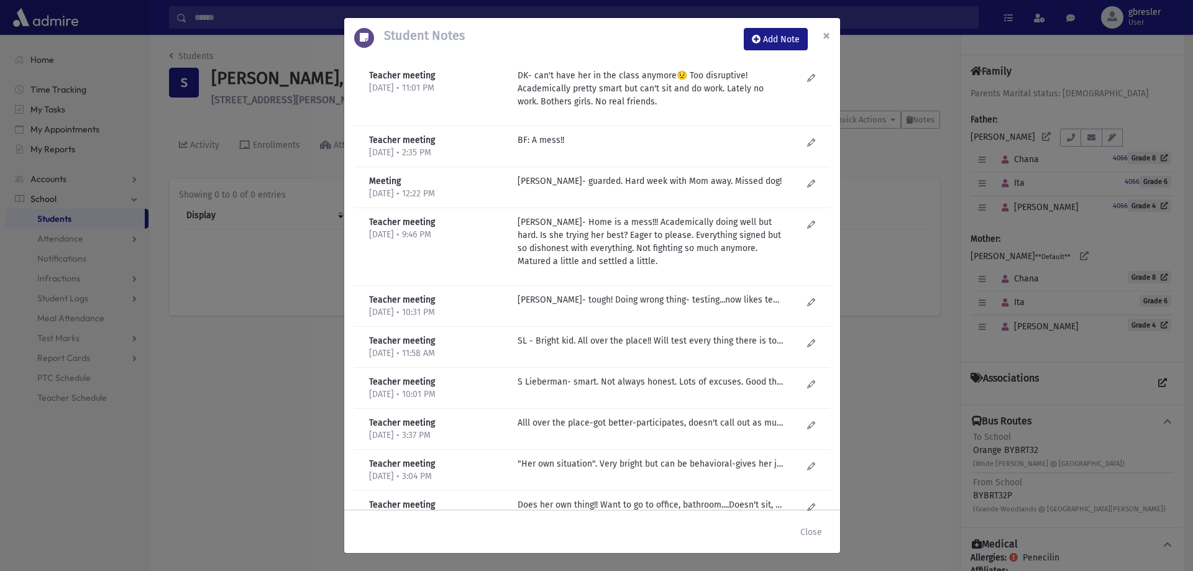
click at [825, 37] on span "×" at bounding box center [826, 35] width 7 height 17
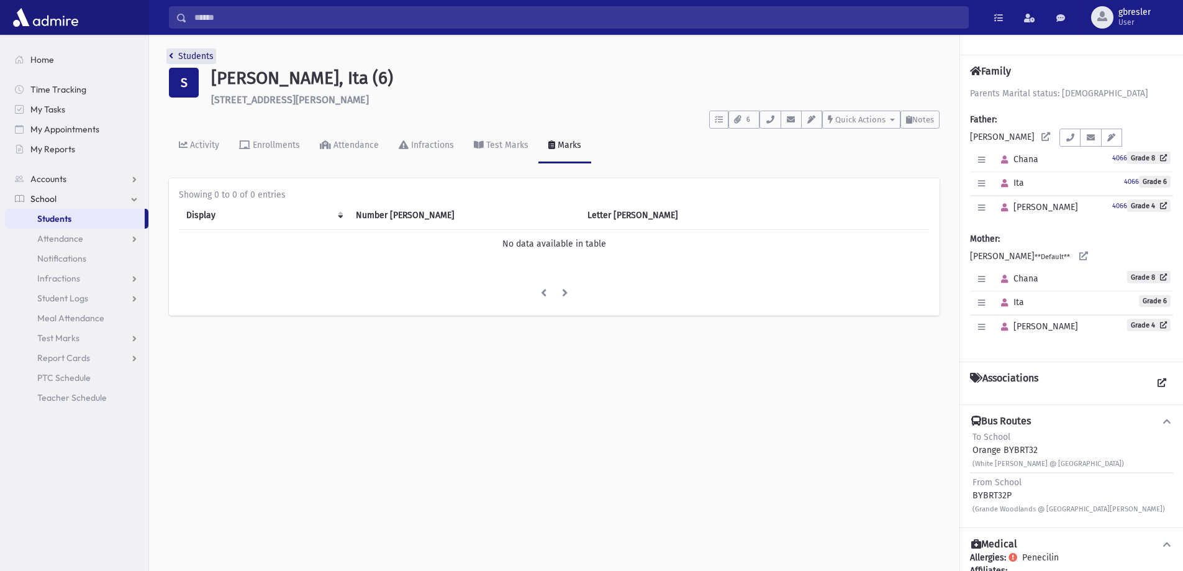
click at [194, 52] on link "Students" at bounding box center [191, 56] width 45 height 11
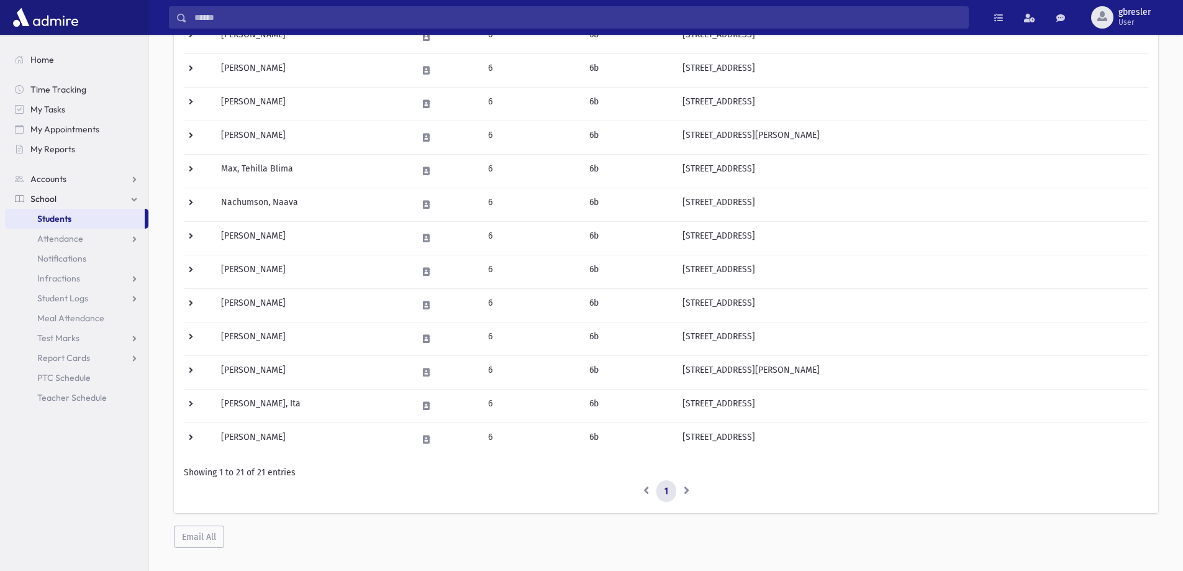
scroll to position [484, 0]
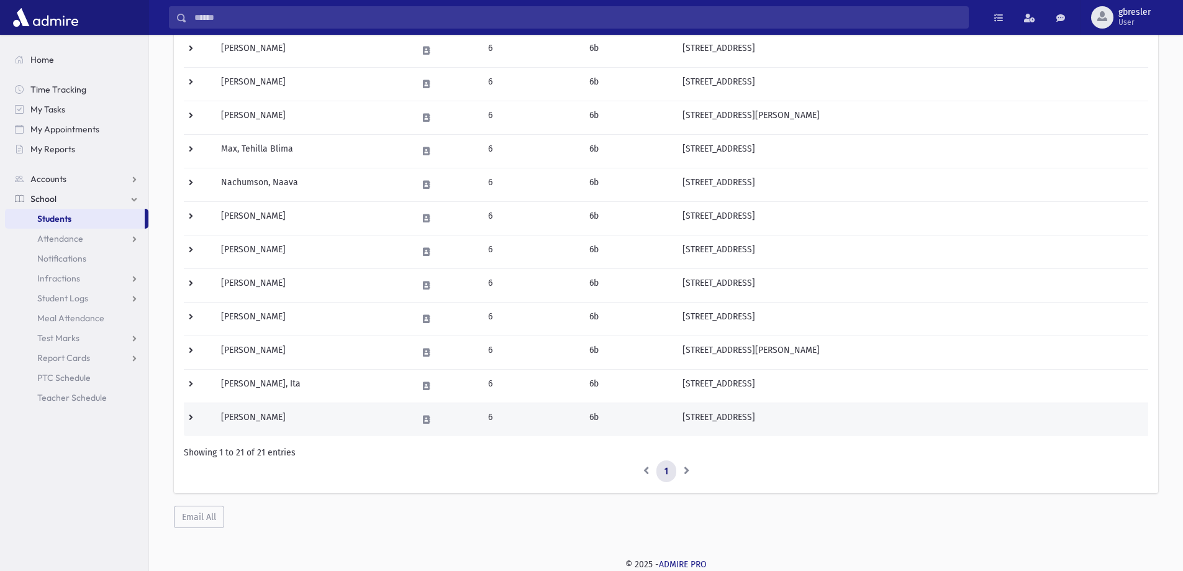
click at [254, 421] on td "Stern, Malky" at bounding box center [312, 420] width 196 height 34
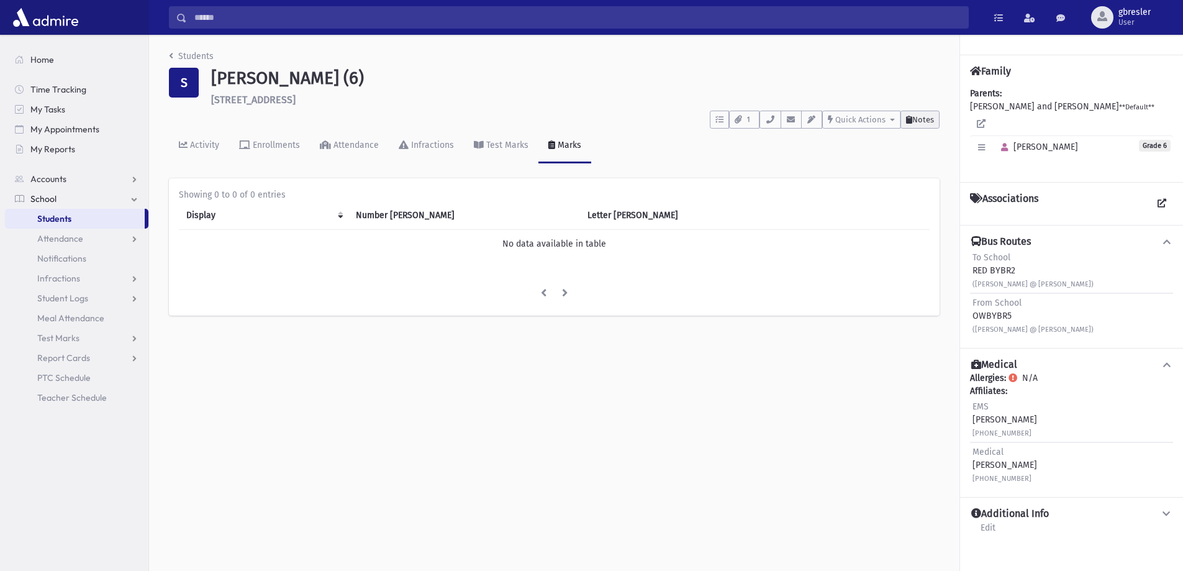
click at [931, 121] on span "Notes" at bounding box center [924, 119] width 22 height 9
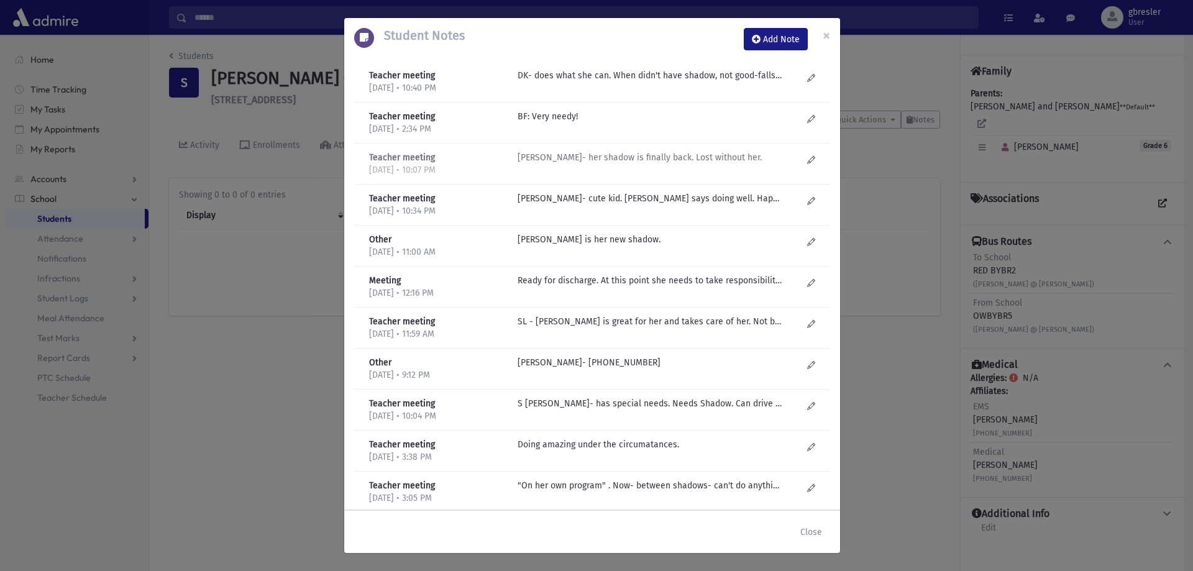
click at [567, 82] on p "D Kilberg- her shadow is finally back. Lost without her." at bounding box center [650, 75] width 266 height 13
click at [591, 67] on div "Teacher meeting 6/17/2025 • 10:40 PM DK- does what she can. When didn't have sh…" at bounding box center [592, 82] width 476 height 41
click at [827, 32] on span "×" at bounding box center [826, 35] width 7 height 17
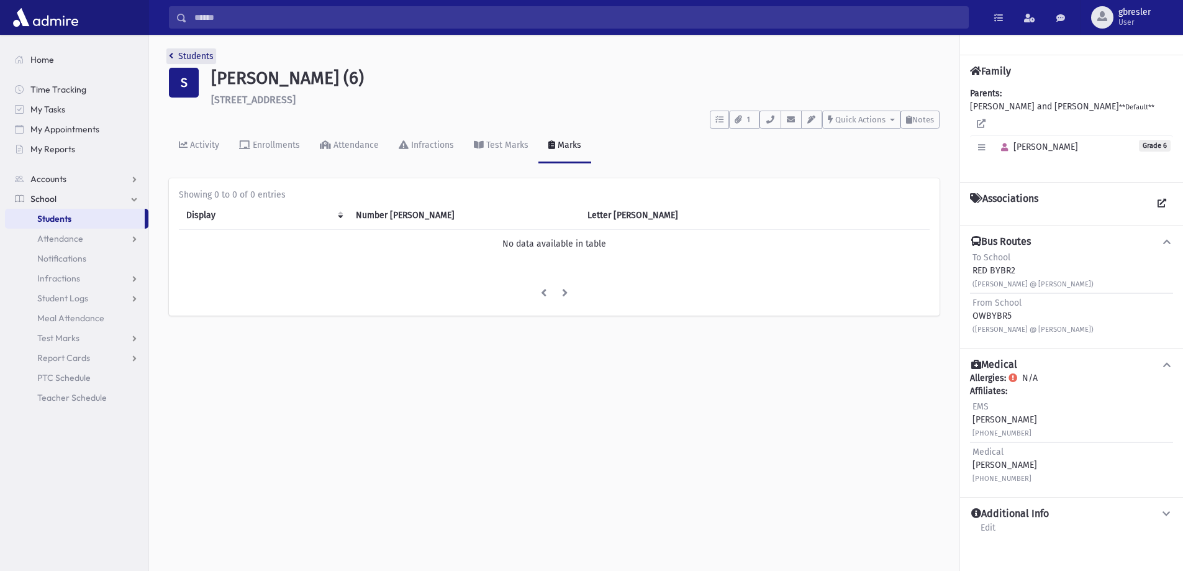
click at [202, 58] on link "Students" at bounding box center [191, 56] width 45 height 11
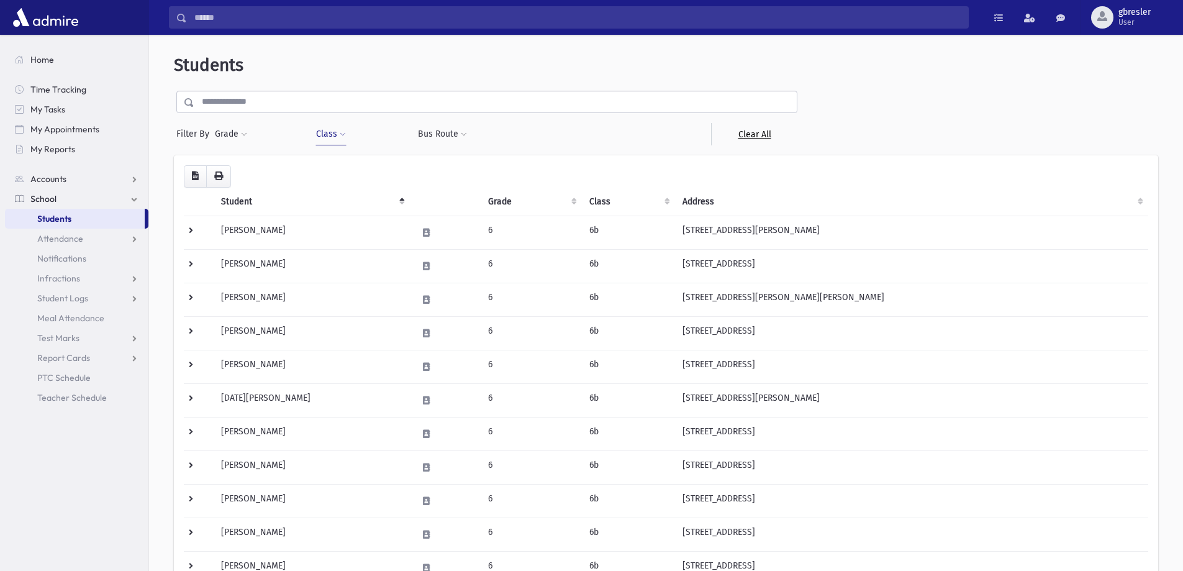
click at [754, 135] on link "Clear All" at bounding box center [754, 134] width 86 height 22
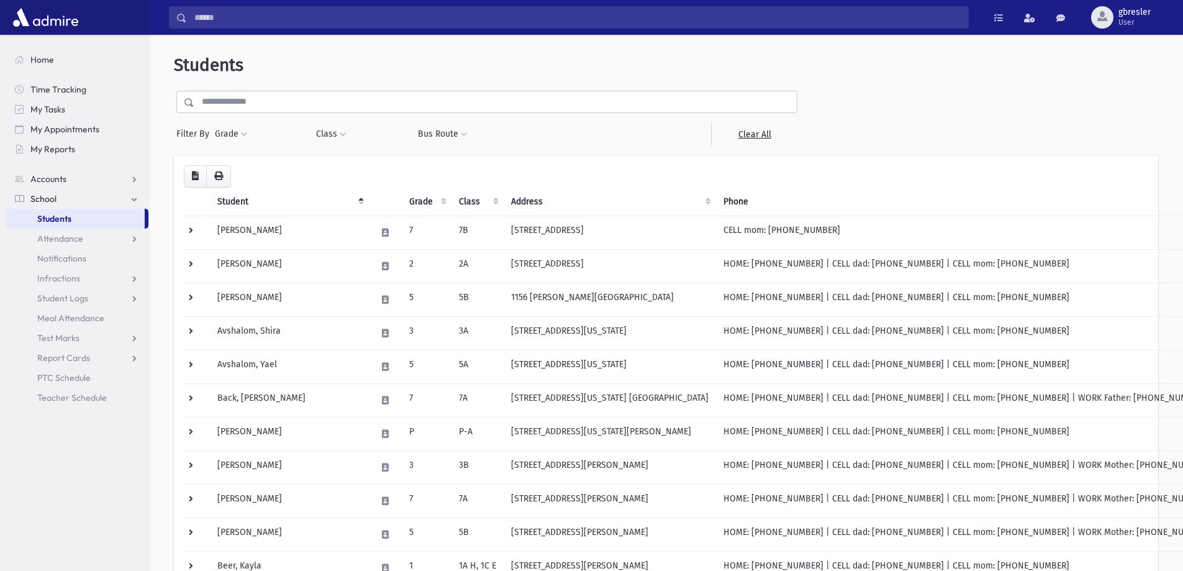
click at [319, 100] on input "text" at bounding box center [495, 102] width 603 height 22
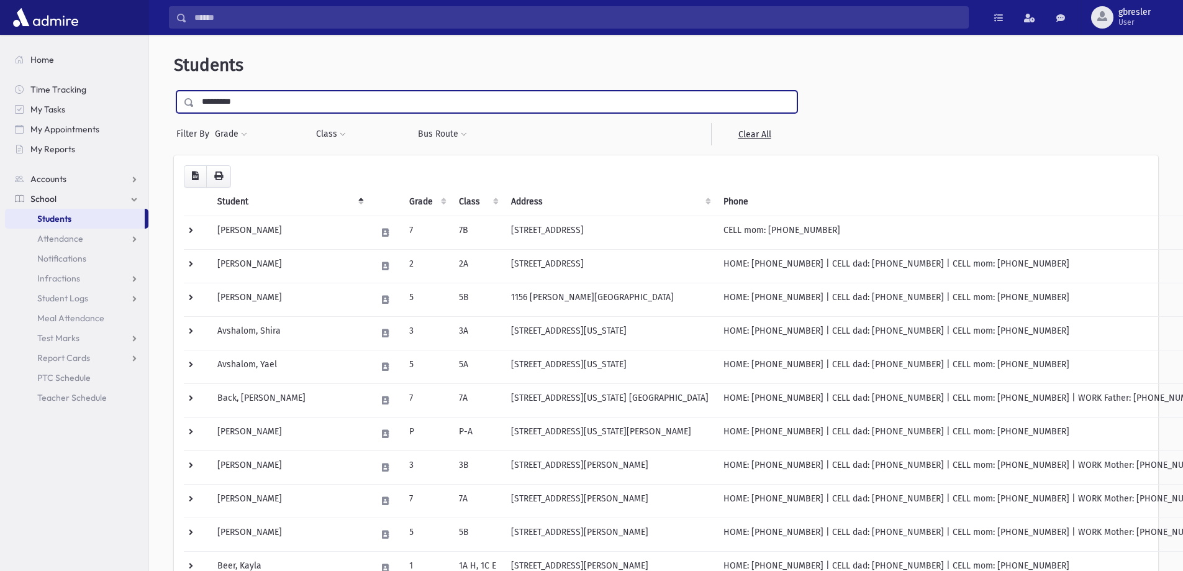
type input "*********"
click at [174, 91] on input "submit" at bounding box center [191, 99] width 35 height 17
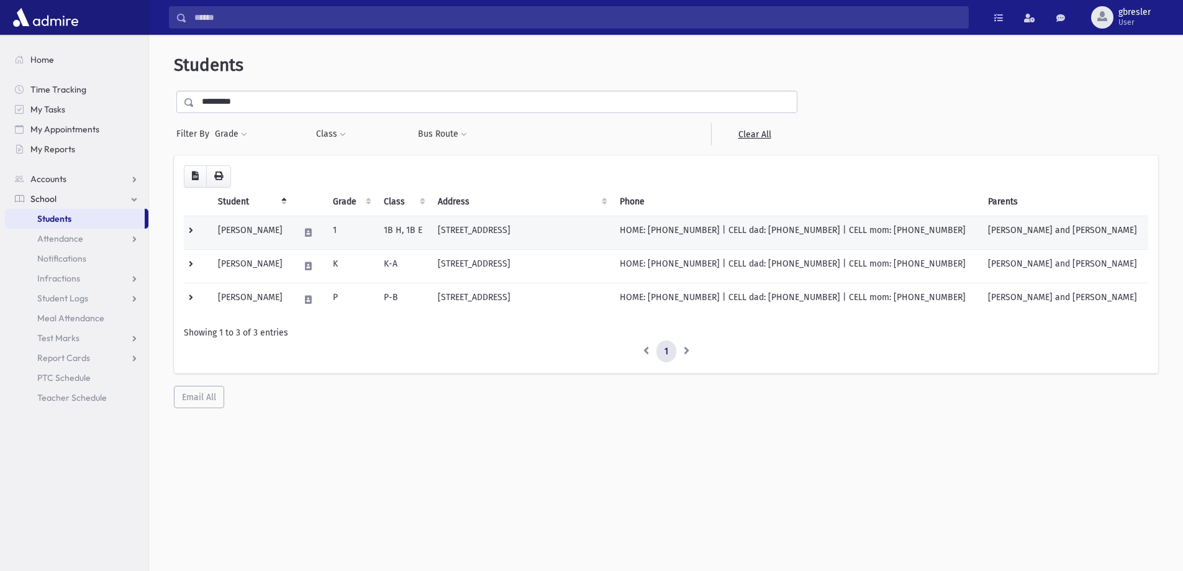
click at [549, 235] on td "[STREET_ADDRESS]" at bounding box center [521, 233] width 181 height 34
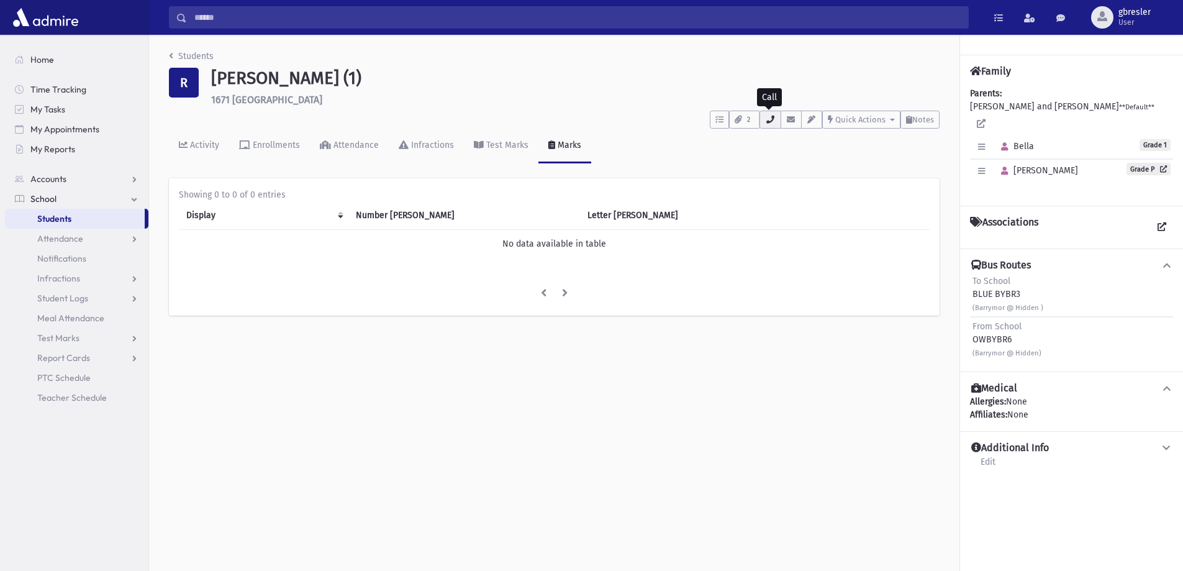
click at [770, 119] on icon "button" at bounding box center [770, 120] width 10 height 8
click at [573, 100] on h6 "1671 Hidden Lane Lakewood" at bounding box center [575, 100] width 729 height 12
click at [204, 59] on link "Students" at bounding box center [191, 56] width 45 height 11
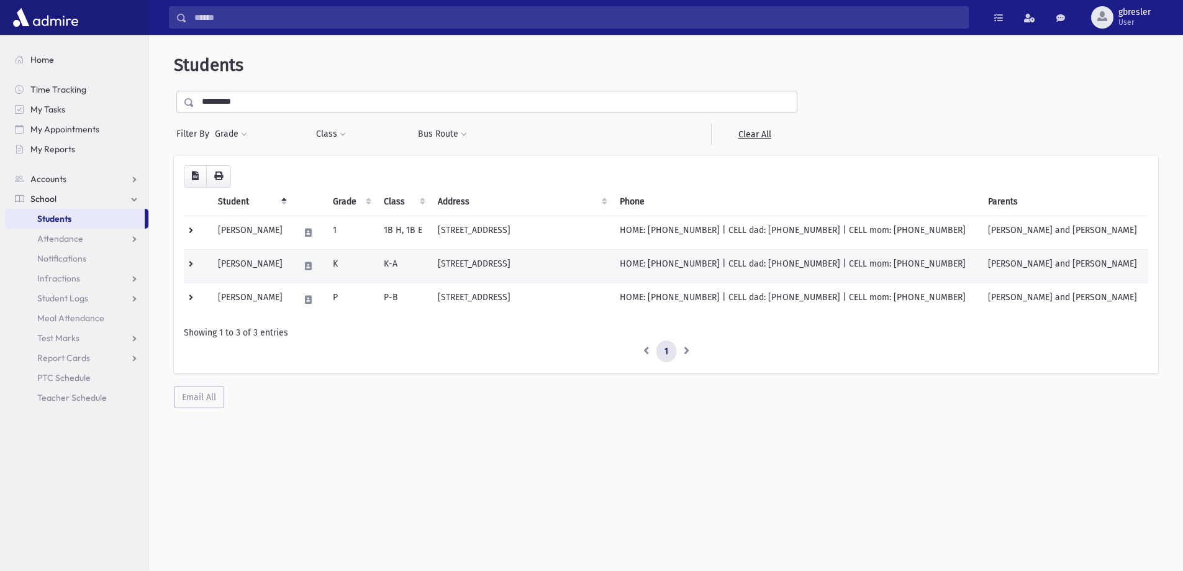
click at [270, 262] on td "Rosenfeld, Naomi" at bounding box center [251, 266] width 81 height 34
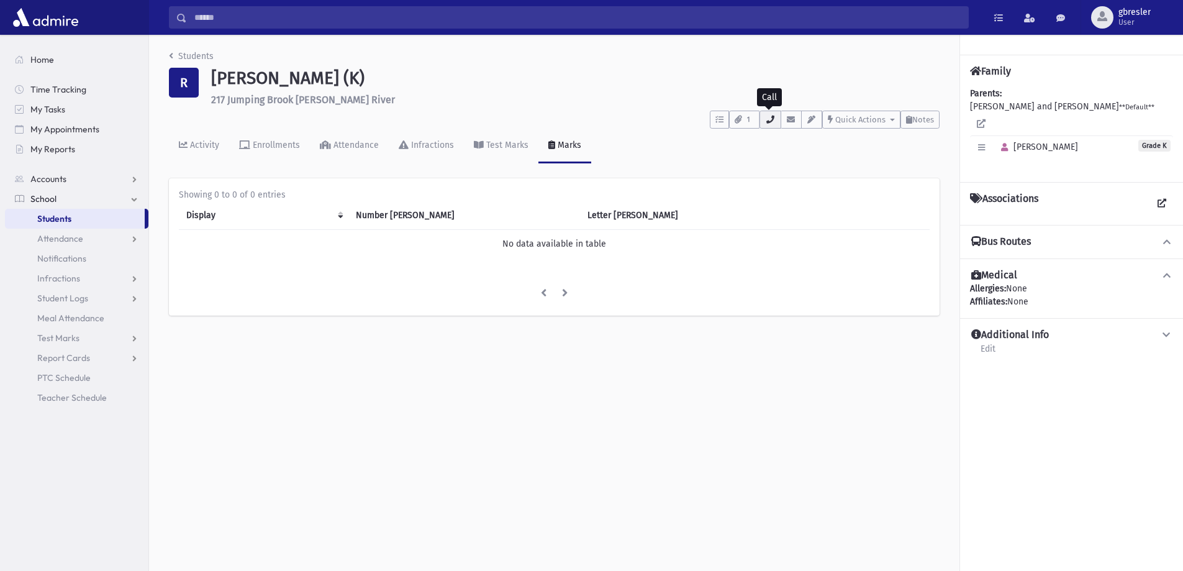
click at [773, 119] on icon "button" at bounding box center [770, 120] width 10 height 8
click at [721, 154] on div "Activity Enrollments Attendance Infractions Test Marks Marks" at bounding box center [554, 151] width 771 height 45
click at [208, 54] on link "Students" at bounding box center [191, 56] width 45 height 11
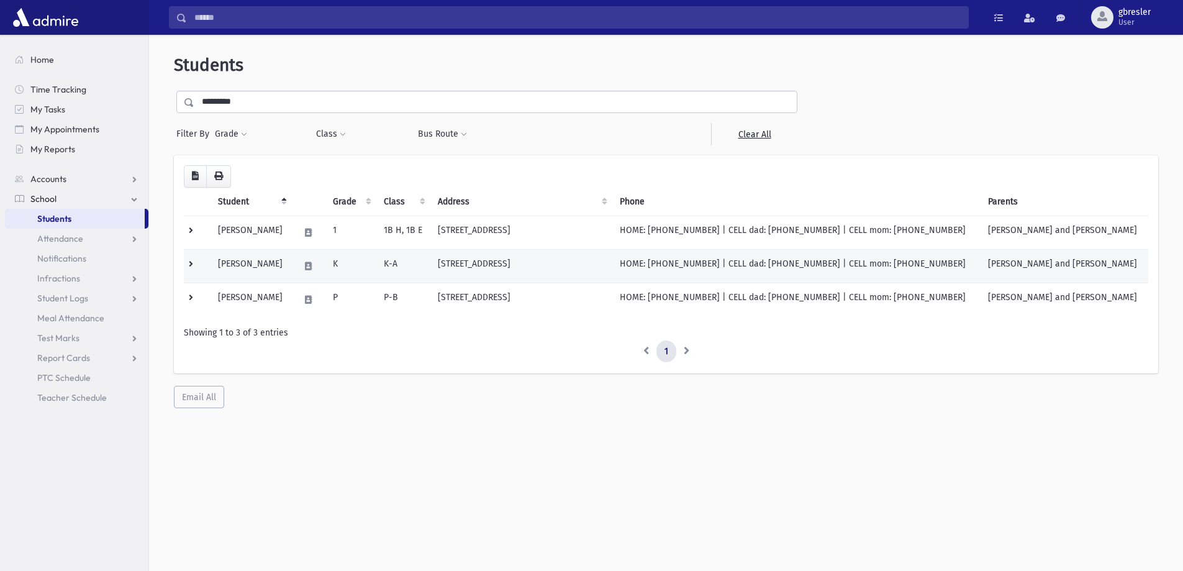
click at [275, 267] on td "Rosenfeld, Naomi" at bounding box center [251, 266] width 81 height 34
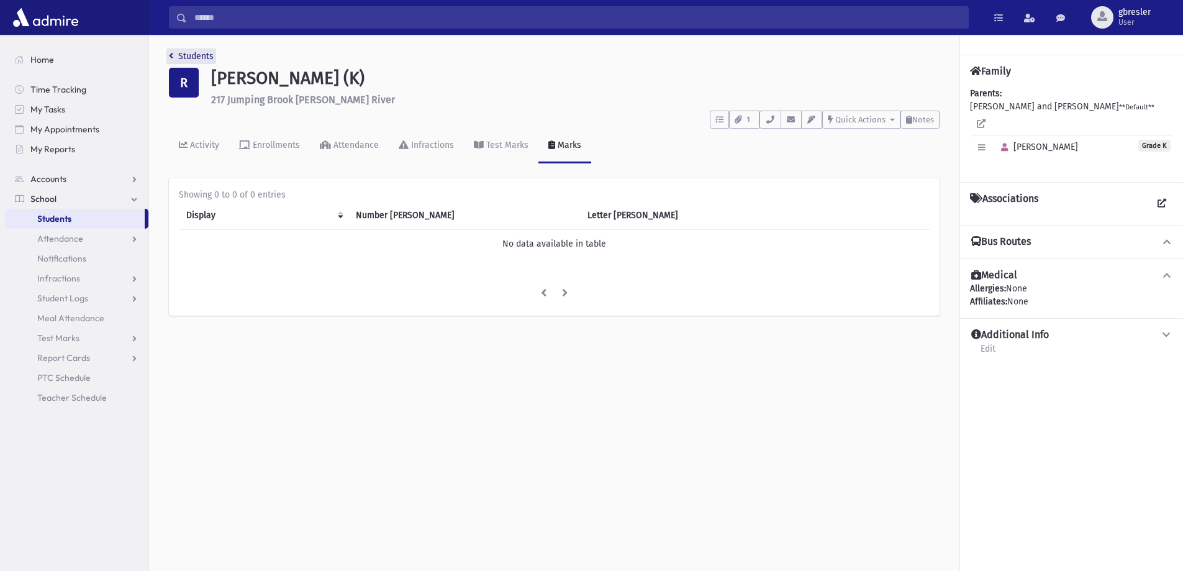
click at [205, 59] on link "Students" at bounding box center [191, 56] width 45 height 11
